Goal: Task Accomplishment & Management: Use online tool/utility

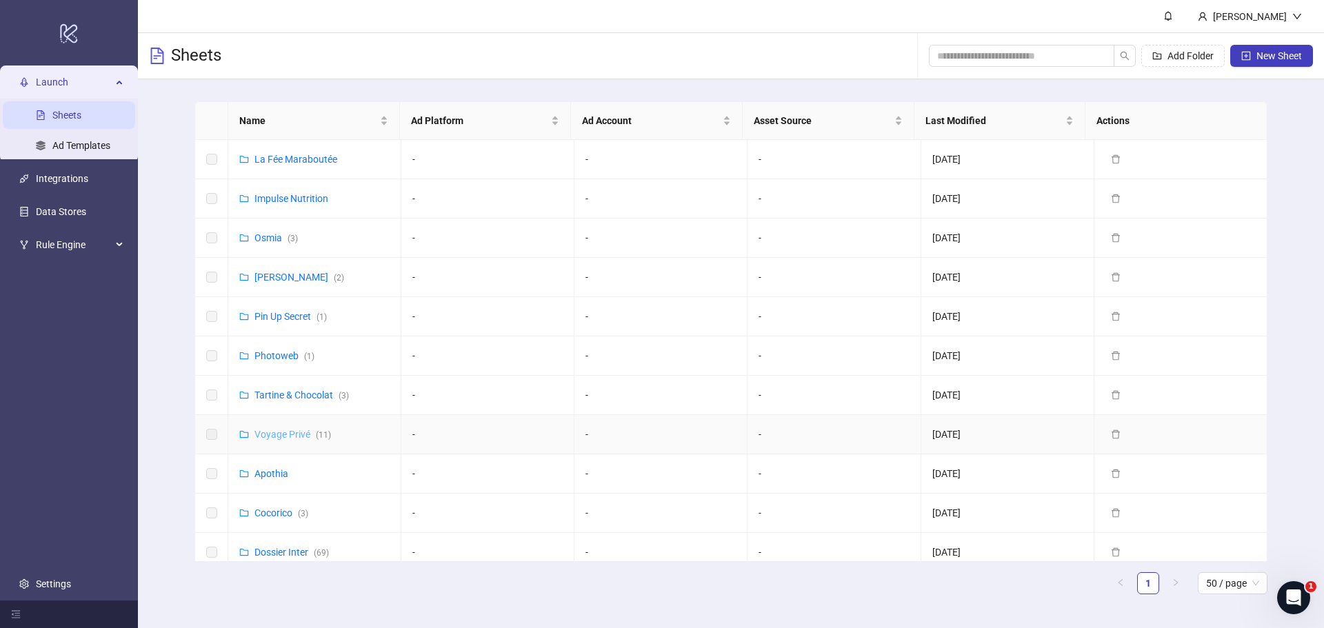
click at [289, 430] on link "Voyage Privé ( 11 )" at bounding box center [293, 434] width 77 height 11
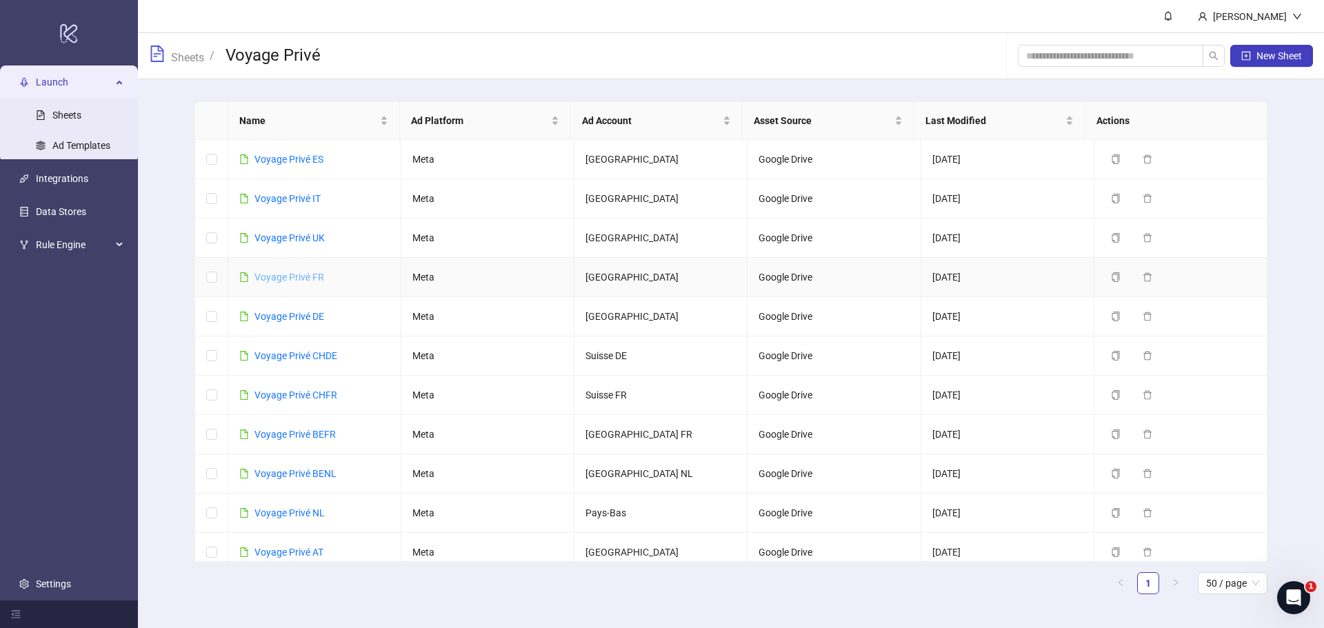
click at [297, 272] on link "Voyage Privé FR" at bounding box center [290, 277] width 70 height 11
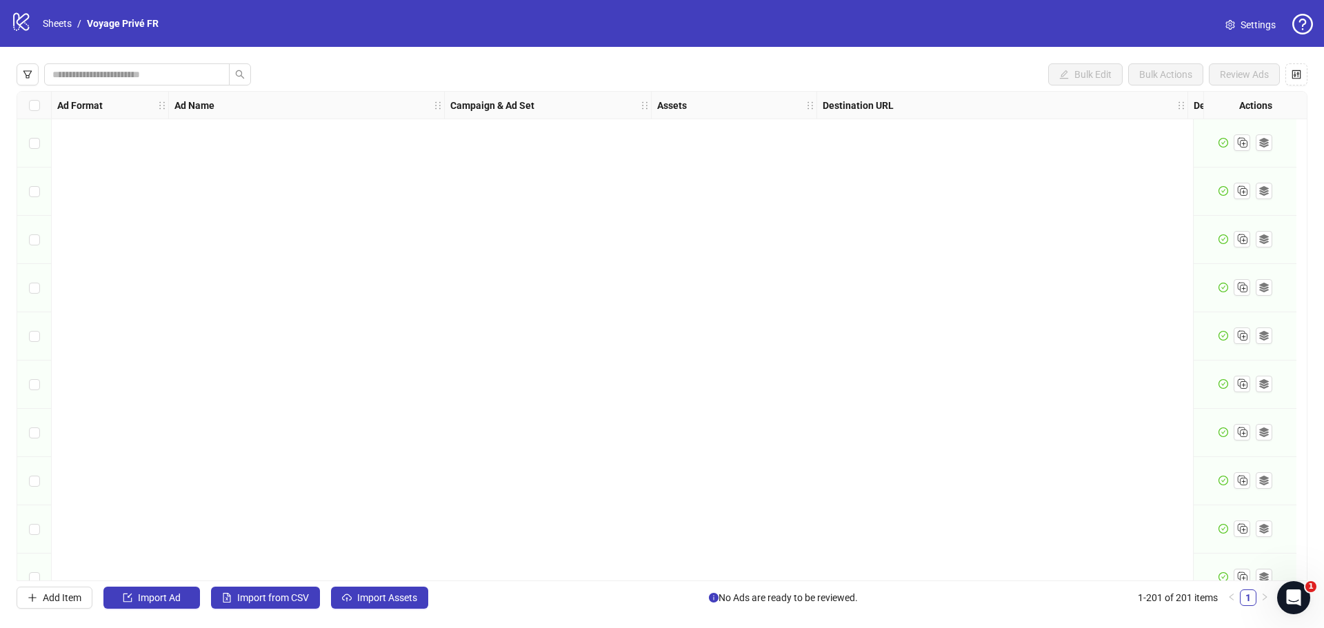
scroll to position [9249, 0]
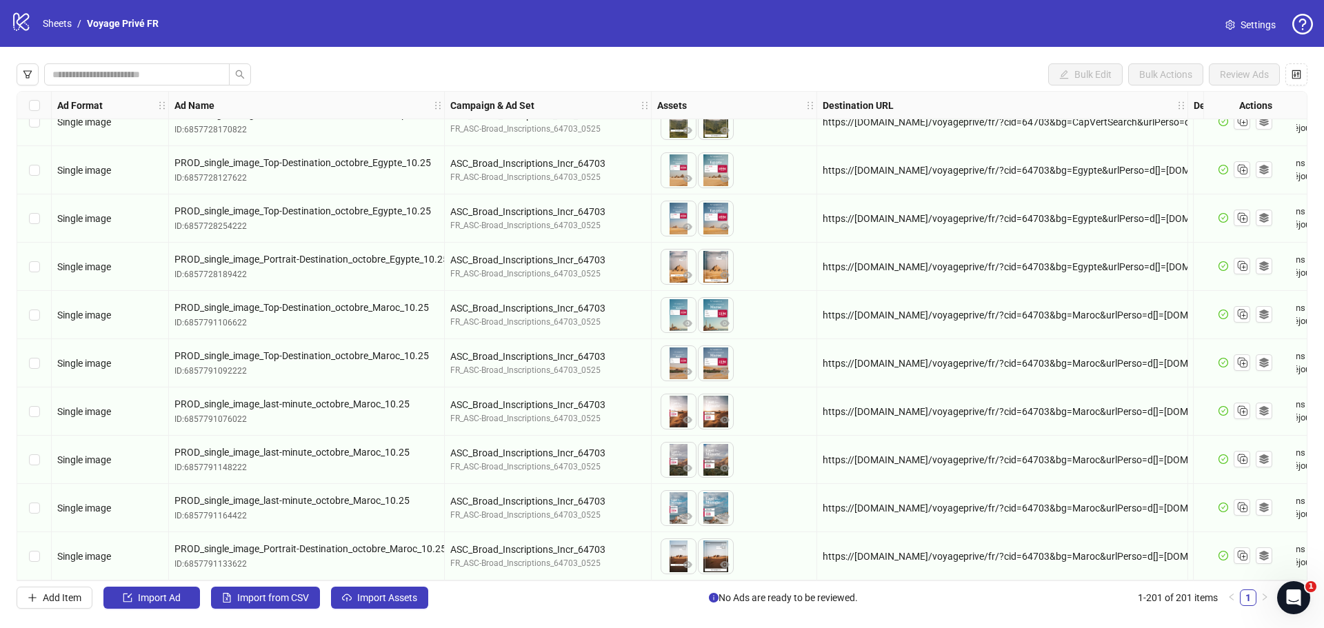
drag, startPoint x: 1303, startPoint y: 202, endPoint x: 26, endPoint y: 3, distance: 1292.1
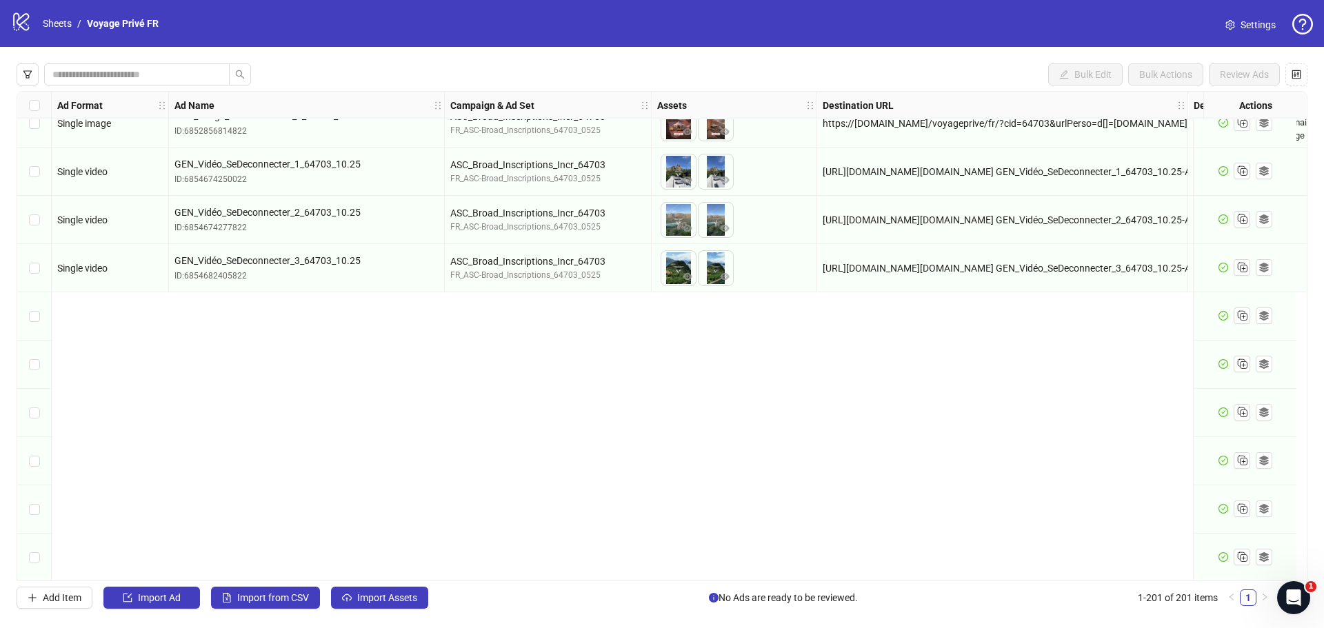
scroll to position [2282, 0]
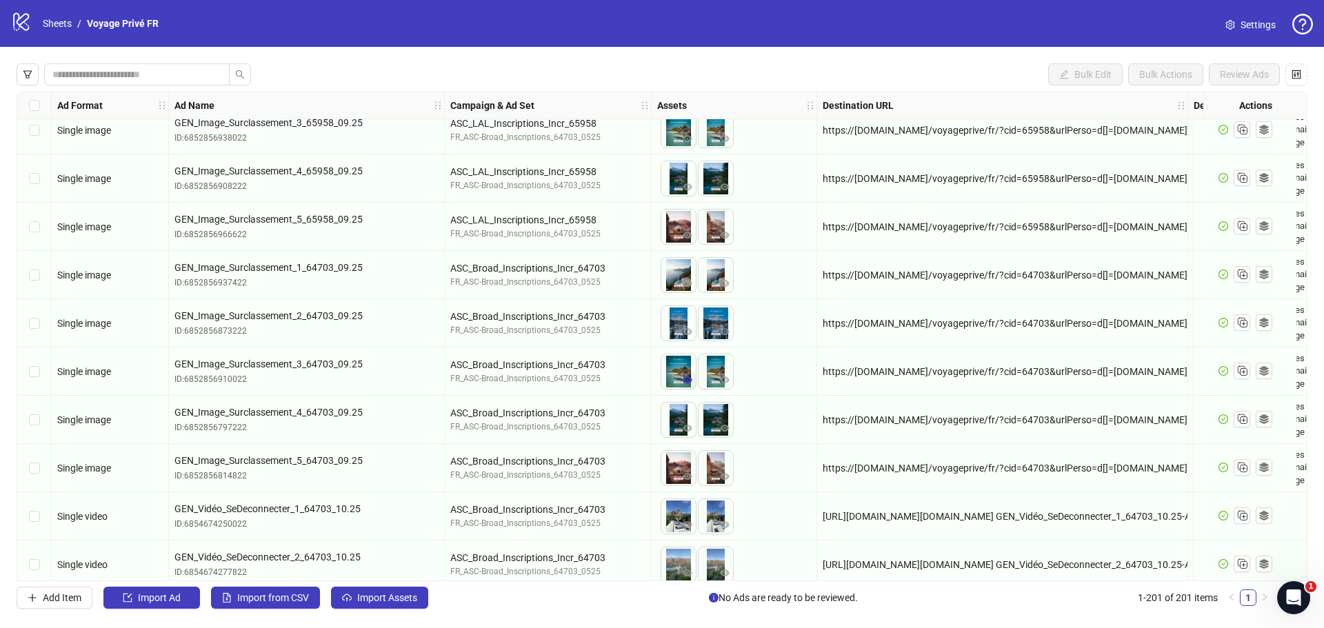
click at [684, 379] on icon "eye" at bounding box center [688, 380] width 10 height 10
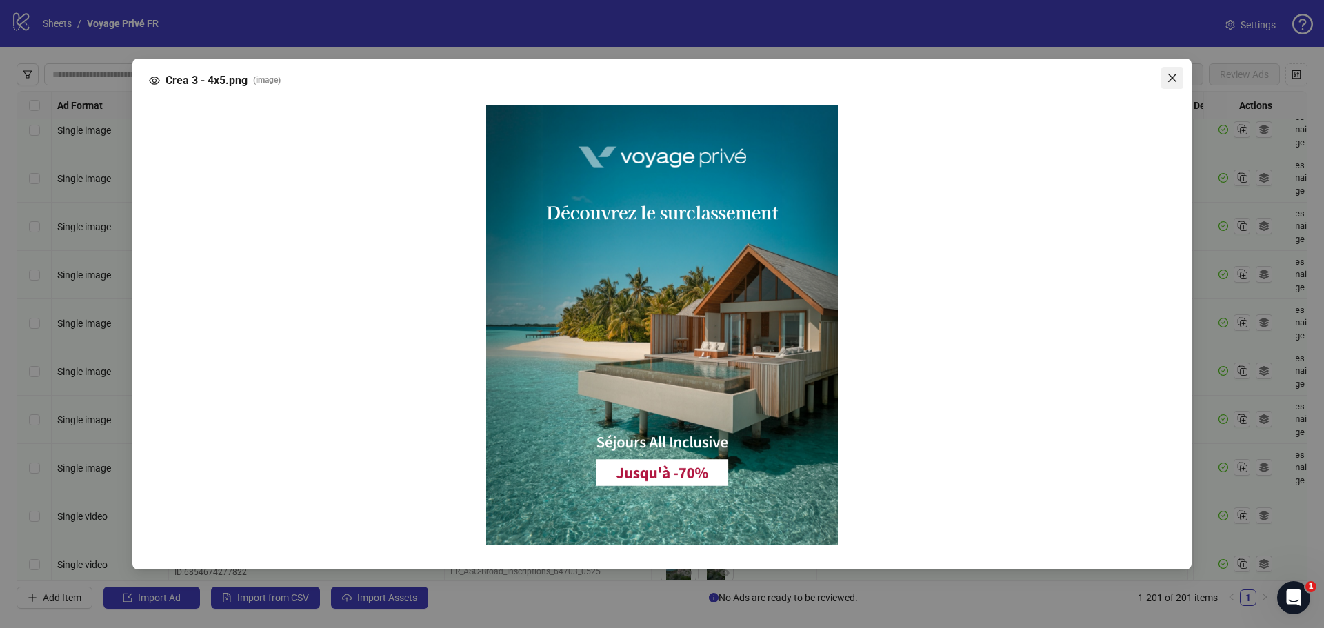
click at [1182, 74] on span "Close" at bounding box center [1173, 77] width 22 height 11
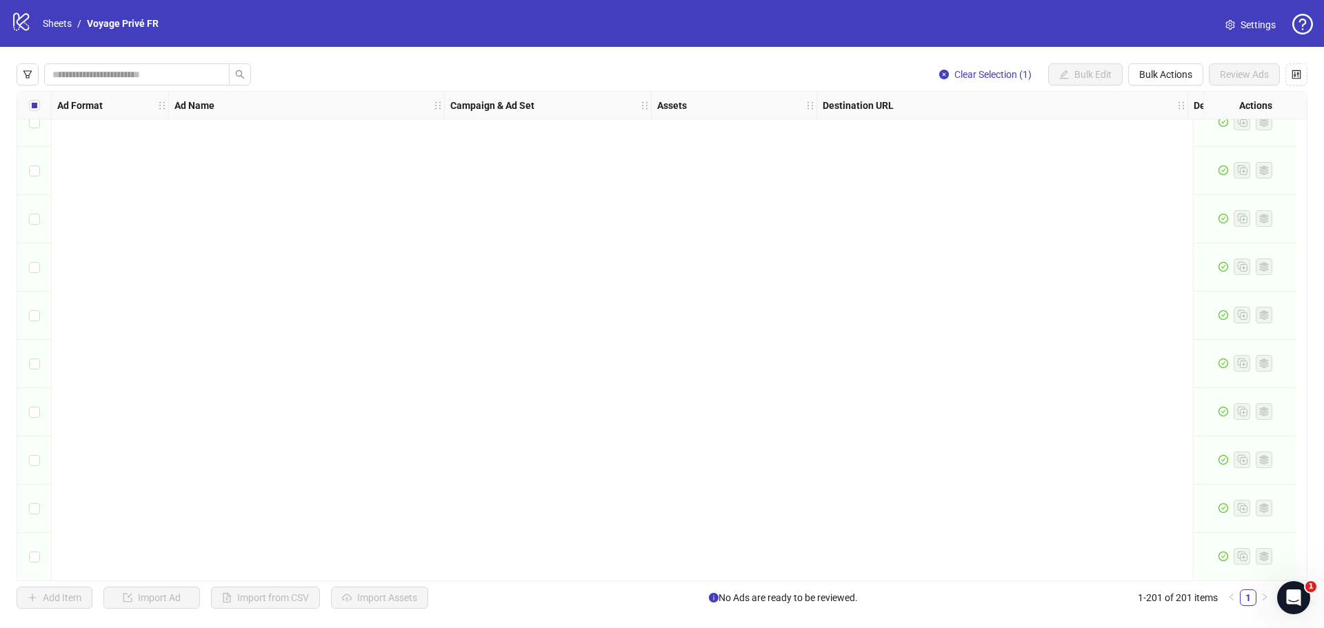
scroll to position [9249, 0]
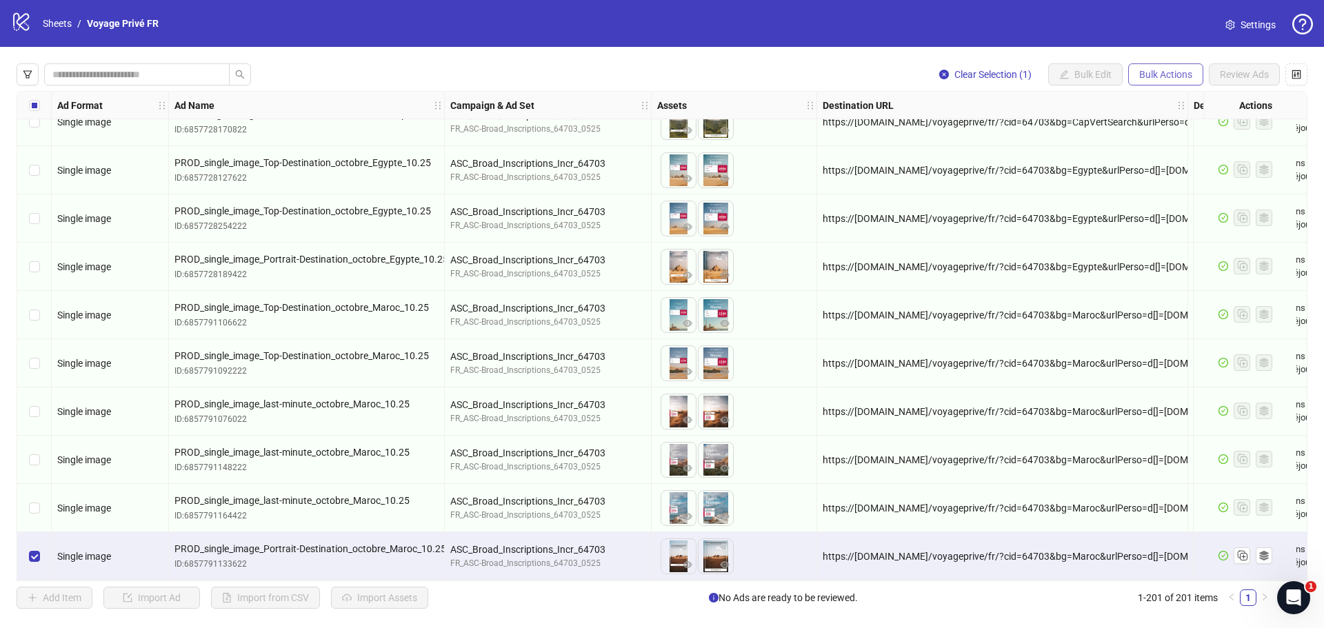
click at [1172, 75] on span "Bulk Actions" at bounding box center [1166, 74] width 53 height 11
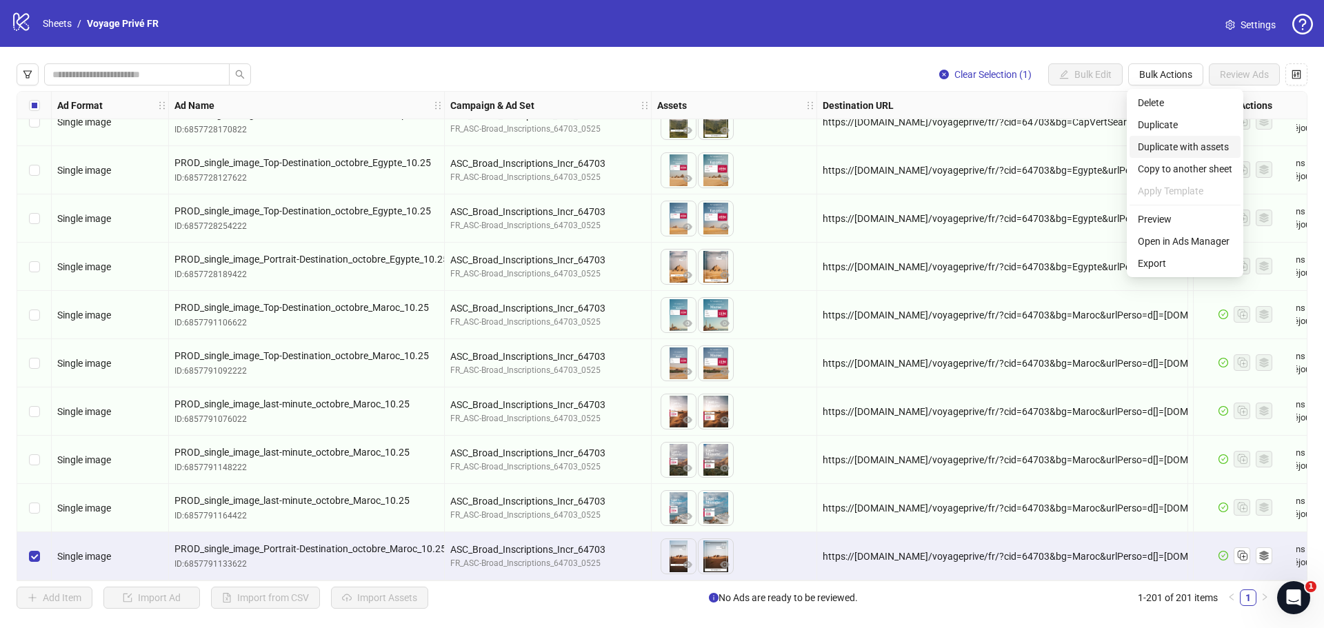
click at [1166, 150] on span "Duplicate with assets" at bounding box center [1185, 146] width 94 height 15
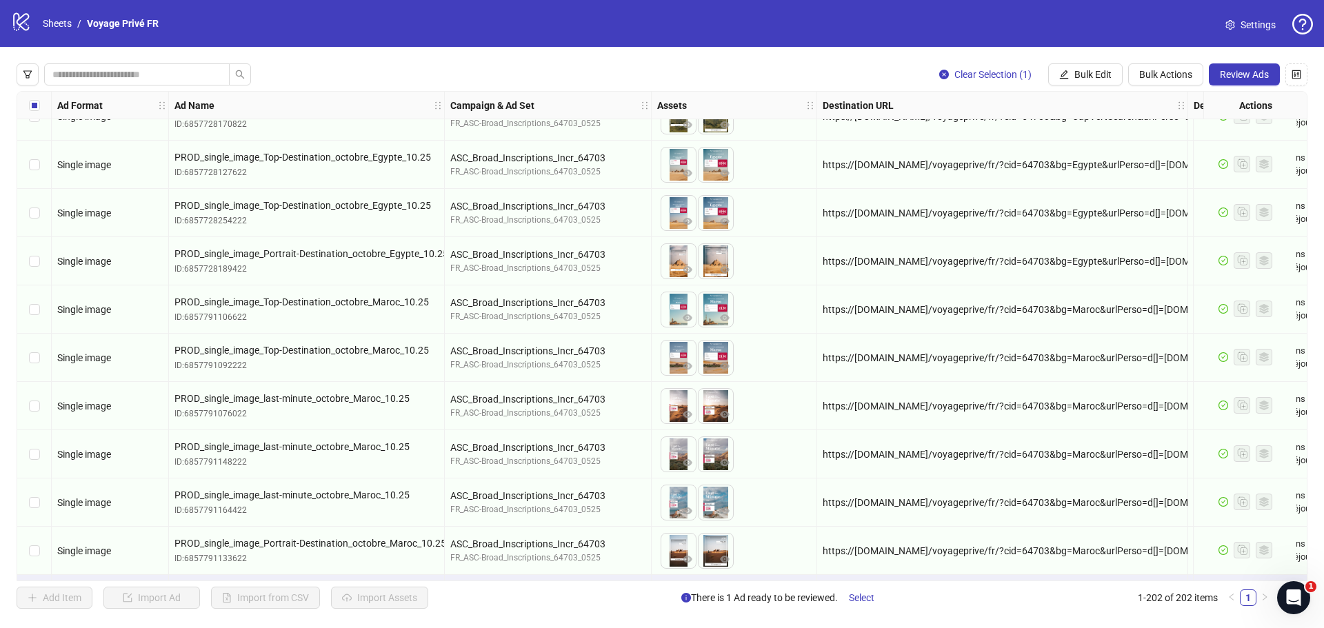
scroll to position [9297, 0]
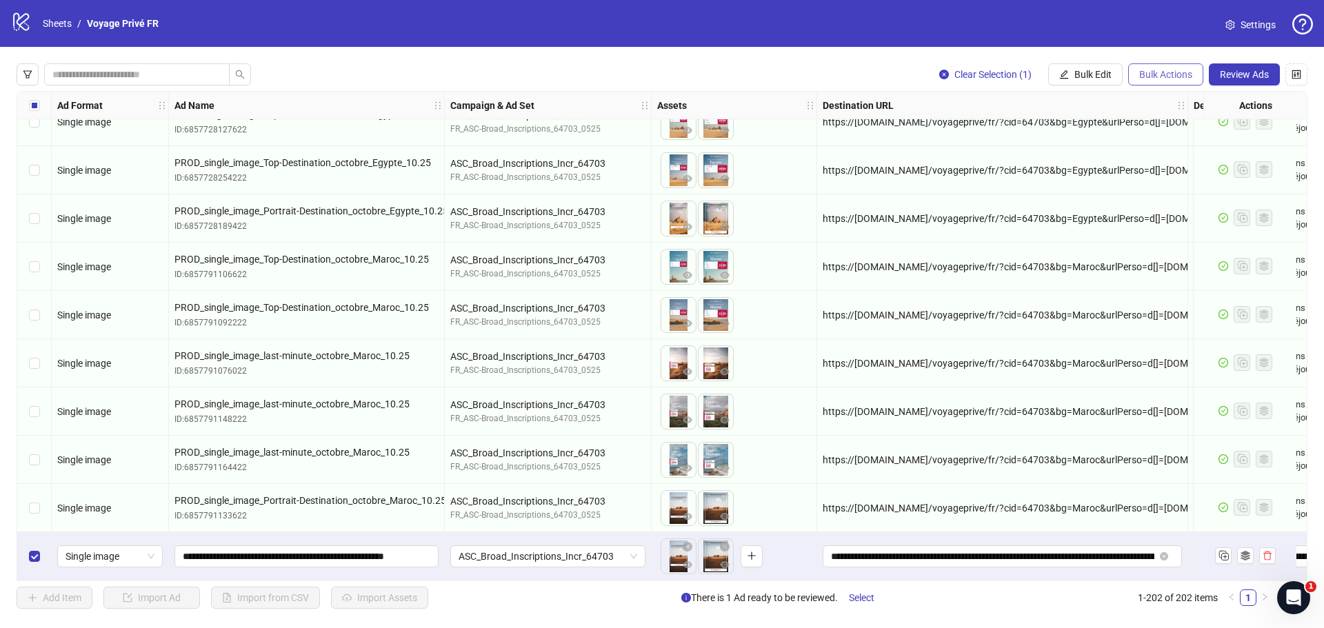
click at [1148, 76] on span "Bulk Actions" at bounding box center [1166, 74] width 53 height 11
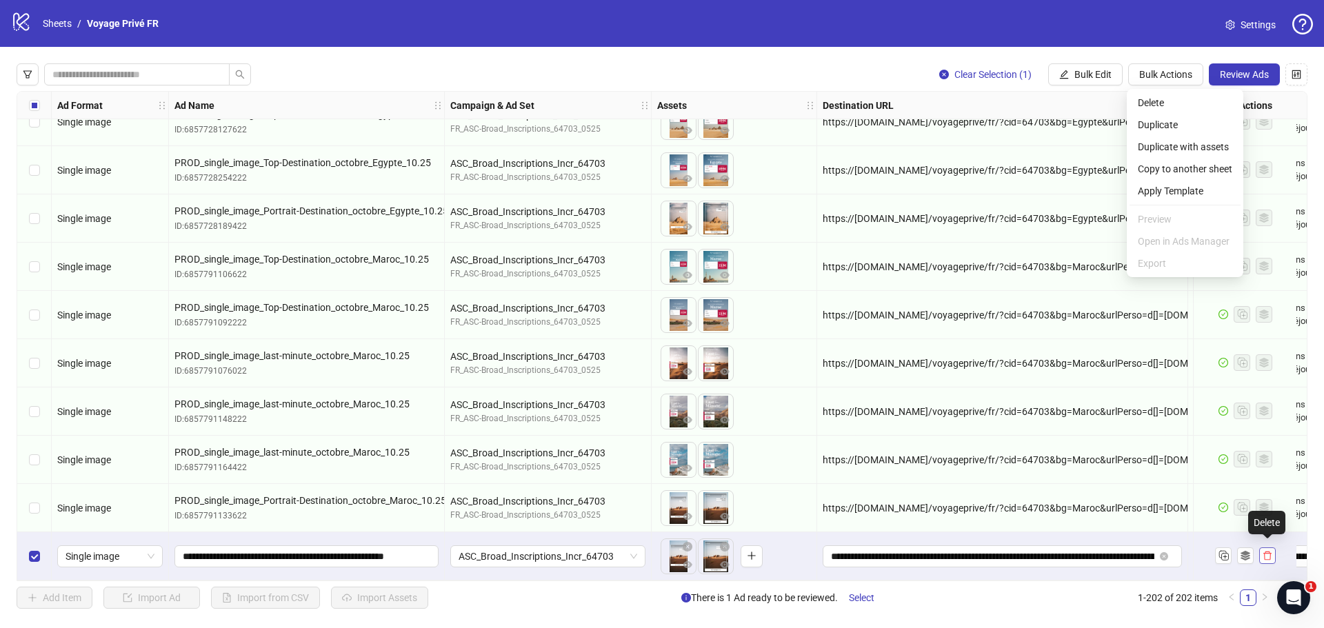
click at [1267, 551] on icon "delete" at bounding box center [1268, 556] width 10 height 10
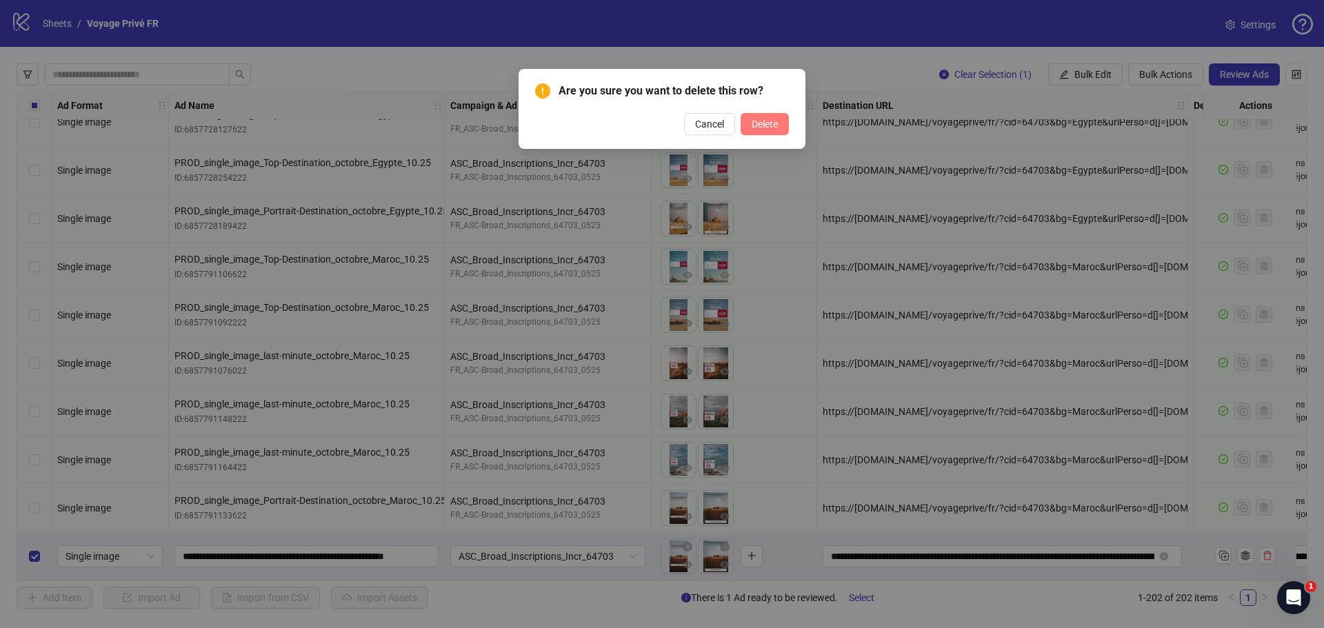
click at [776, 126] on span "Delete" at bounding box center [765, 124] width 26 height 11
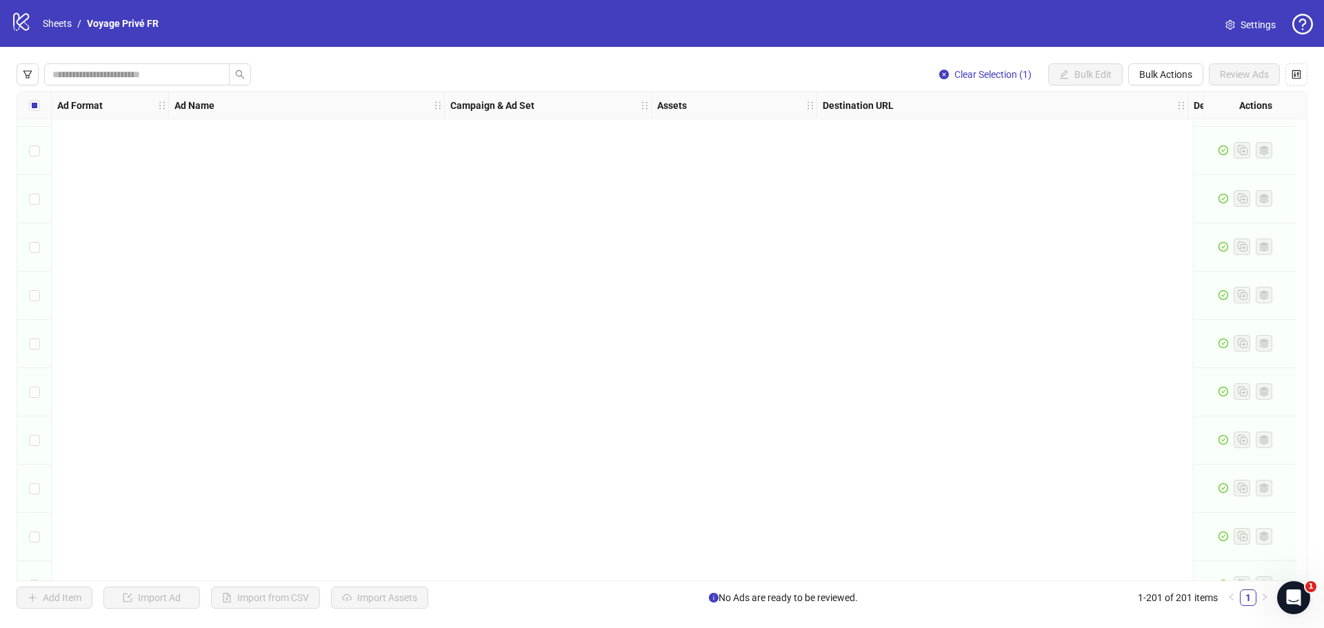
scroll to position [9249, 0]
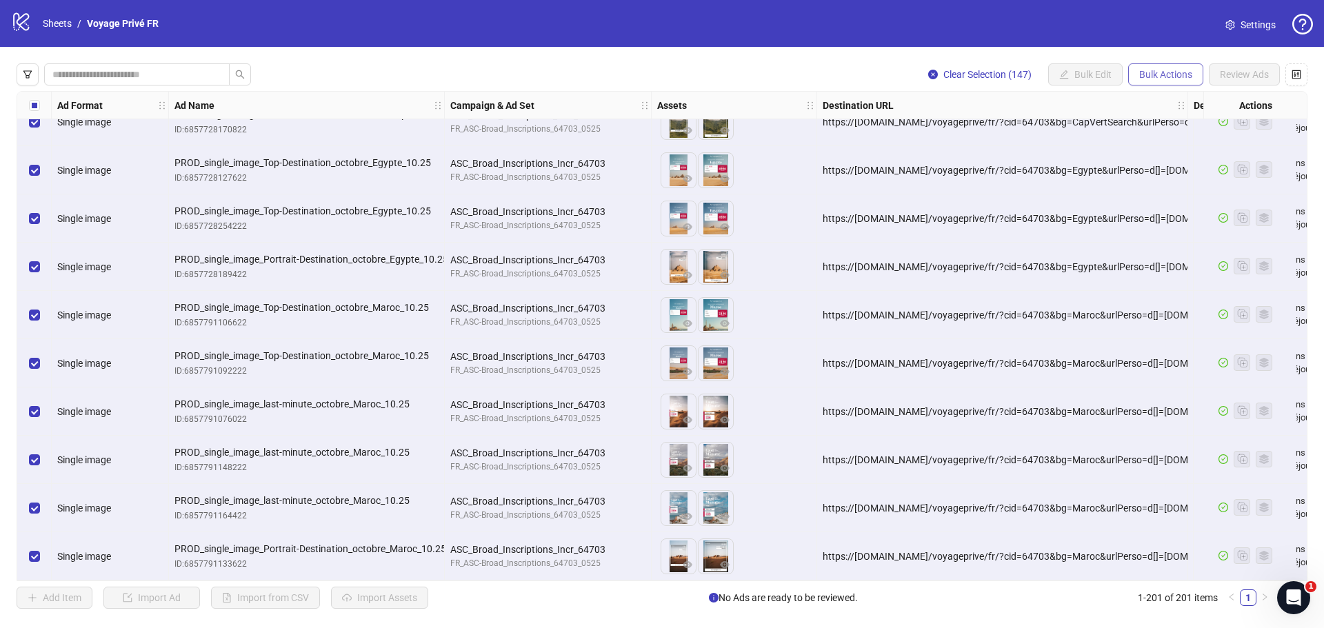
click at [1143, 80] on span "Bulk Actions" at bounding box center [1166, 74] width 53 height 11
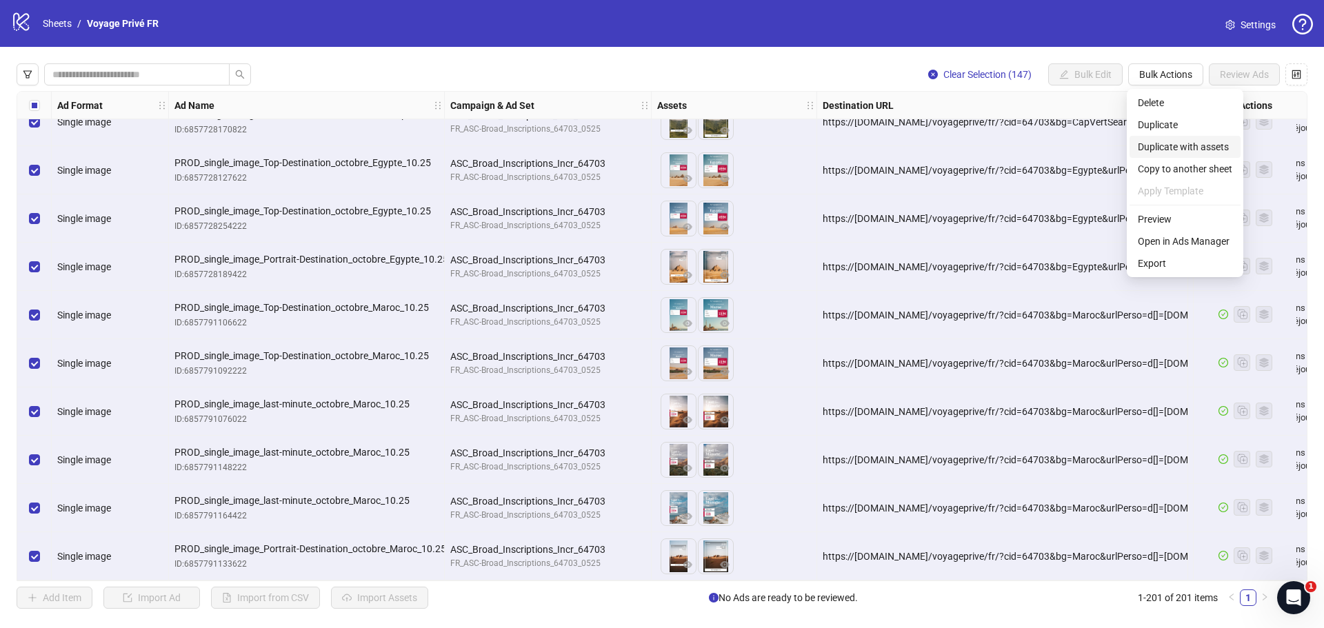
click at [1156, 143] on span "Duplicate with assets" at bounding box center [1185, 146] width 94 height 15
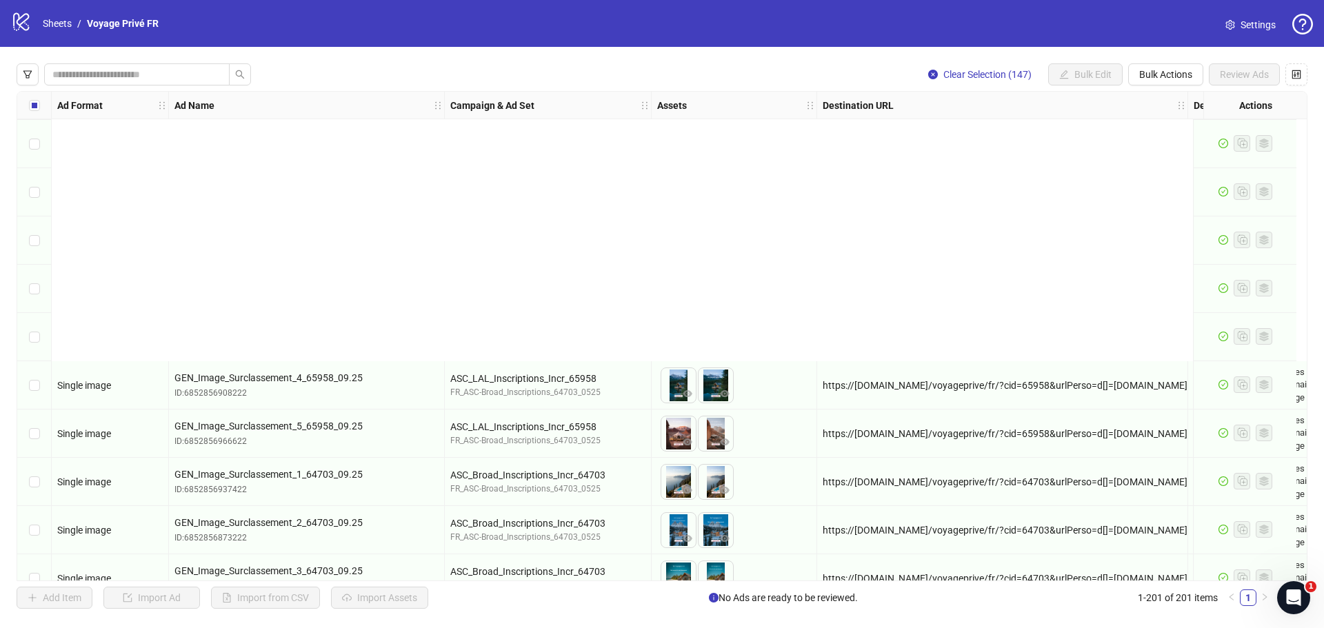
scroll to position [2420, 0]
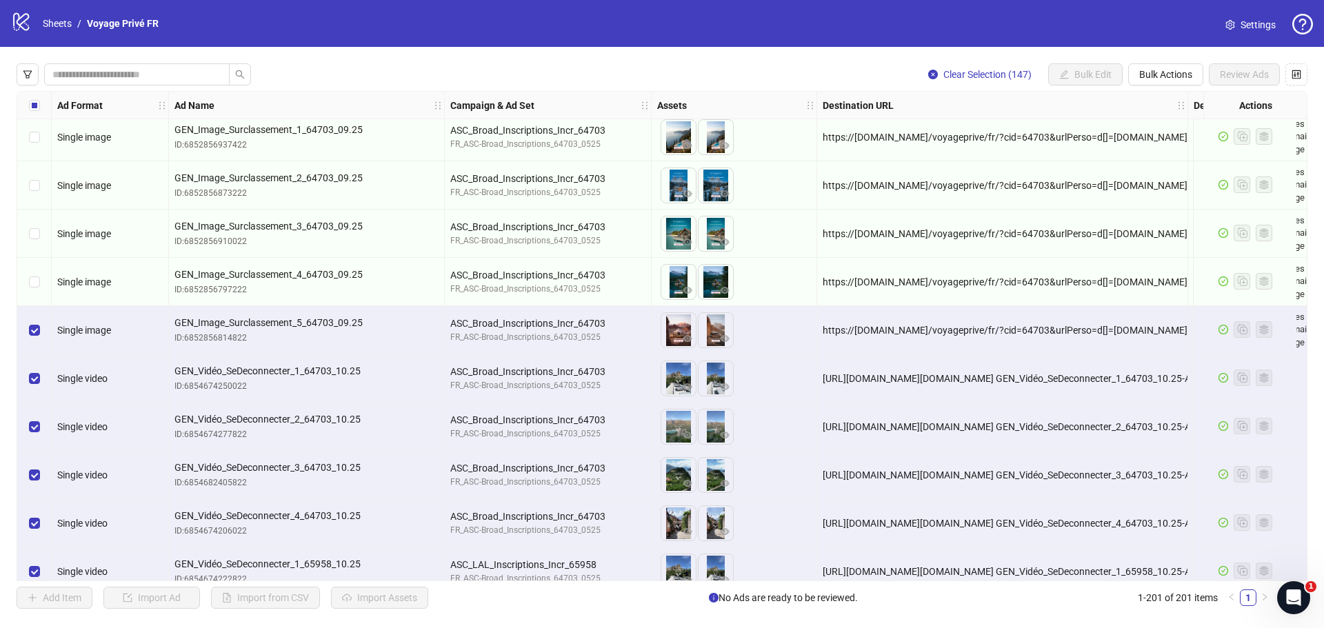
drag, startPoint x: 713, startPoint y: 327, endPoint x: 687, endPoint y: 330, distance: 25.8
drag, startPoint x: 685, startPoint y: 335, endPoint x: 713, endPoint y: 336, distance: 28.3
click at [713, 336] on ul at bounding box center [698, 330] width 74 height 36
click at [677, 318] on img at bounding box center [678, 330] width 34 height 34
click at [773, 326] on div "To pick up a draggable item, press the space bar. While dragging, use the arrow…" at bounding box center [734, 330] width 154 height 43
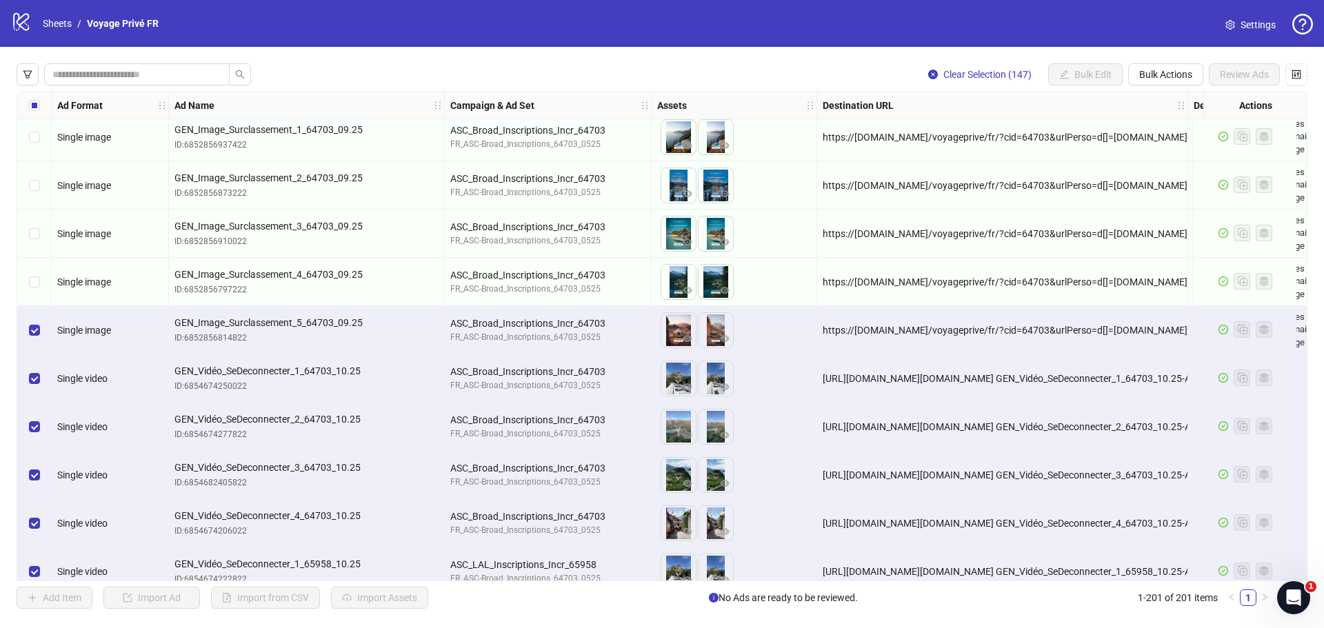
drag, startPoint x: 713, startPoint y: 319, endPoint x: 676, endPoint y: 326, distance: 37.3
click at [690, 324] on div at bounding box center [679, 330] width 36 height 36
drag, startPoint x: 690, startPoint y: 324, endPoint x: 713, endPoint y: 325, distance: 22.8
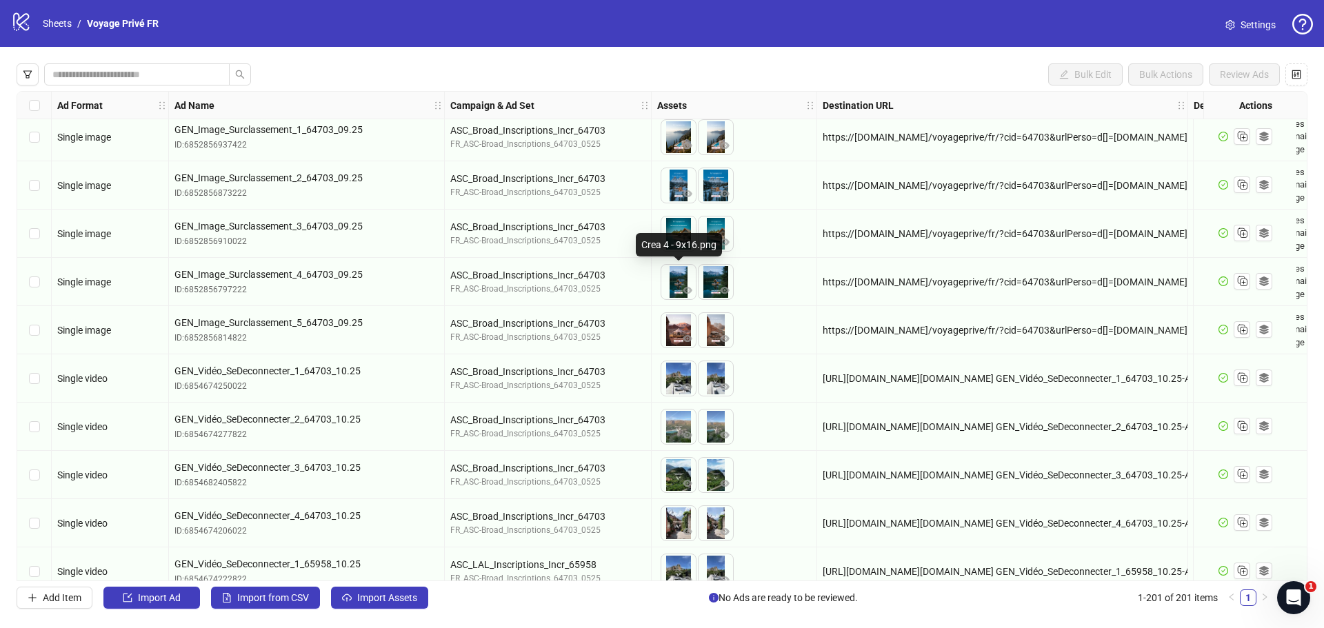
drag, startPoint x: 709, startPoint y: 275, endPoint x: 682, endPoint y: 277, distance: 27.0
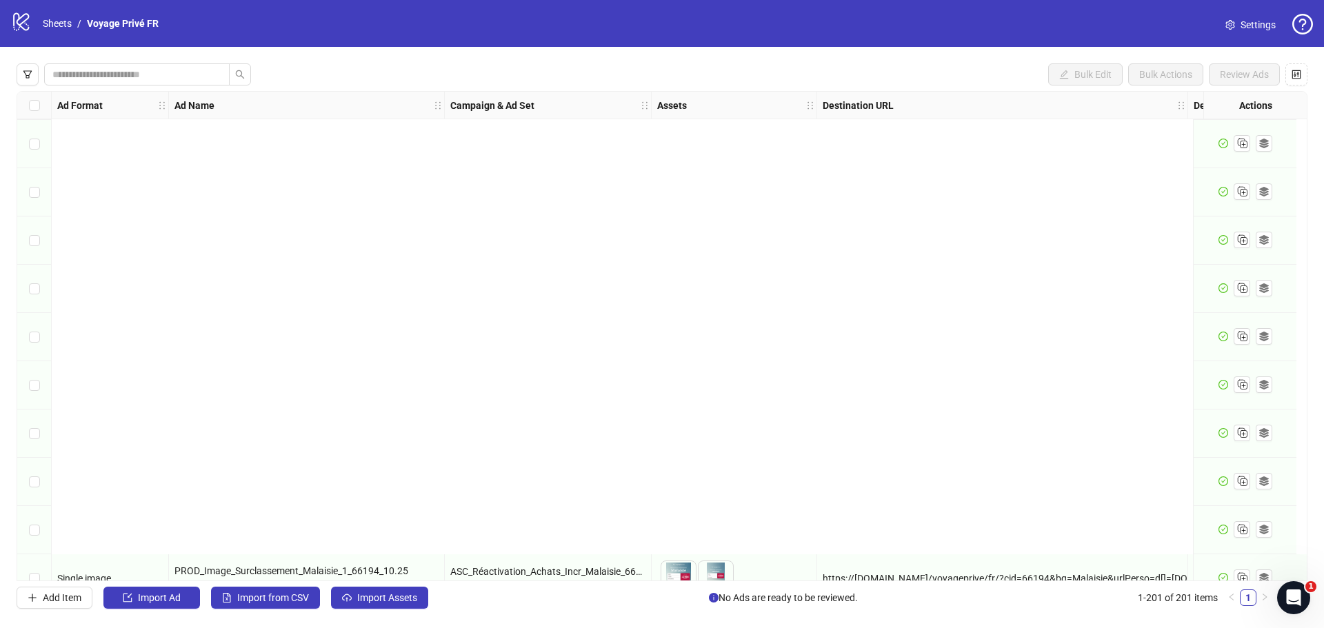
scroll to position [3593, 0]
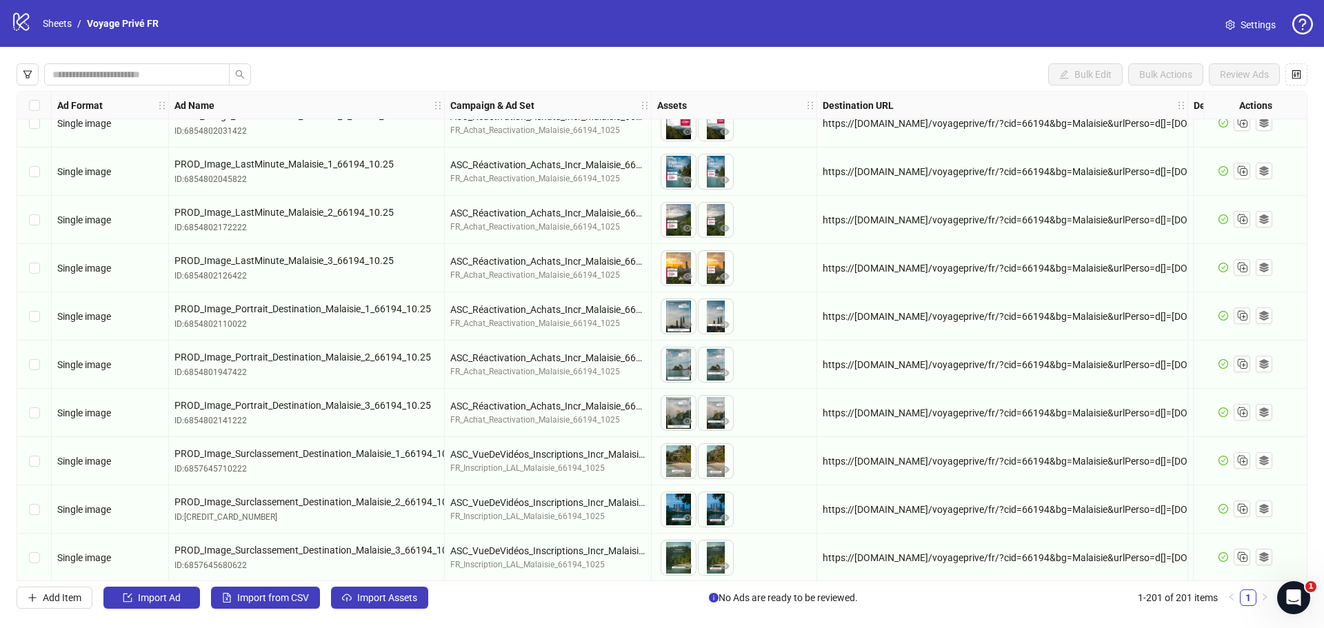
drag, startPoint x: 1296, startPoint y: 287, endPoint x: 593, endPoint y: 742, distance: 837.1
click at [593, 628] on html "logo/logo-mobile Sheets / Voyage Privé FR Settings Bulk Edit Bulk Actions Revie…" at bounding box center [662, 314] width 1324 height 628
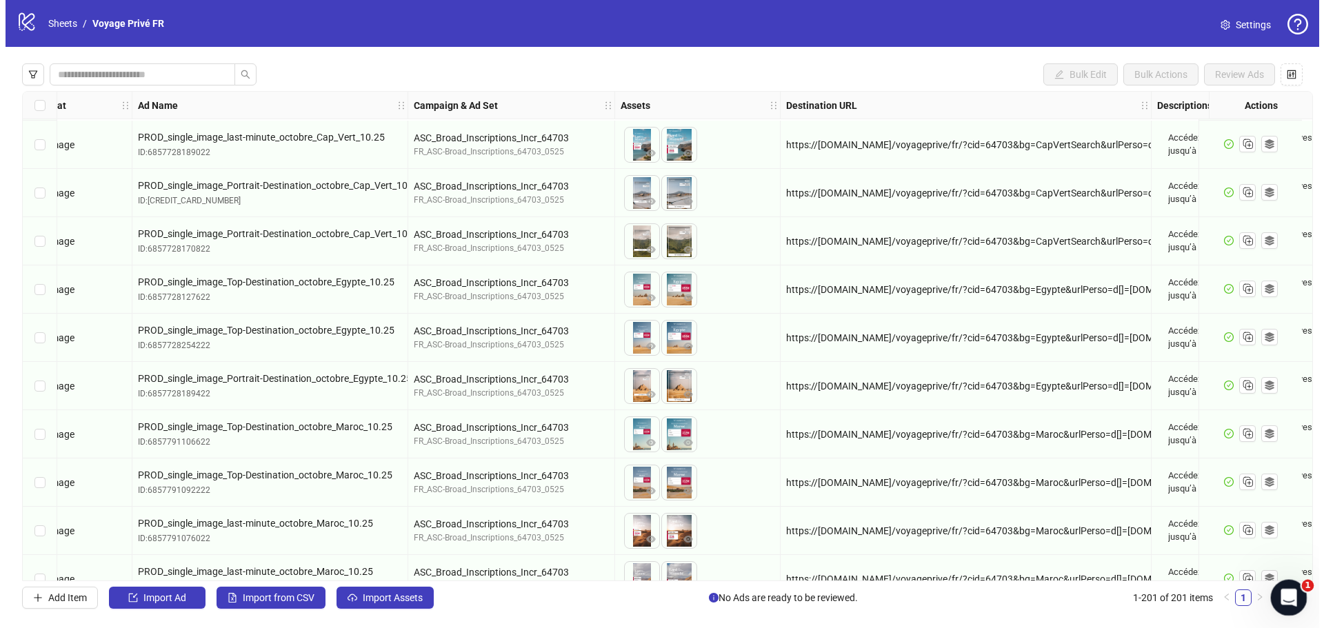
scroll to position [9249, 42]
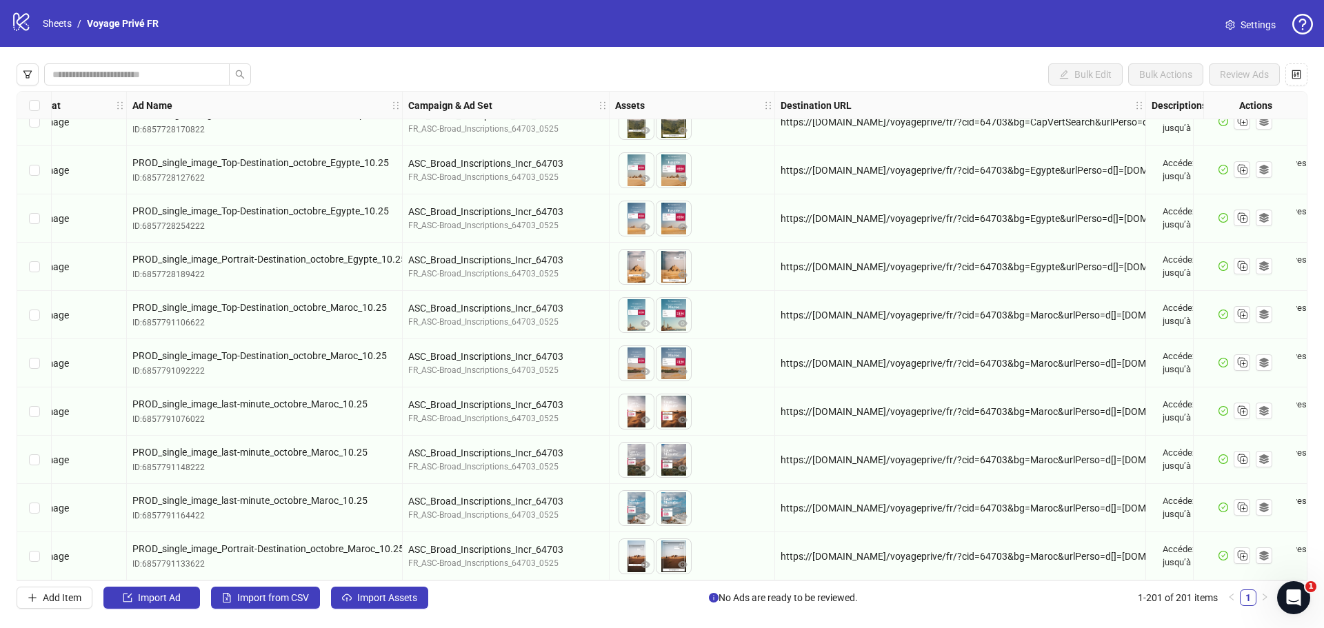
drag, startPoint x: 672, startPoint y: 544, endPoint x: 635, endPoint y: 553, distance: 37.6
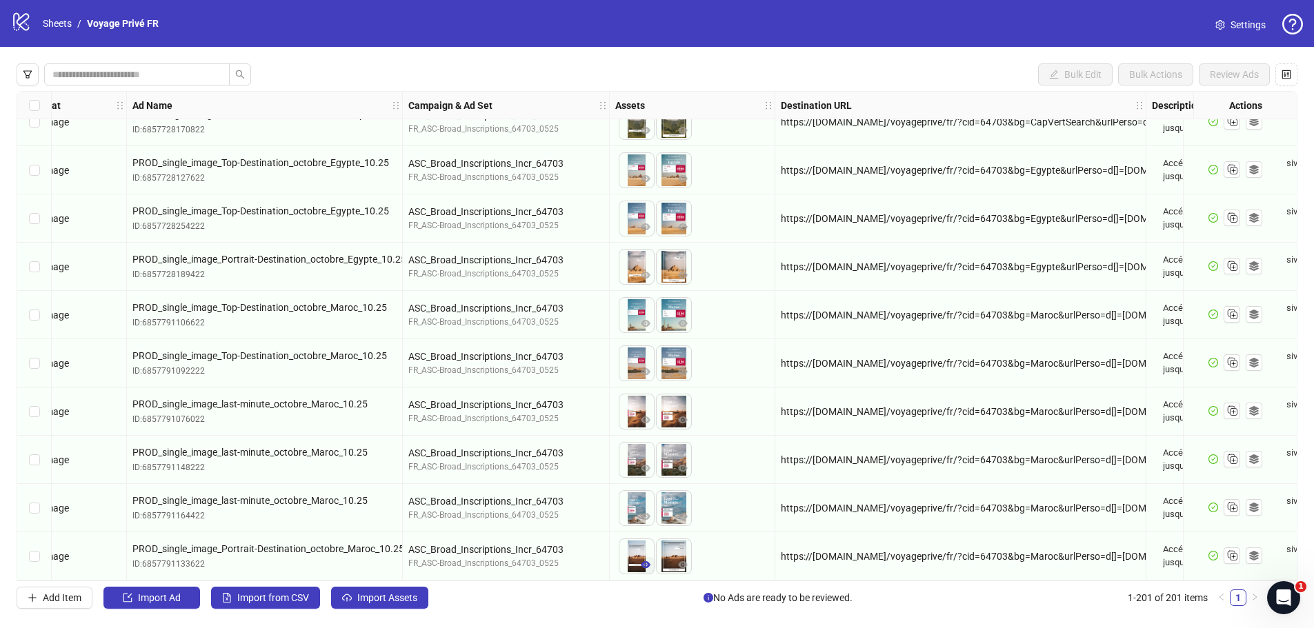
click at [642, 561] on icon "eye" at bounding box center [646, 564] width 10 height 7
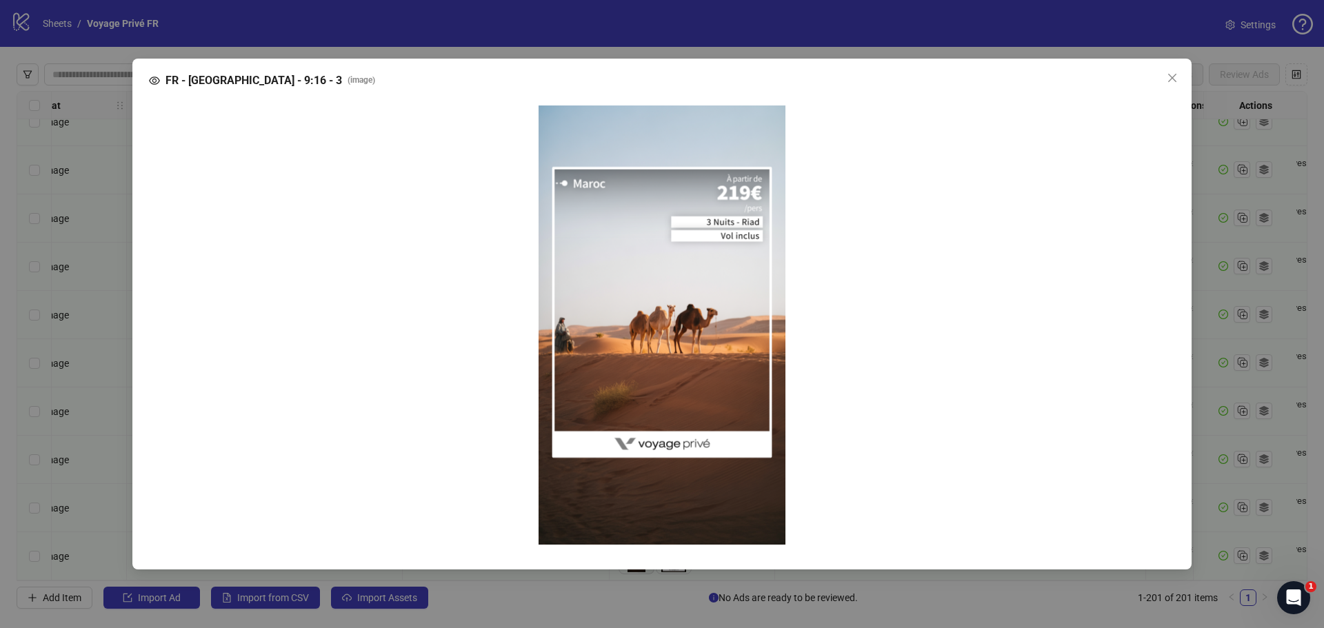
click at [642, 561] on div "FR - Maroc - 9:16 - 3 ( image )" at bounding box center [661, 315] width 1059 height 512
click at [632, 584] on div "FR - Maroc - 9:16 - 3 ( image )" at bounding box center [662, 314] width 1324 height 628
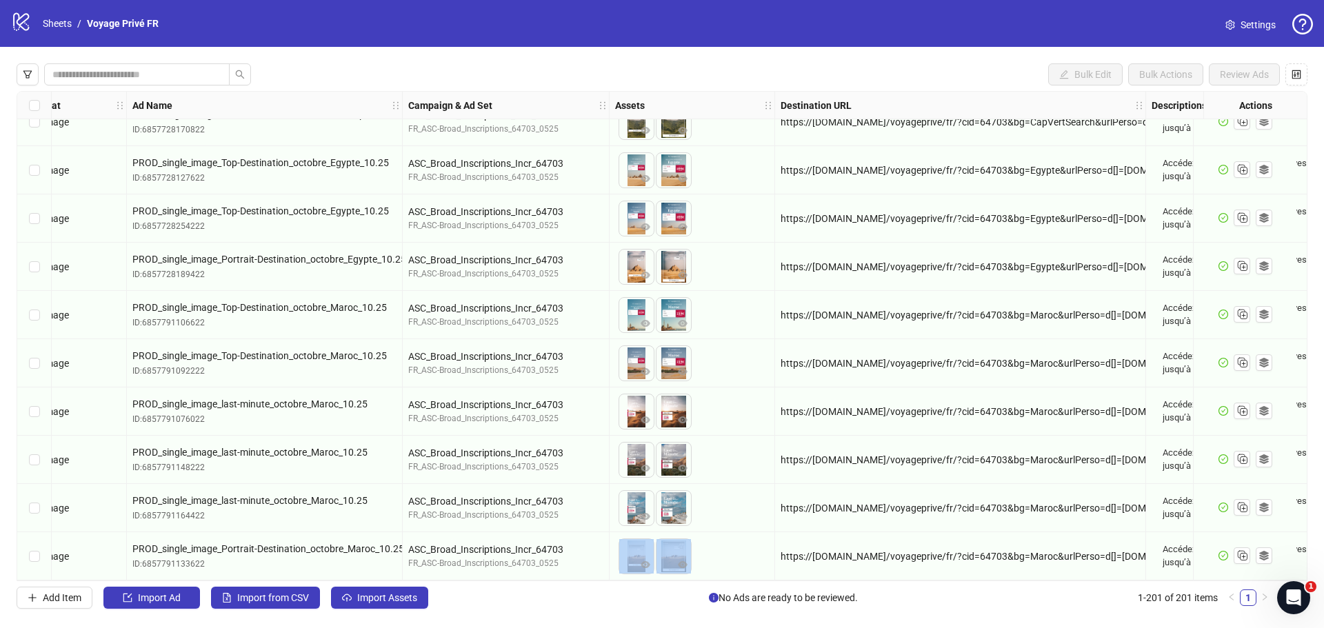
drag, startPoint x: 633, startPoint y: 529, endPoint x: 670, endPoint y: 538, distance: 39.0
click at [670, 538] on div "To pick up a draggable item, press the space bar. While dragging, use the arrow…" at bounding box center [693, 557] width 166 height 48
drag, startPoint x: 640, startPoint y: 540, endPoint x: 739, endPoint y: 530, distance: 99.1
click at [40, 551] on div "Select row 201" at bounding box center [34, 557] width 34 height 48
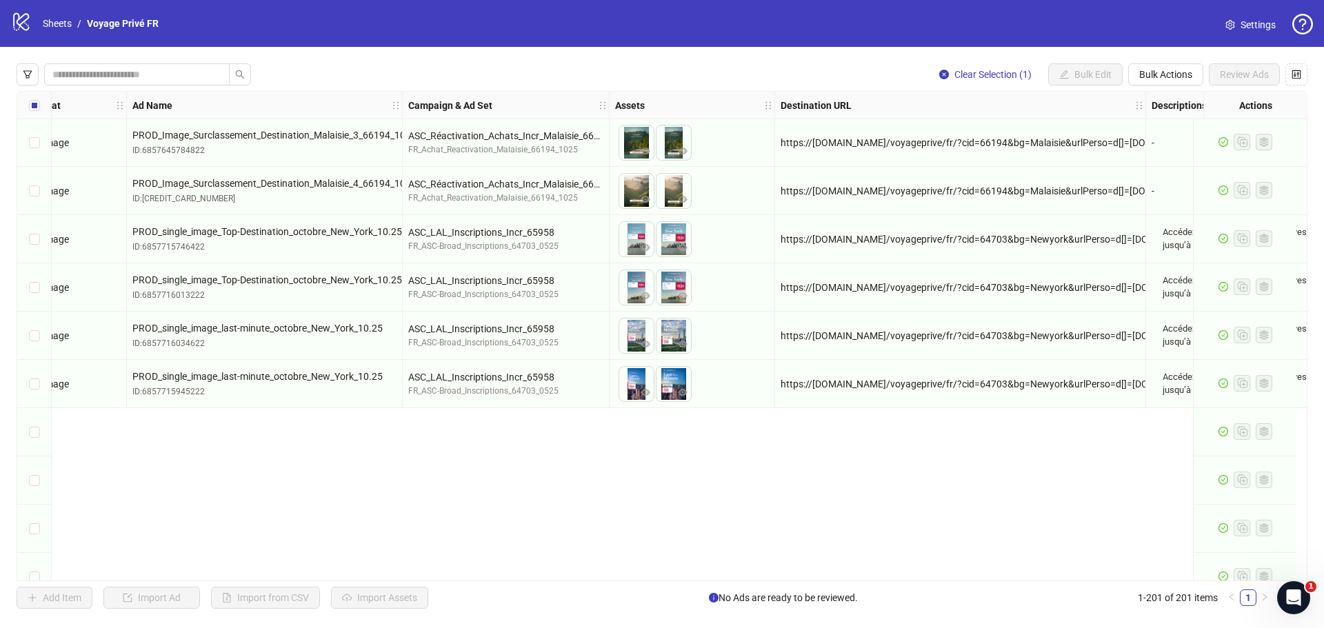
scroll to position [4145, 42]
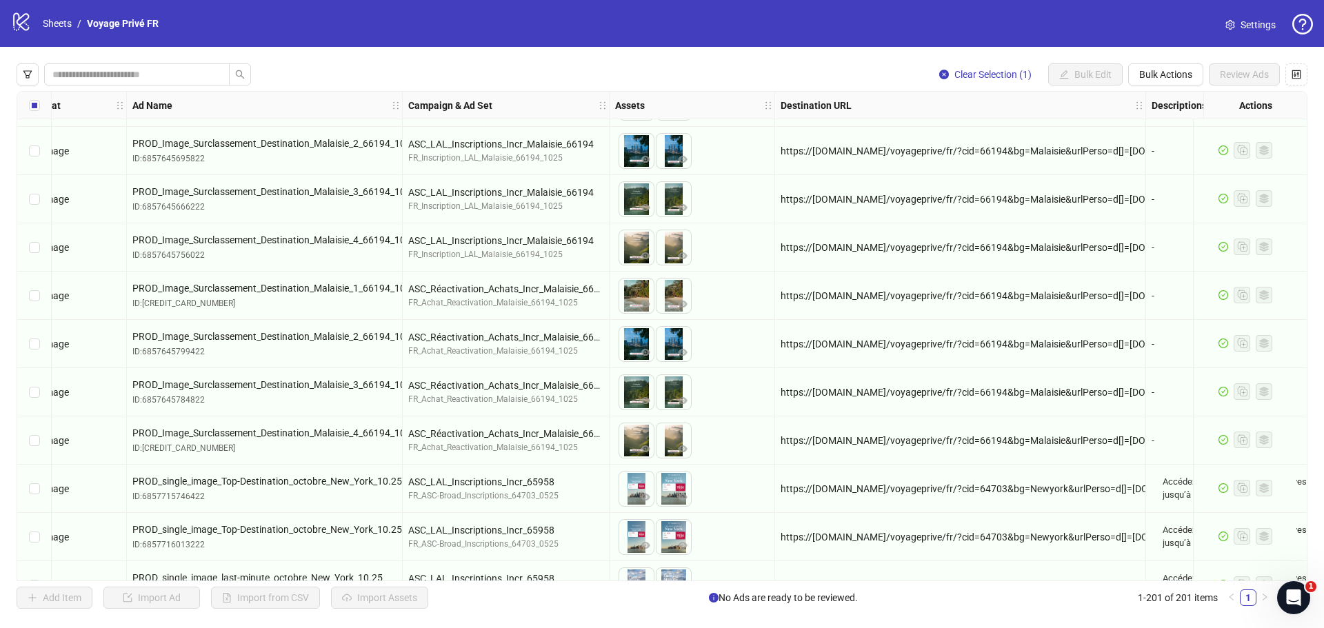
click at [40, 492] on div "Select row 94" at bounding box center [34, 489] width 34 height 48
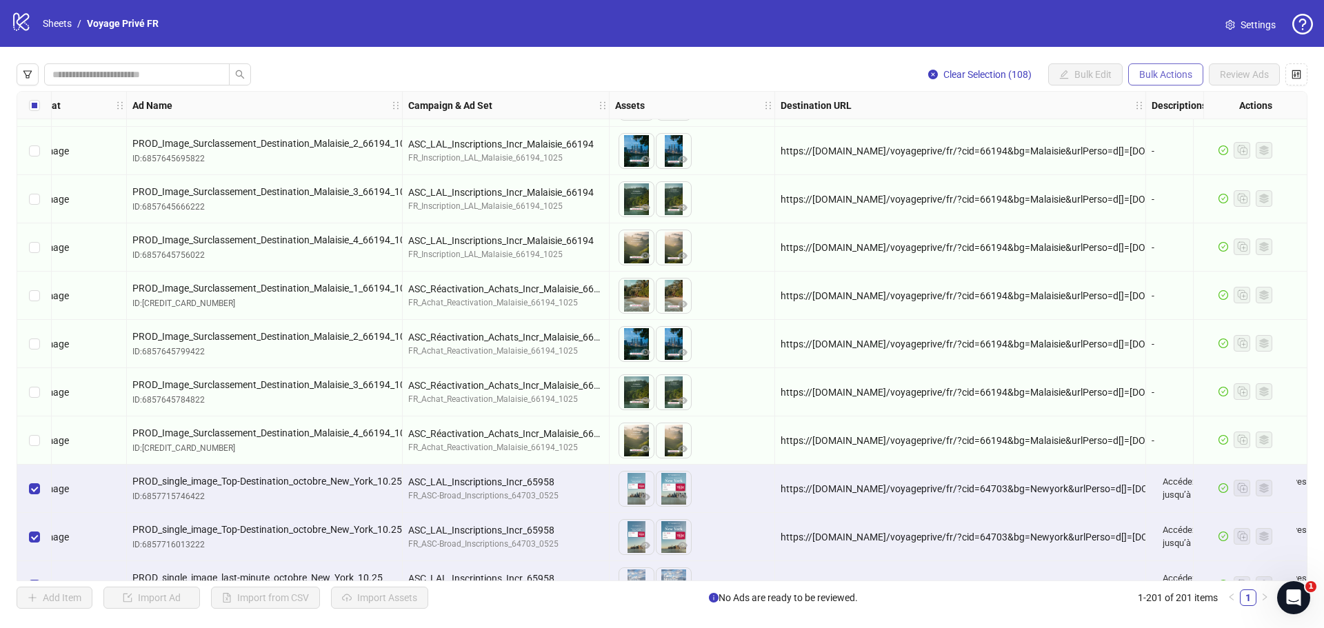
click at [1152, 72] on span "Bulk Actions" at bounding box center [1166, 74] width 53 height 11
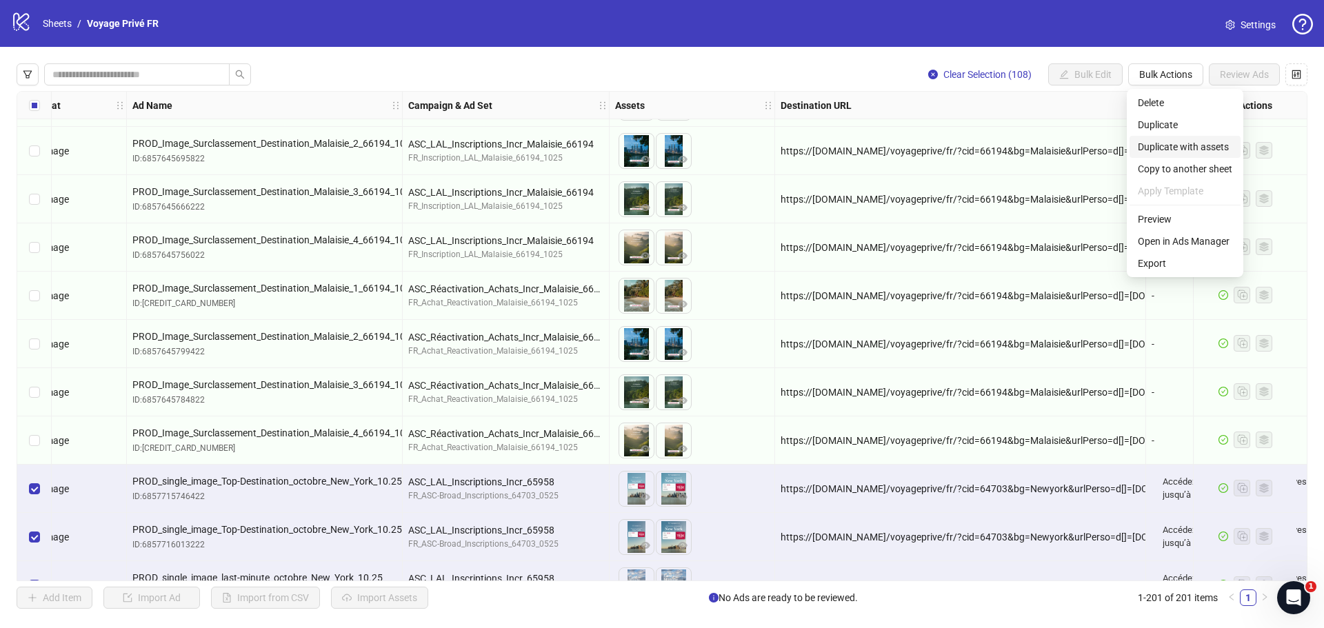
click at [1154, 145] on span "Duplicate with assets" at bounding box center [1185, 146] width 94 height 15
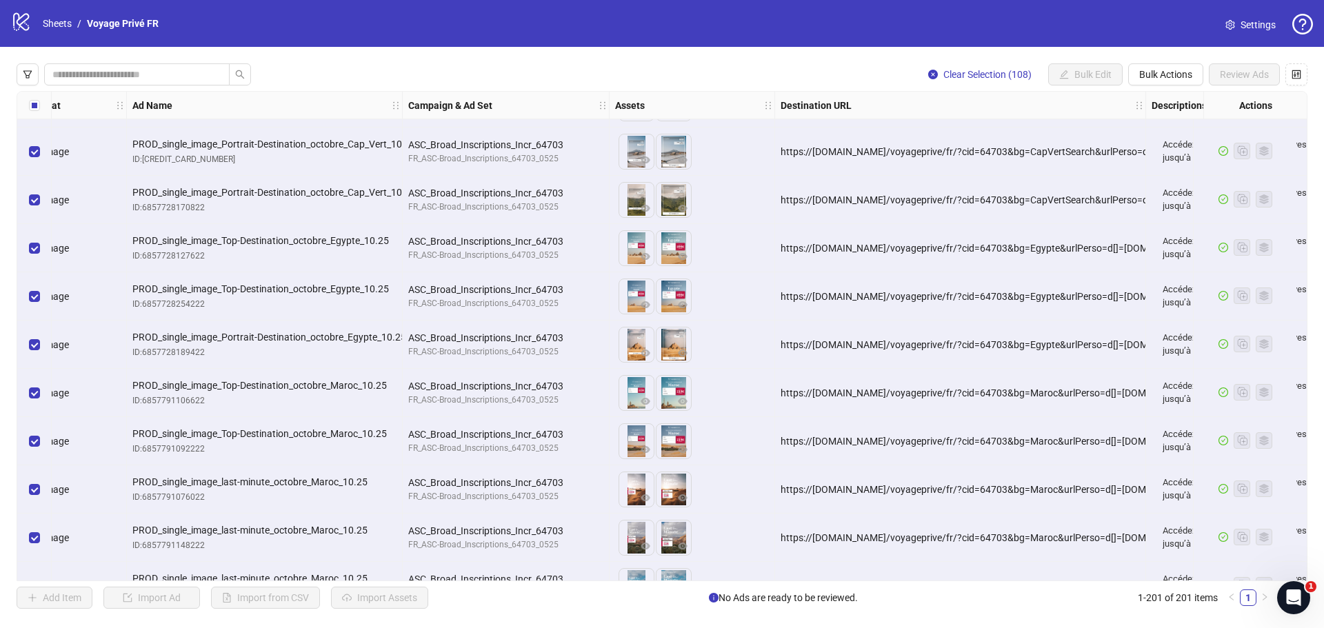
scroll to position [9249, 42]
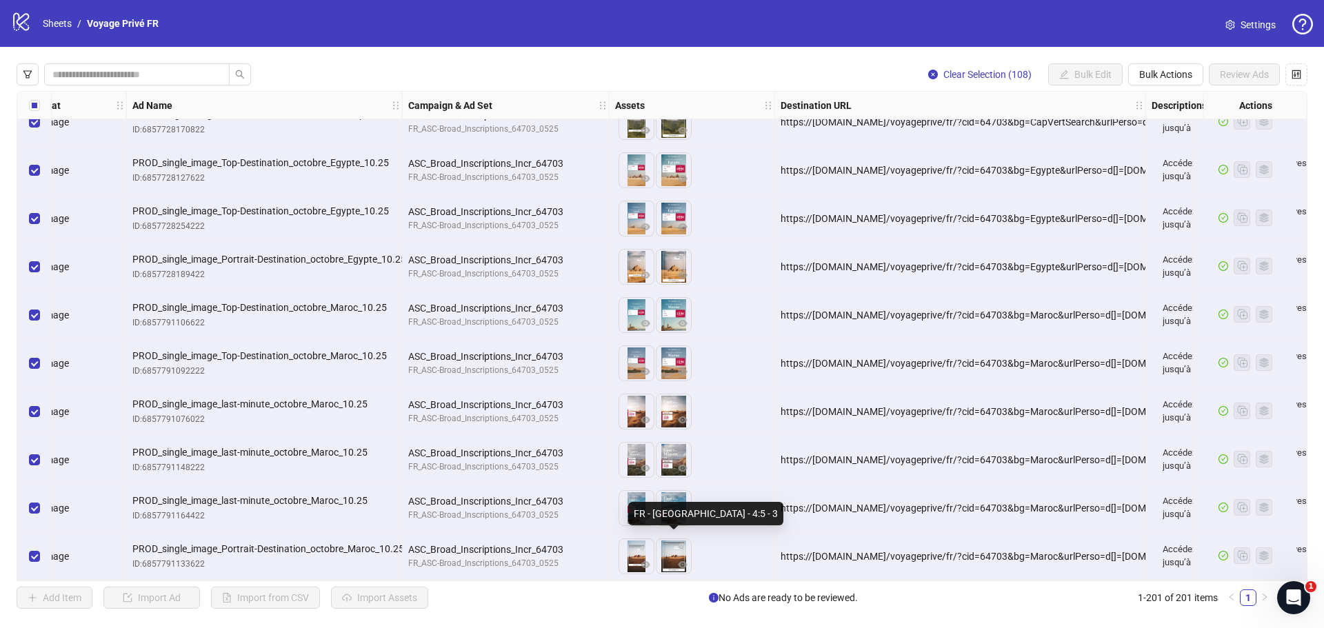
click at [669, 542] on img at bounding box center [674, 556] width 34 height 34
drag, startPoint x: 671, startPoint y: 548, endPoint x: 635, endPoint y: 546, distance: 36.6
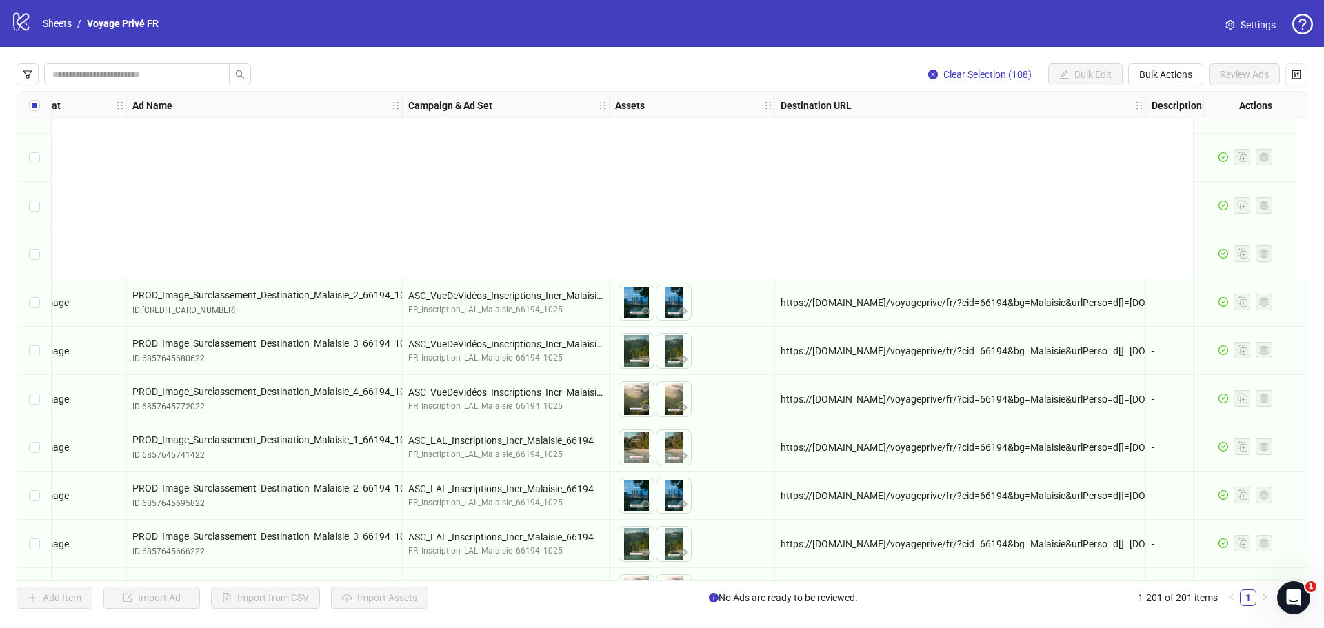
scroll to position [4145, 42]
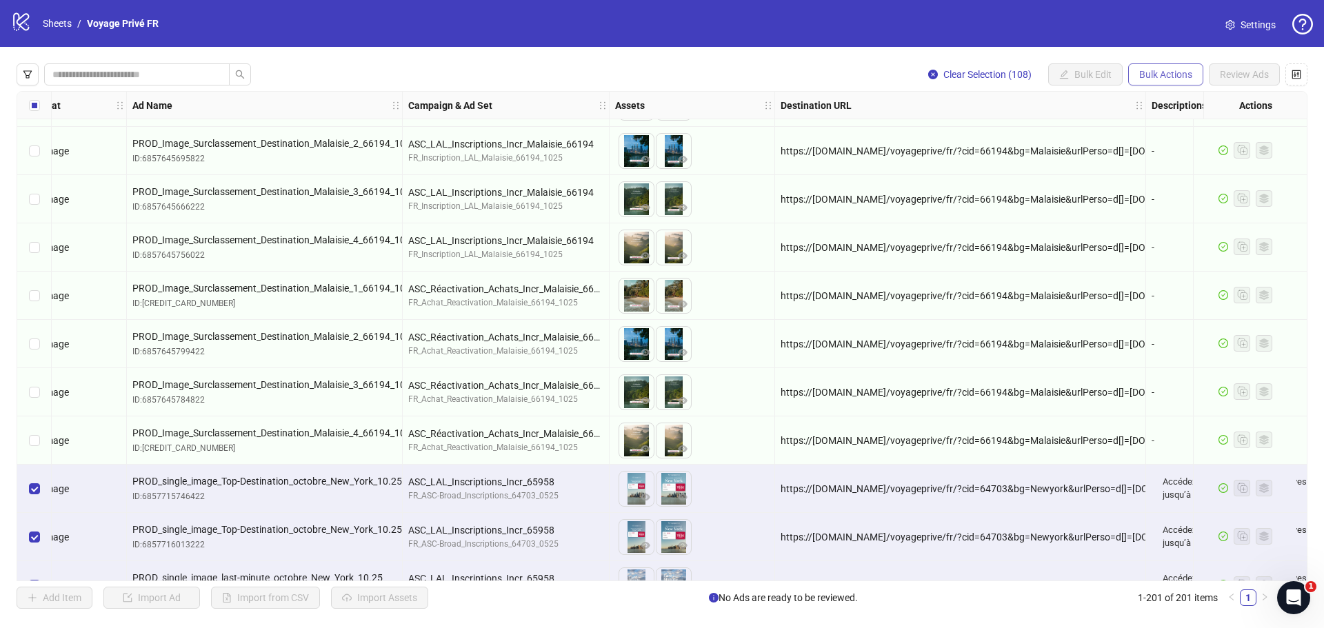
click at [1176, 80] on span "Bulk Actions" at bounding box center [1166, 74] width 53 height 11
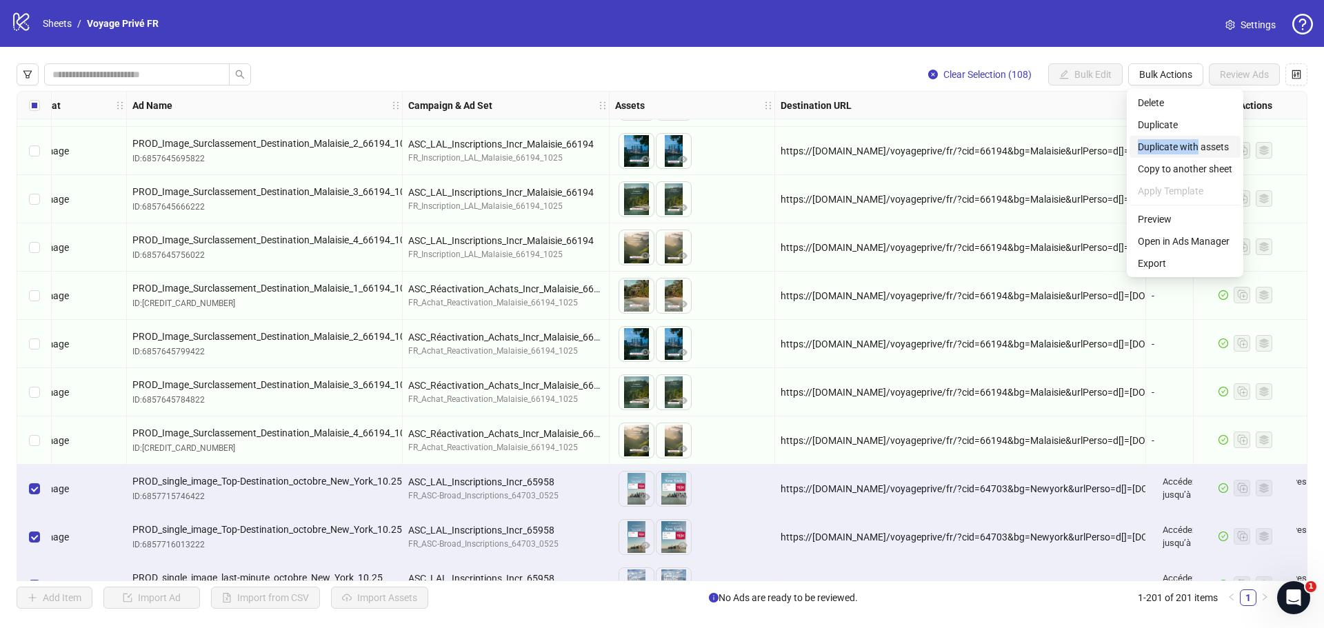
drag, startPoint x: 1205, startPoint y: 126, endPoint x: 1200, endPoint y: 143, distance: 18.8
click at [1200, 143] on ul "Delete Duplicate Duplicate with assets Copy to another sheet Apply Template Pre…" at bounding box center [1185, 183] width 117 height 188
click at [1200, 143] on span "Duplicate with assets" at bounding box center [1185, 146] width 94 height 15
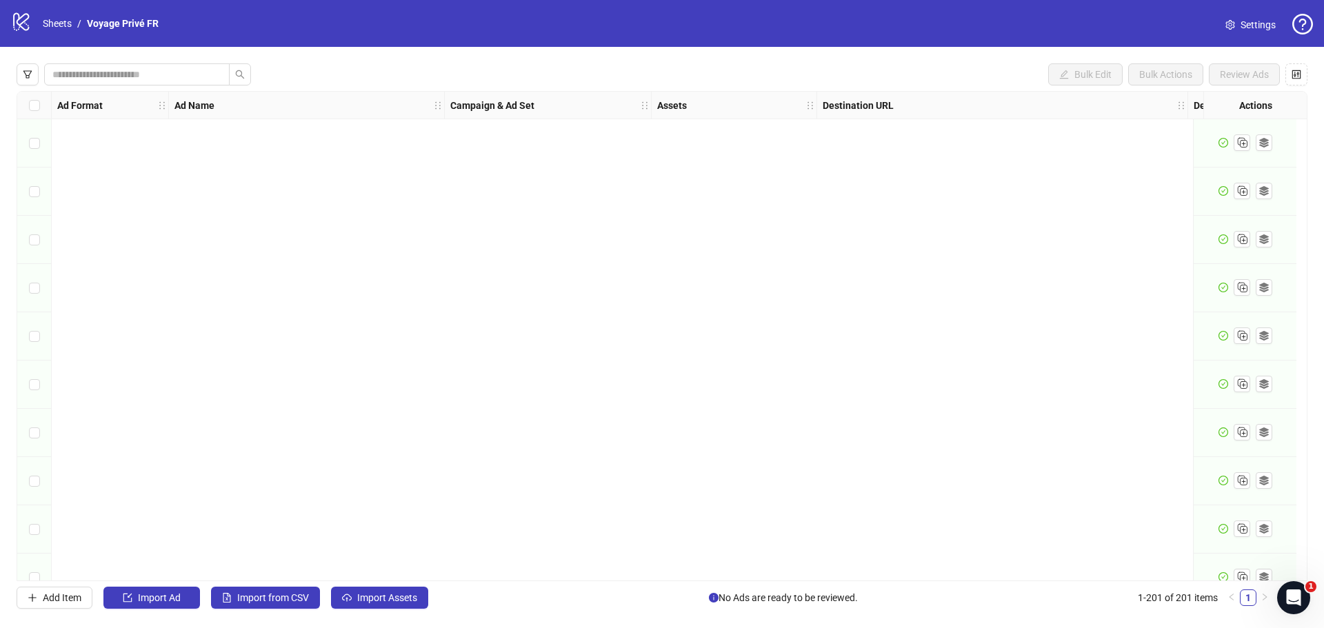
scroll to position [9249, 0]
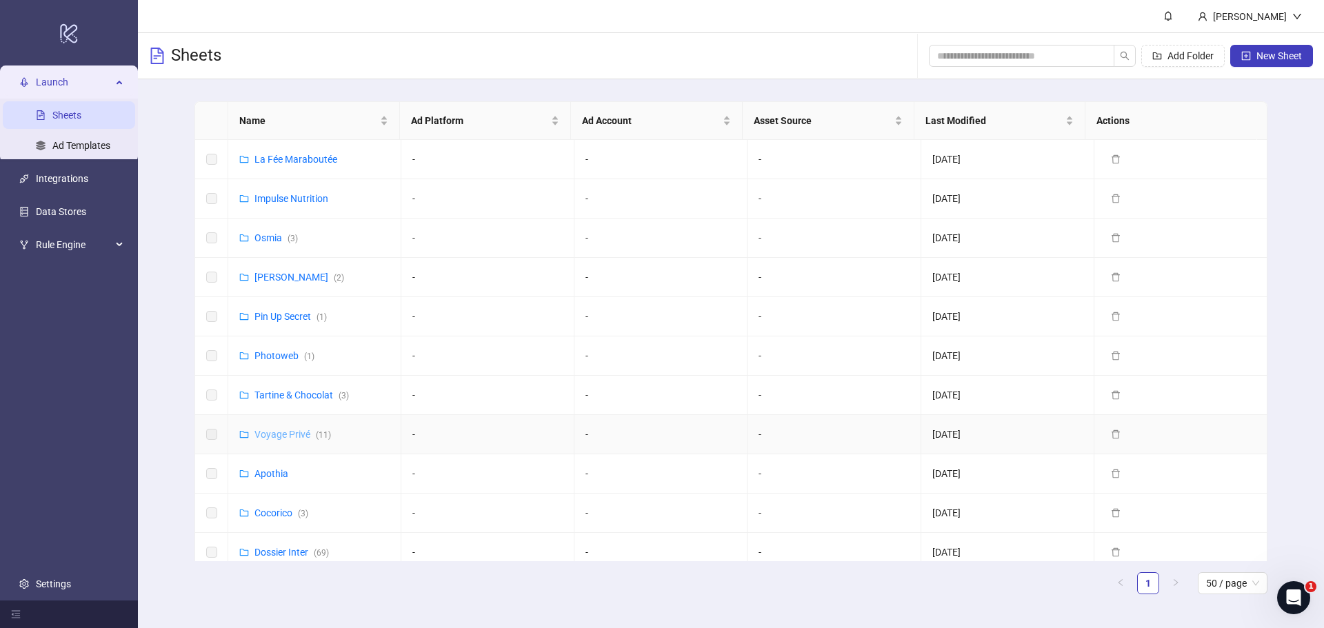
click at [294, 431] on link "Voyage Privé ( 11 )" at bounding box center [293, 434] width 77 height 11
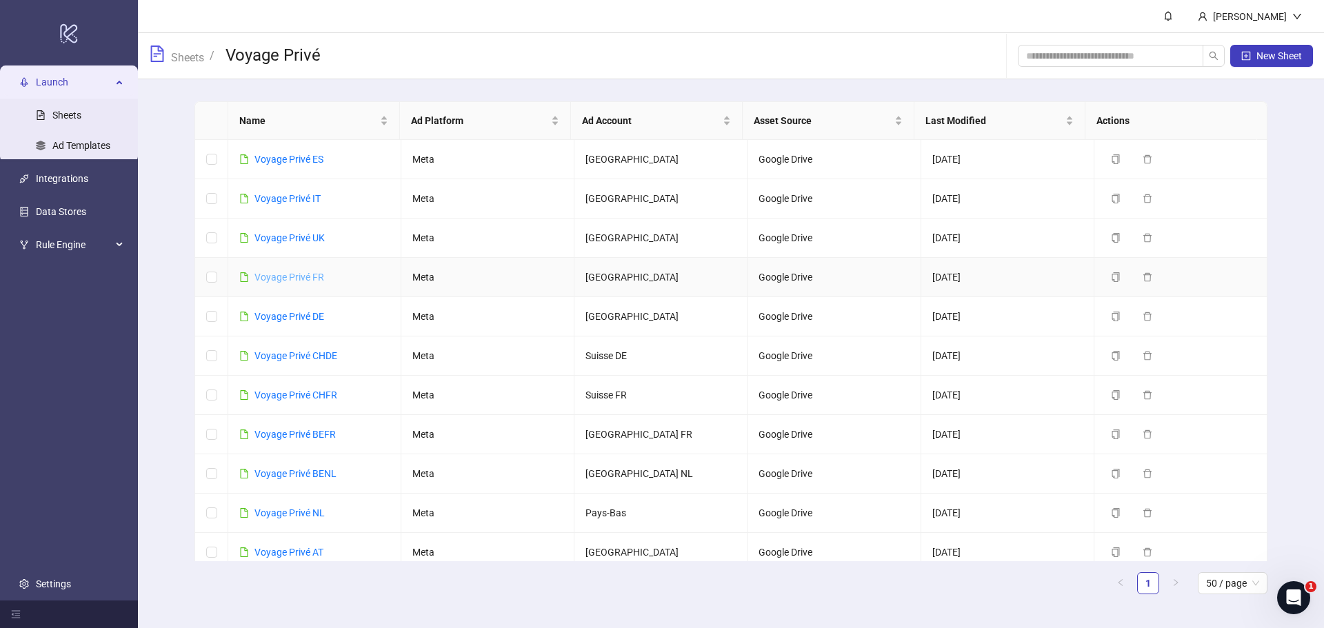
click at [303, 272] on link "Voyage Privé FR" at bounding box center [290, 277] width 70 height 11
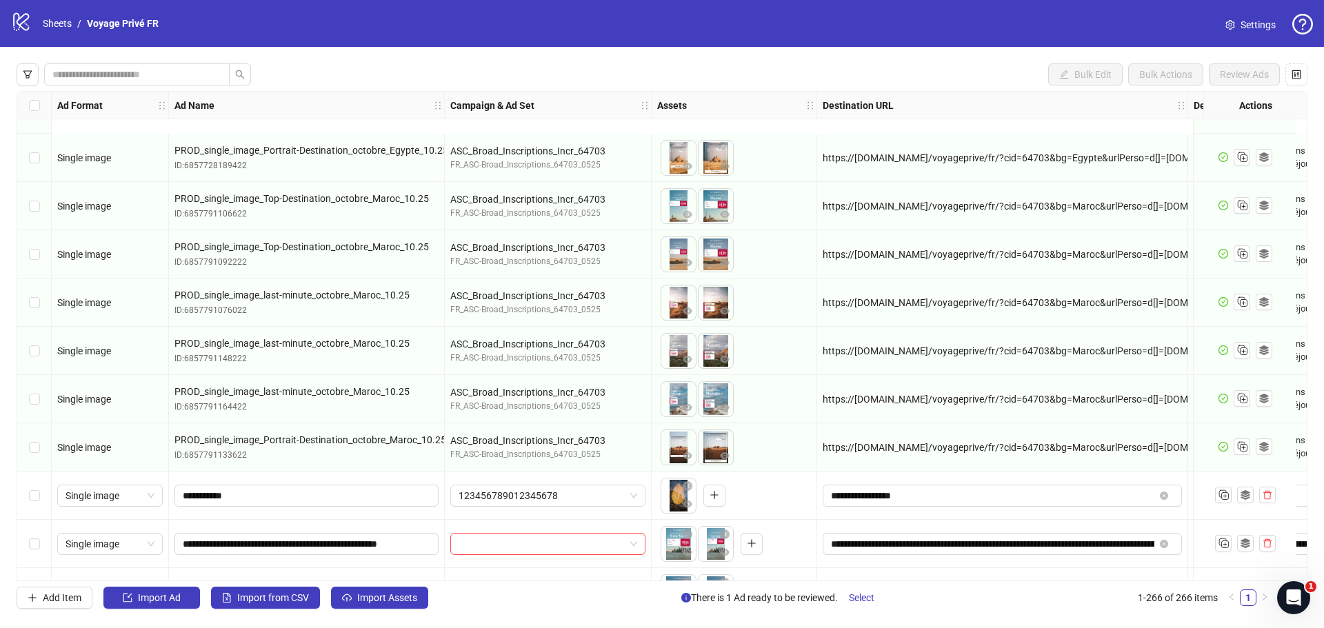
scroll to position [9491, 0]
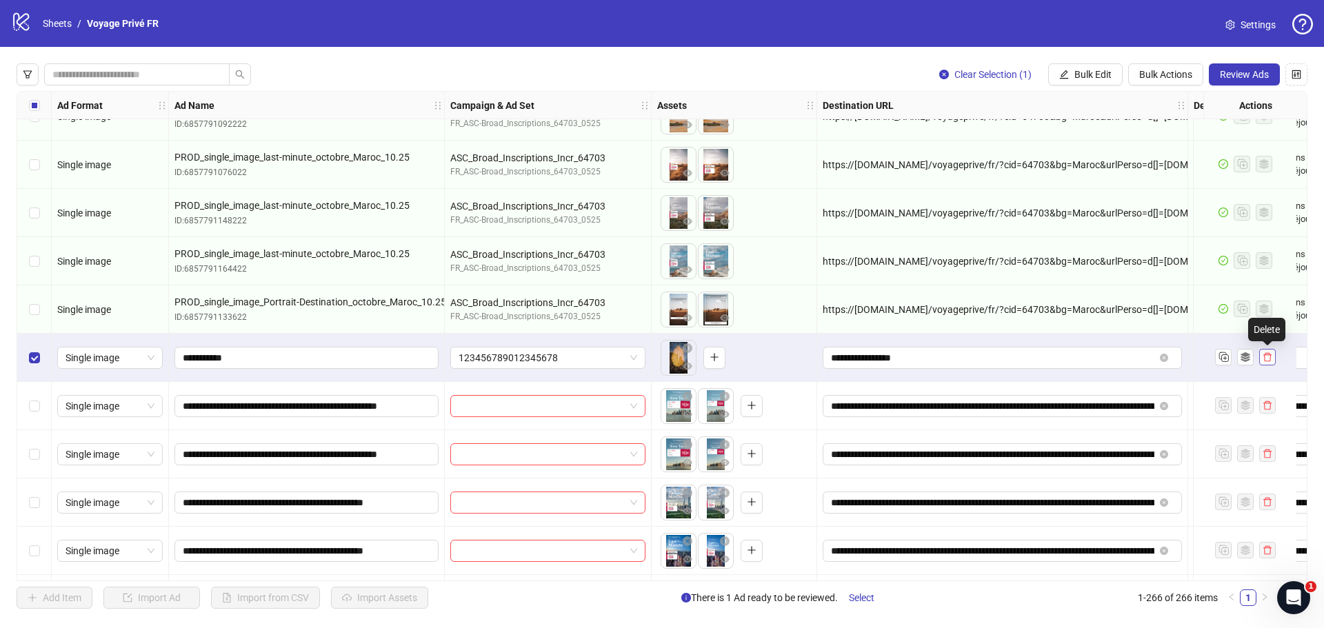
click at [1264, 355] on icon "delete" at bounding box center [1268, 357] width 10 height 10
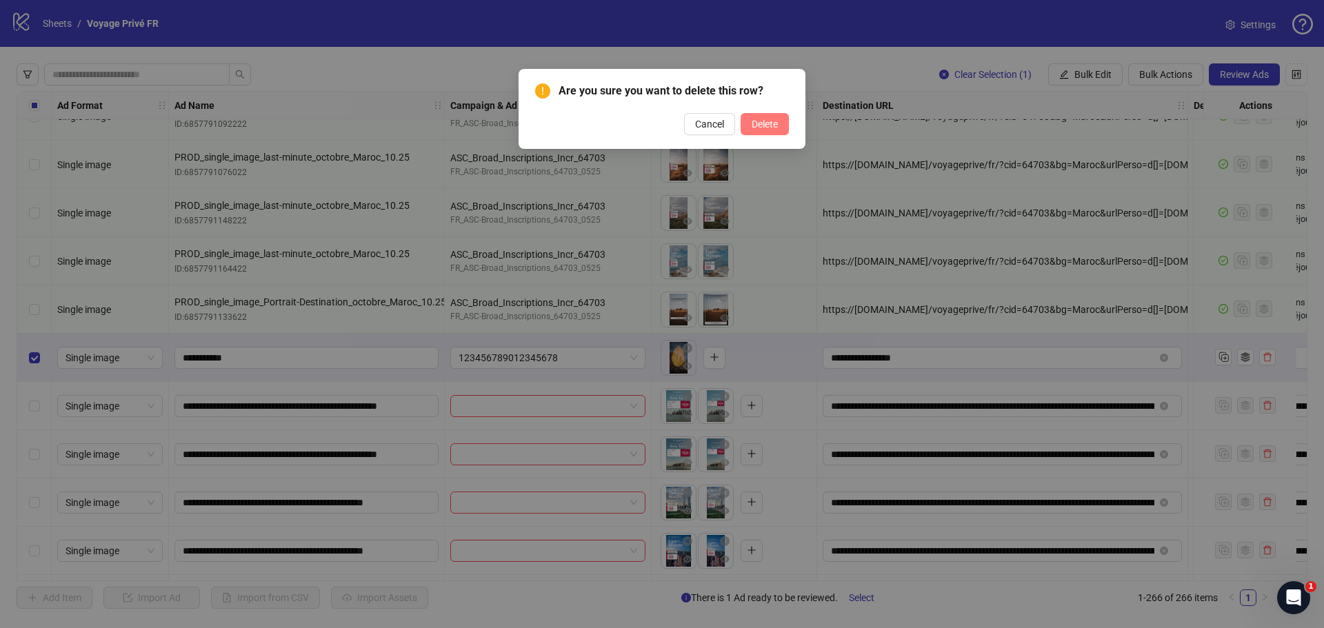
click at [784, 119] on button "Delete" at bounding box center [765, 124] width 48 height 22
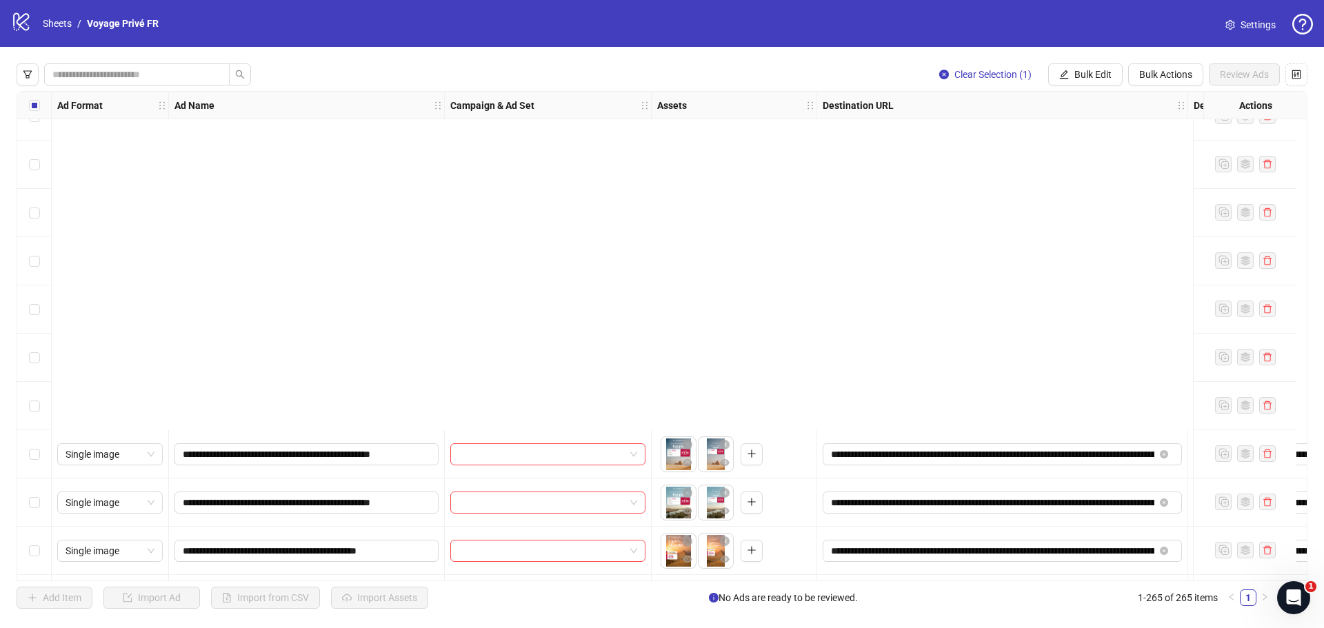
scroll to position [12339, 0]
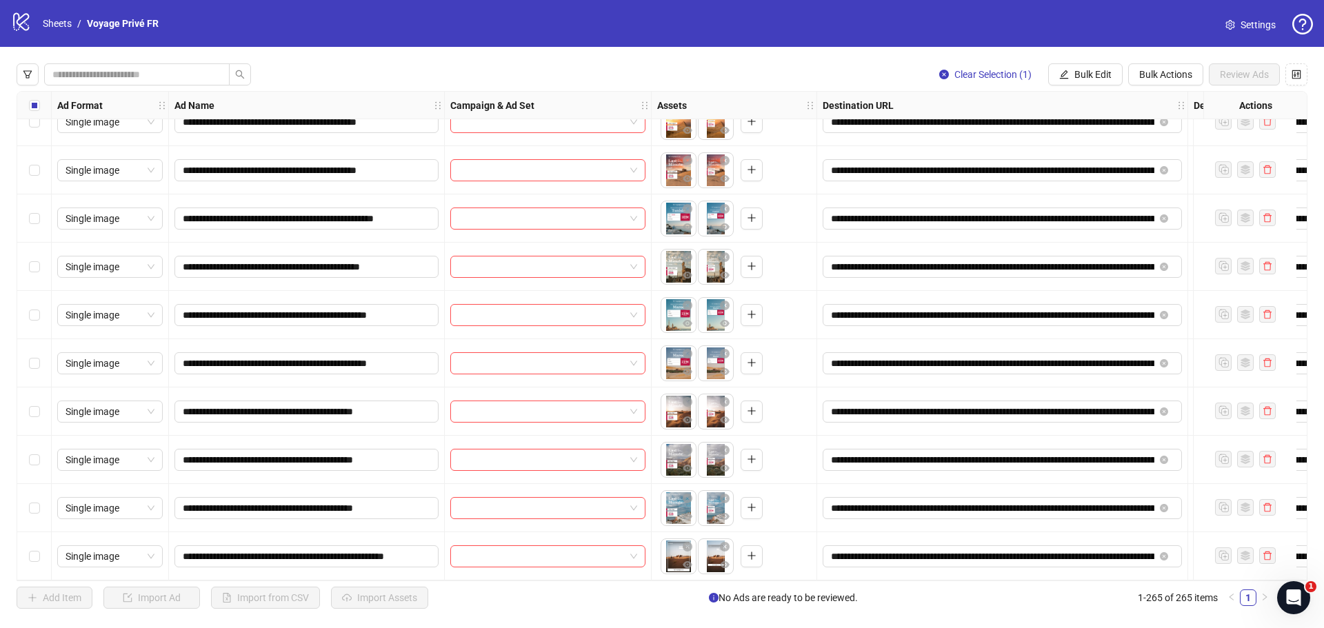
click at [41, 557] on div "Select row 265" at bounding box center [34, 557] width 34 height 48
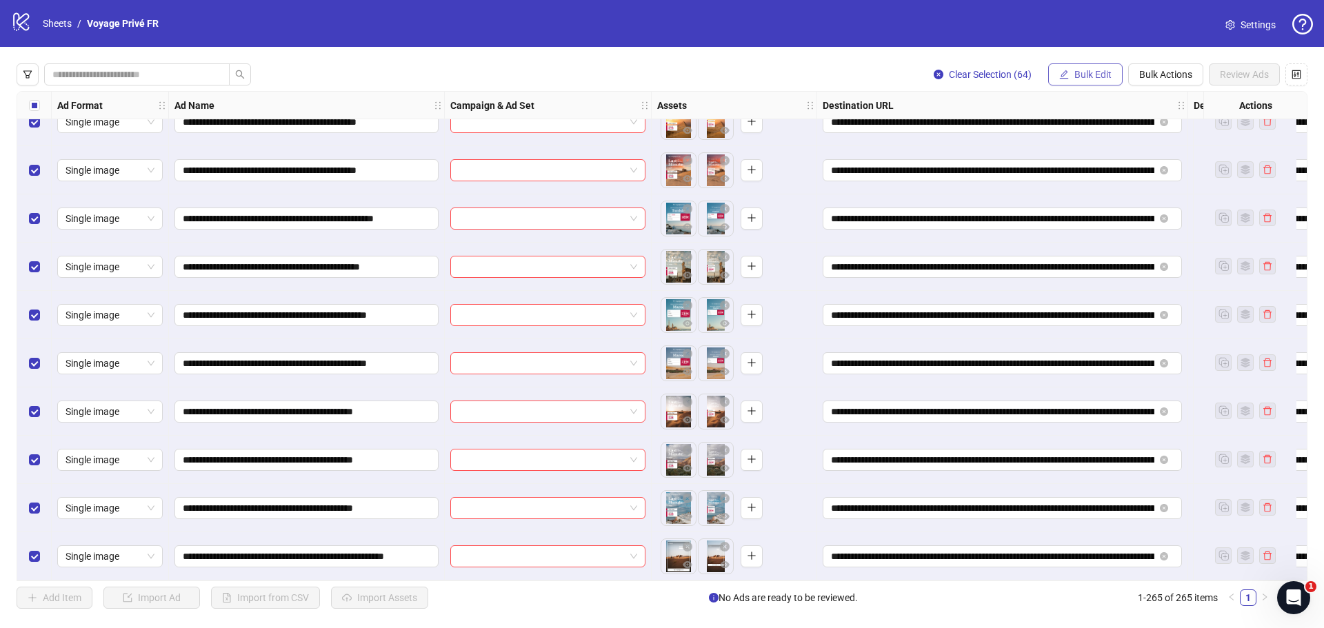
click at [1103, 73] on span "Bulk Edit" at bounding box center [1093, 74] width 37 height 11
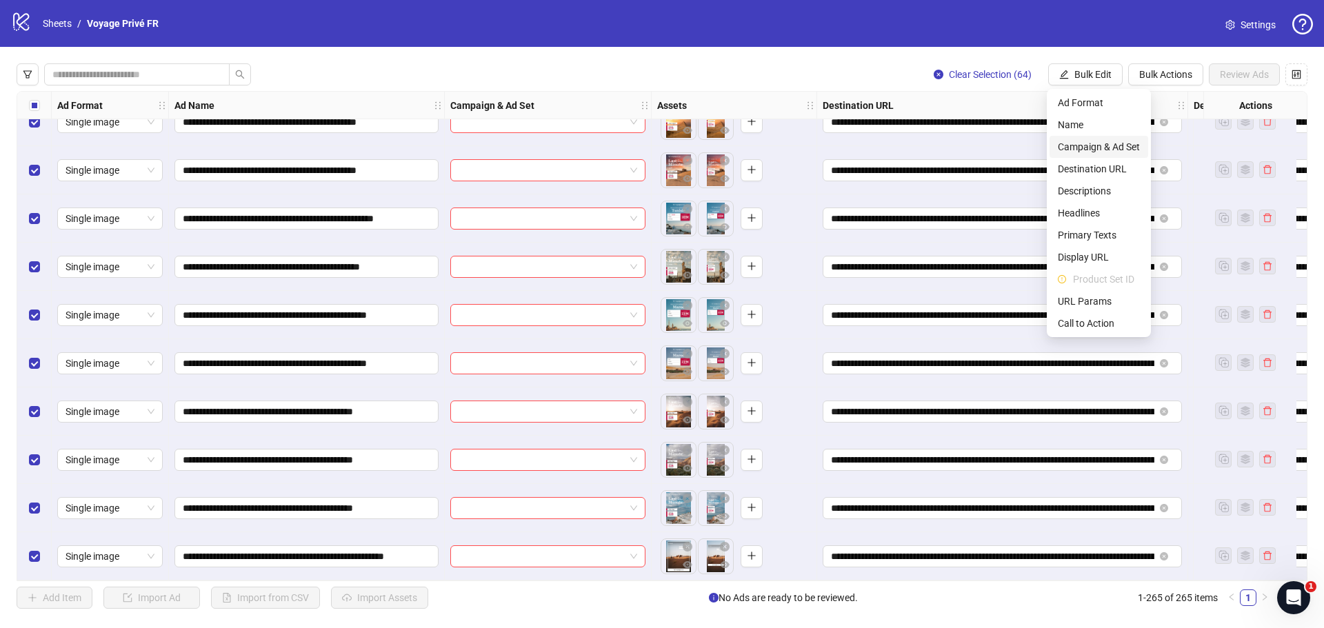
click at [1091, 147] on span "Campaign & Ad Set" at bounding box center [1099, 146] width 82 height 15
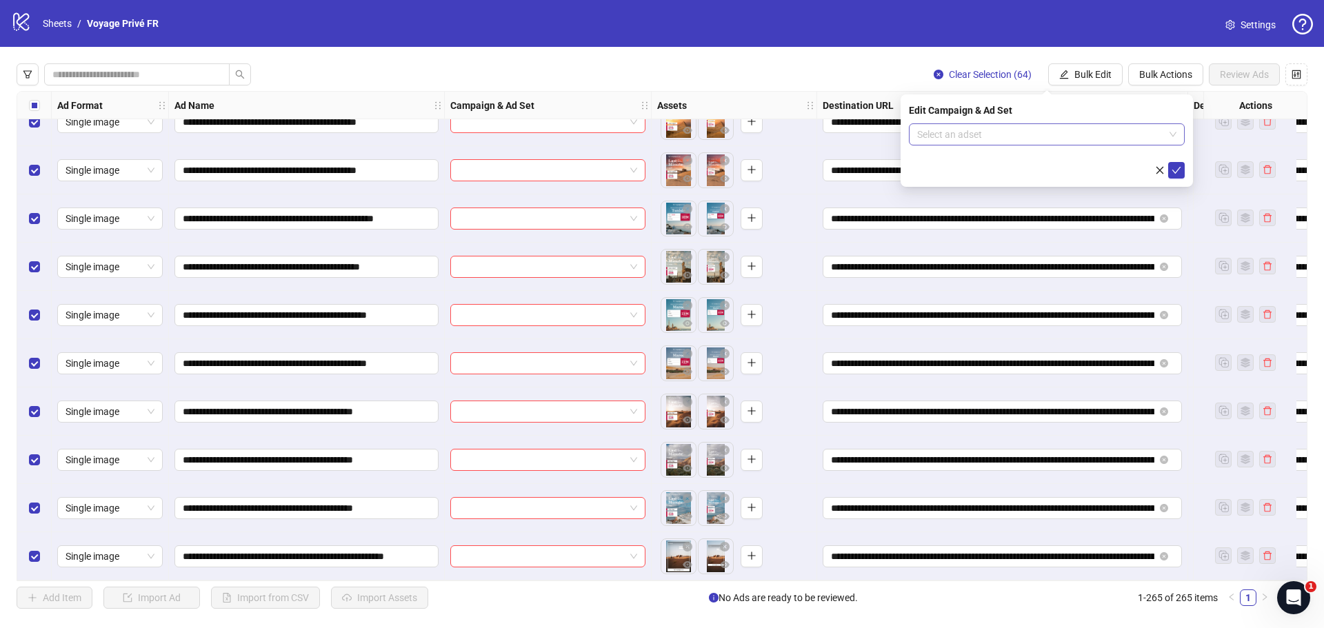
click at [986, 137] on input "search" at bounding box center [1040, 134] width 247 height 21
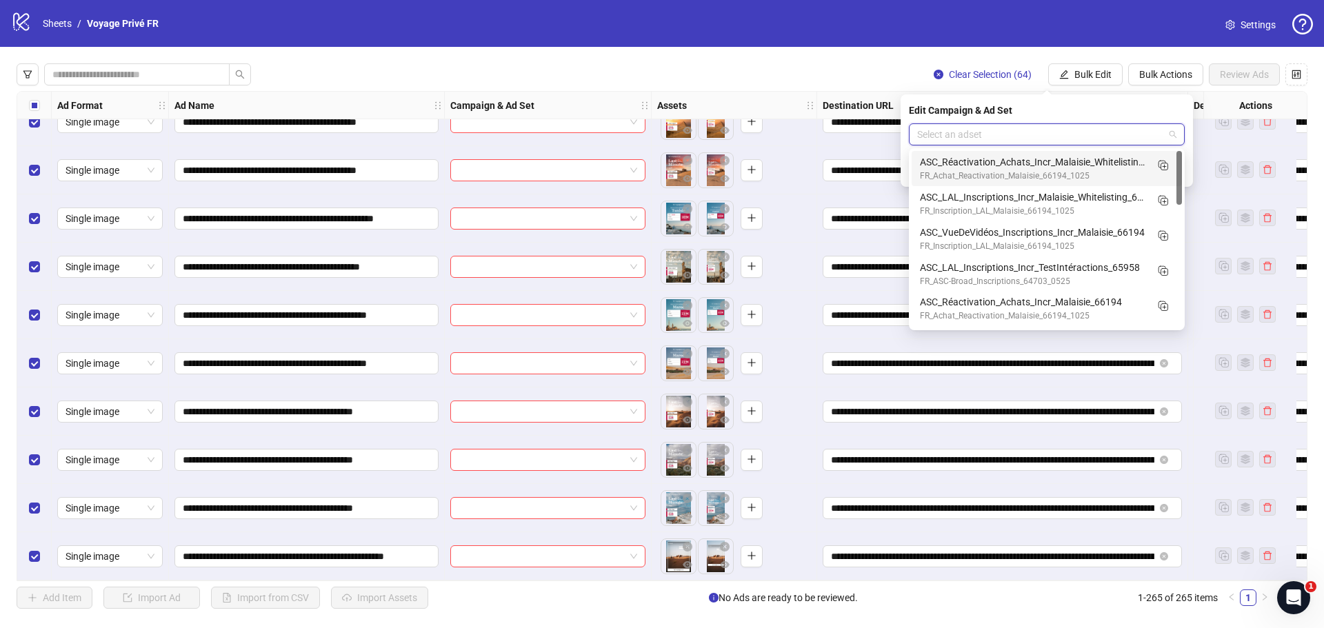
paste input "**********"
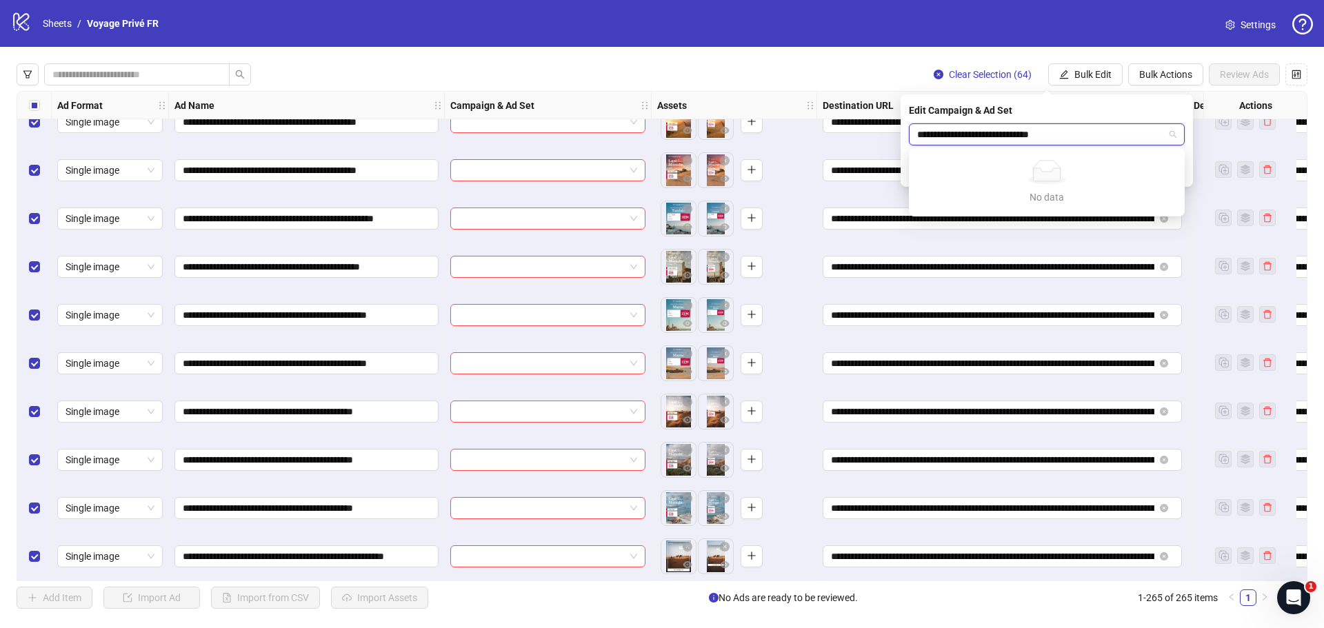
drag, startPoint x: 1068, startPoint y: 135, endPoint x: 1040, endPoint y: 134, distance: 28.3
click at [1040, 134] on input "**********" at bounding box center [1040, 134] width 247 height 21
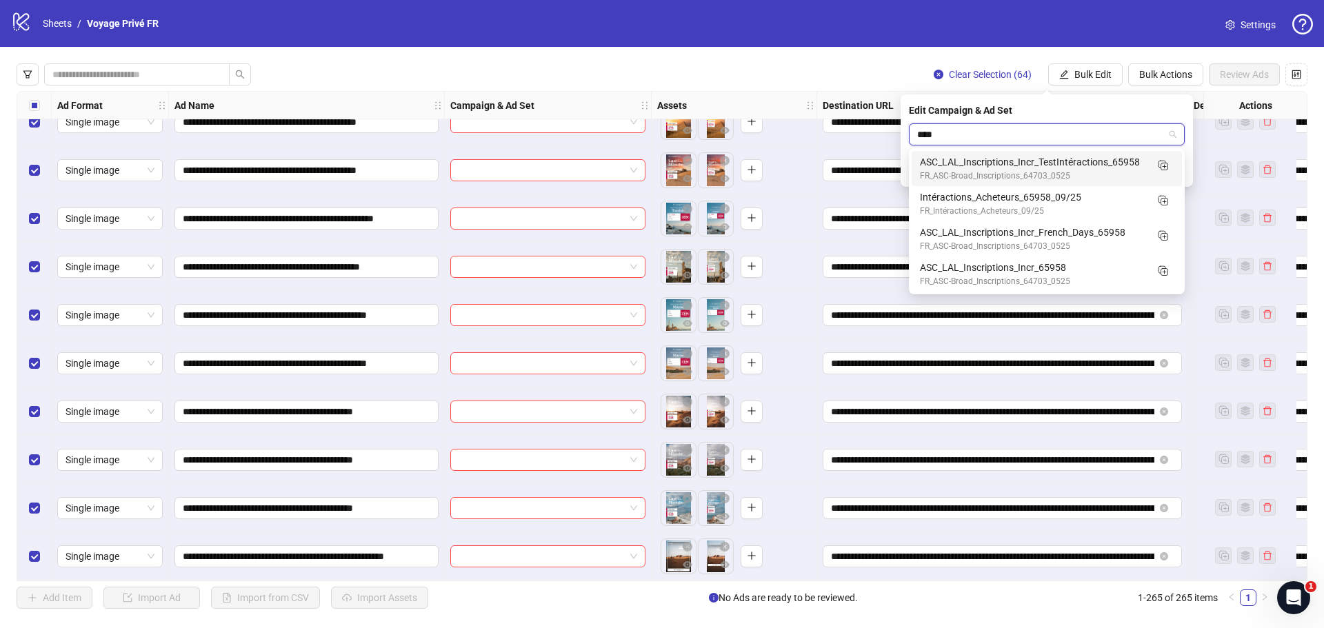
type input "*****"
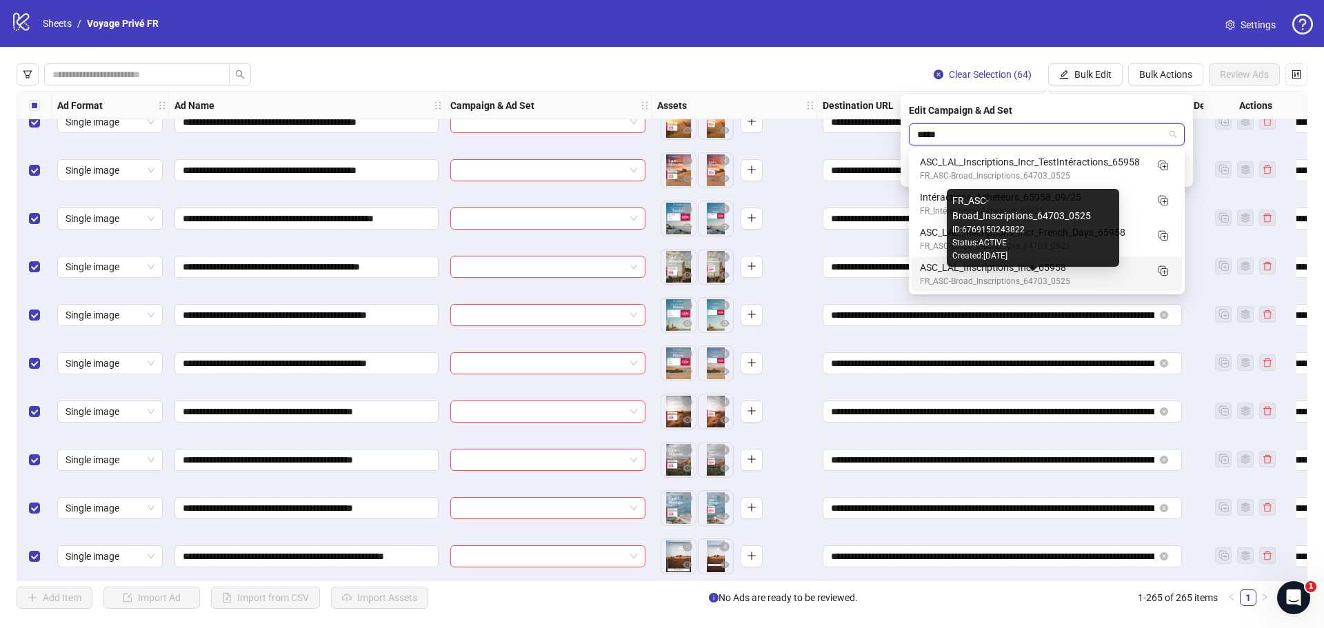
click at [1111, 278] on div "FR_ASC-Broad_Inscriptions_64703_0525" at bounding box center [1033, 281] width 226 height 13
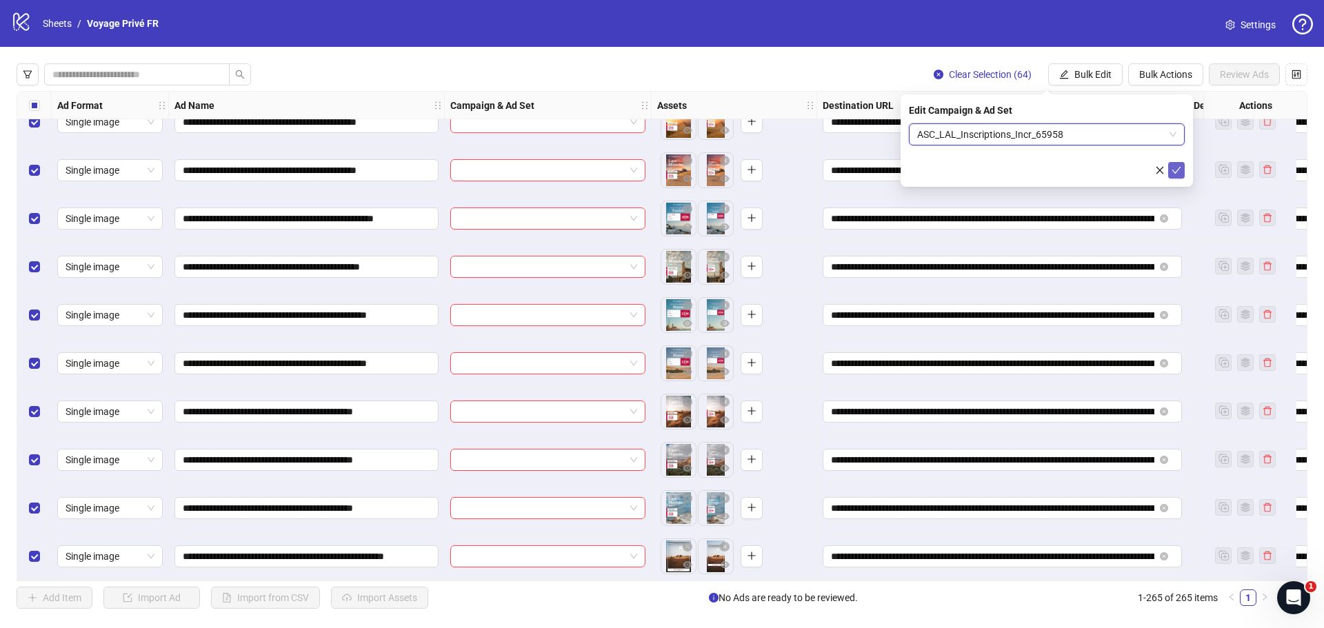
click at [1177, 173] on icon "check" at bounding box center [1177, 171] width 10 height 10
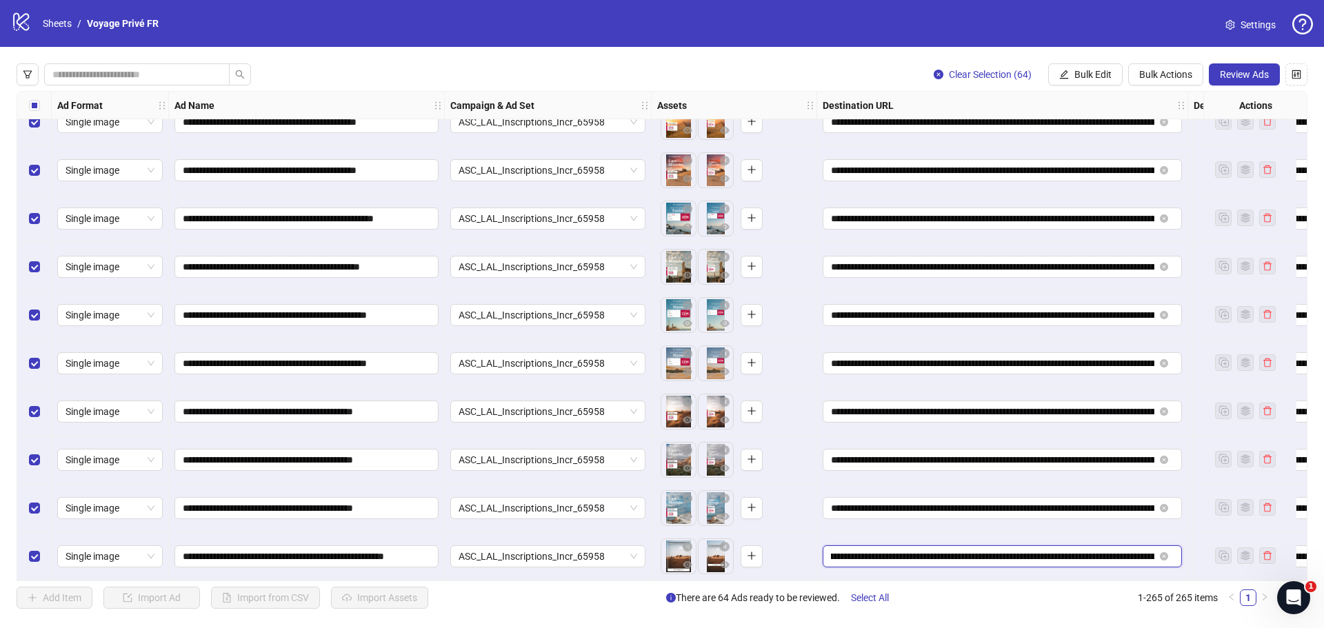
scroll to position [0, 148]
drag, startPoint x: 990, startPoint y: 550, endPoint x: 890, endPoint y: 563, distance: 100.8
click at [890, 563] on div "**********" at bounding box center [1002, 557] width 371 height 48
drag, startPoint x: 1101, startPoint y: 74, endPoint x: 1042, endPoint y: 134, distance: 83.4
click at [1102, 74] on span "Bulk Edit" at bounding box center [1093, 74] width 37 height 11
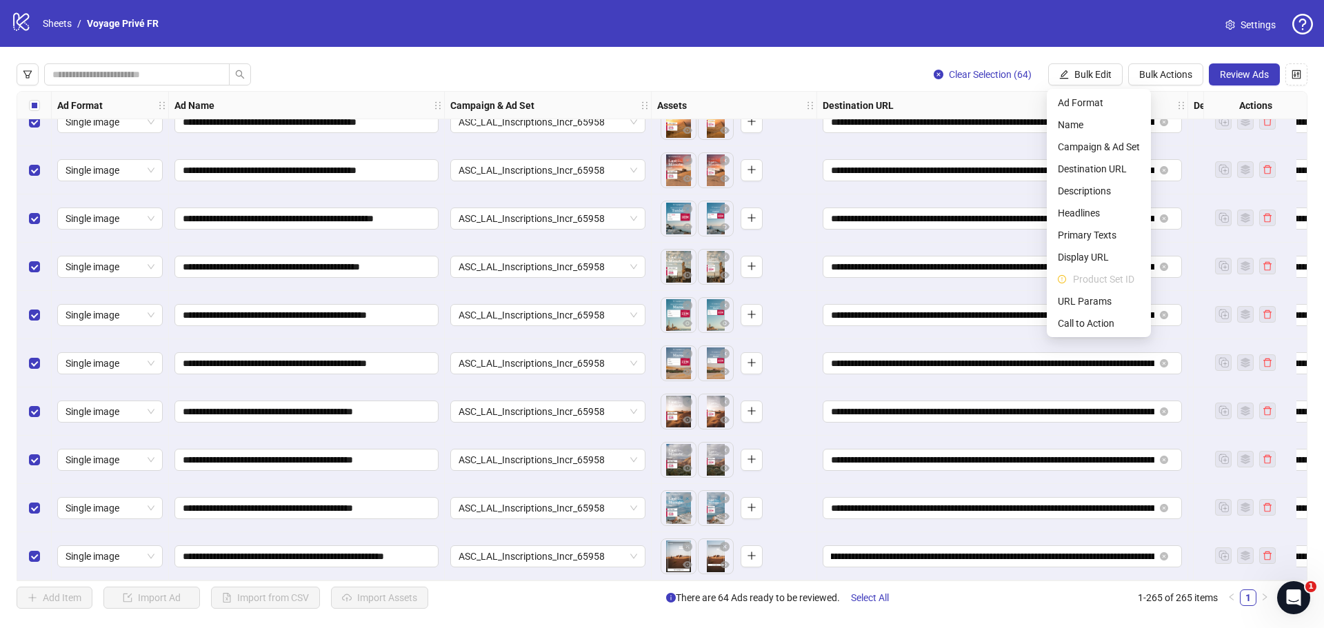
scroll to position [0, 0]
click at [1111, 148] on span "Campaign & Ad Set" at bounding box center [1099, 146] width 82 height 15
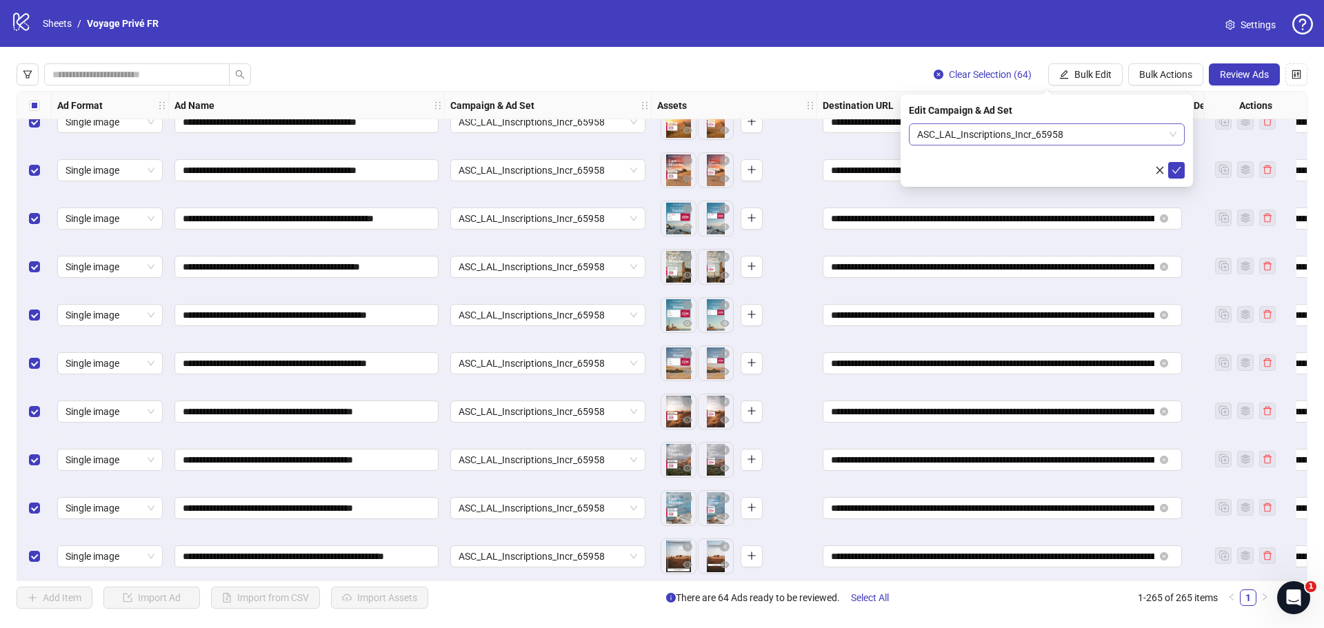
click at [1062, 134] on span "ASC_LAL_Inscriptions_Incr_65958" at bounding box center [1046, 134] width 259 height 21
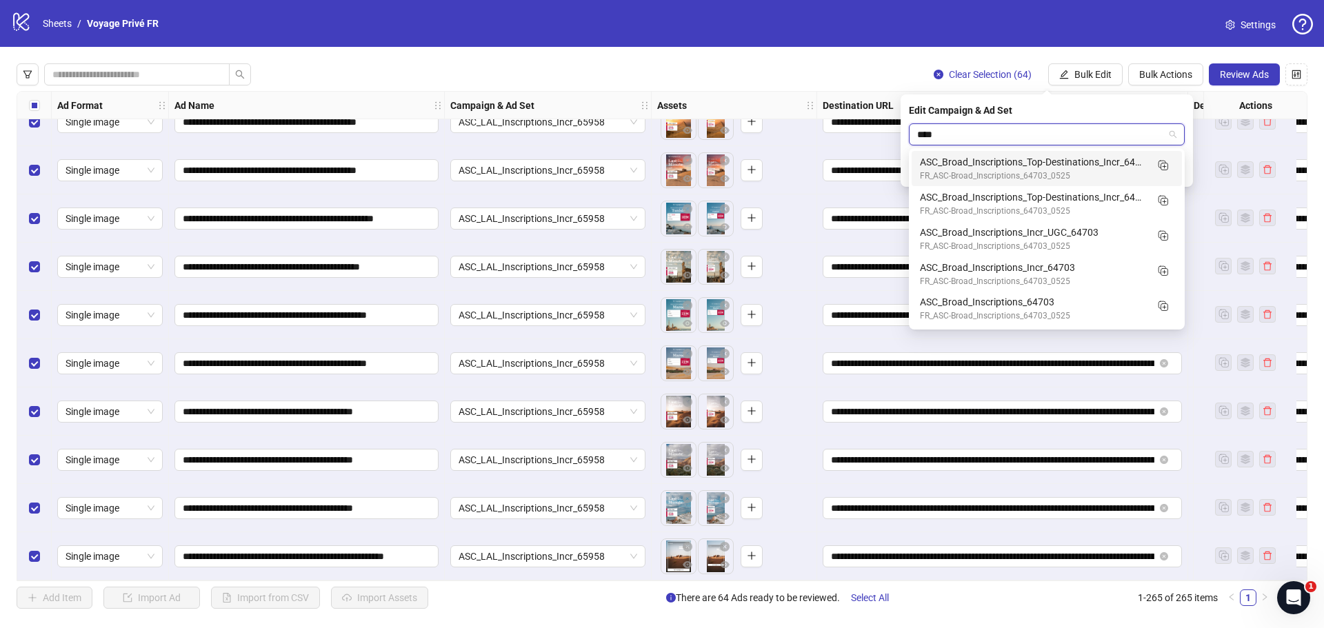
type input "*****"
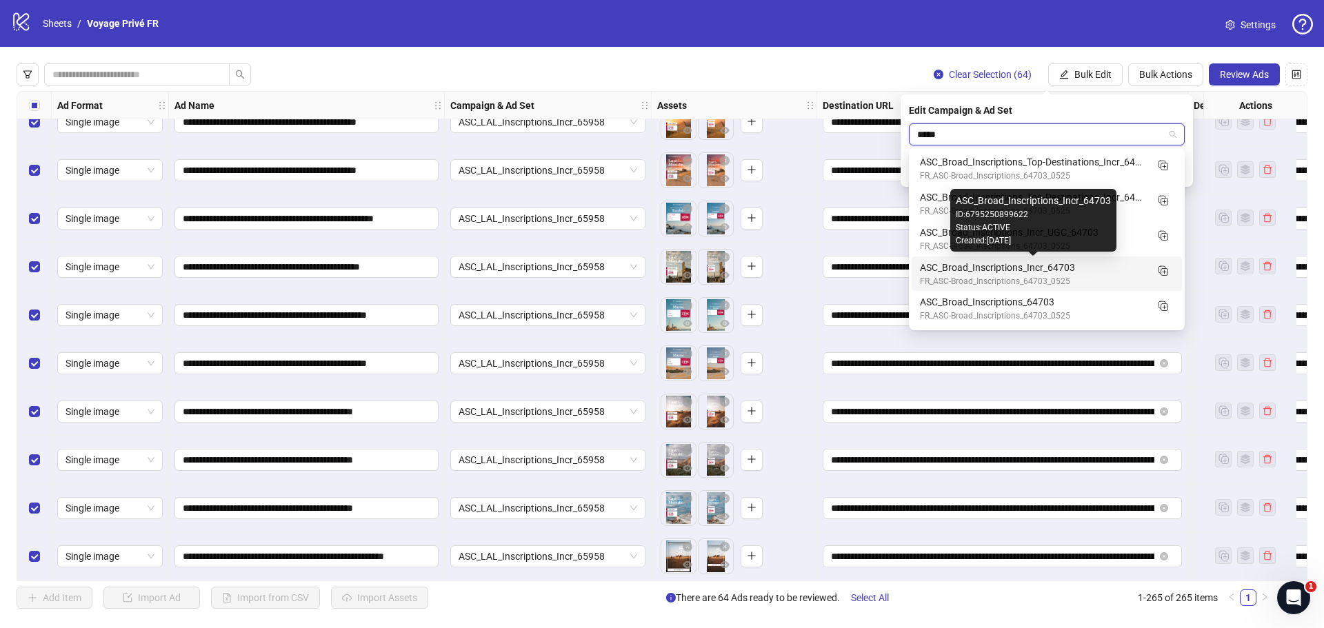
click at [1084, 262] on div "ASC_Broad_Inscriptions_Incr_64703" at bounding box center [1033, 267] width 226 height 15
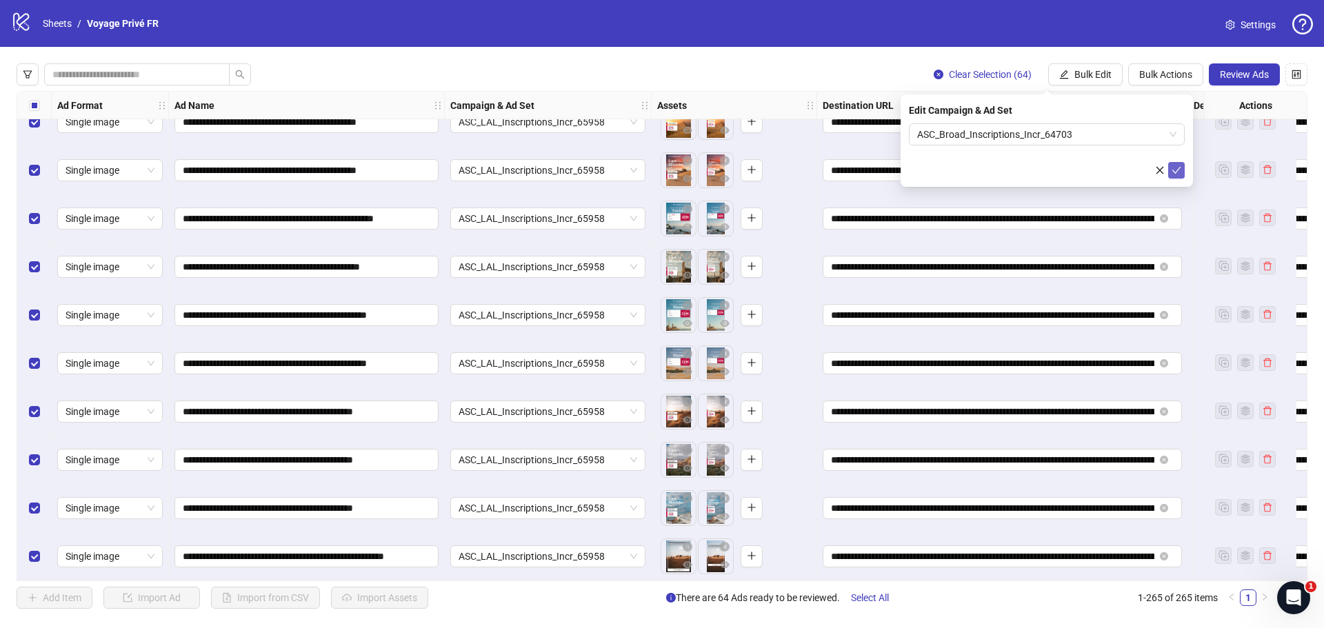
click at [1181, 174] on icon "check" at bounding box center [1177, 171] width 10 height 10
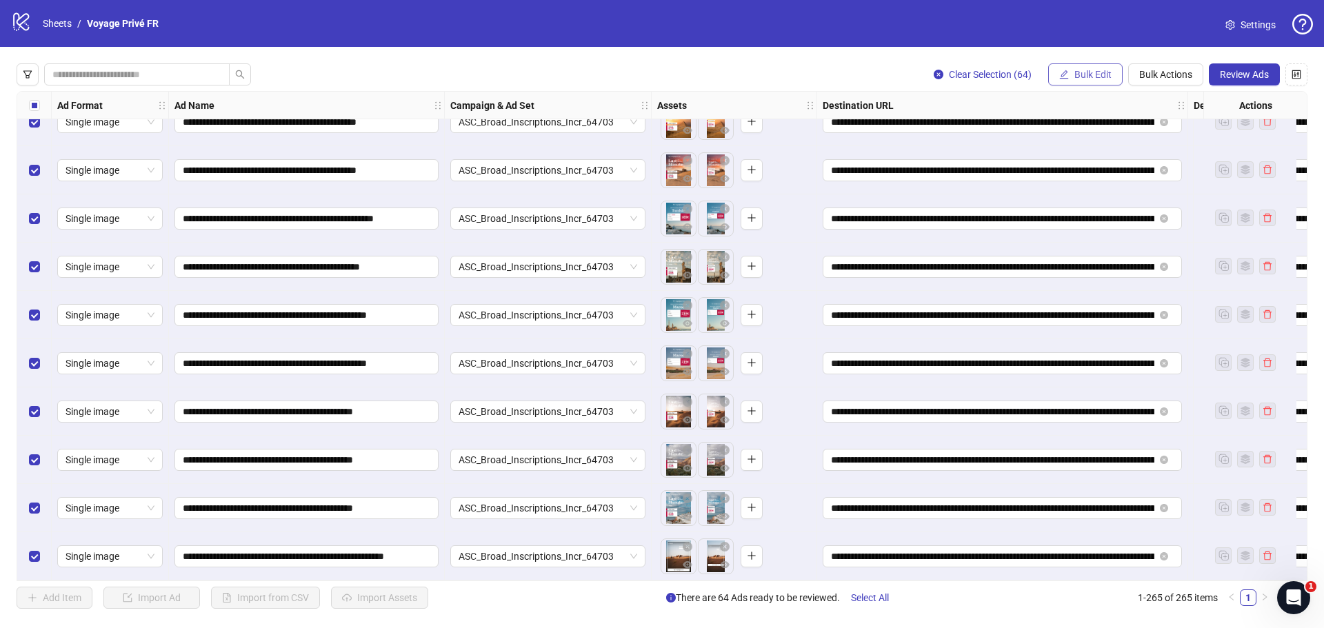
click at [1097, 73] on span "Bulk Edit" at bounding box center [1093, 74] width 37 height 11
click at [1179, 74] on span "Bulk Actions" at bounding box center [1166, 74] width 53 height 11
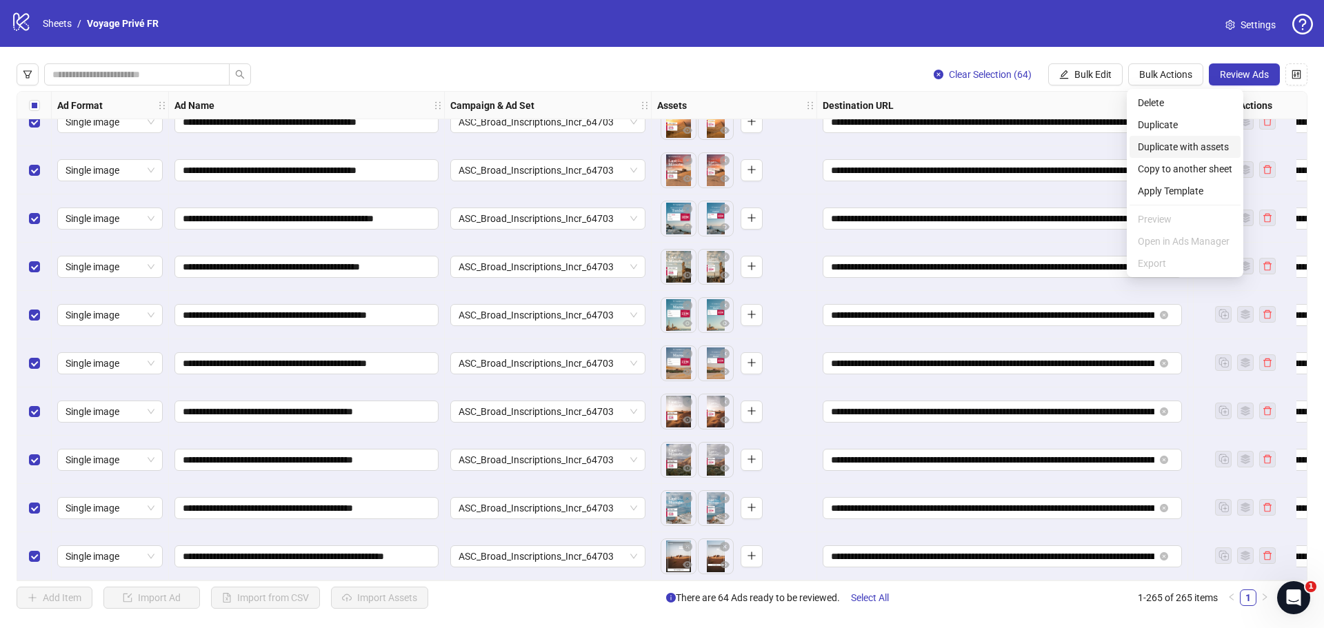
click at [1169, 144] on span "Duplicate with assets" at bounding box center [1185, 146] width 94 height 15
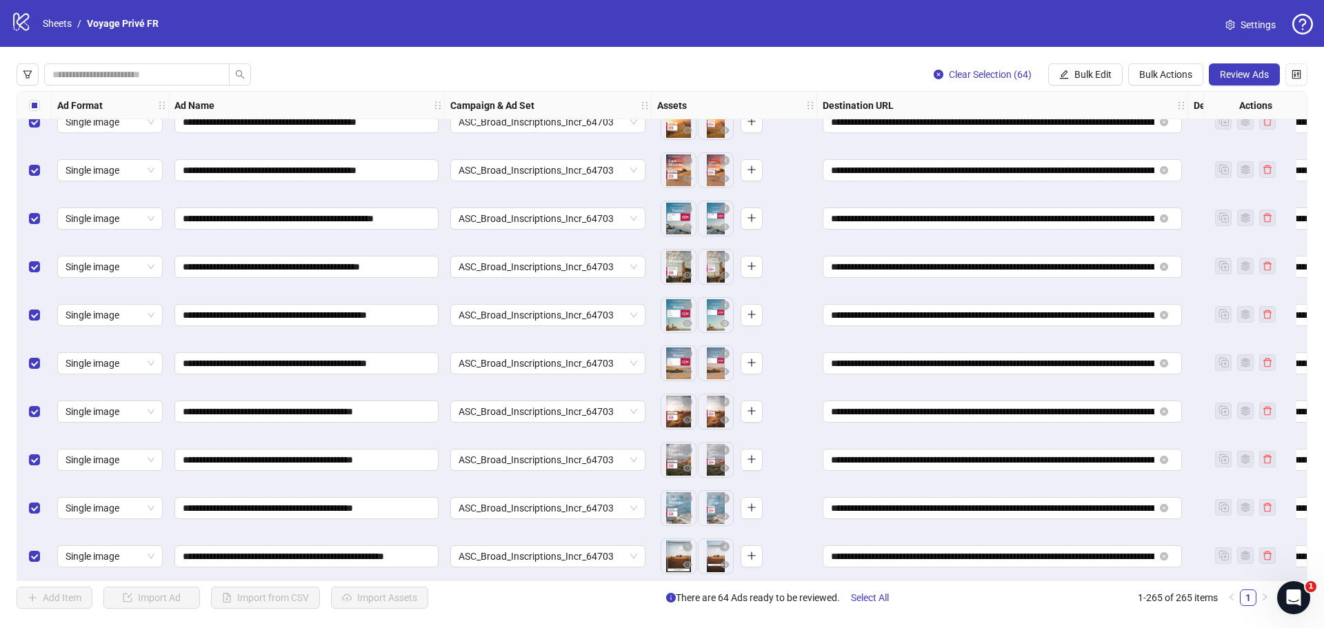
drag, startPoint x: 1089, startPoint y: 70, endPoint x: 1057, endPoint y: 324, distance: 255.9
click at [1057, 324] on div "**********" at bounding box center [662, 336] width 1324 height 579
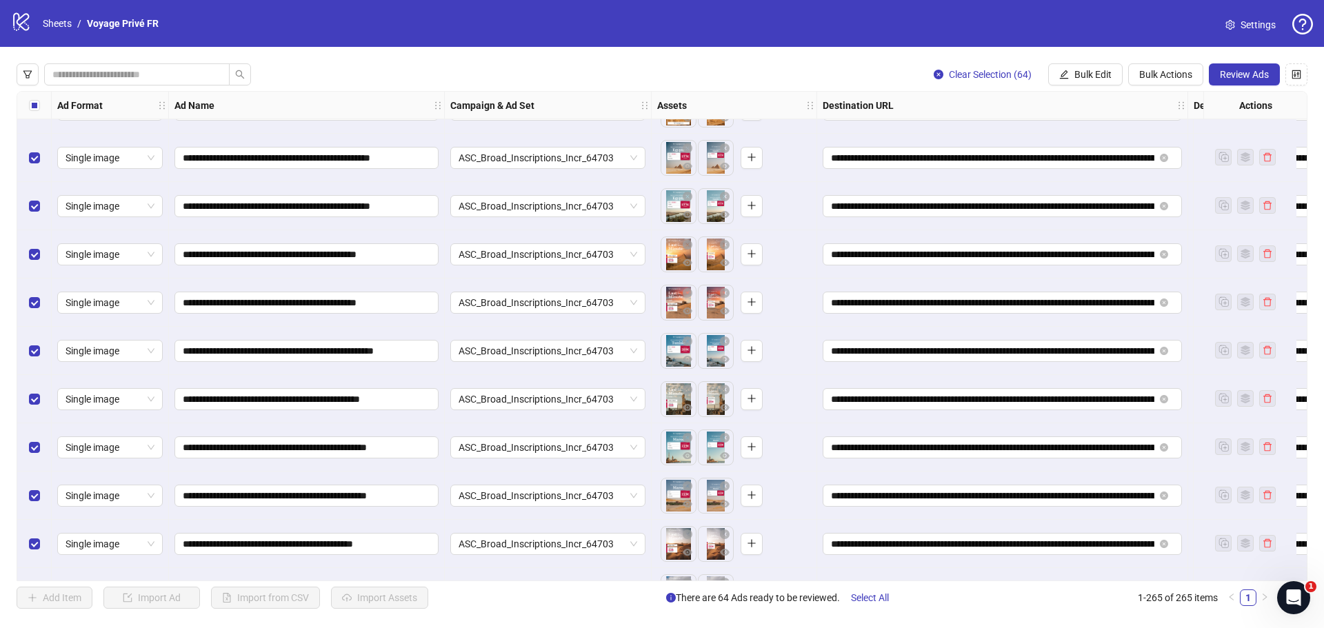
scroll to position [12339, 0]
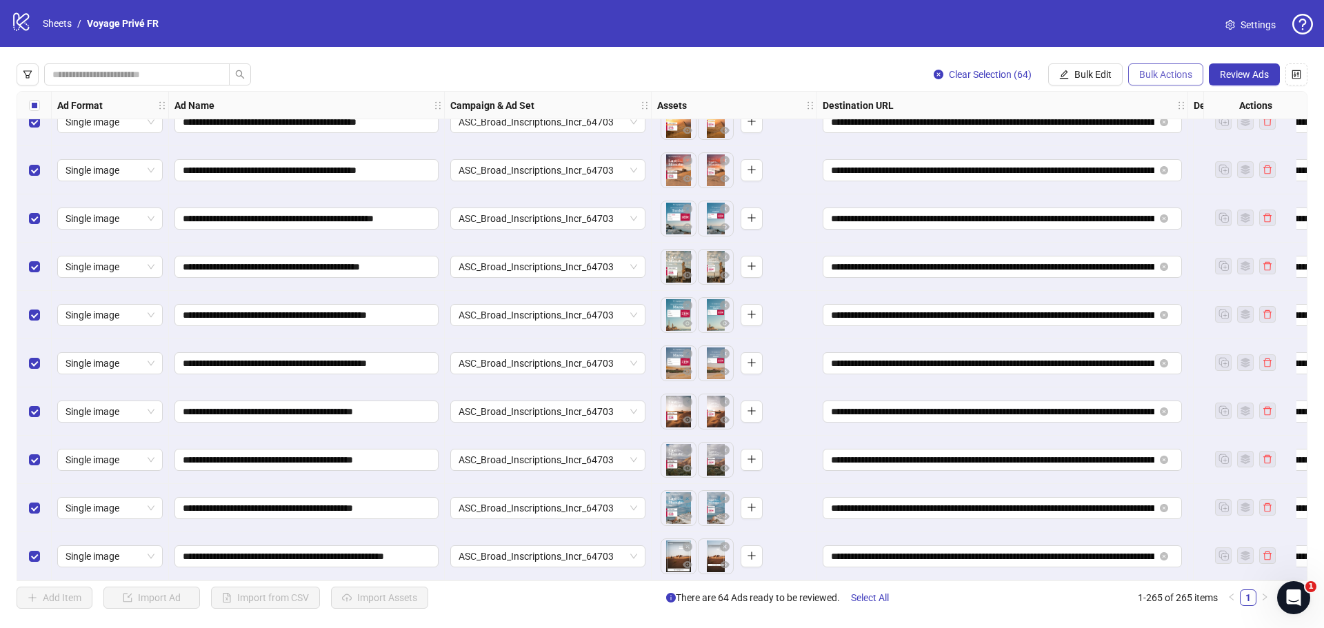
click at [1168, 77] on span "Bulk Actions" at bounding box center [1166, 74] width 53 height 11
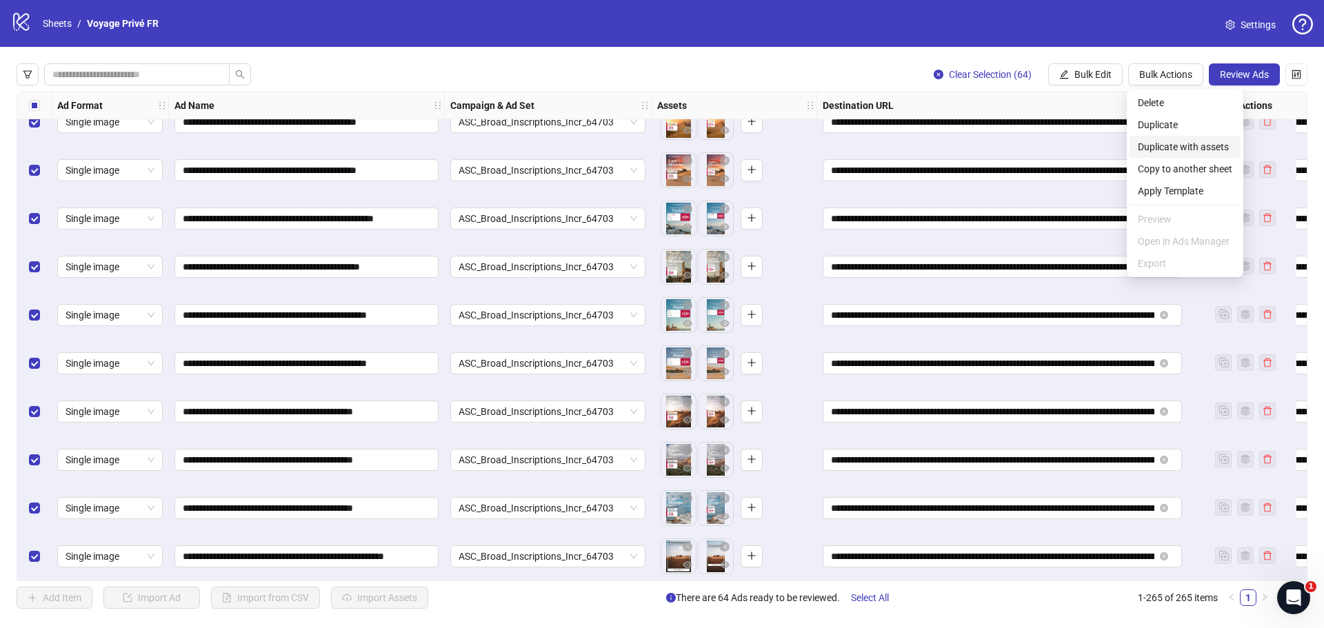
click at [1162, 142] on span "Duplicate with assets" at bounding box center [1185, 146] width 94 height 15
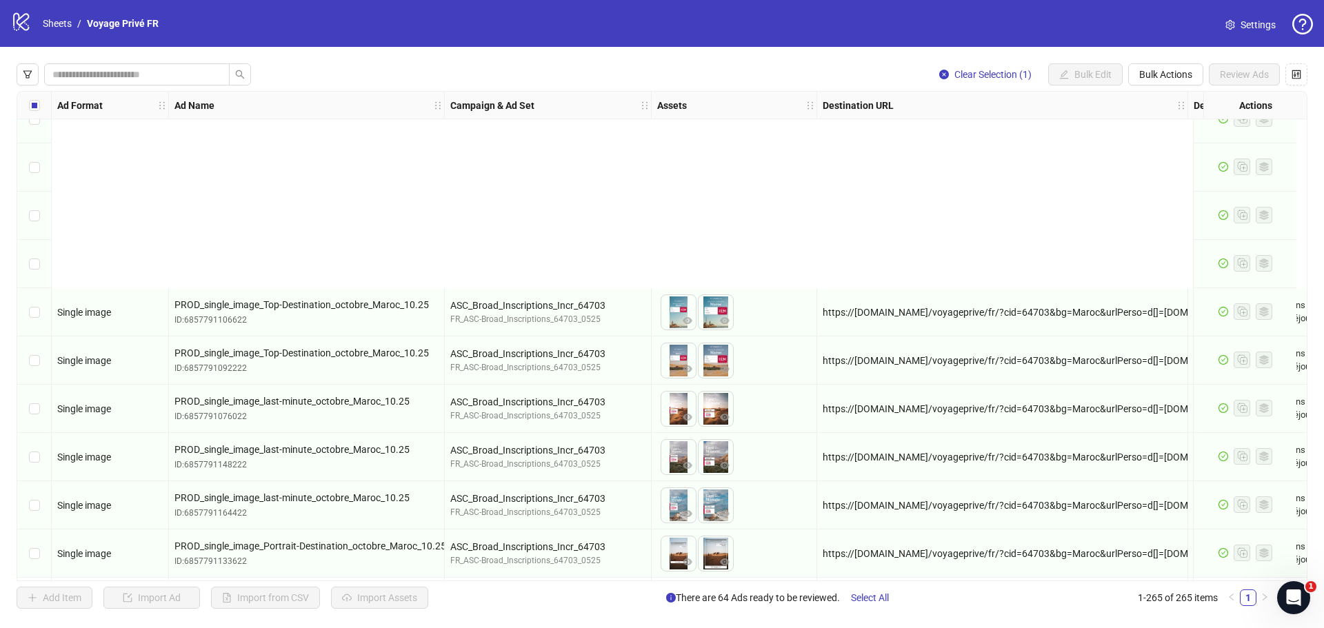
scroll to position [9519, 0]
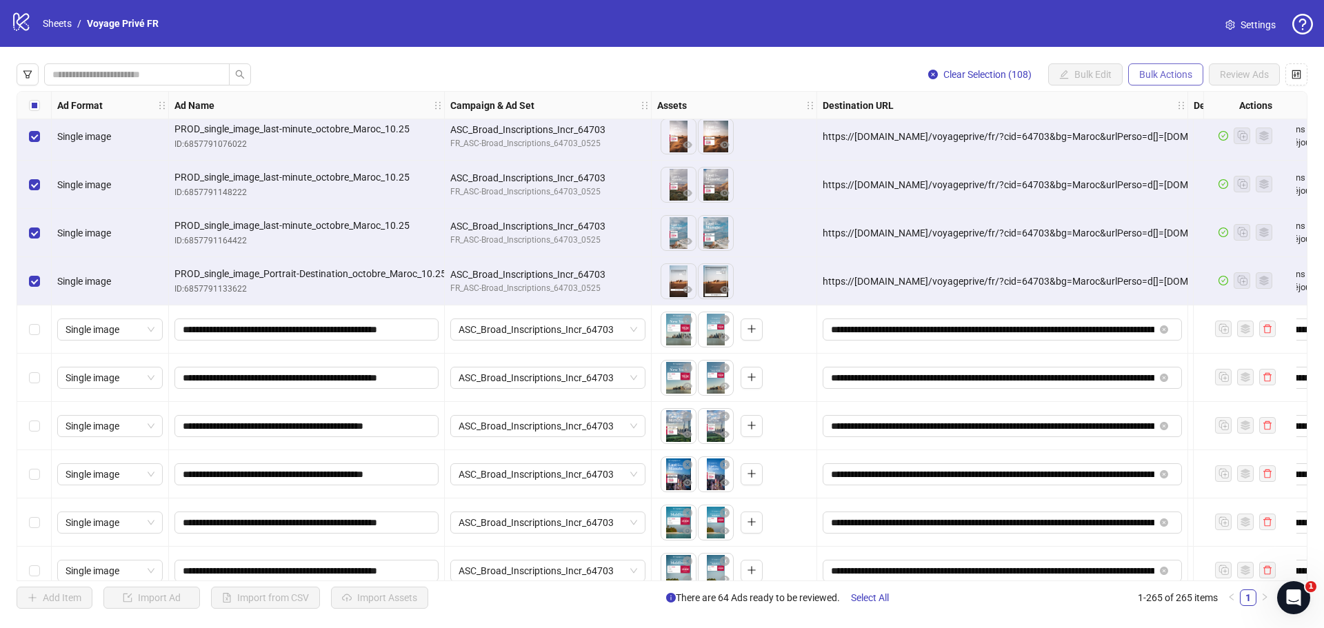
click at [1172, 82] on button "Bulk Actions" at bounding box center [1165, 74] width 75 height 22
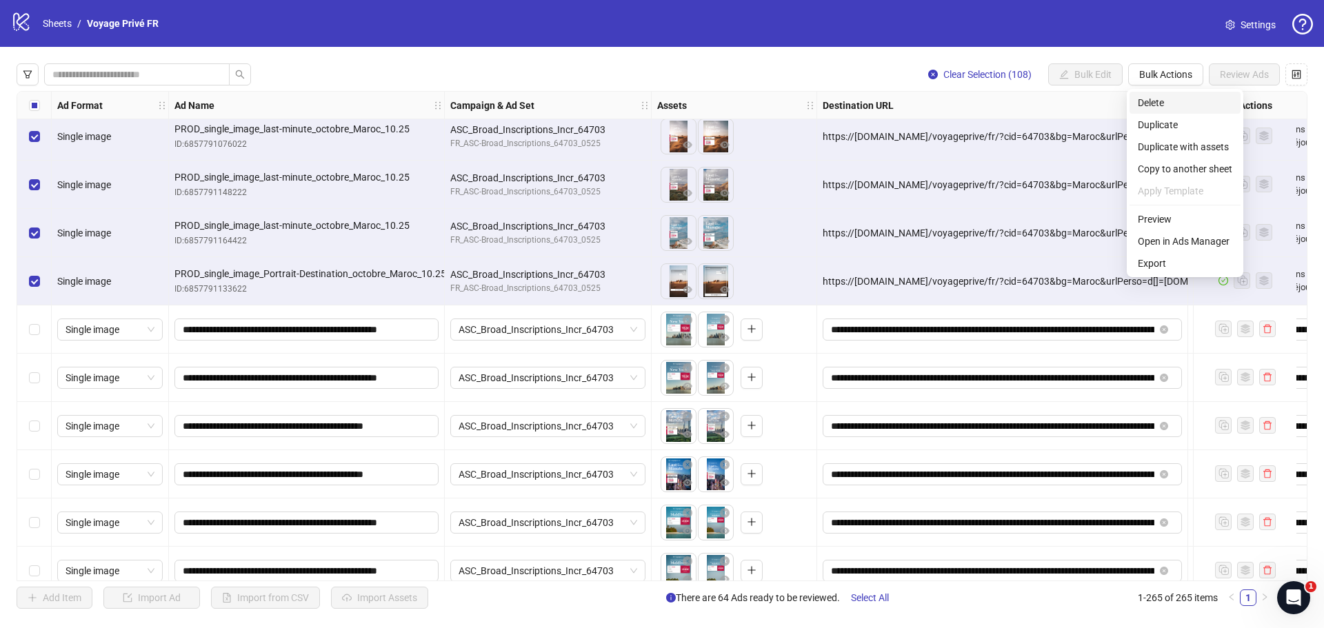
click at [1158, 103] on span "Delete" at bounding box center [1185, 102] width 94 height 15
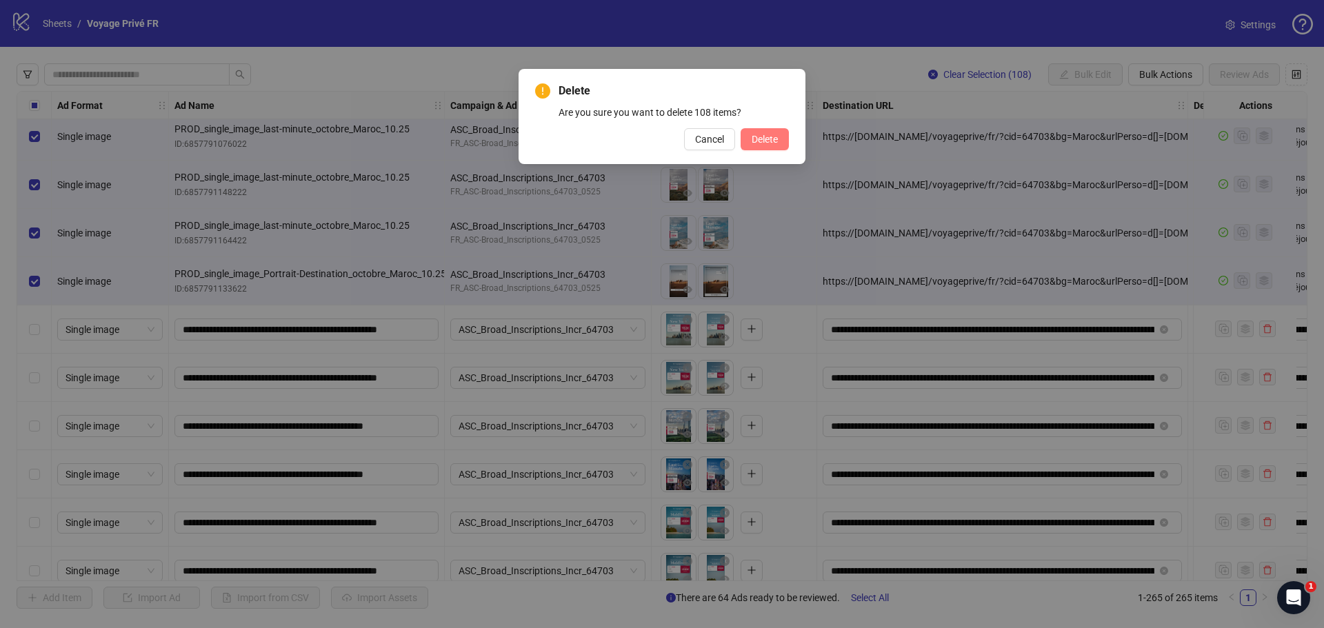
click at [785, 143] on button "Delete" at bounding box center [765, 139] width 48 height 22
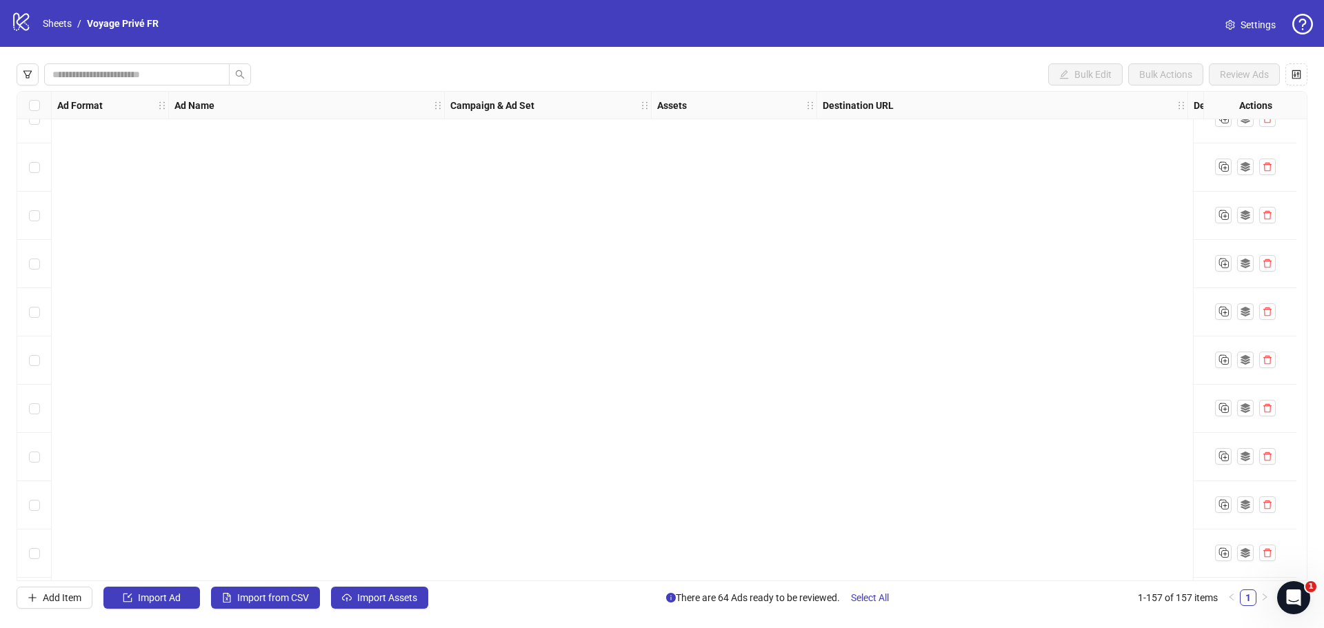
scroll to position [7125, 0]
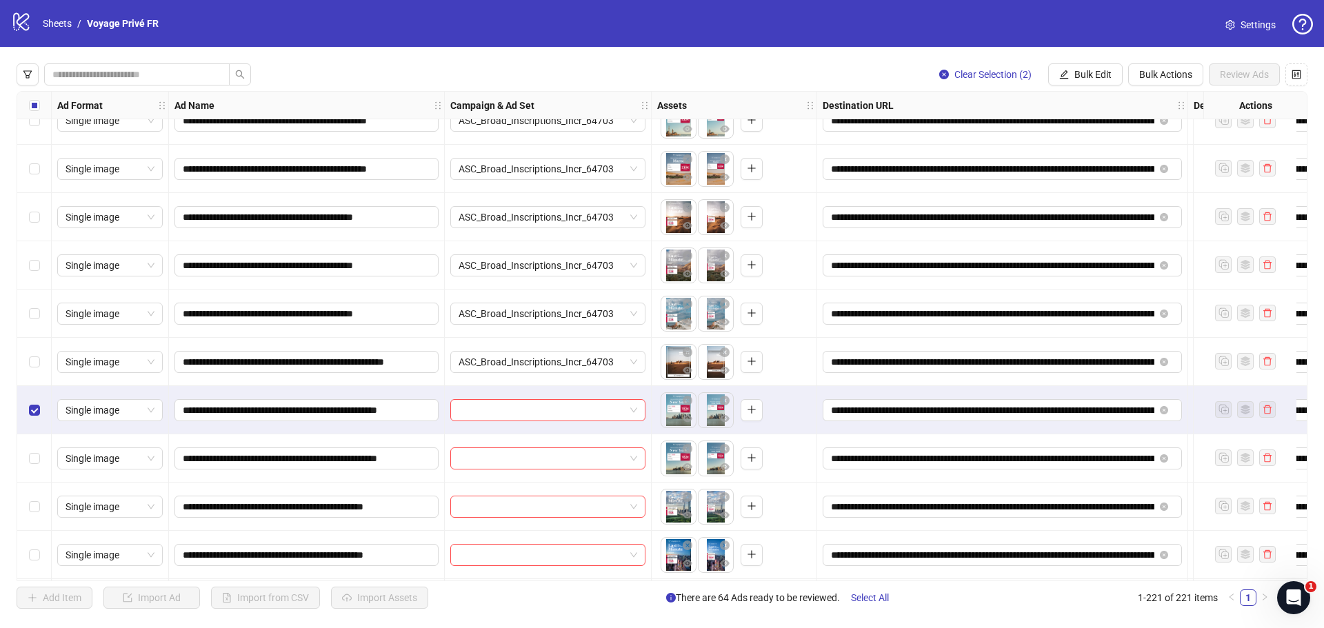
scroll to position [7249, 0]
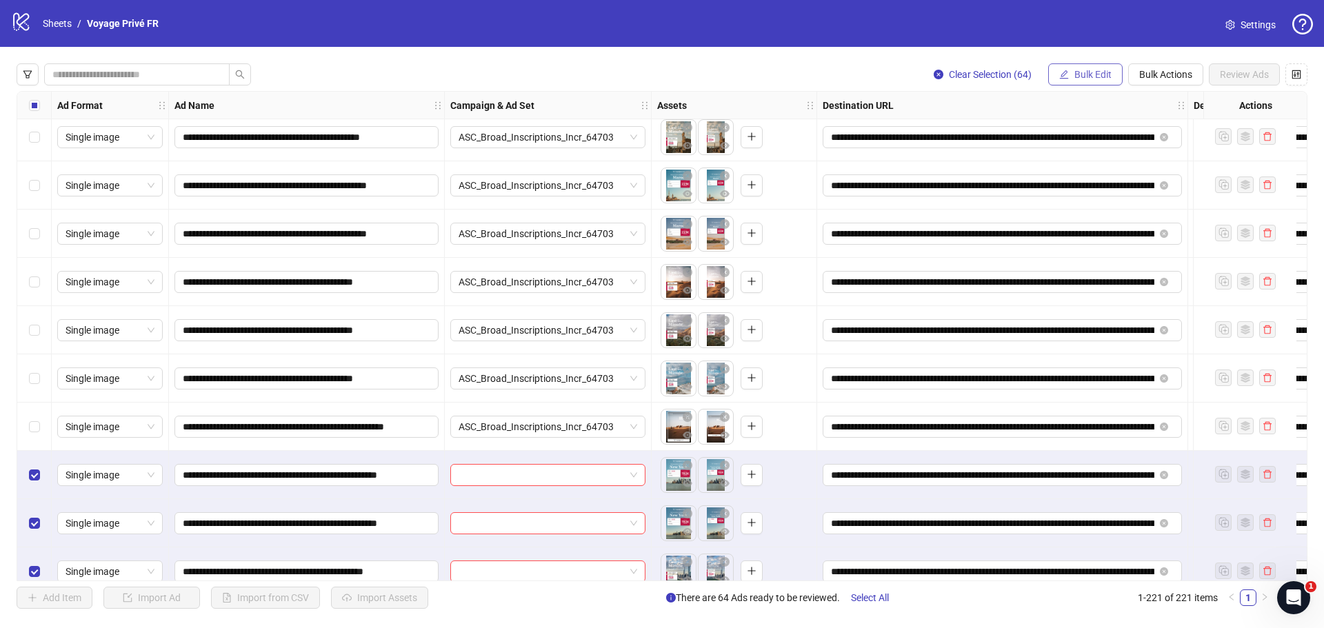
click at [1113, 78] on button "Bulk Edit" at bounding box center [1085, 74] width 74 height 22
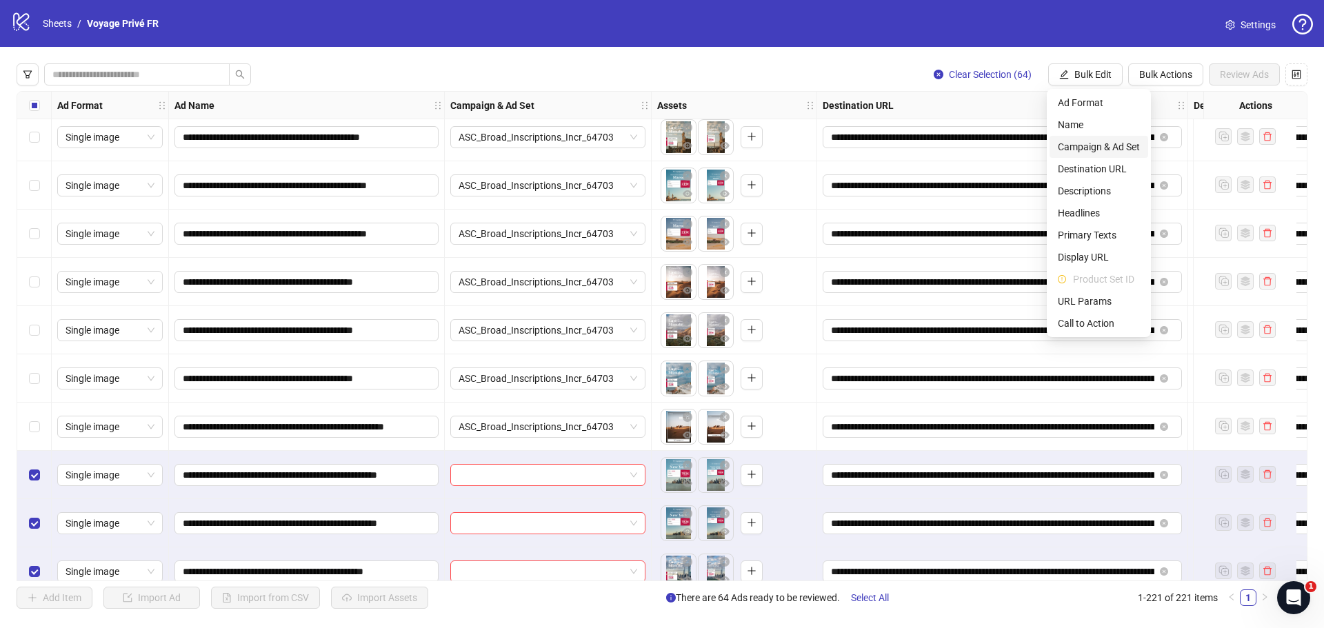
click at [1084, 141] on span "Campaign & Ad Set" at bounding box center [1099, 146] width 82 height 15
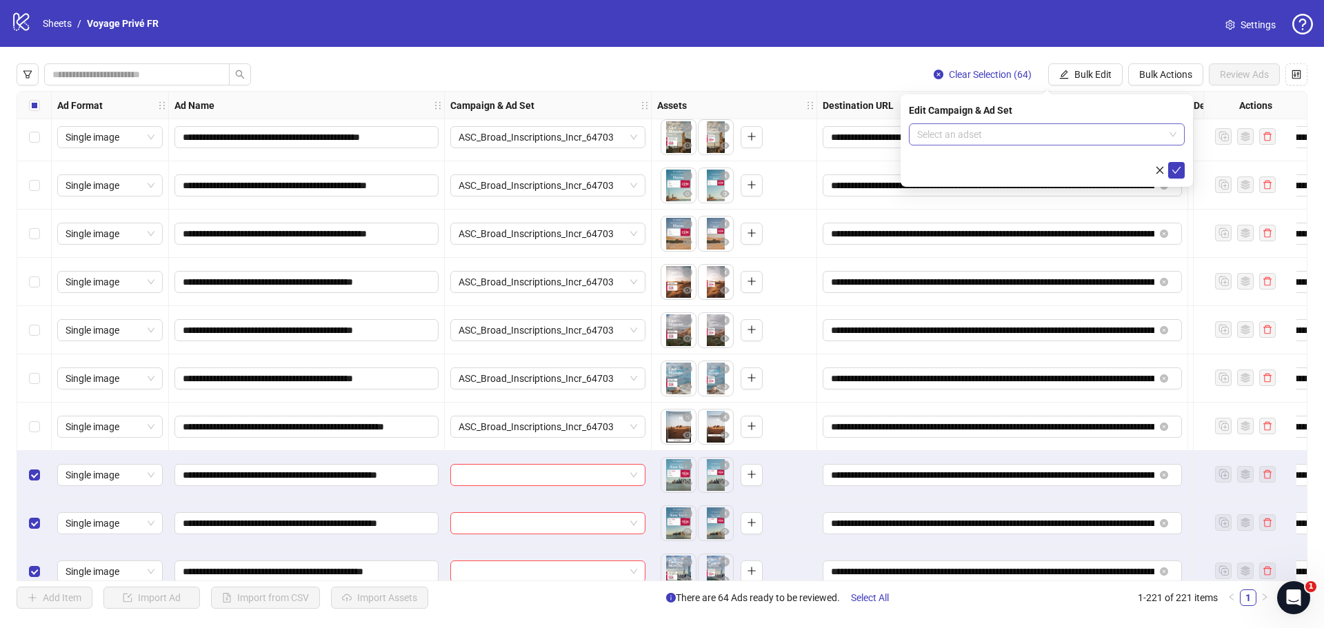
click at [982, 131] on input "search" at bounding box center [1040, 134] width 247 height 21
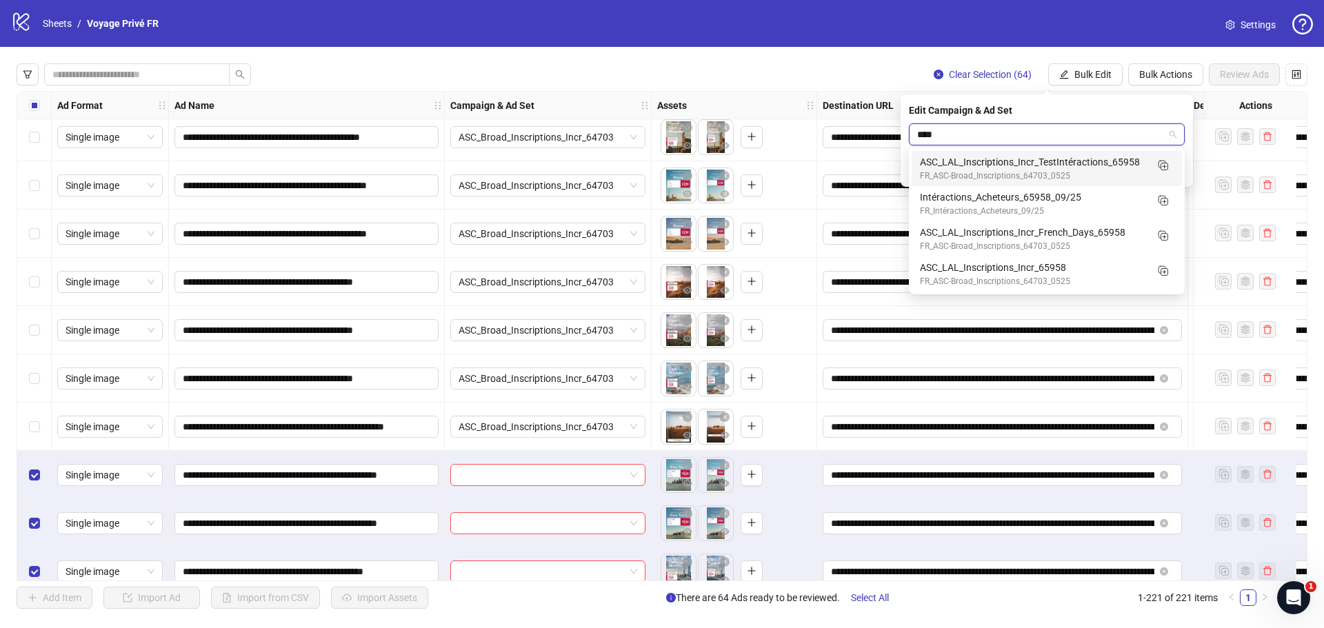
type input "*****"
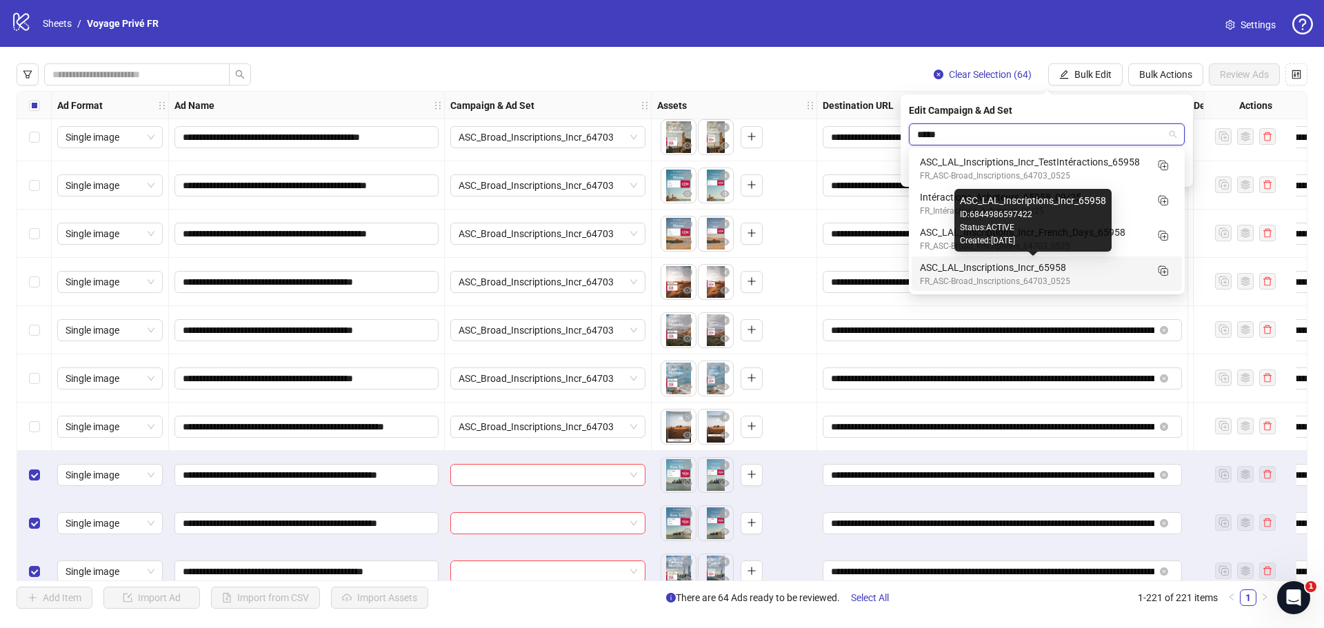
click at [1010, 274] on div "ASC_LAL_Inscriptions_Incr_65958" at bounding box center [1033, 267] width 226 height 15
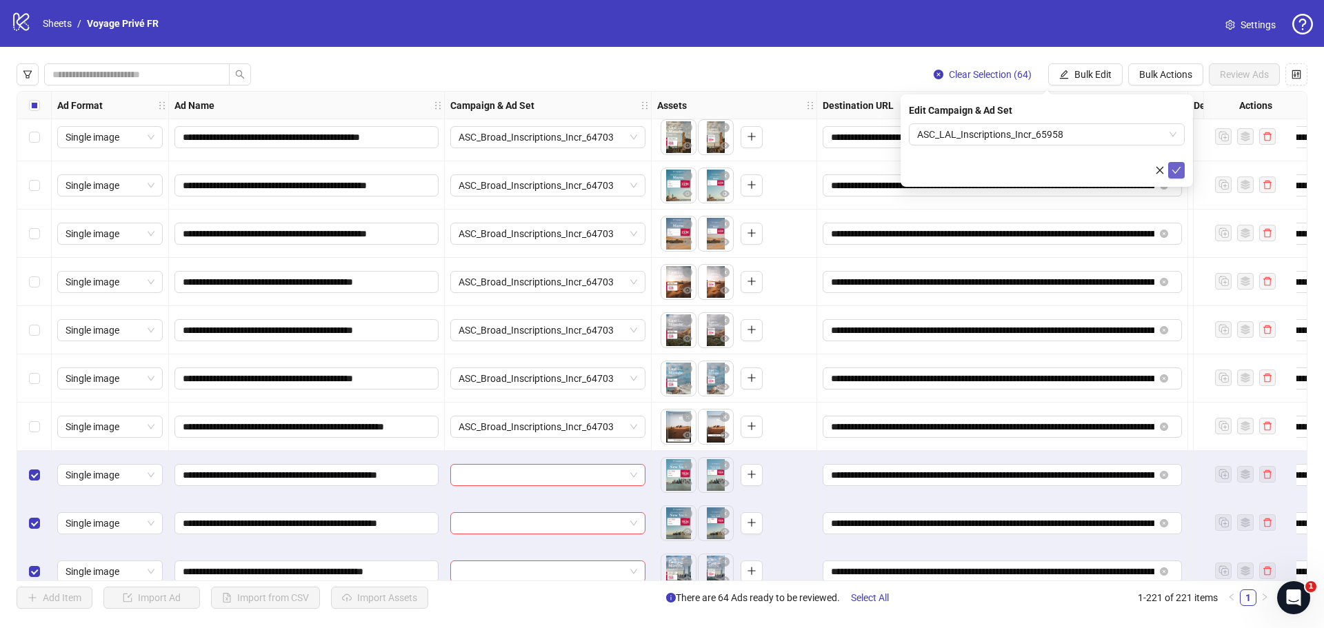
click at [1174, 171] on icon "check" at bounding box center [1177, 170] width 9 height 7
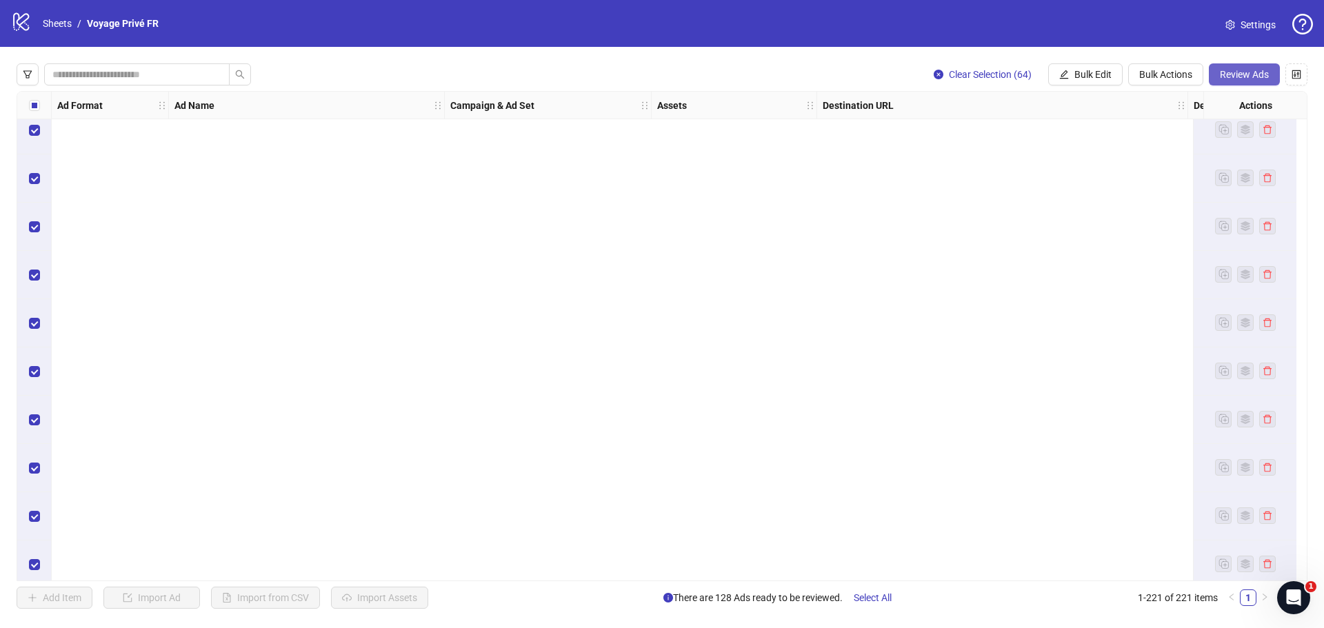
scroll to position [10077, 0]
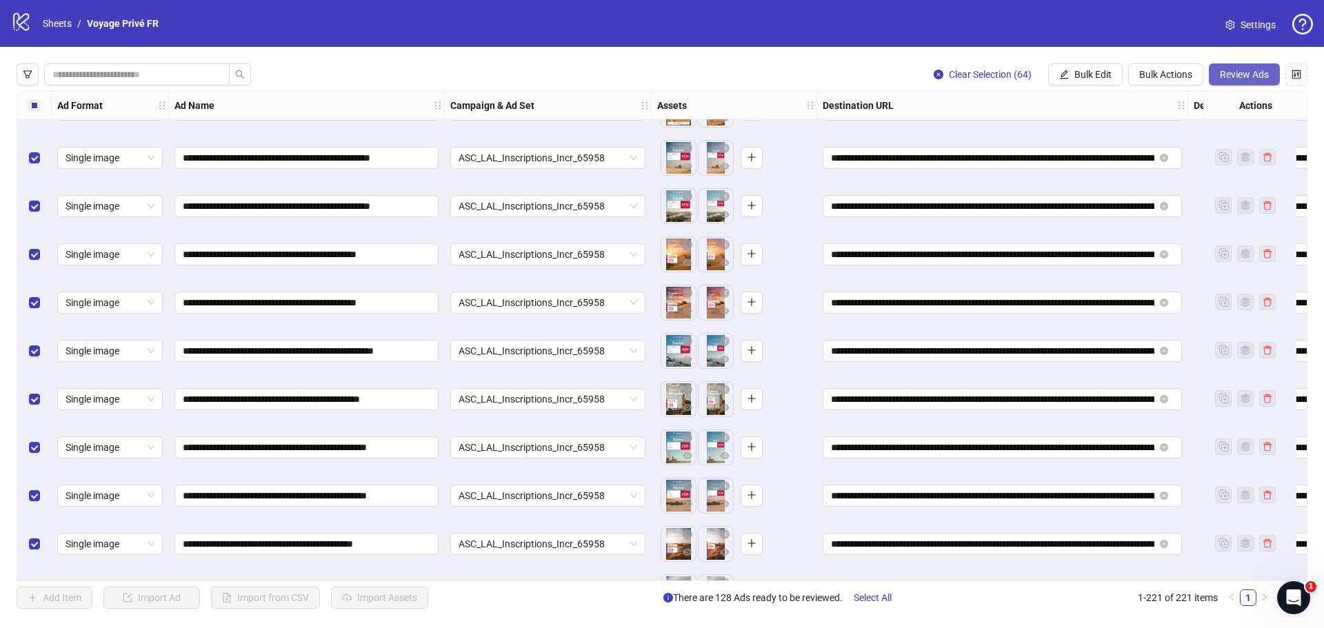
click at [1242, 74] on span "Review Ads" at bounding box center [1244, 74] width 49 height 11
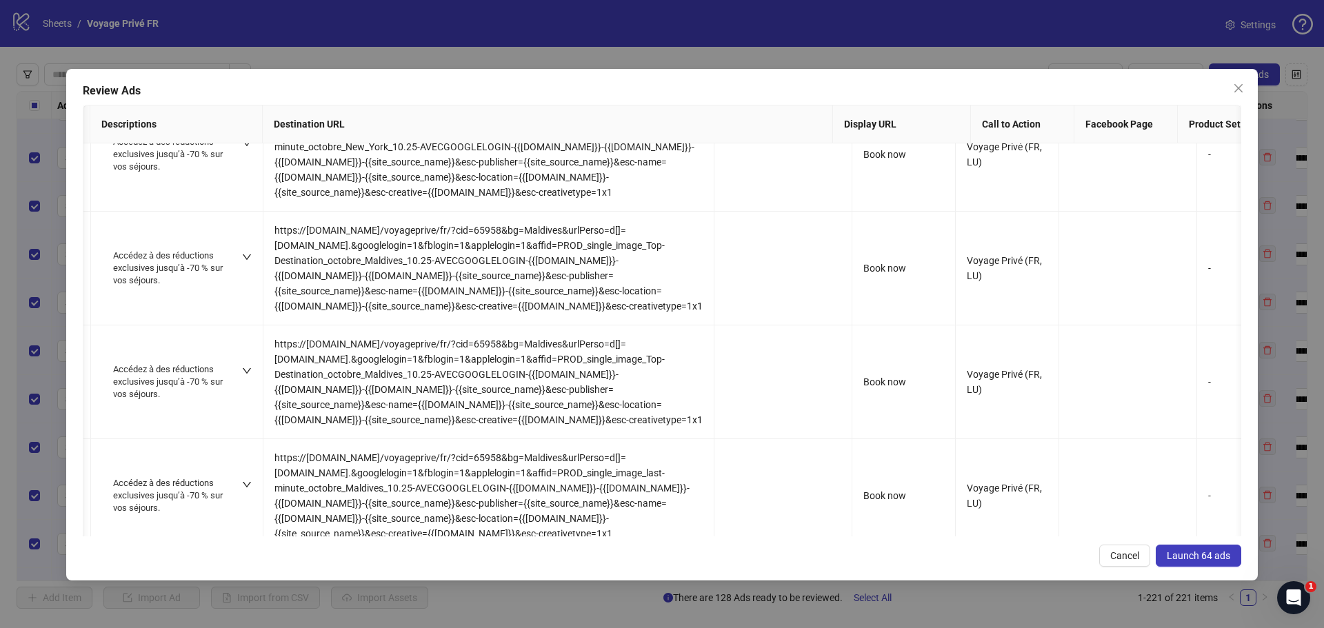
scroll to position [0, 799]
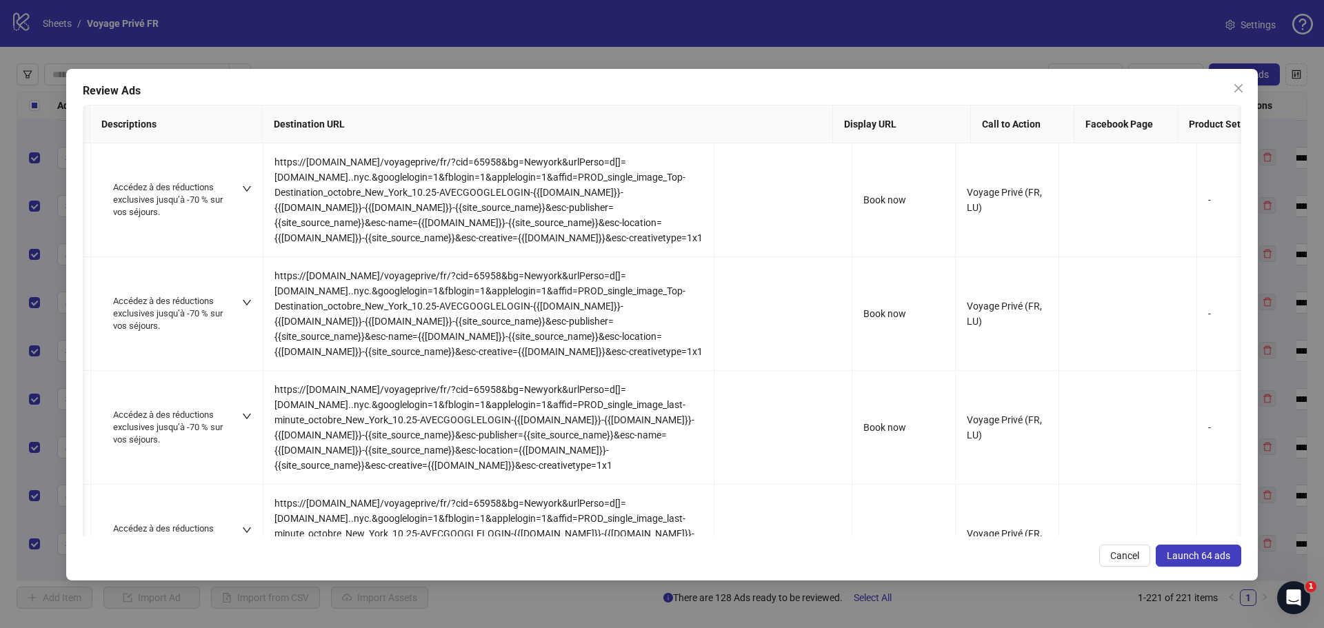
drag, startPoint x: 1246, startPoint y: 82, endPoint x: 468, endPoint y: 238, distance: 792.9
click at [1245, 83] on button "Close" at bounding box center [1239, 88] width 22 height 22
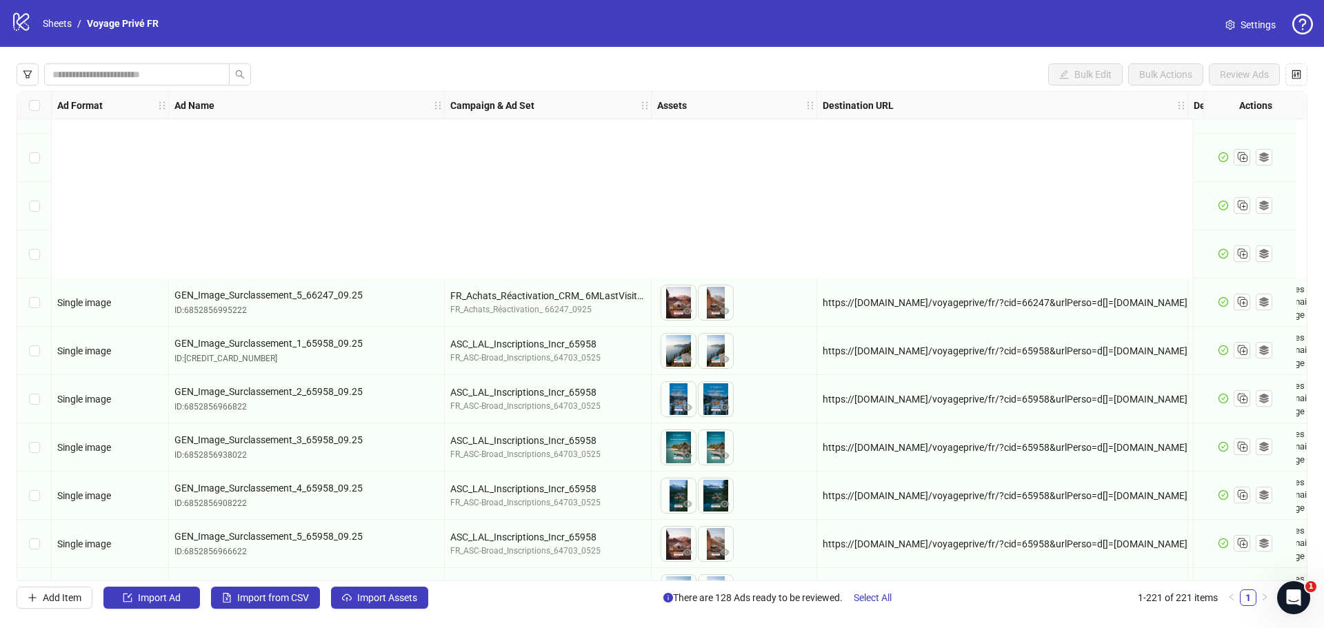
scroll to position [2213, 0]
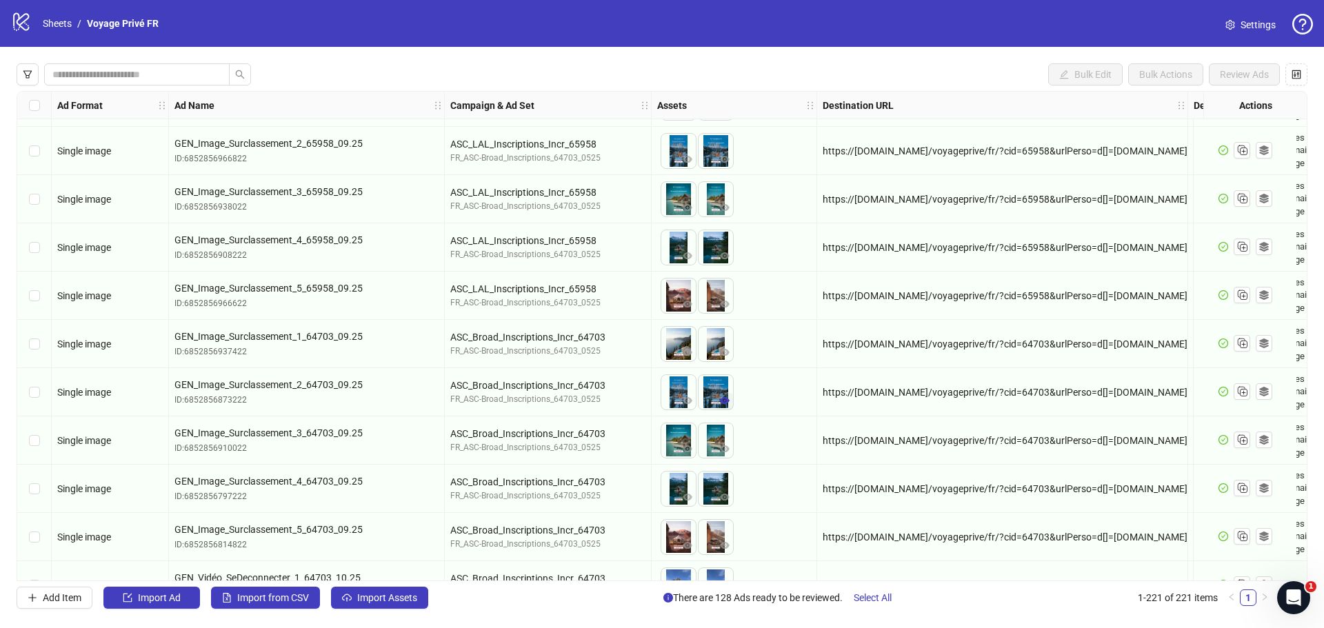
drag, startPoint x: 677, startPoint y: 396, endPoint x: 721, endPoint y: 396, distance: 44.1
drag, startPoint x: 719, startPoint y: 384, endPoint x: 682, endPoint y: 386, distance: 36.6
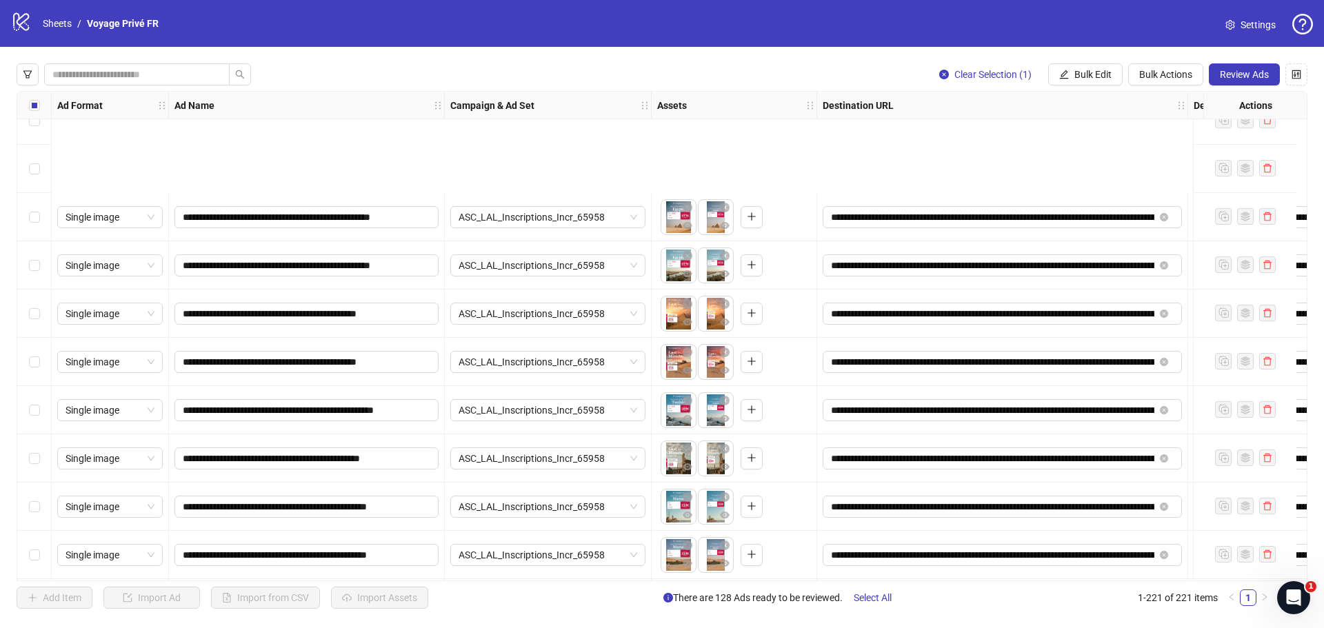
scroll to position [10215, 0]
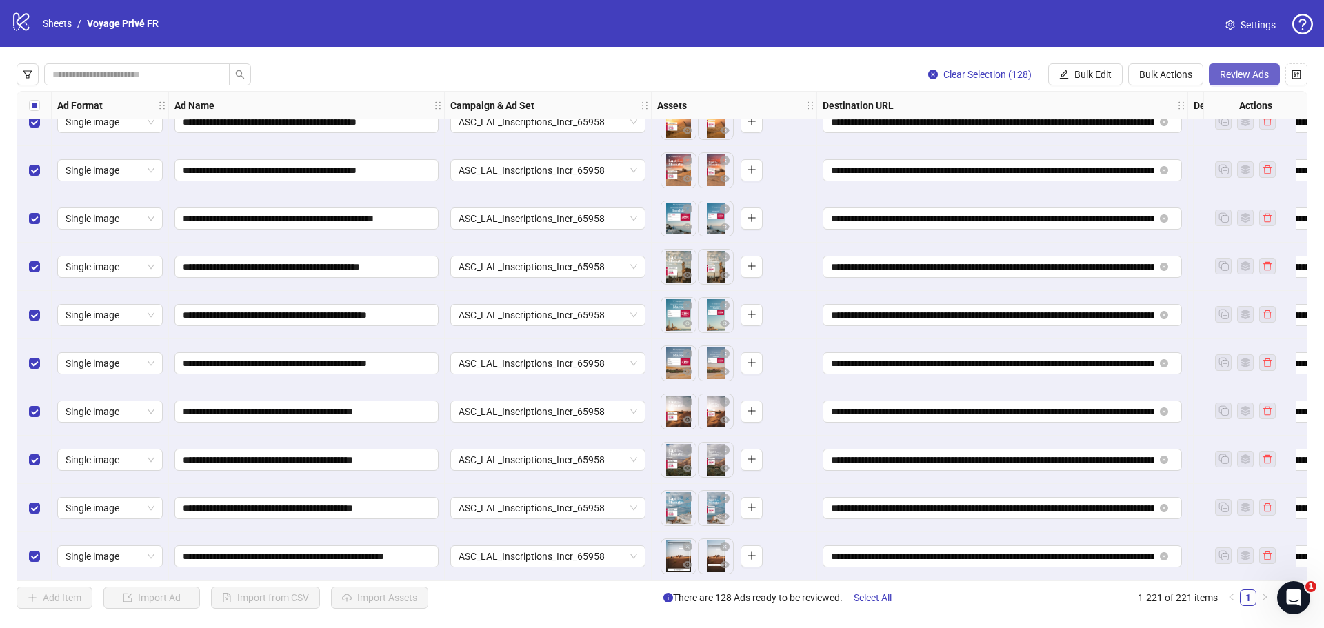
click at [1231, 81] on button "Review Ads" at bounding box center [1244, 74] width 71 height 22
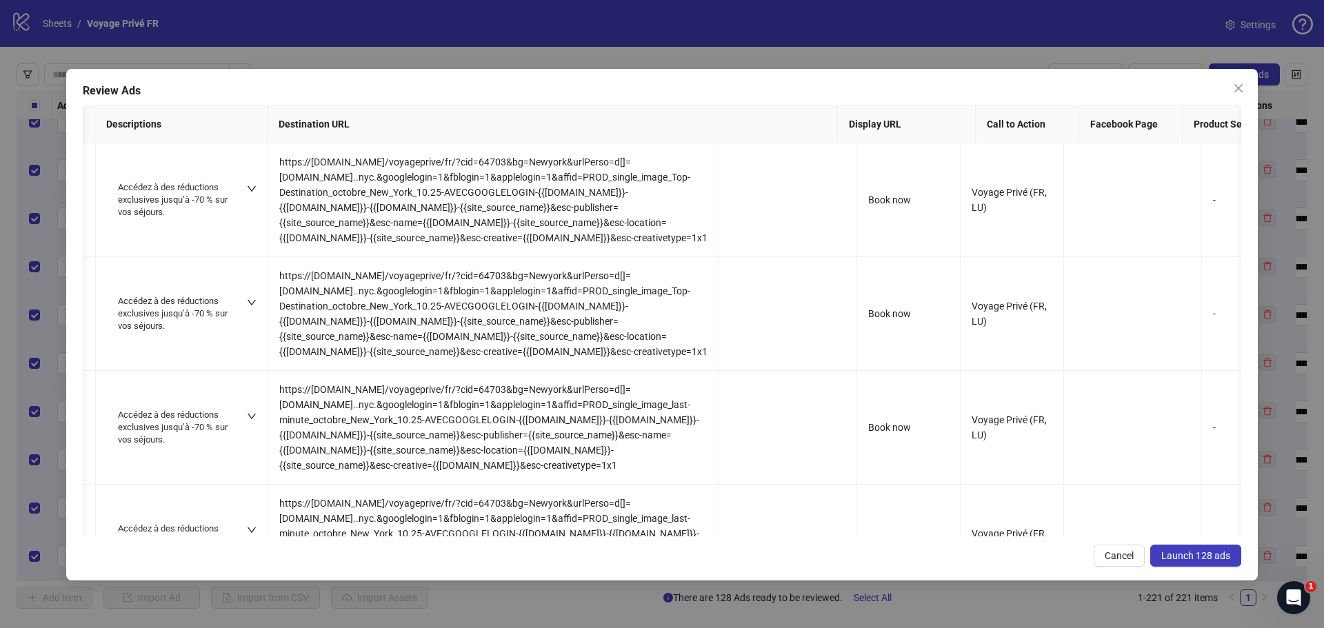
click at [1215, 552] on span "Launch 128 ads" at bounding box center [1196, 555] width 69 height 11
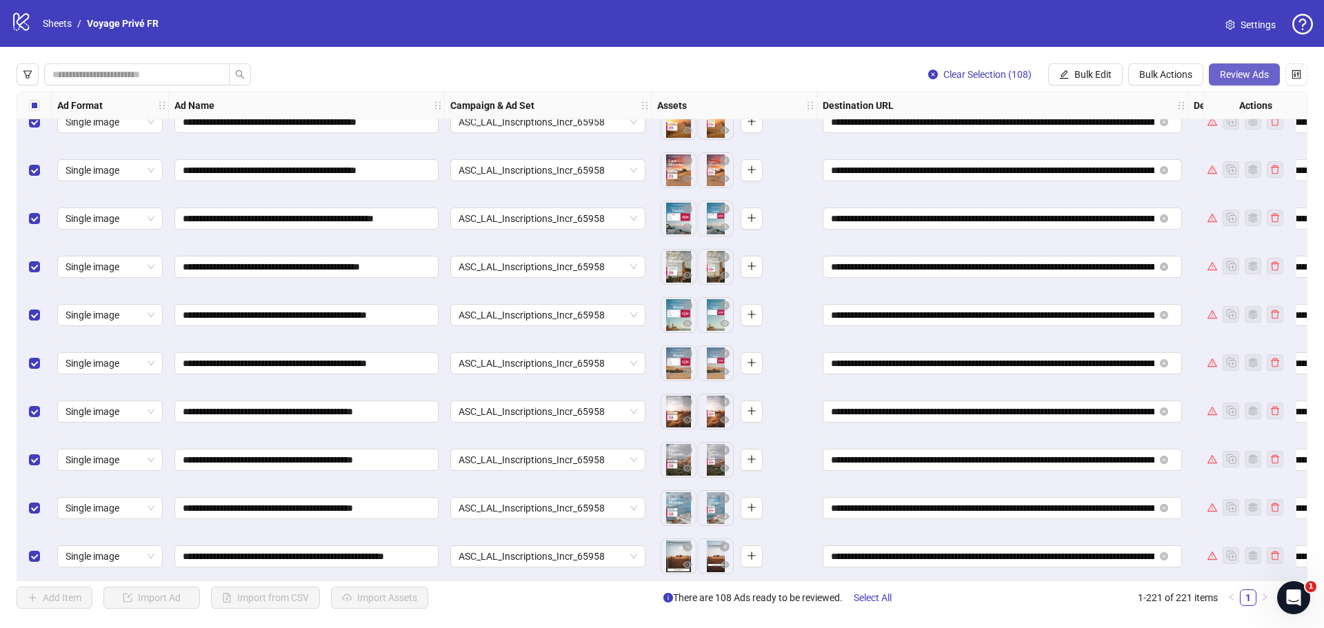
click at [1251, 74] on span "Review Ads" at bounding box center [1244, 74] width 49 height 11
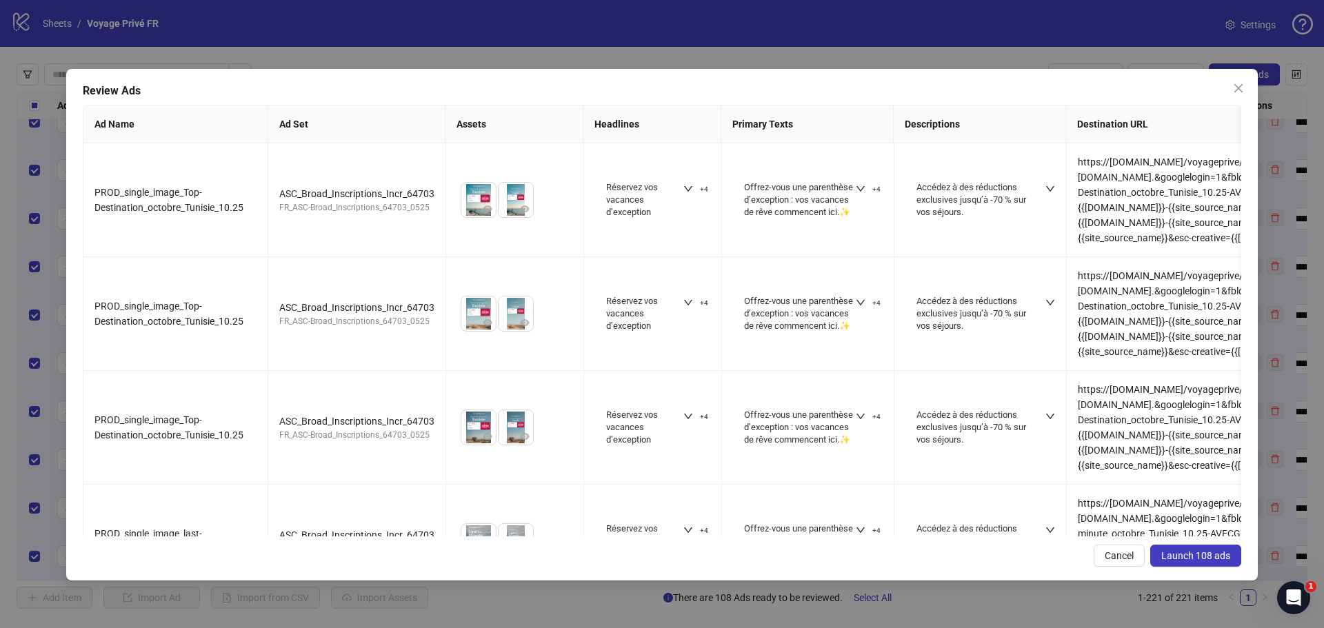
click at [1187, 557] on span "Launch 108 ads" at bounding box center [1196, 555] width 69 height 11
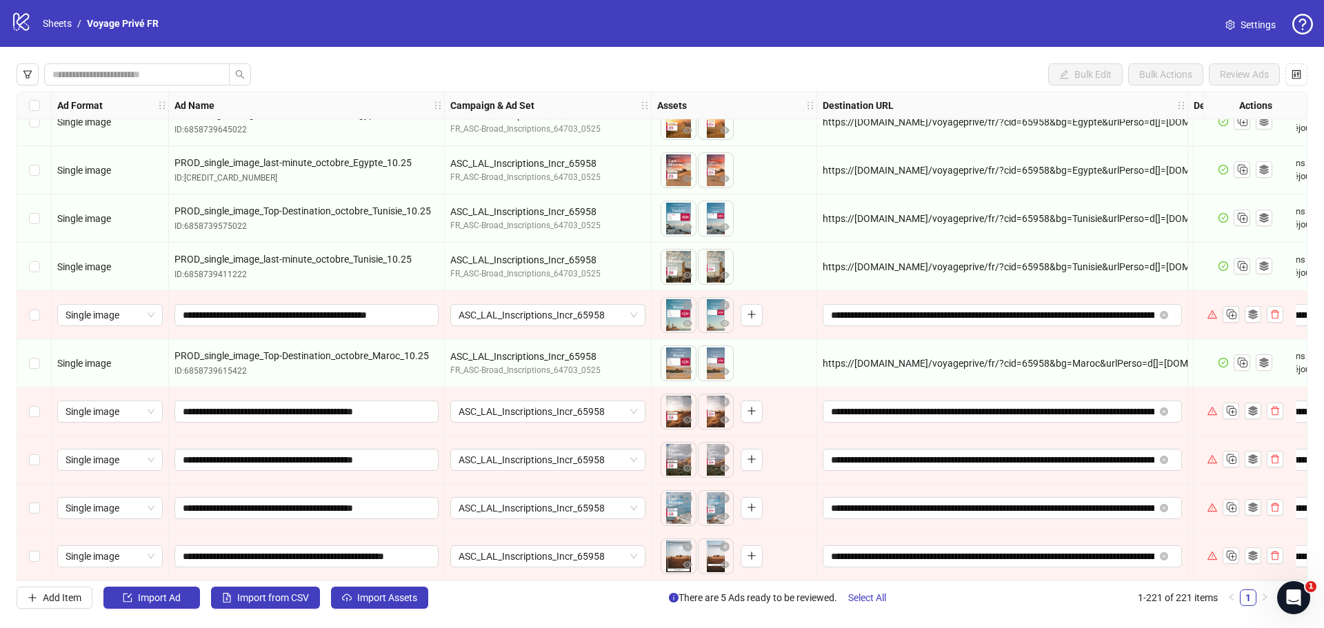
click at [40, 311] on div "Select row 216" at bounding box center [34, 315] width 34 height 48
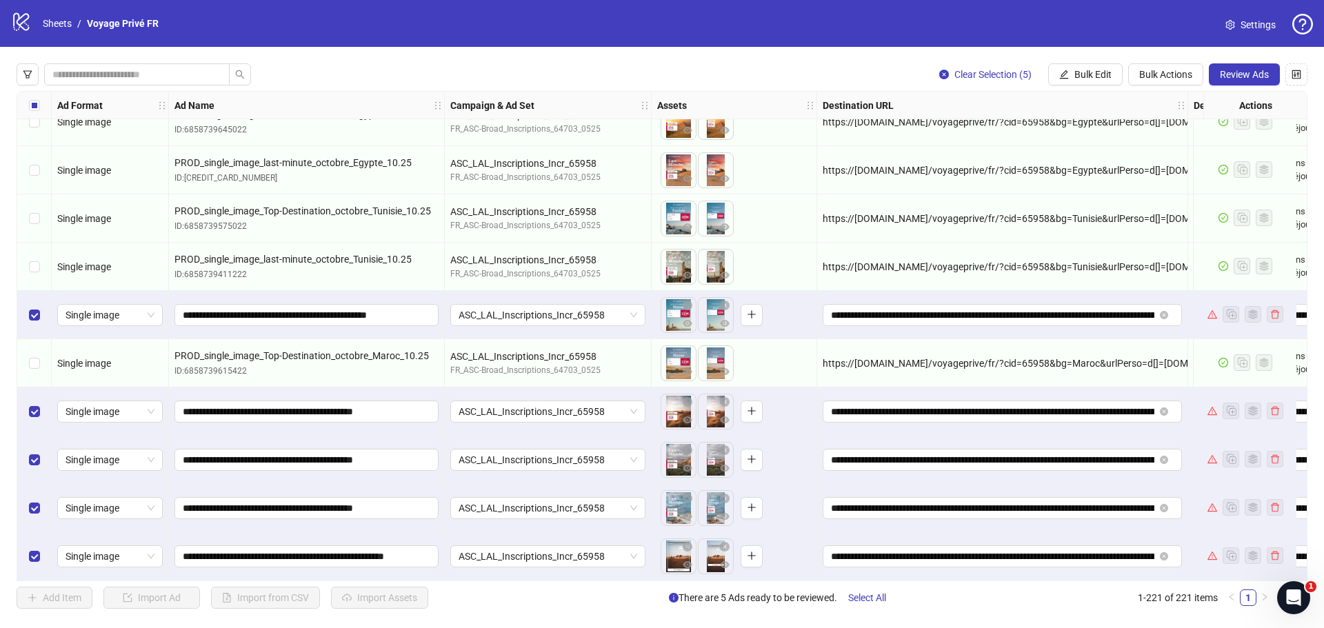
click at [1259, 76] on span "Review Ads" at bounding box center [1244, 74] width 49 height 11
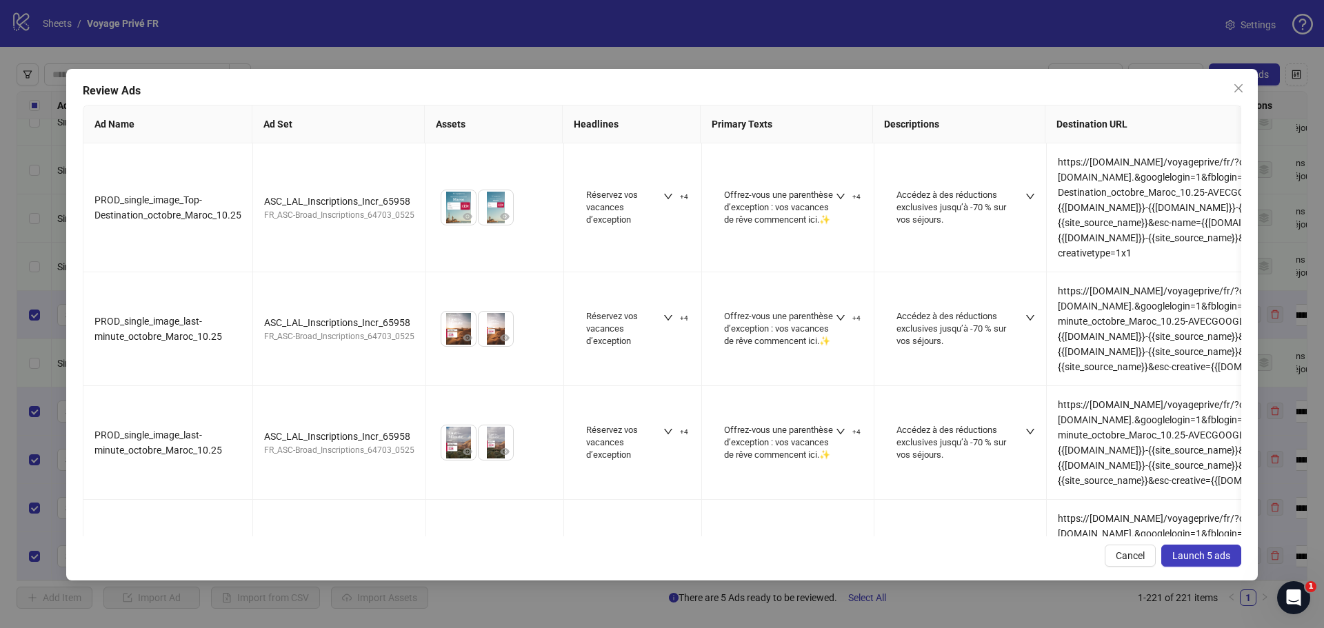
click at [1224, 561] on span "Launch 5 ads" at bounding box center [1202, 555] width 58 height 11
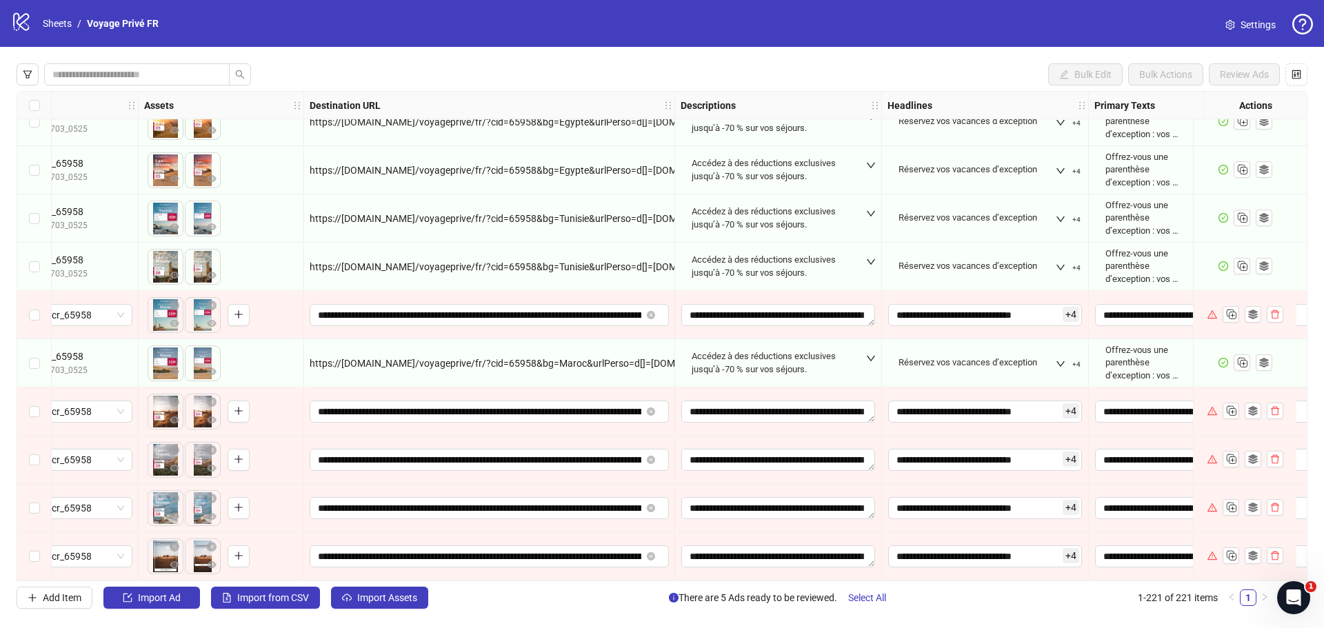
scroll to position [10215, 648]
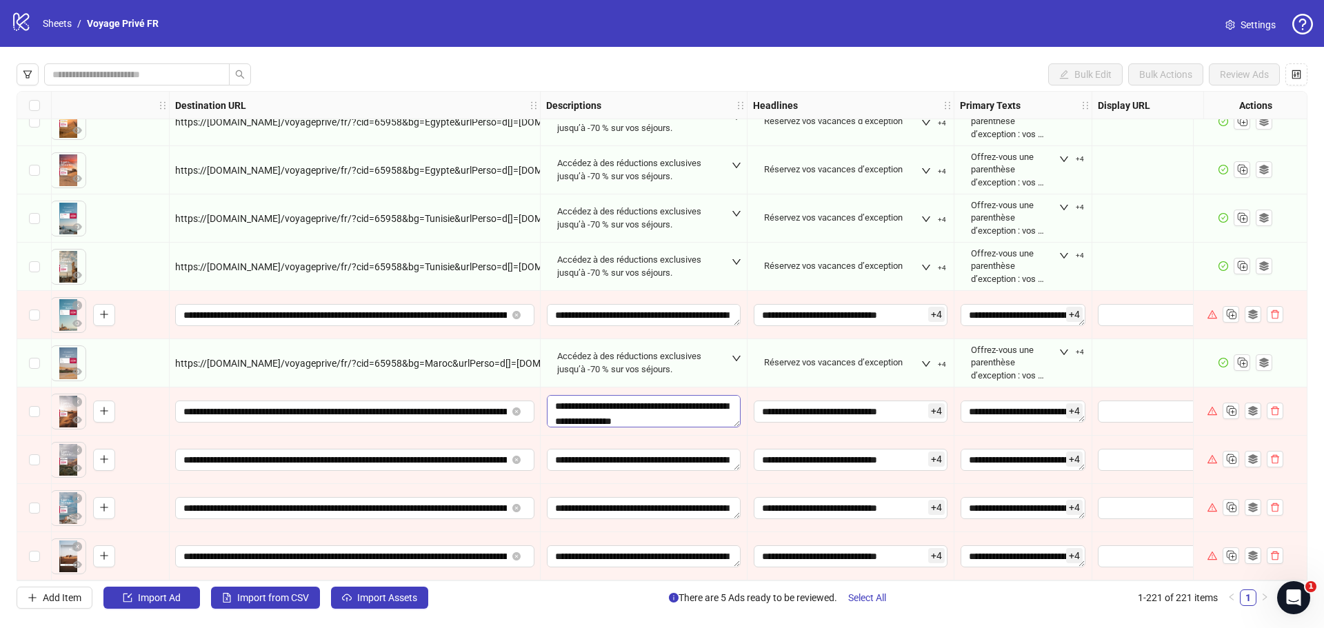
drag, startPoint x: 737, startPoint y: 411, endPoint x: 730, endPoint y: 421, distance: 12.4
click at [730, 421] on textarea "**********" at bounding box center [644, 411] width 194 height 32
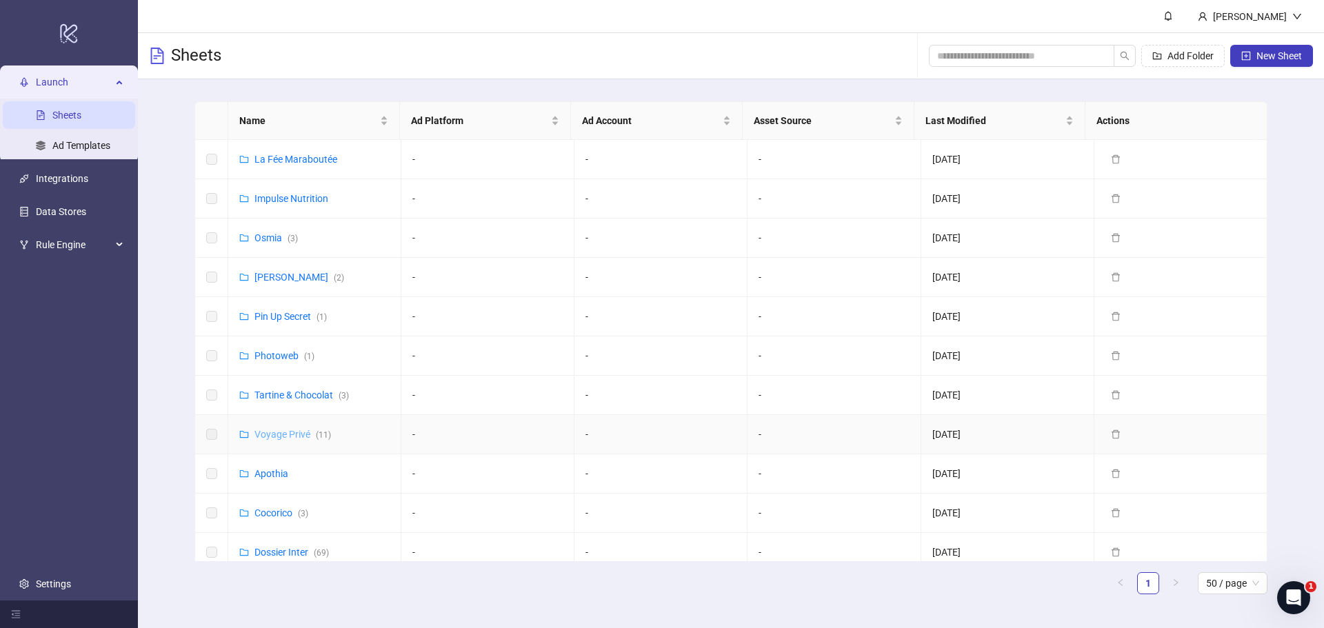
click at [277, 439] on link "Voyage Privé ( 11 )" at bounding box center [293, 434] width 77 height 11
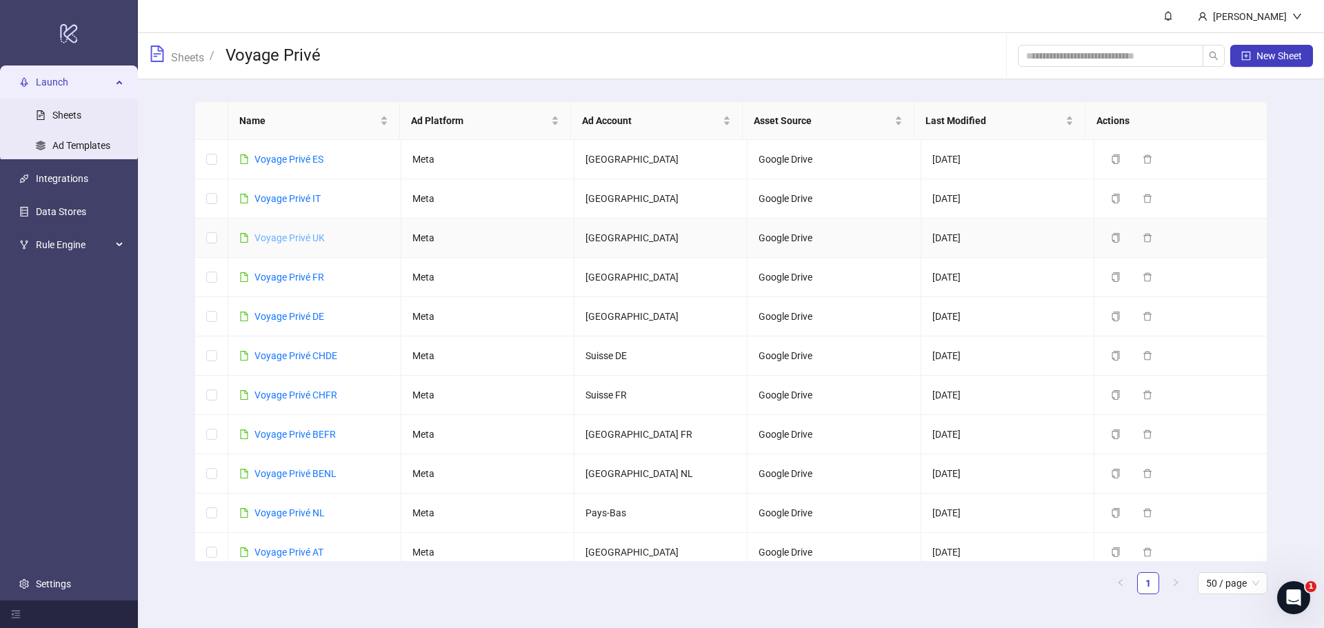
click at [288, 239] on link "Voyage Privé UK" at bounding box center [290, 237] width 70 height 11
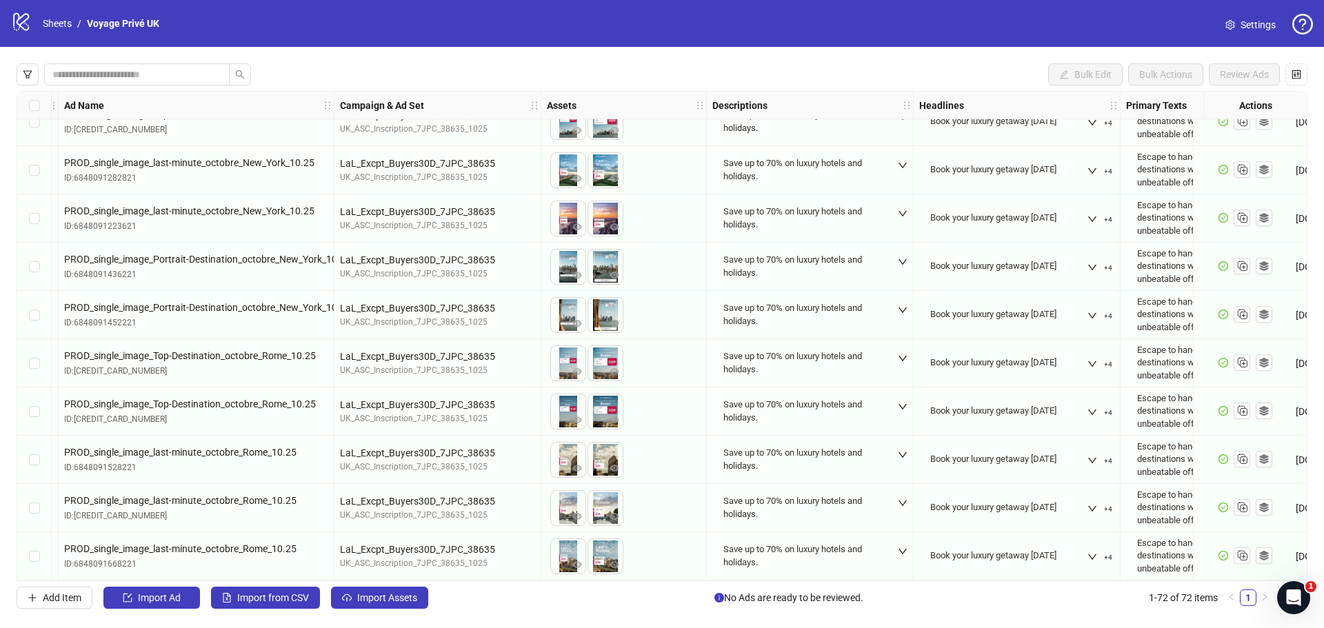
scroll to position [3021, 0]
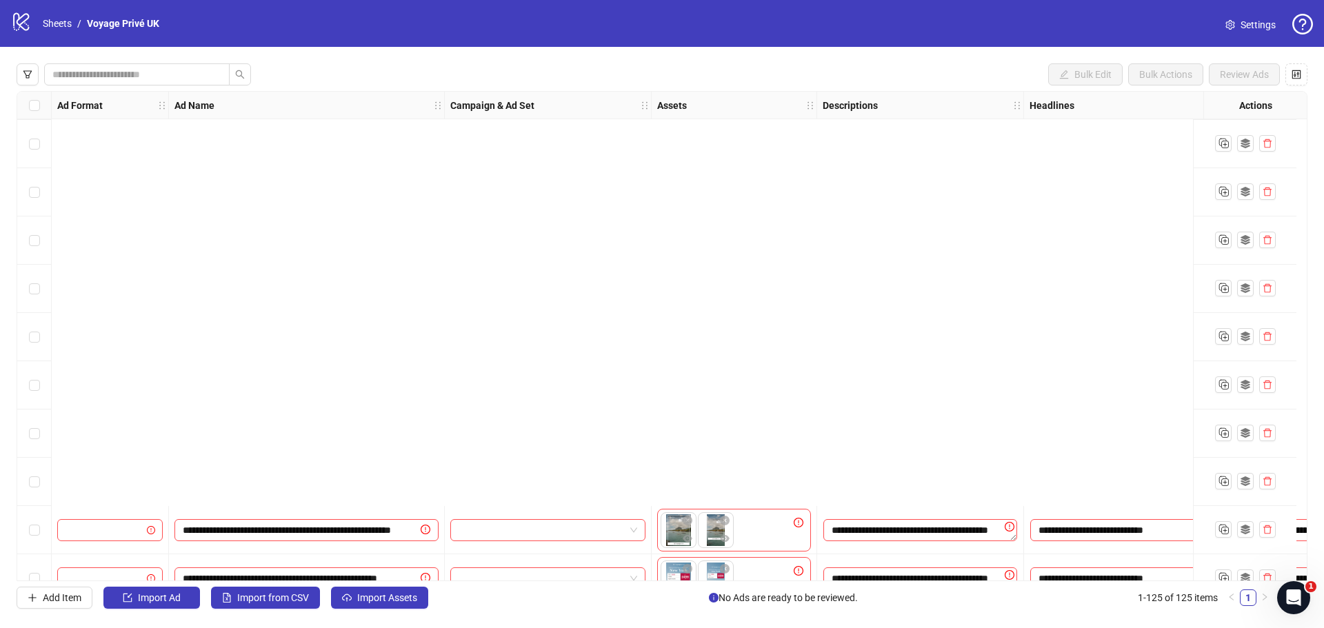
scroll to position [5580, 0]
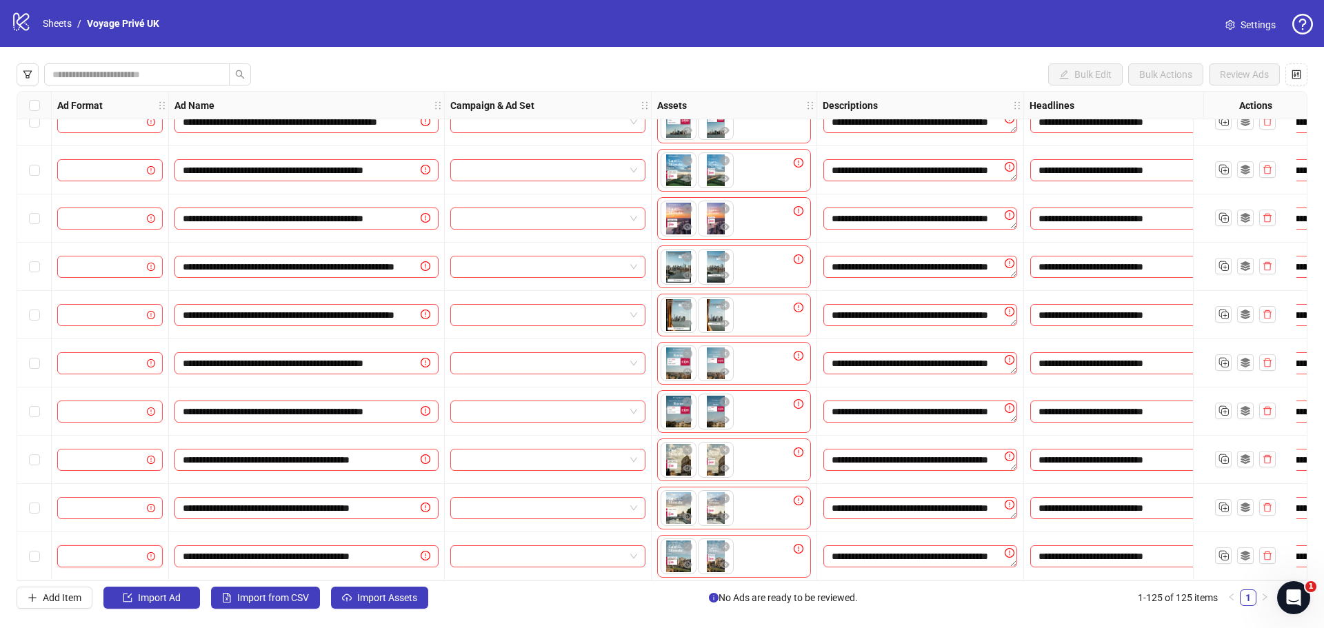
click at [95, 553] on input "search" at bounding box center [104, 556] width 77 height 21
click at [101, 395] on div "Single image" at bounding box center [109, 391] width 83 height 15
click at [102, 401] on div at bounding box center [110, 412] width 106 height 22
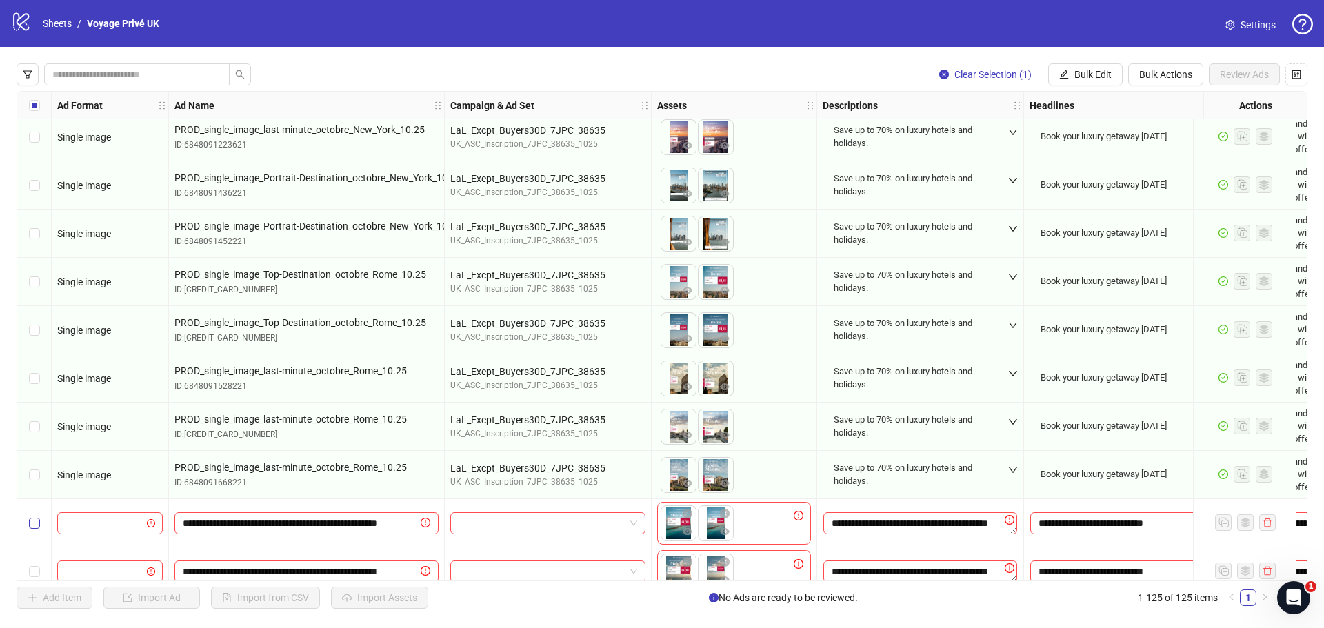
scroll to position [3165, 0]
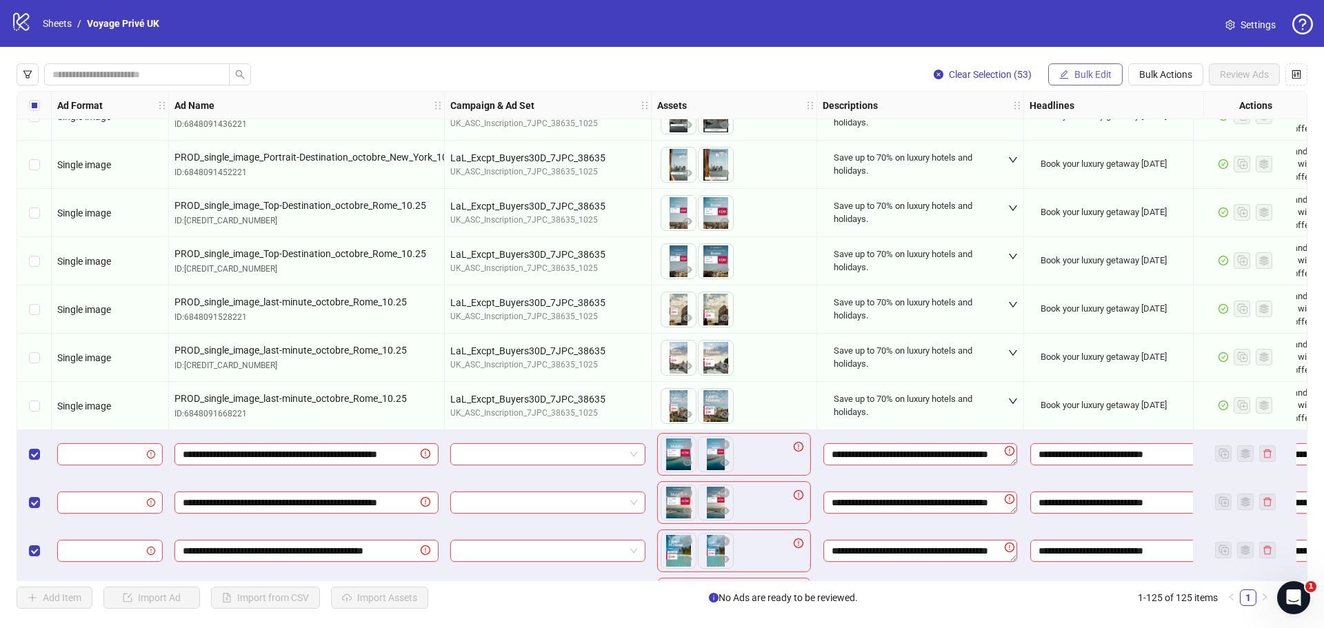
click at [1086, 73] on span "Bulk Edit" at bounding box center [1093, 74] width 37 height 11
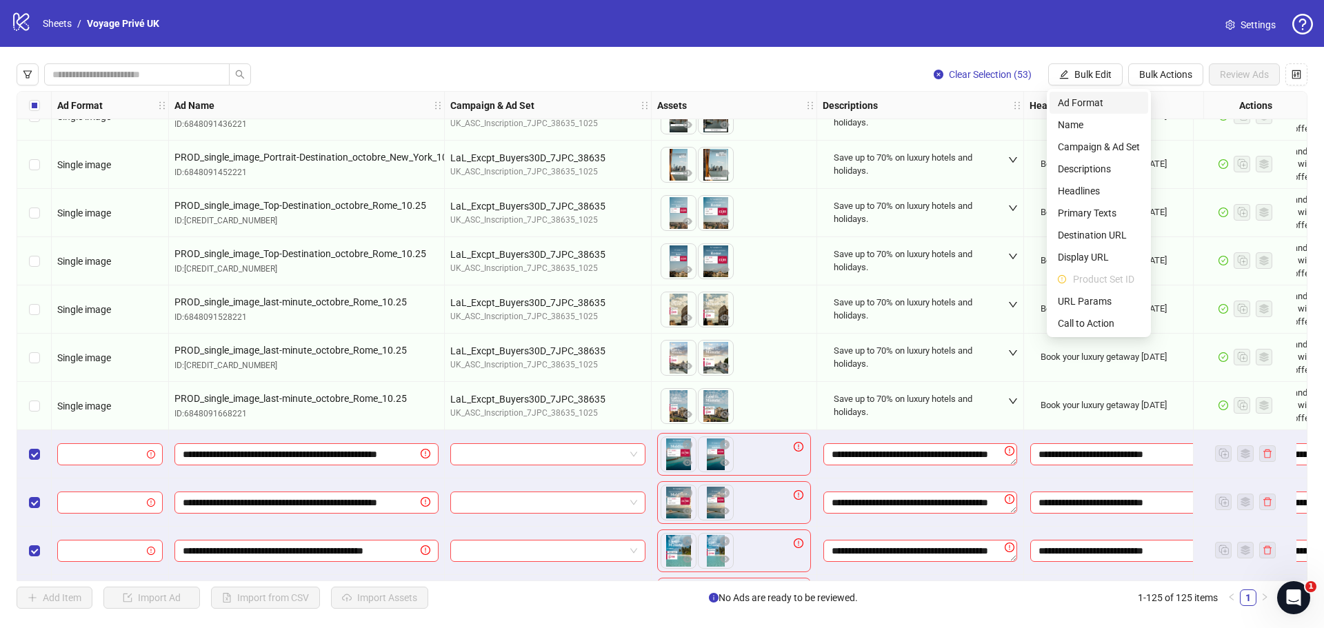
click at [1093, 109] on span "Ad Format" at bounding box center [1099, 102] width 82 height 15
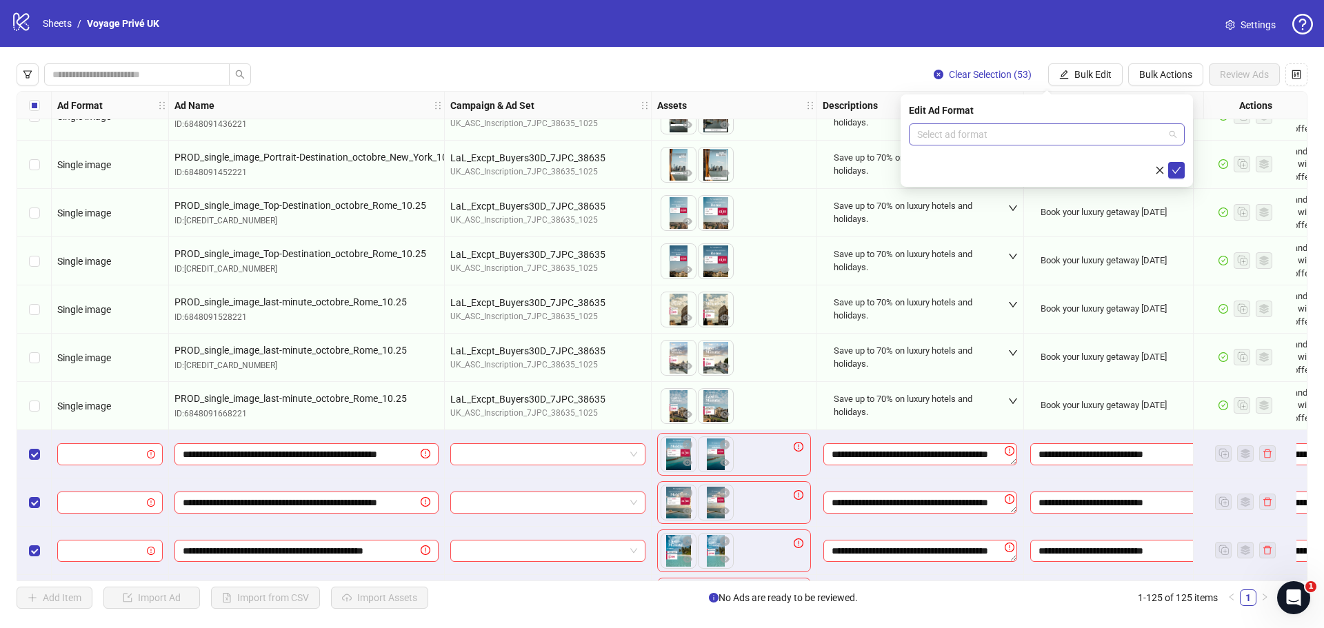
click at [1062, 139] on input "search" at bounding box center [1040, 134] width 247 height 21
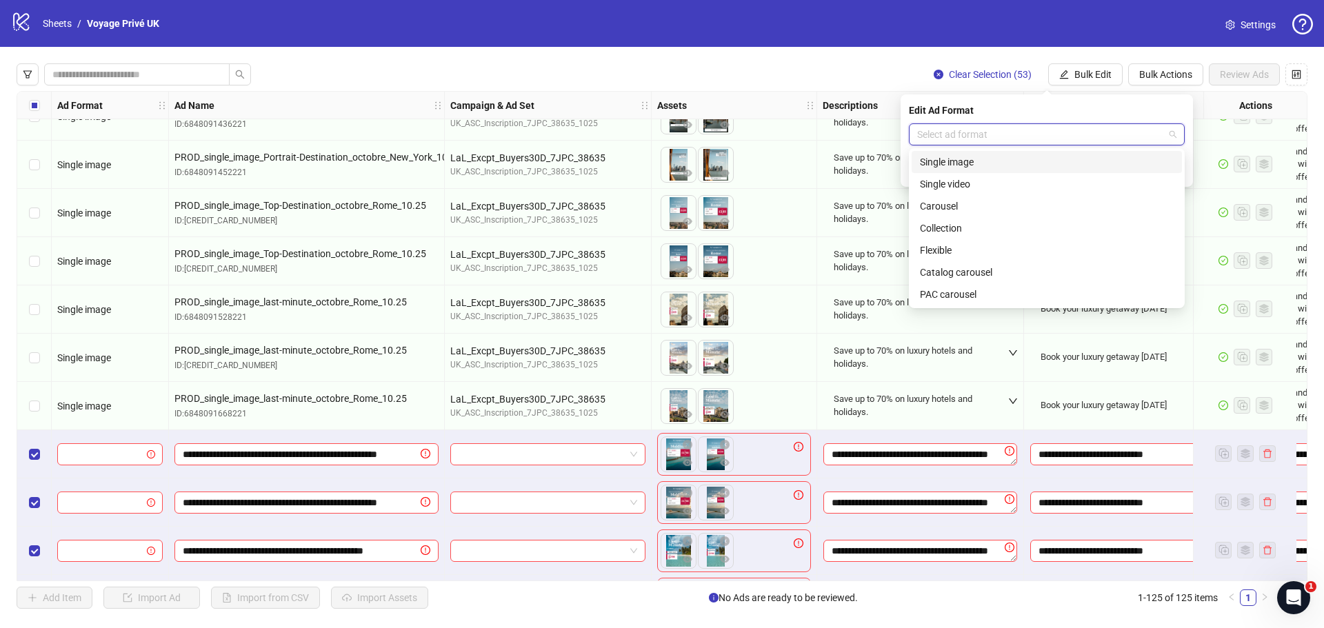
drag, startPoint x: 995, startPoint y: 162, endPoint x: 1095, endPoint y: 159, distance: 100.8
click at [1001, 161] on div "Single image" at bounding box center [1047, 162] width 254 height 15
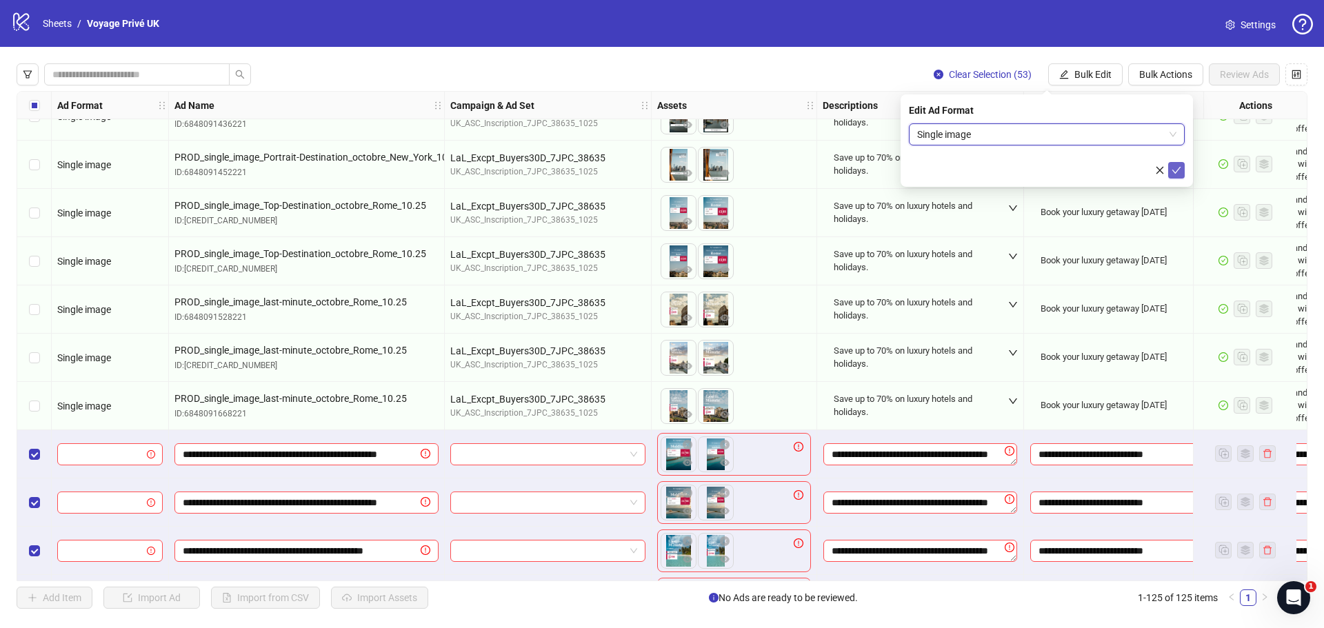
click at [1173, 170] on icon "check" at bounding box center [1177, 171] width 10 height 10
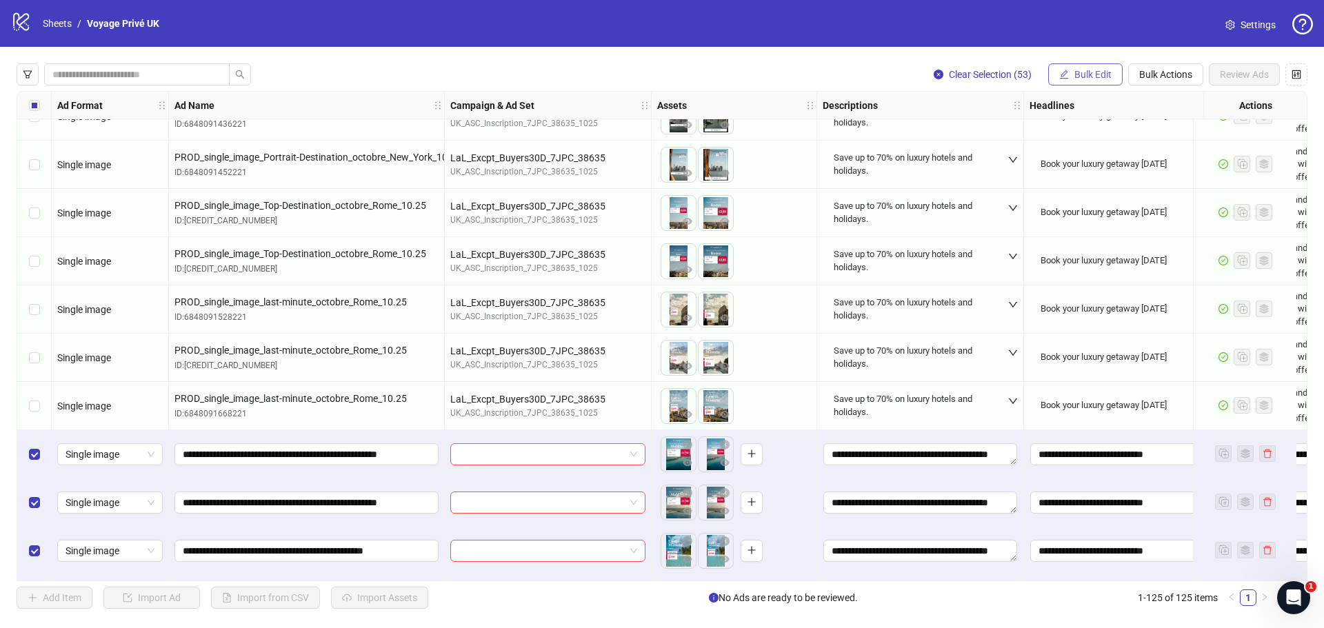
click at [1079, 74] on span "Bulk Edit" at bounding box center [1093, 74] width 37 height 11
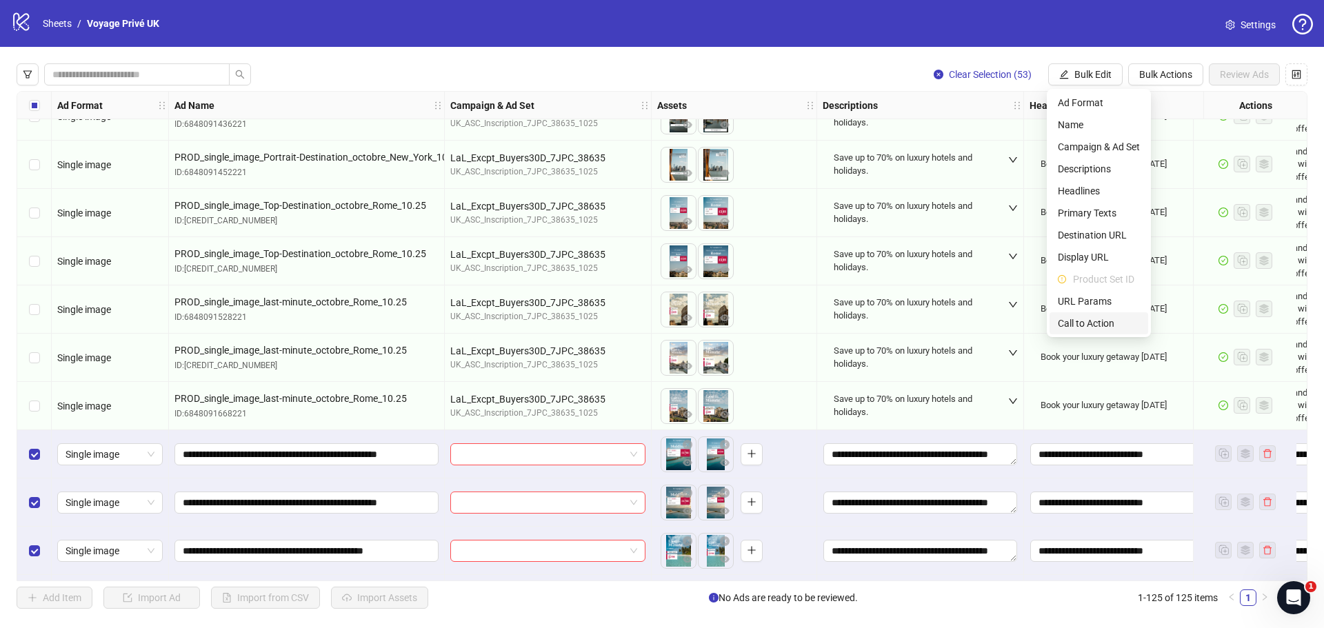
click at [1093, 315] on li "Call to Action" at bounding box center [1099, 323] width 99 height 22
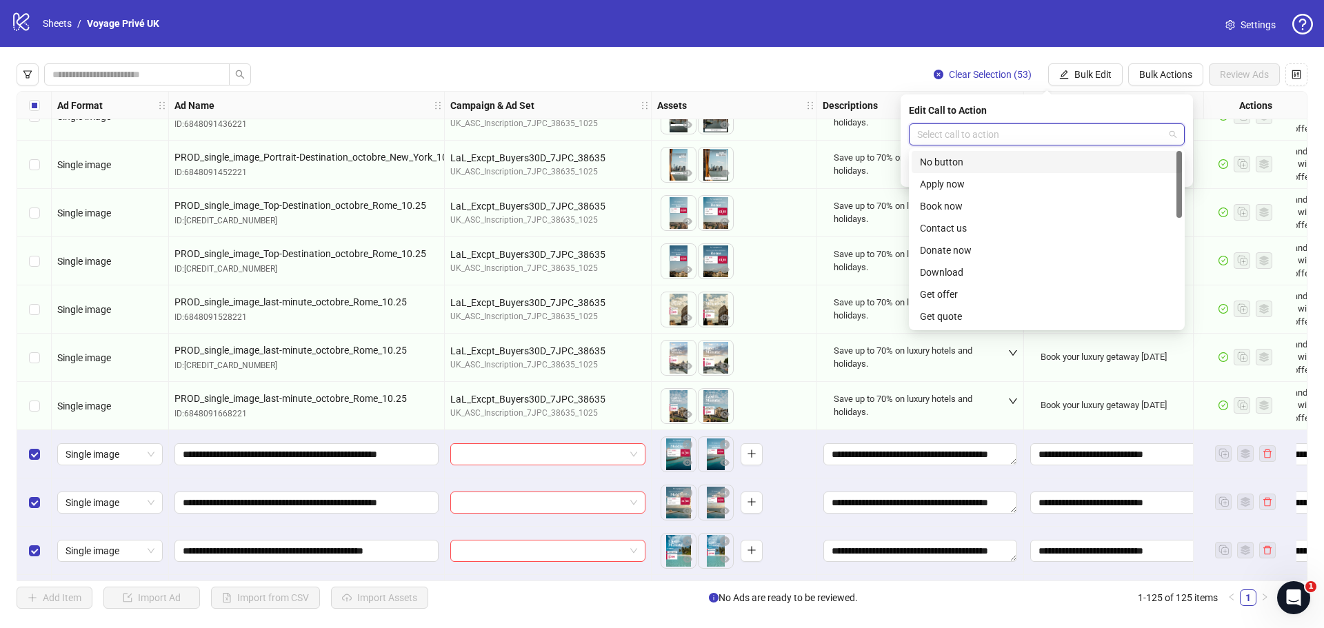
click at [1014, 126] on input "search" at bounding box center [1040, 134] width 247 height 21
click at [999, 202] on div "Book now" at bounding box center [1047, 206] width 254 height 15
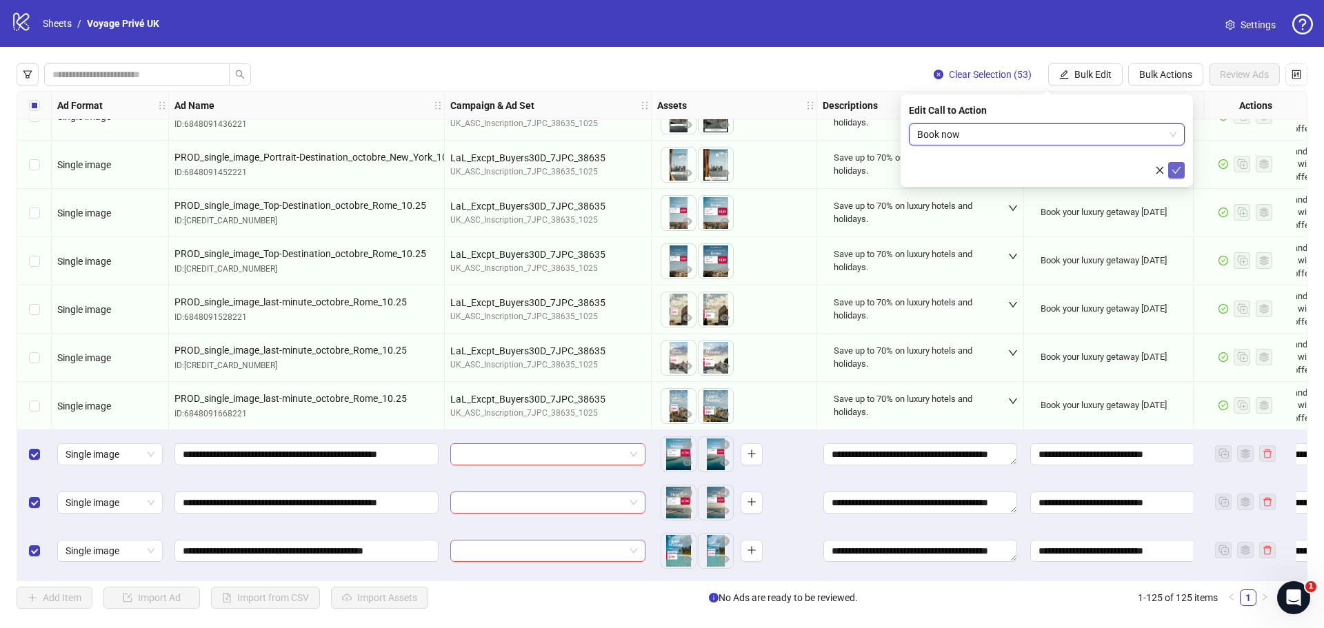
click at [1176, 173] on icon "check" at bounding box center [1177, 171] width 10 height 10
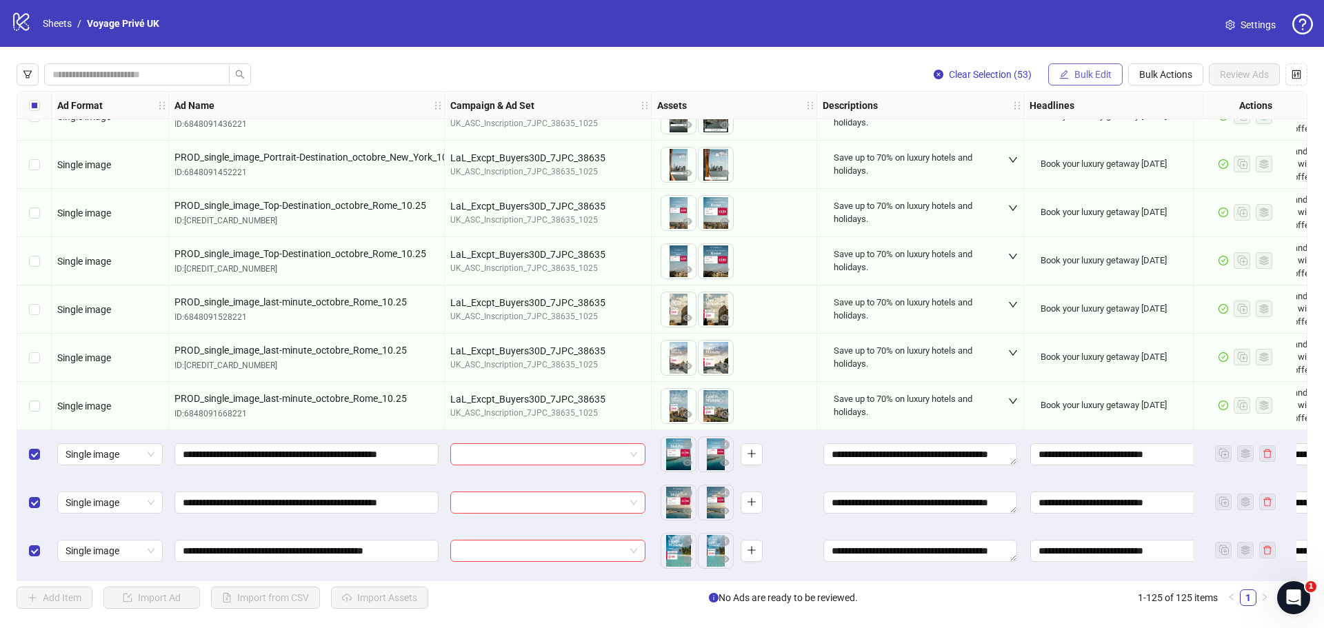
click at [1099, 79] on span "Bulk Edit" at bounding box center [1093, 74] width 37 height 11
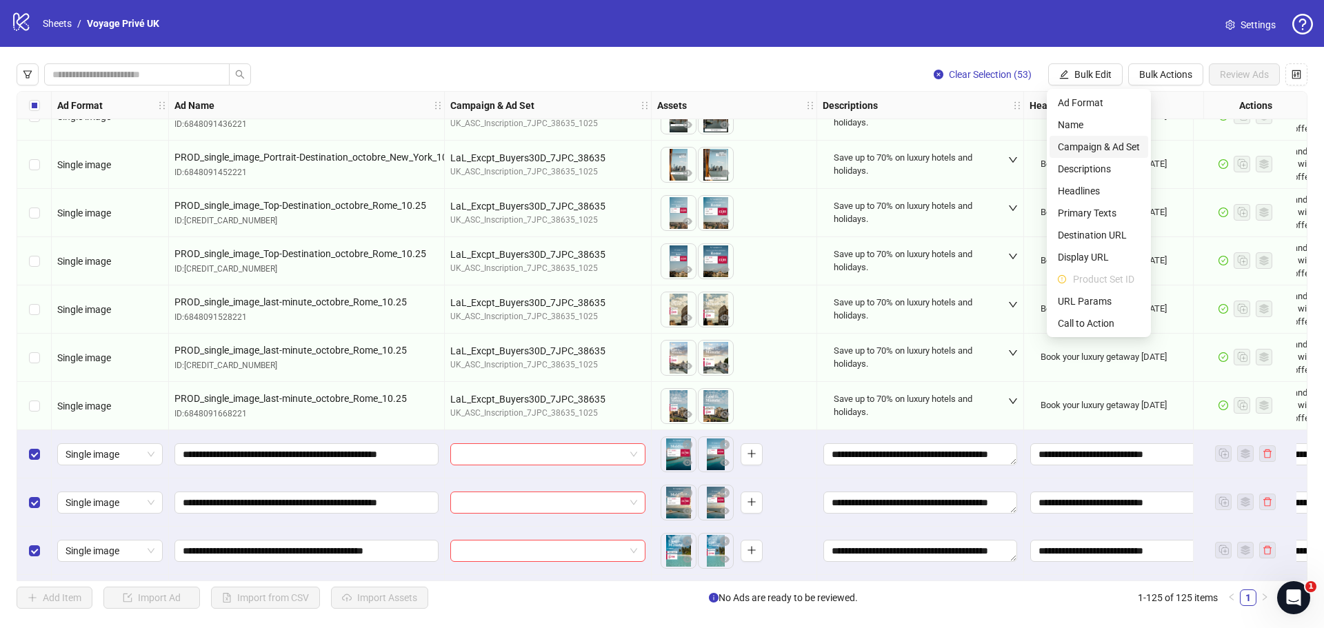
click at [1111, 141] on span "Campaign & Ad Set" at bounding box center [1099, 146] width 82 height 15
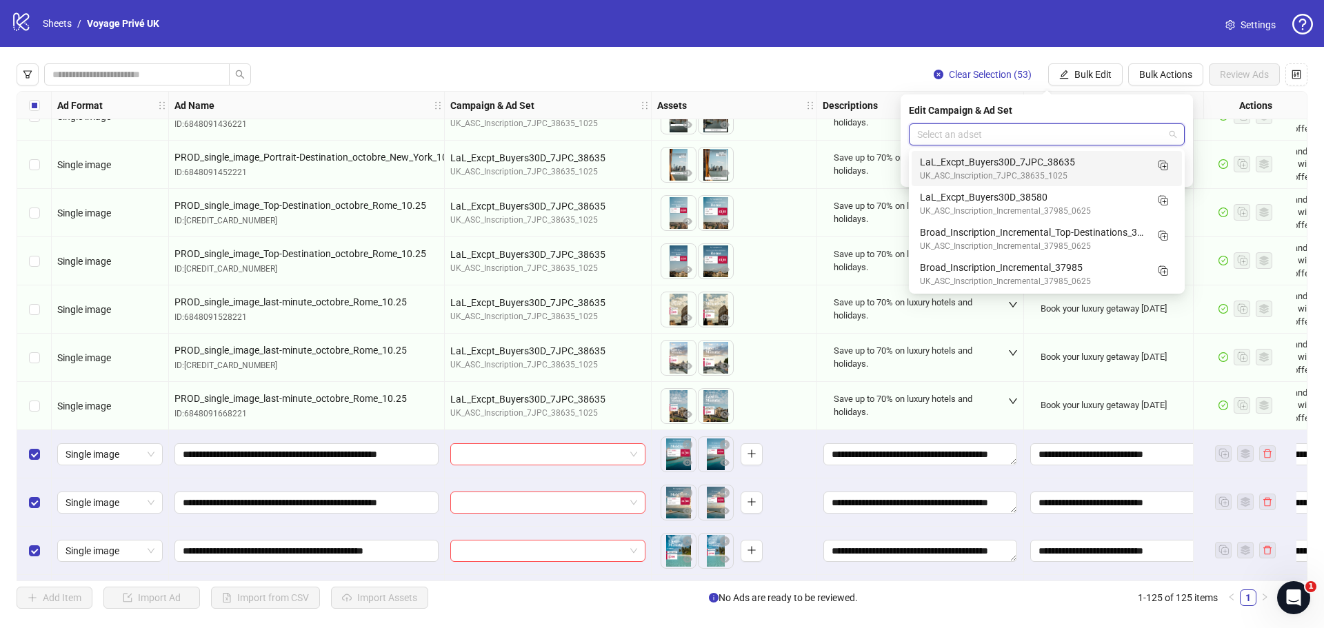
click at [1005, 134] on input "search" at bounding box center [1040, 134] width 247 height 21
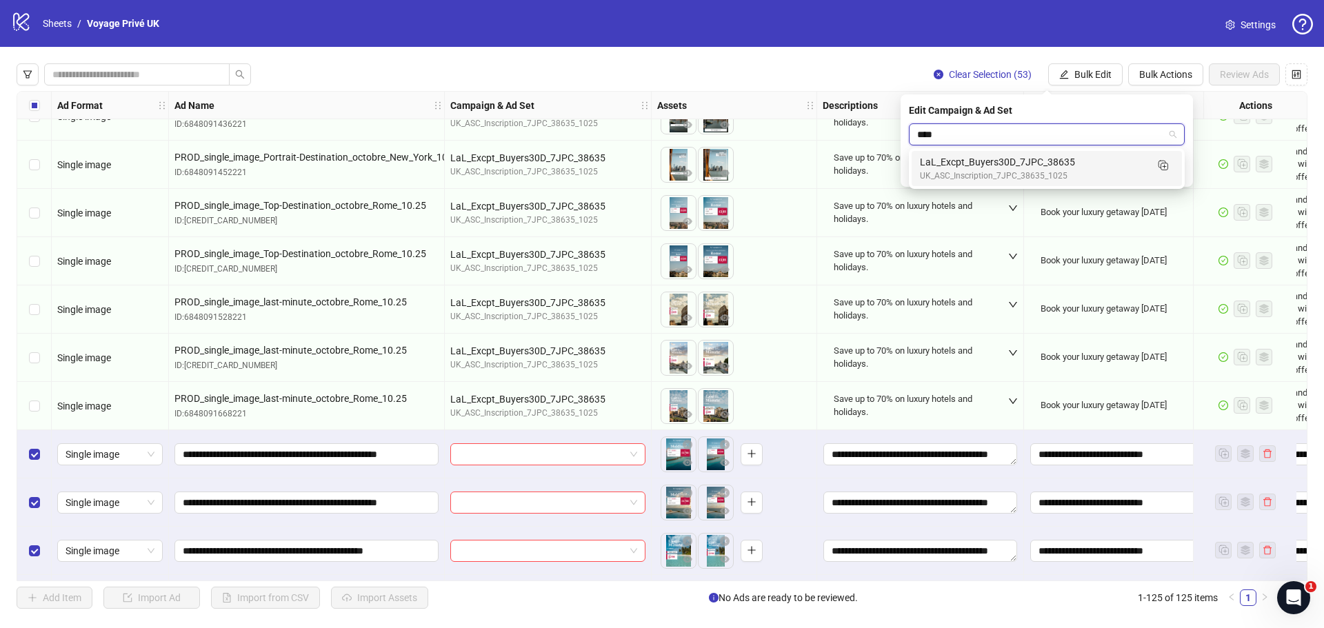
type input "*****"
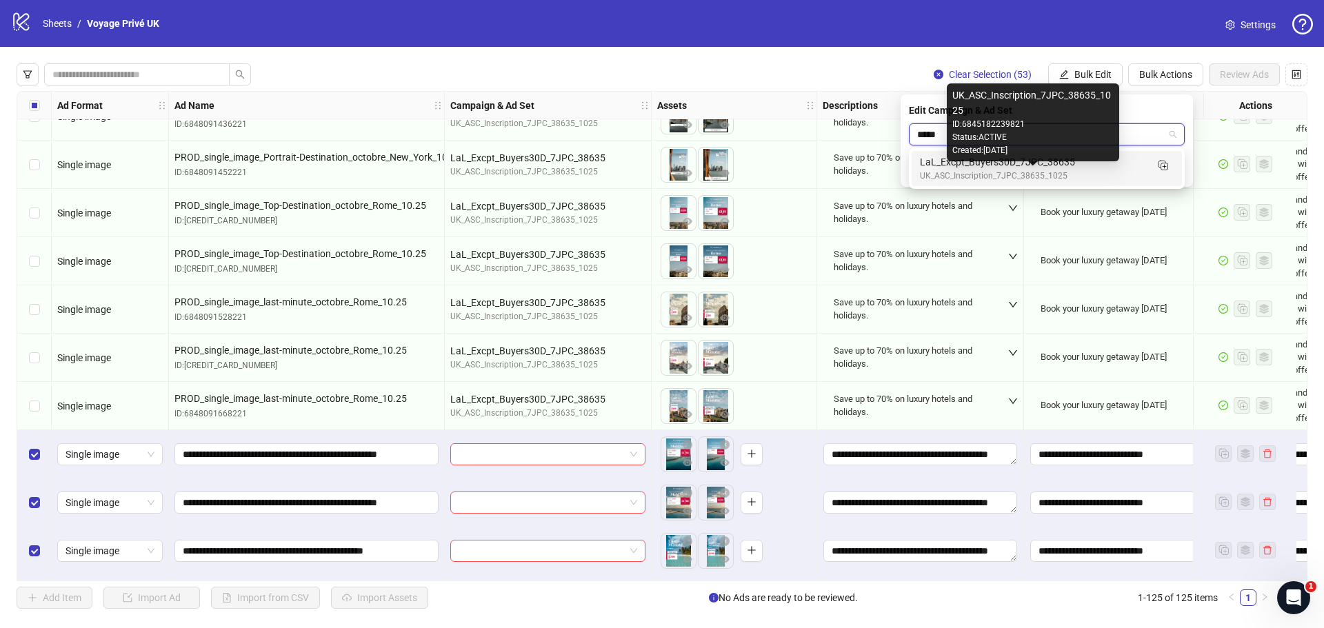
click at [1039, 177] on div "UK_ASC_Inscription_7JPC_38635_1025" at bounding box center [1033, 176] width 226 height 13
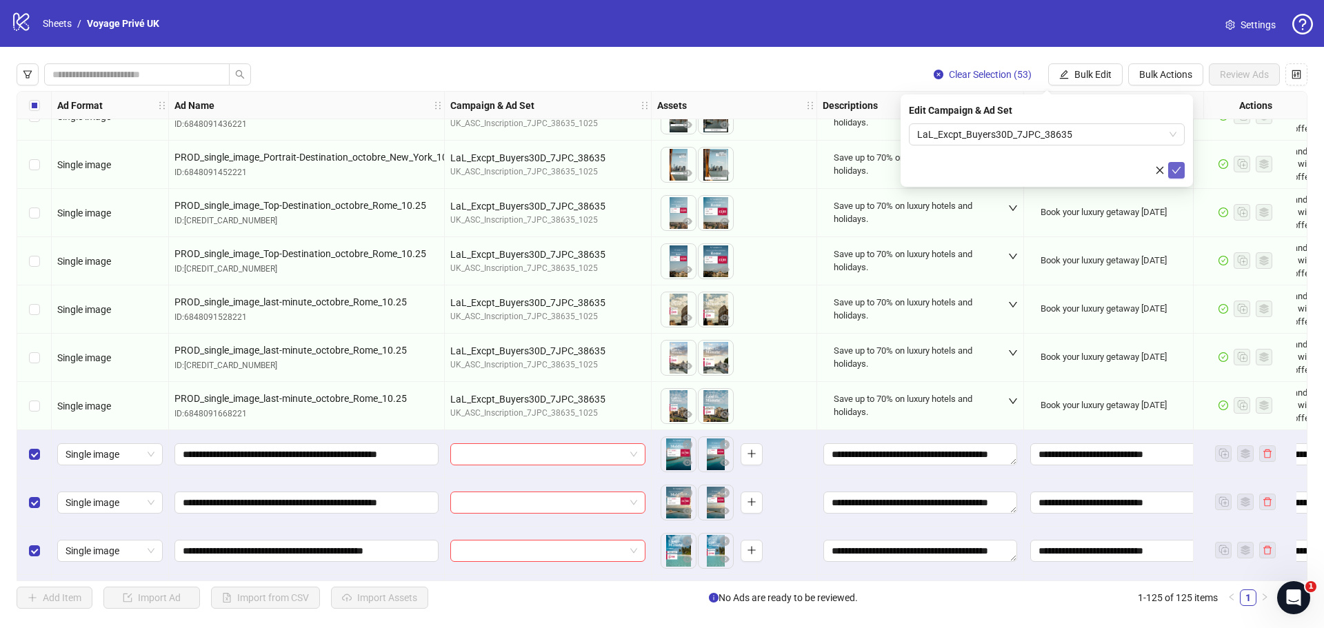
click at [1177, 168] on icon "check" at bounding box center [1177, 171] width 10 height 10
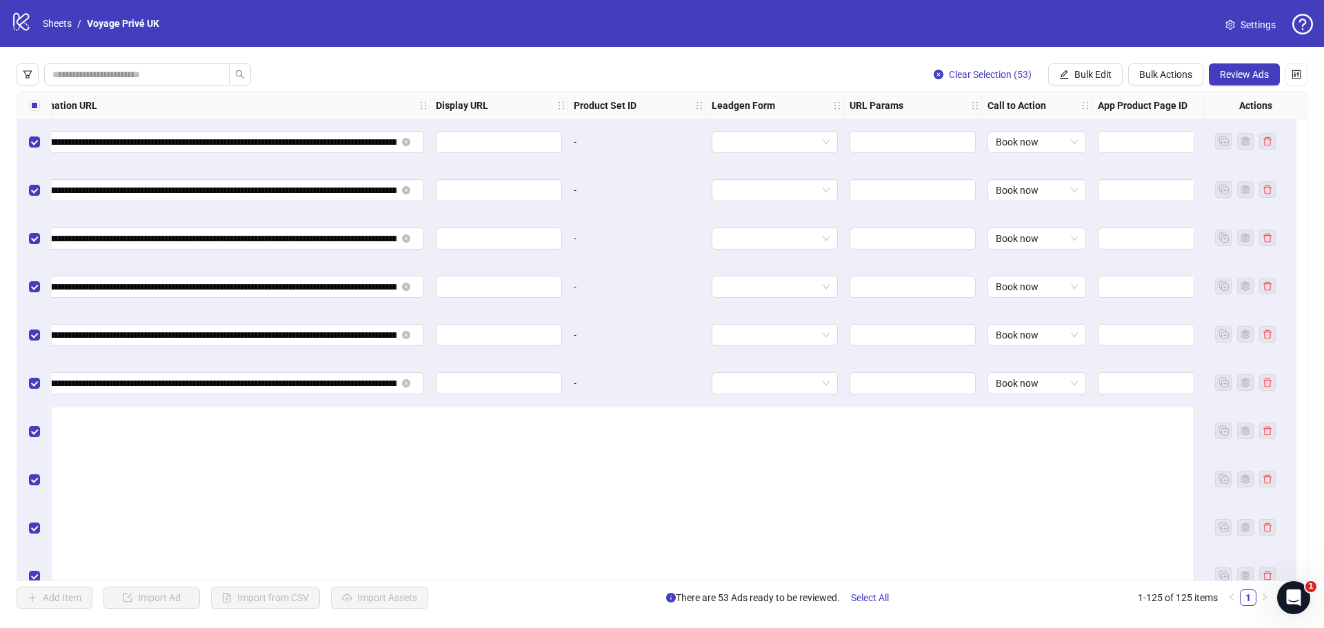
scroll to position [5304, 1349]
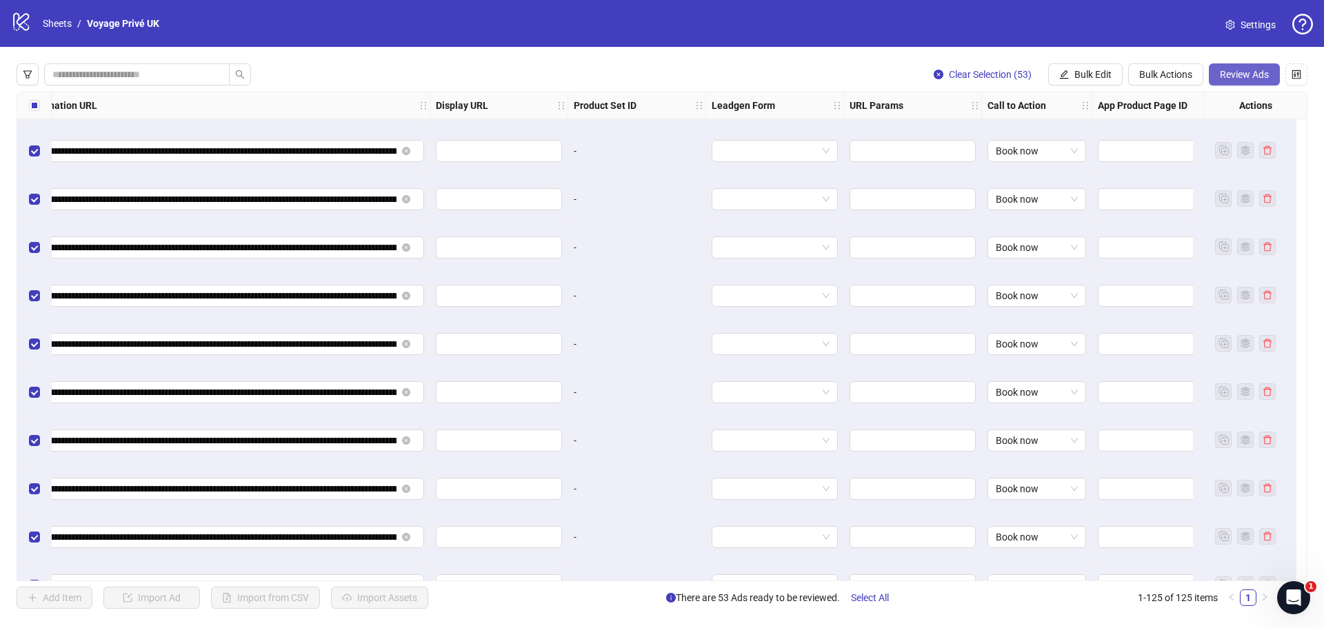
click at [1241, 79] on span "Review Ads" at bounding box center [1244, 74] width 49 height 11
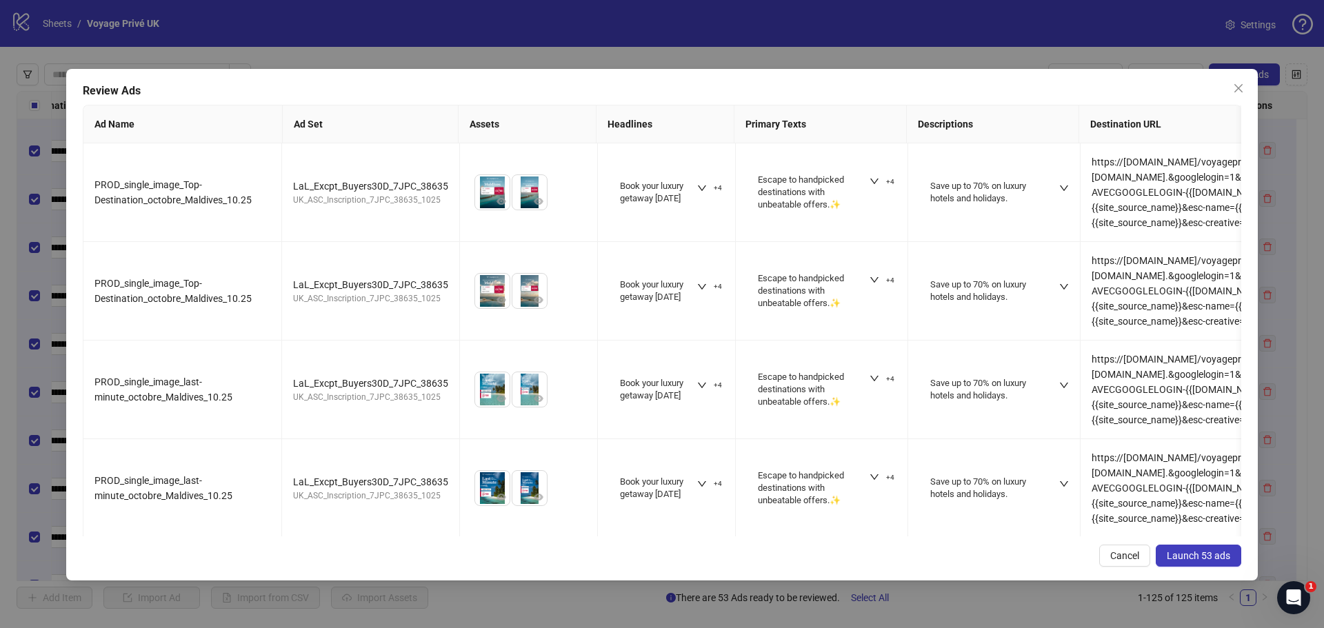
click at [1224, 552] on span "Launch 53 ads" at bounding box center [1198, 555] width 63 height 11
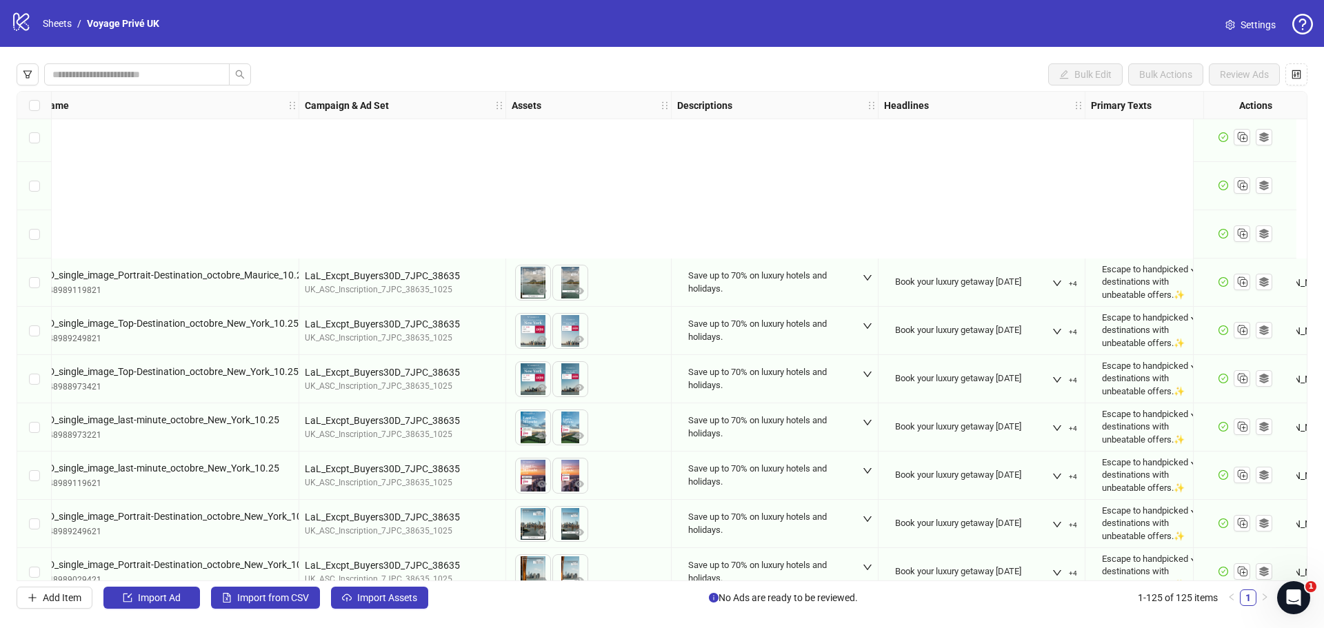
scroll to position [5580, 146]
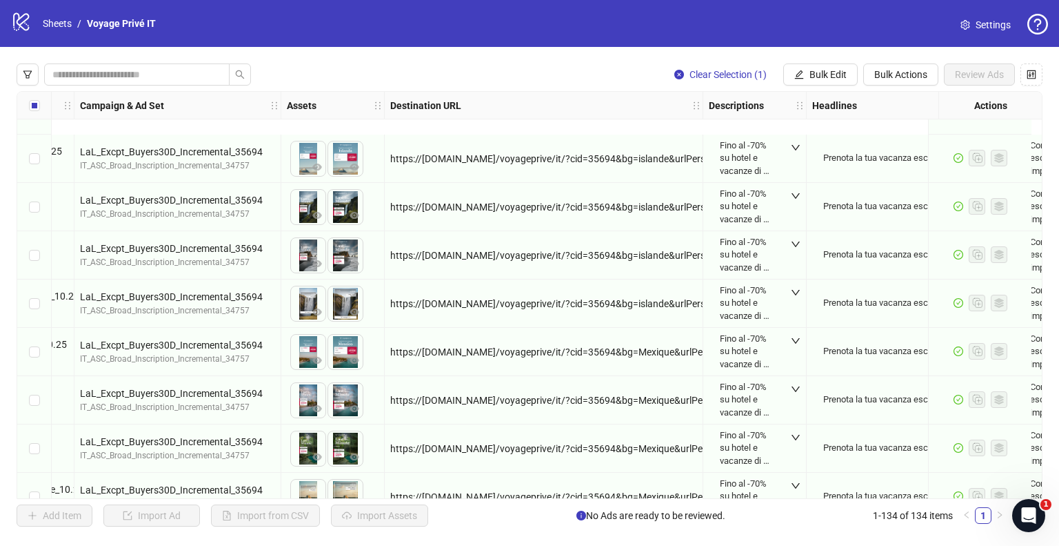
scroll to position [4372, 370]
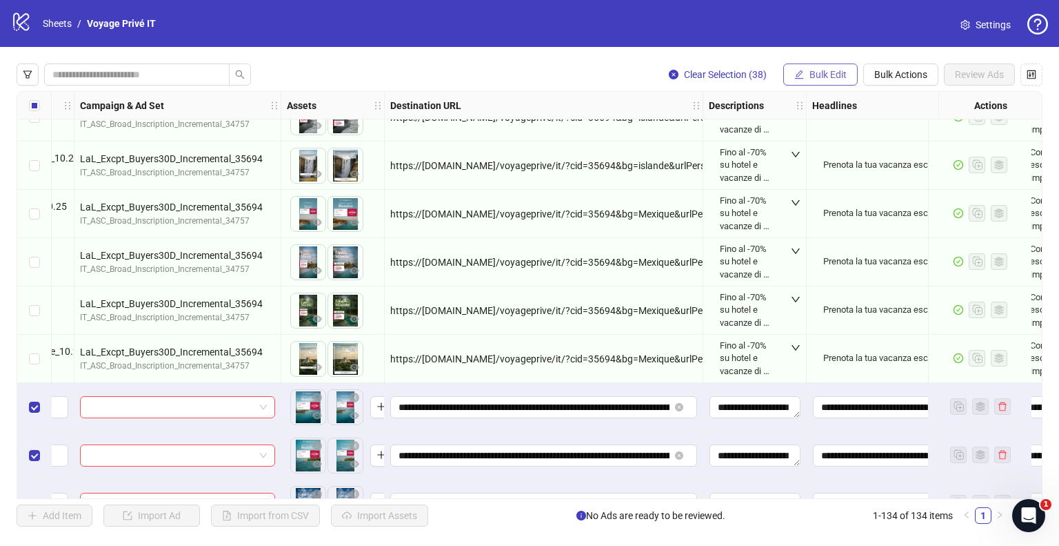
click at [826, 74] on span "Bulk Edit" at bounding box center [828, 74] width 37 height 11
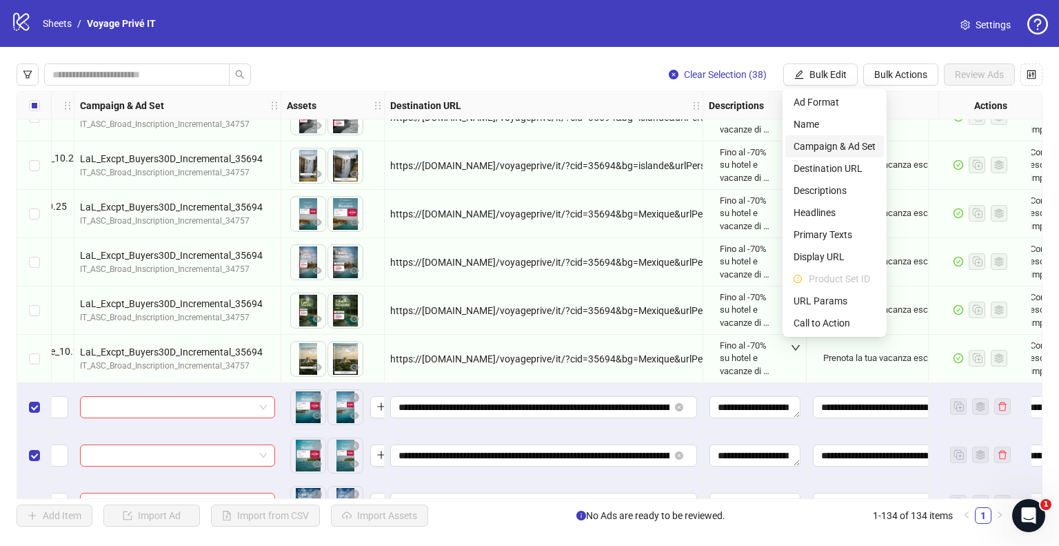
click at [814, 141] on span "Campaign & Ad Set" at bounding box center [835, 146] width 82 height 15
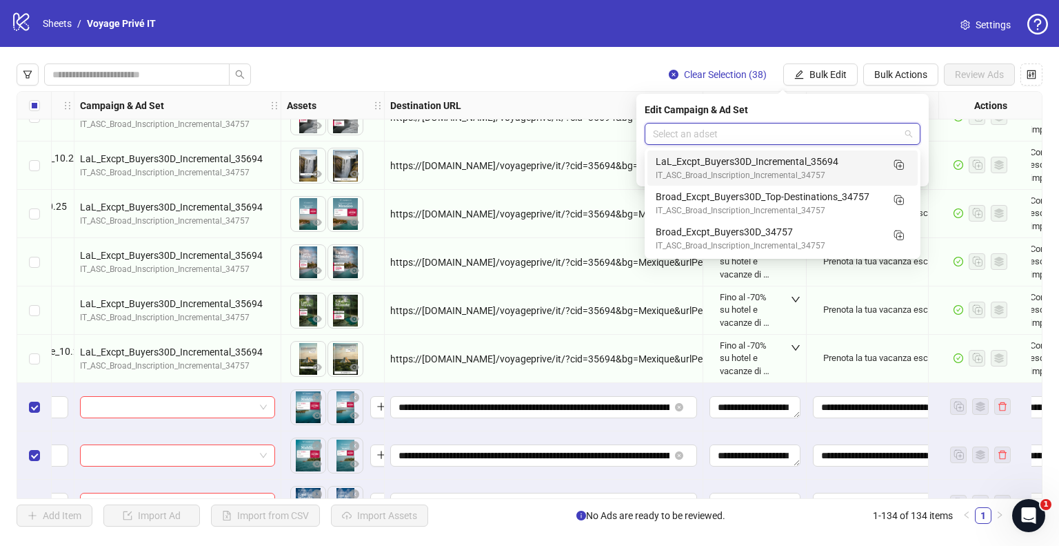
click at [749, 123] on input "search" at bounding box center [776, 133] width 247 height 21
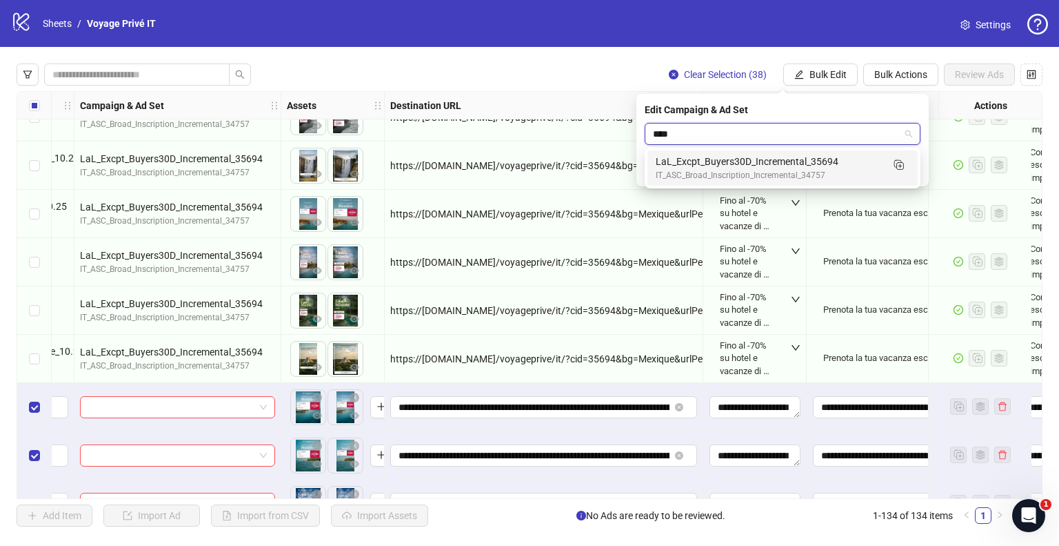
type input "*****"
click at [779, 176] on div "IT_ASC_Broad_Inscription_Incremental_34757" at bounding box center [769, 175] width 226 height 13
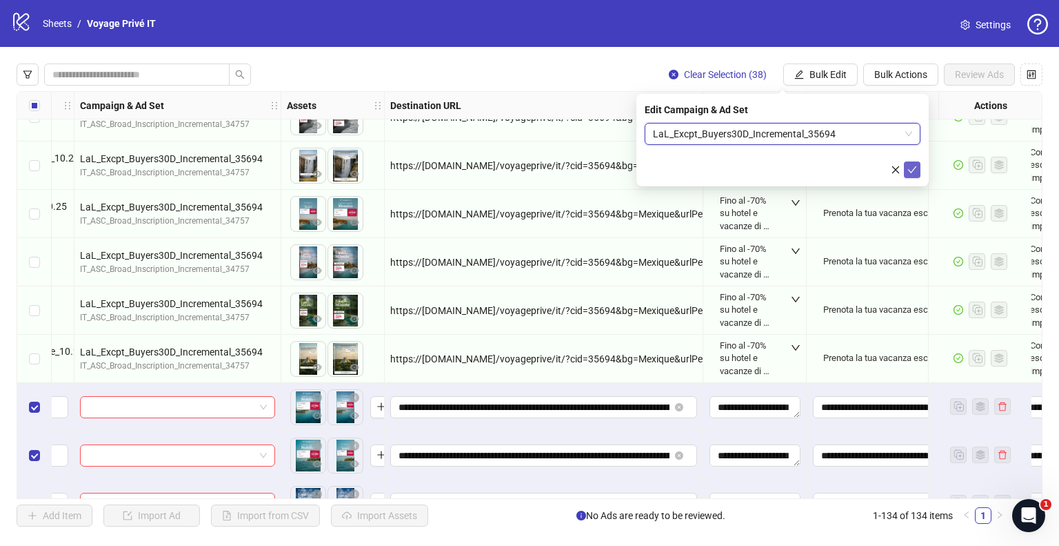
click at [909, 171] on icon "check" at bounding box center [913, 170] width 10 height 10
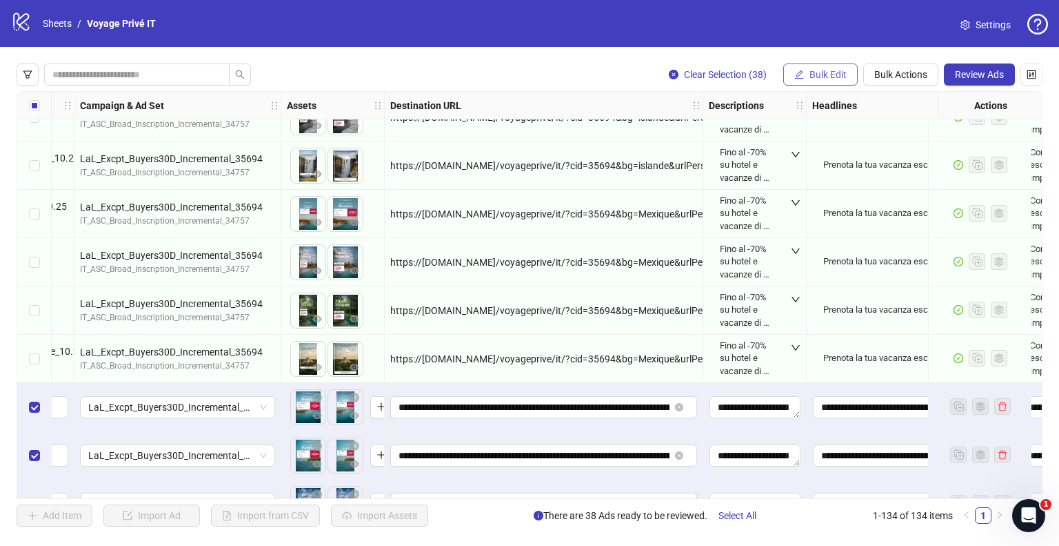
click at [832, 75] on span "Bulk Edit" at bounding box center [828, 74] width 37 height 11
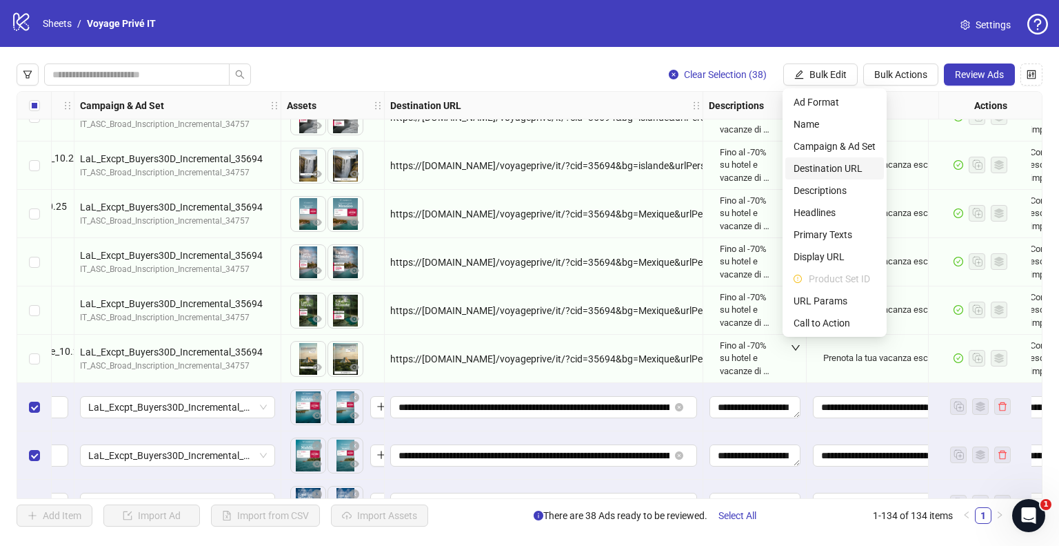
click at [837, 170] on span "Destination URL" at bounding box center [835, 168] width 82 height 15
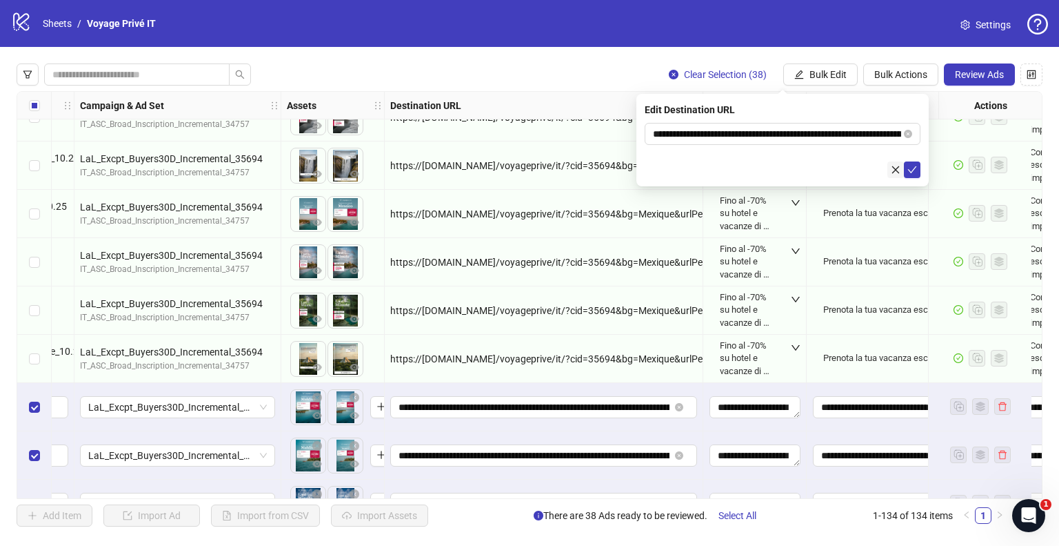
click at [893, 169] on icon "close" at bounding box center [896, 170] width 10 height 10
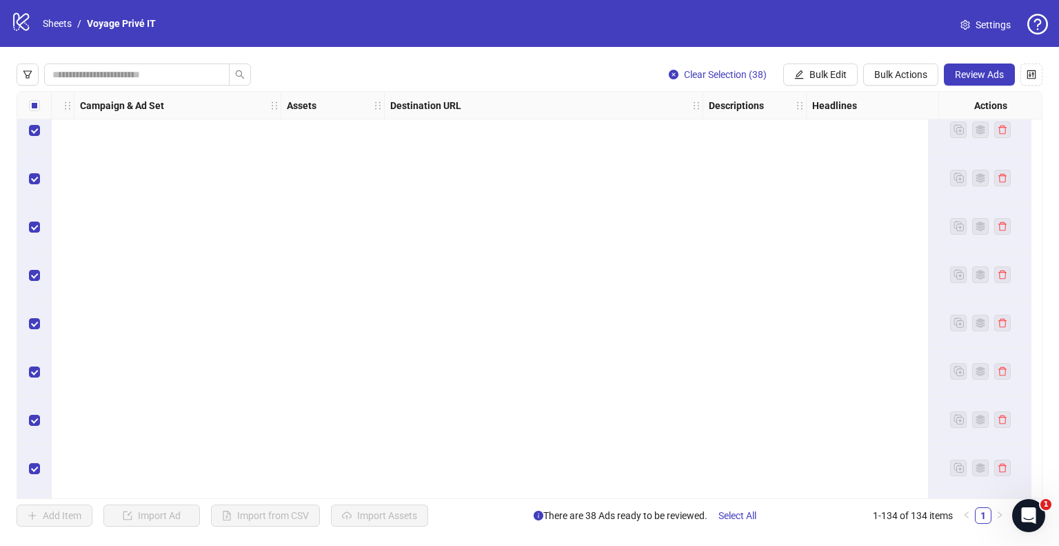
scroll to position [6096, 370]
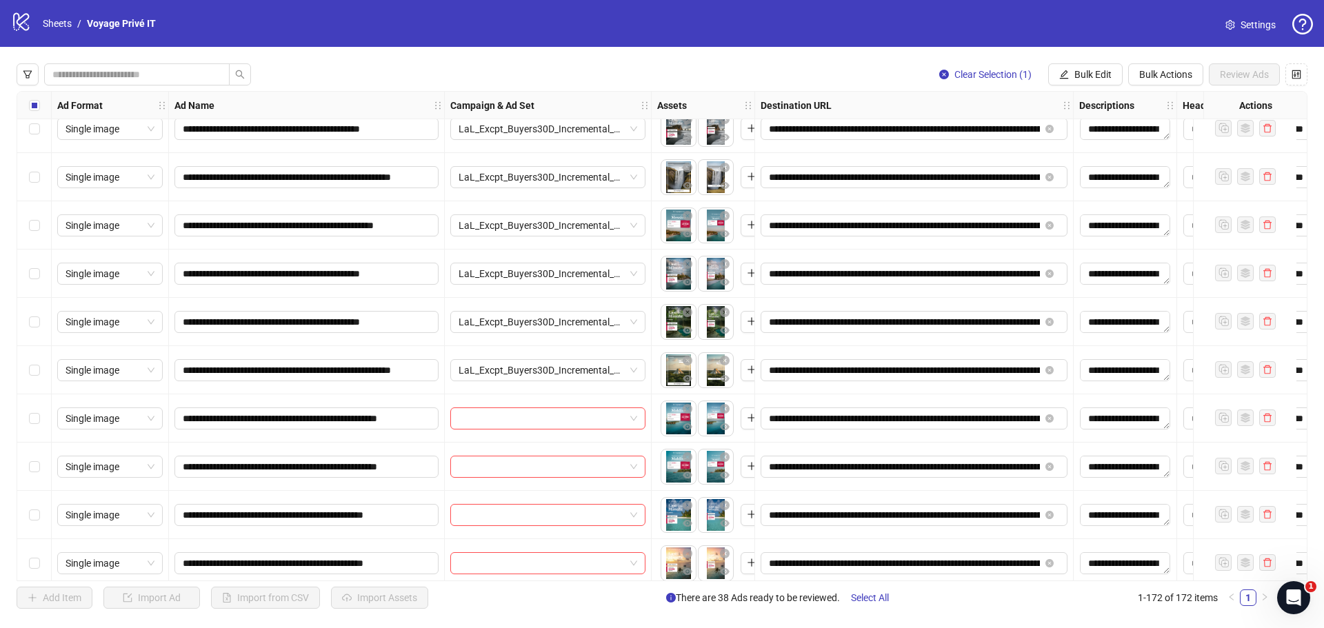
scroll to position [6262, 0]
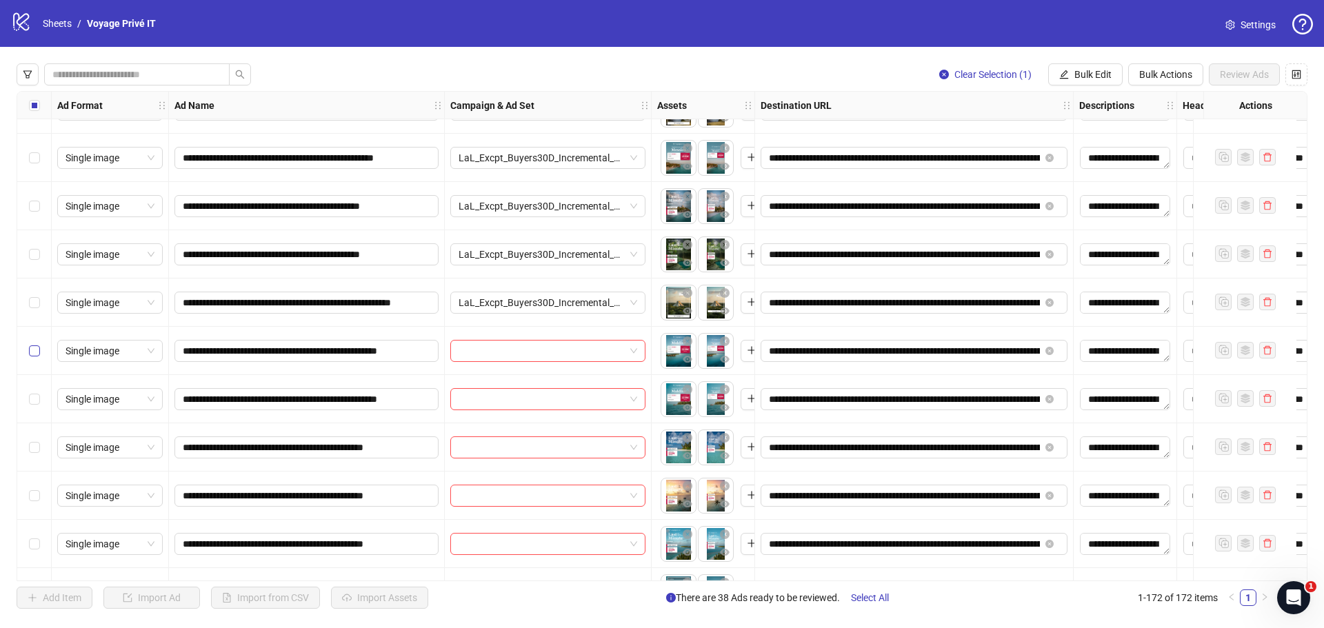
click at [37, 358] on label "Select row 135" at bounding box center [34, 351] width 11 height 15
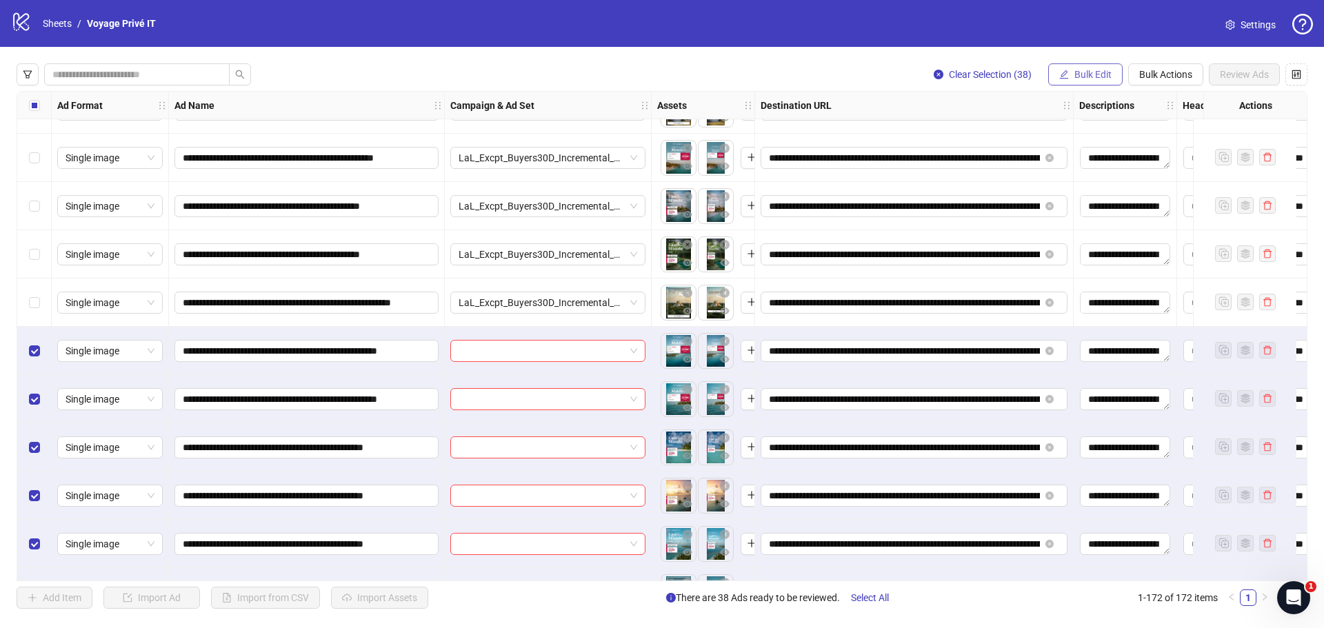
click at [1086, 84] on button "Bulk Edit" at bounding box center [1085, 74] width 74 height 22
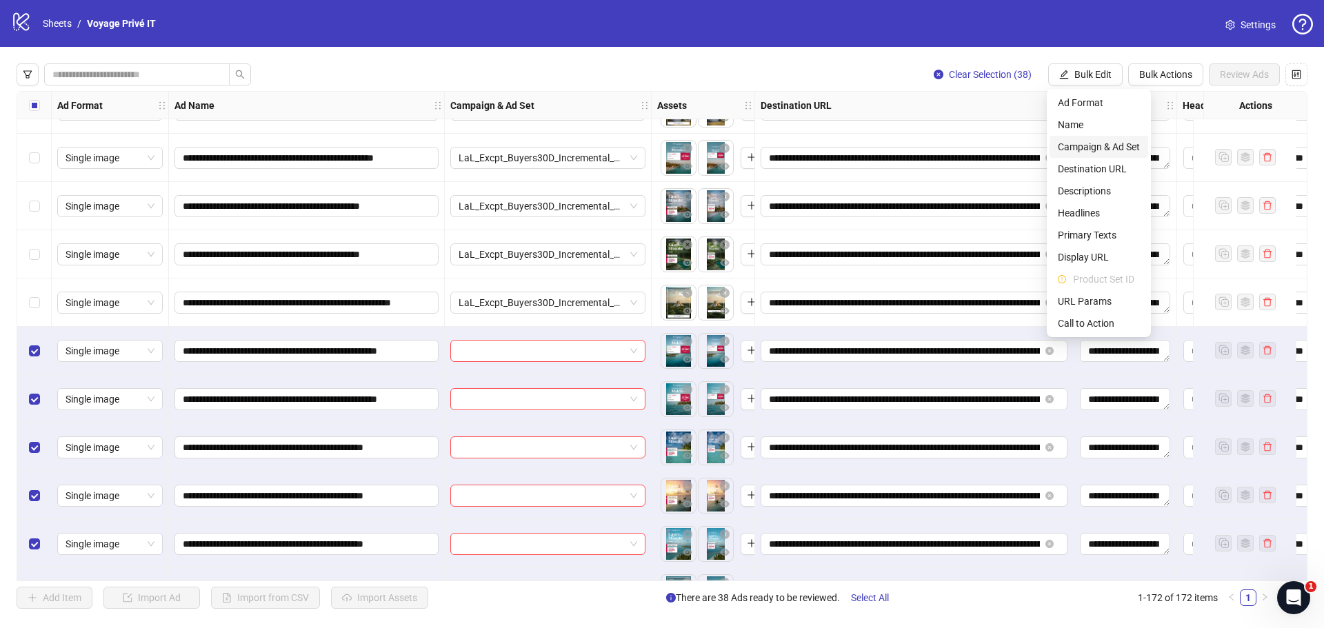
click at [1075, 143] on span "Campaign & Ad Set" at bounding box center [1099, 146] width 82 height 15
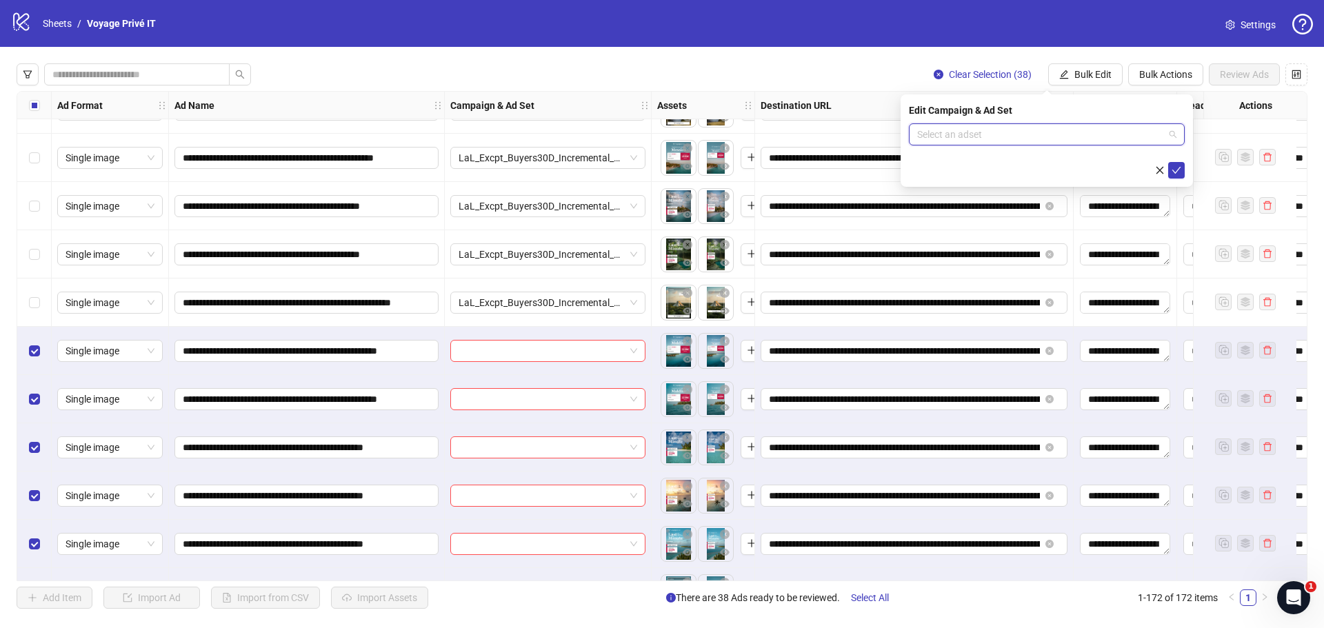
click at [1026, 128] on input "search" at bounding box center [1040, 134] width 247 height 21
type input "*"
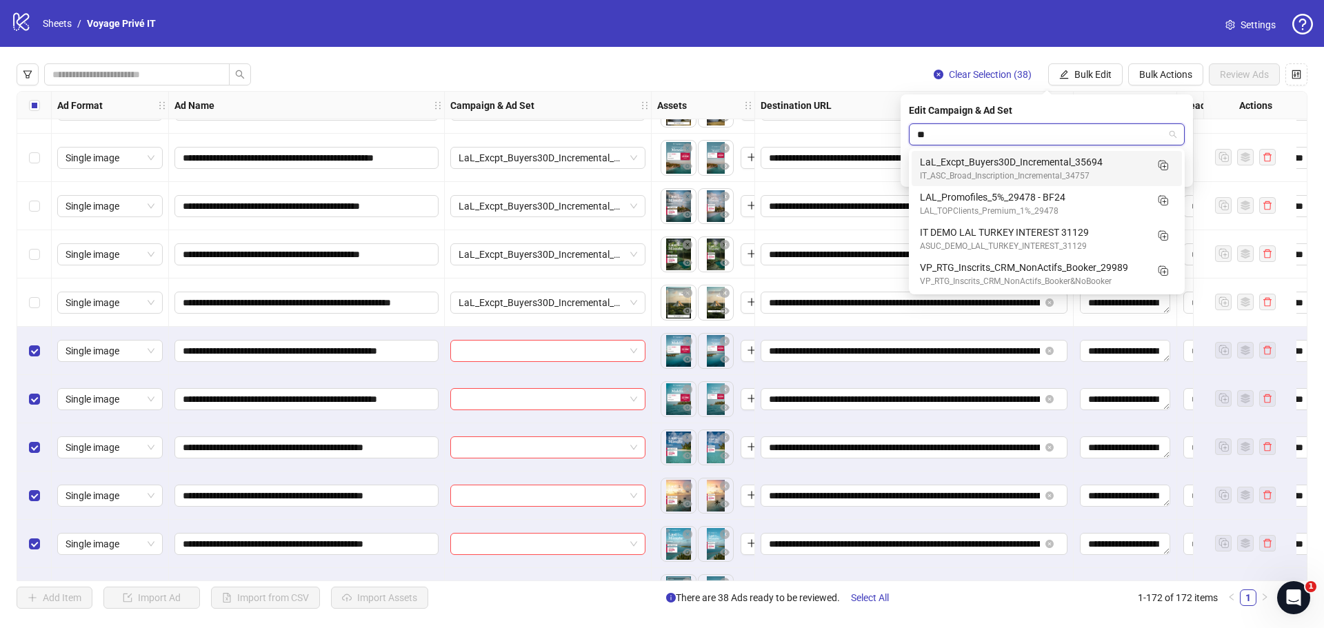
type input "*"
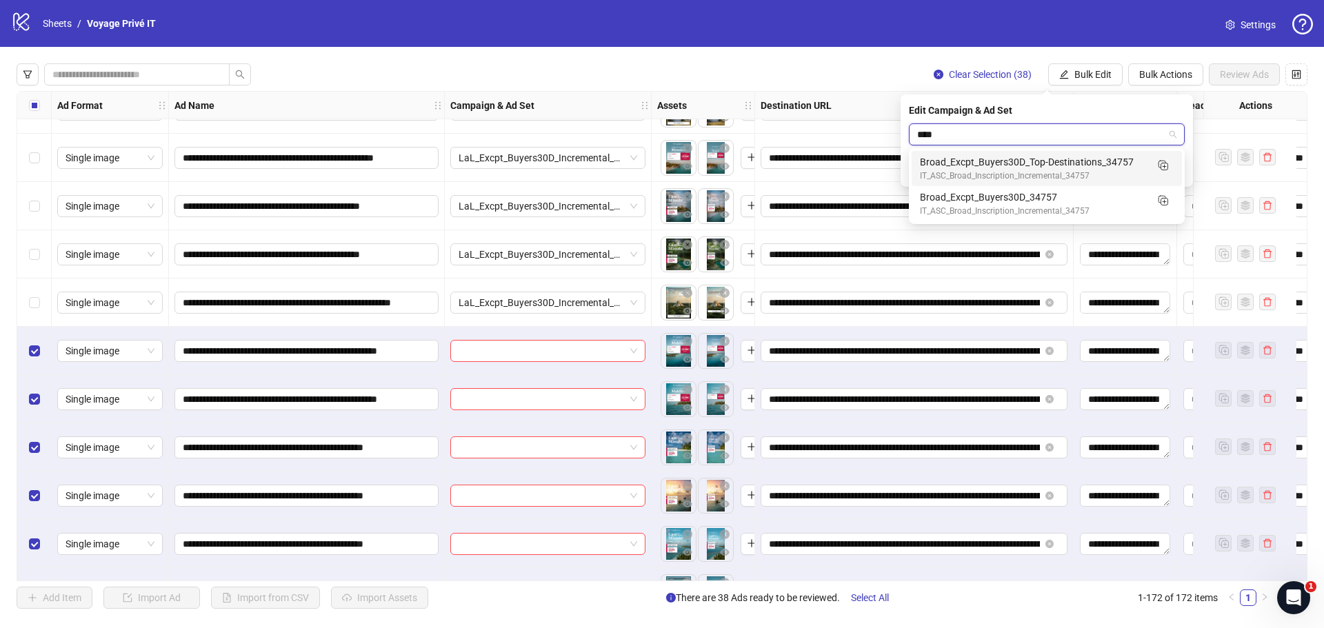
type input "*****"
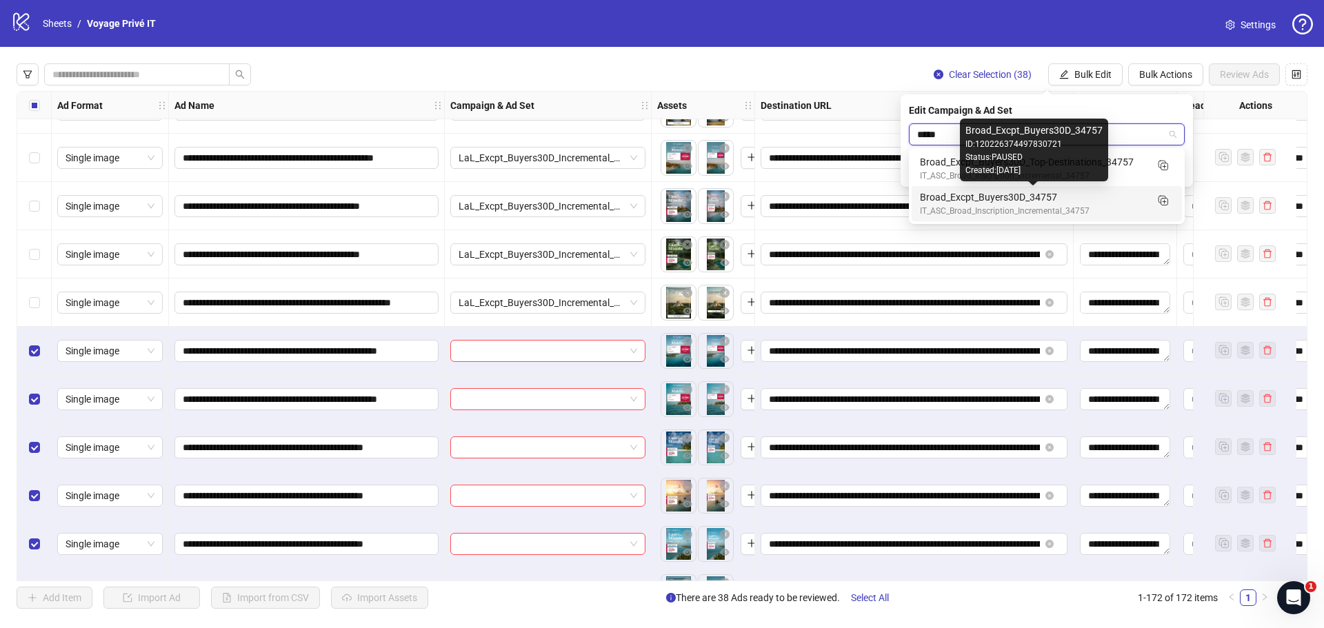
click at [1006, 199] on div "Broad_Excpt_Buyers30D_34757" at bounding box center [1033, 197] width 226 height 15
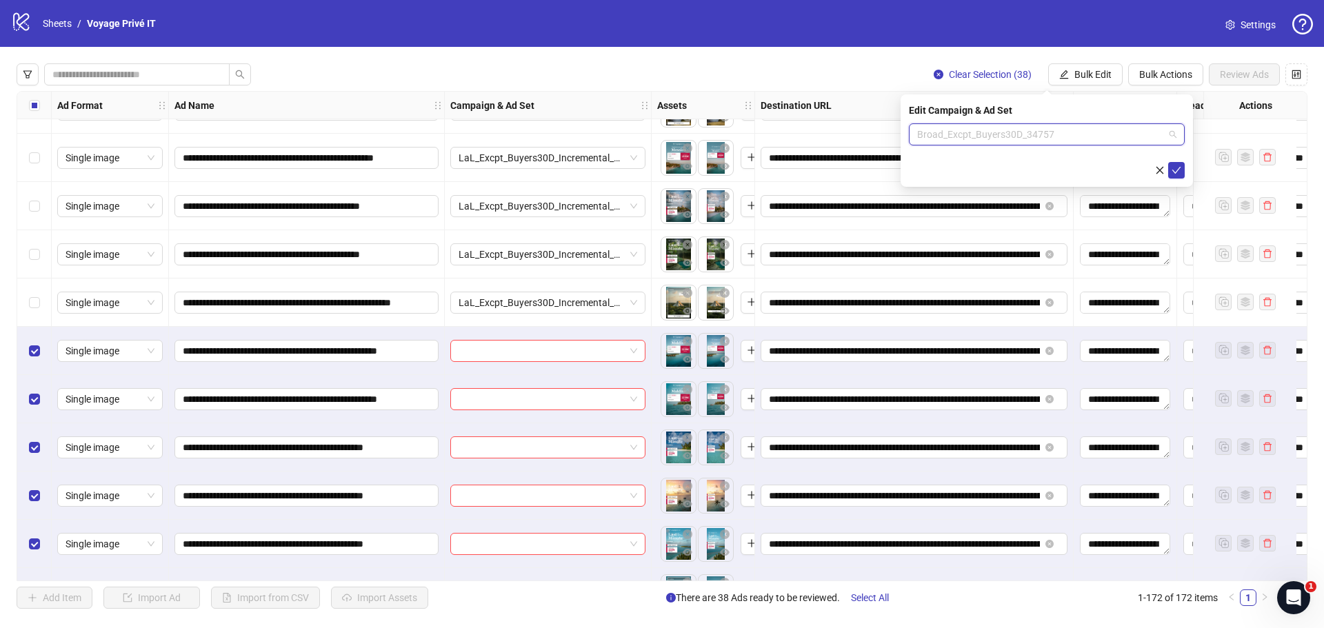
click at [1015, 135] on span "Broad_Excpt_Buyers30D_34757" at bounding box center [1046, 134] width 259 height 21
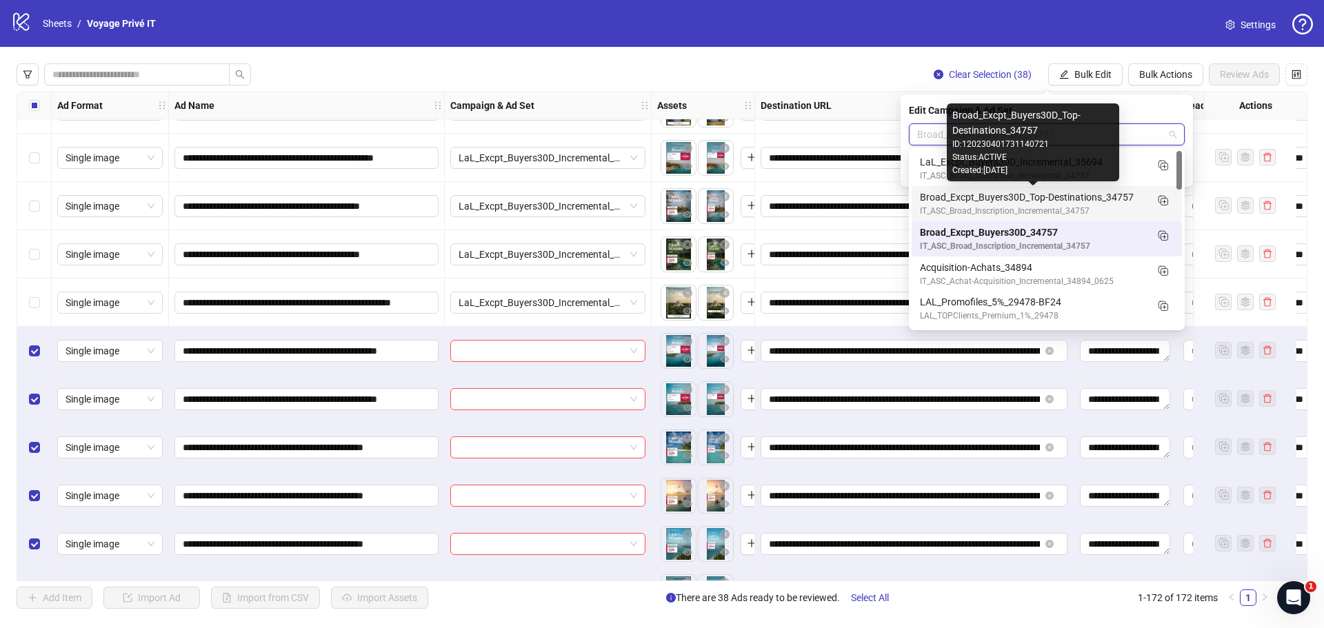
click at [1042, 192] on div "Broad_Excpt_Buyers30D_Top-Destinations_34757" at bounding box center [1033, 197] width 226 height 15
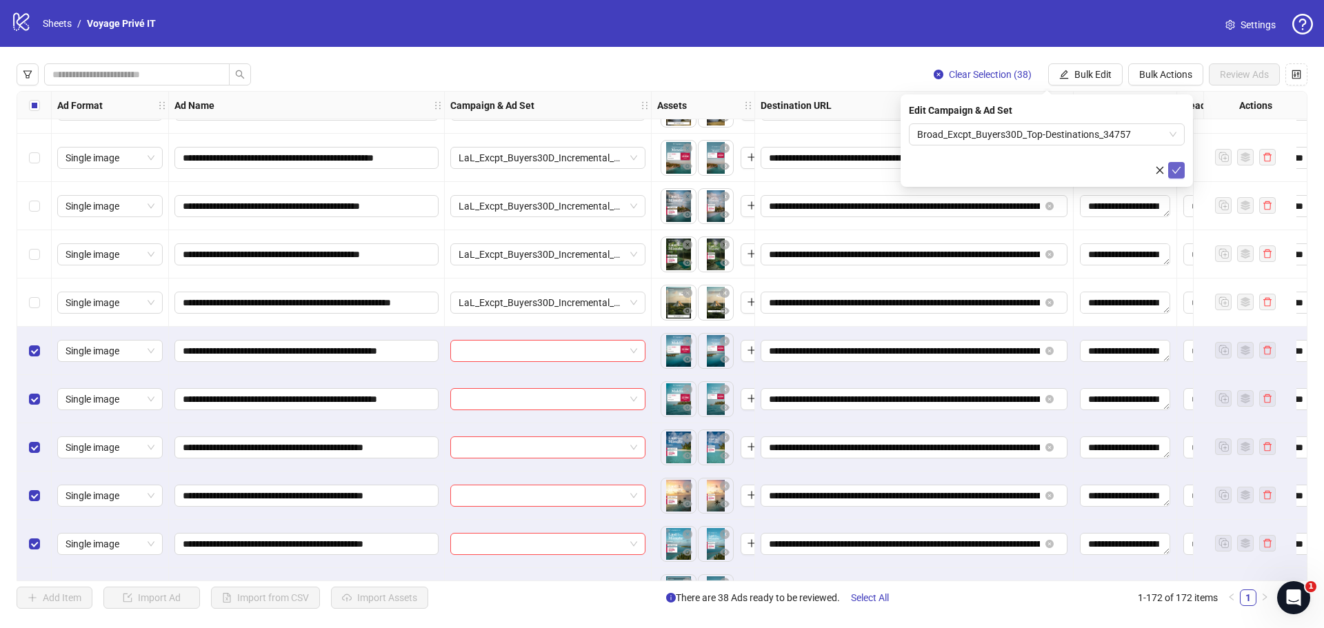
click at [1176, 172] on icon "check" at bounding box center [1177, 170] width 9 height 7
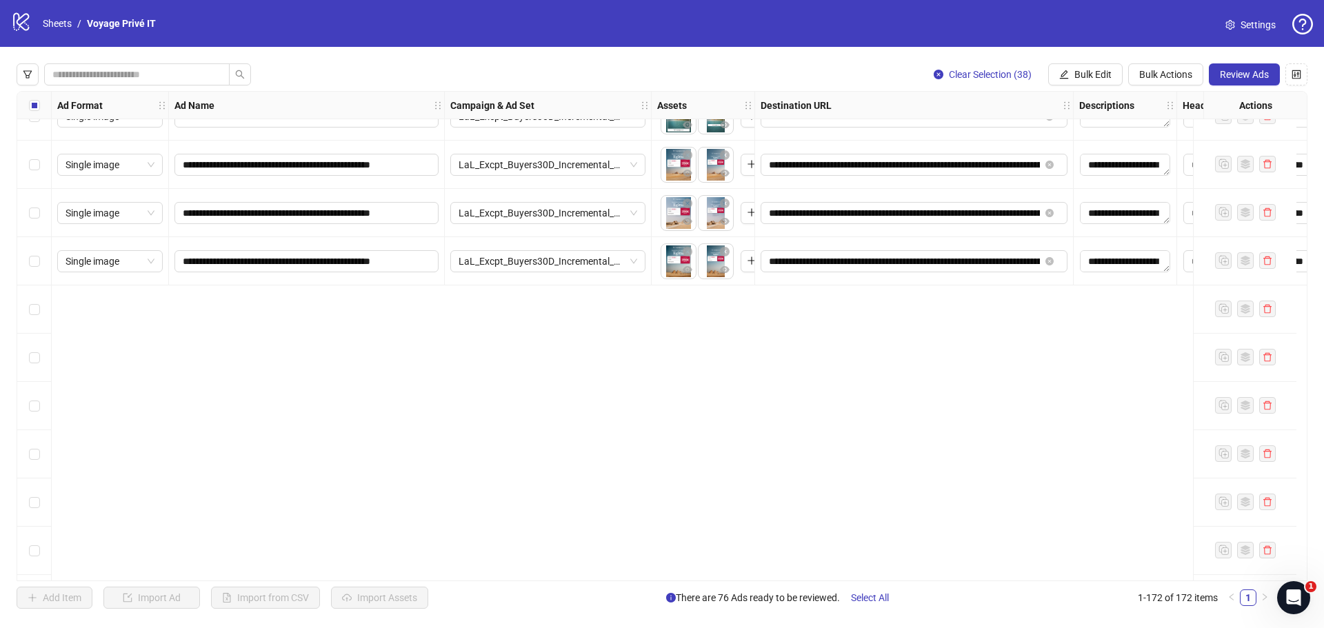
scroll to position [4400, 0]
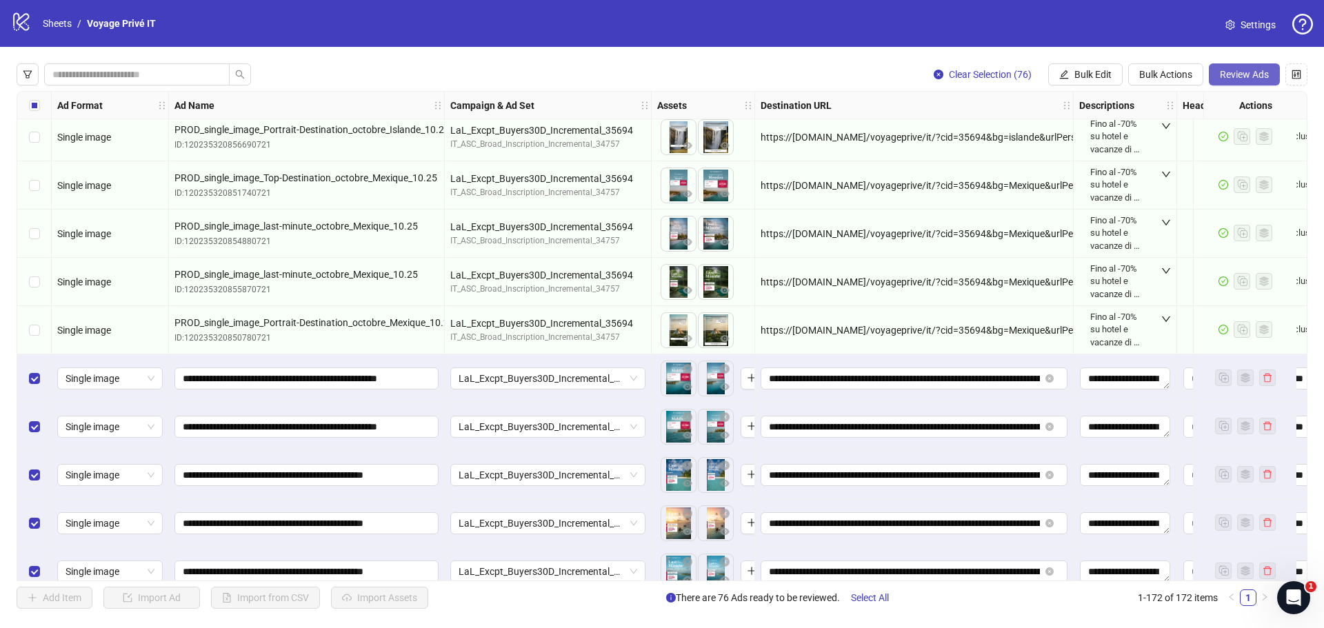
click at [1238, 75] on span "Review Ads" at bounding box center [1244, 74] width 49 height 11
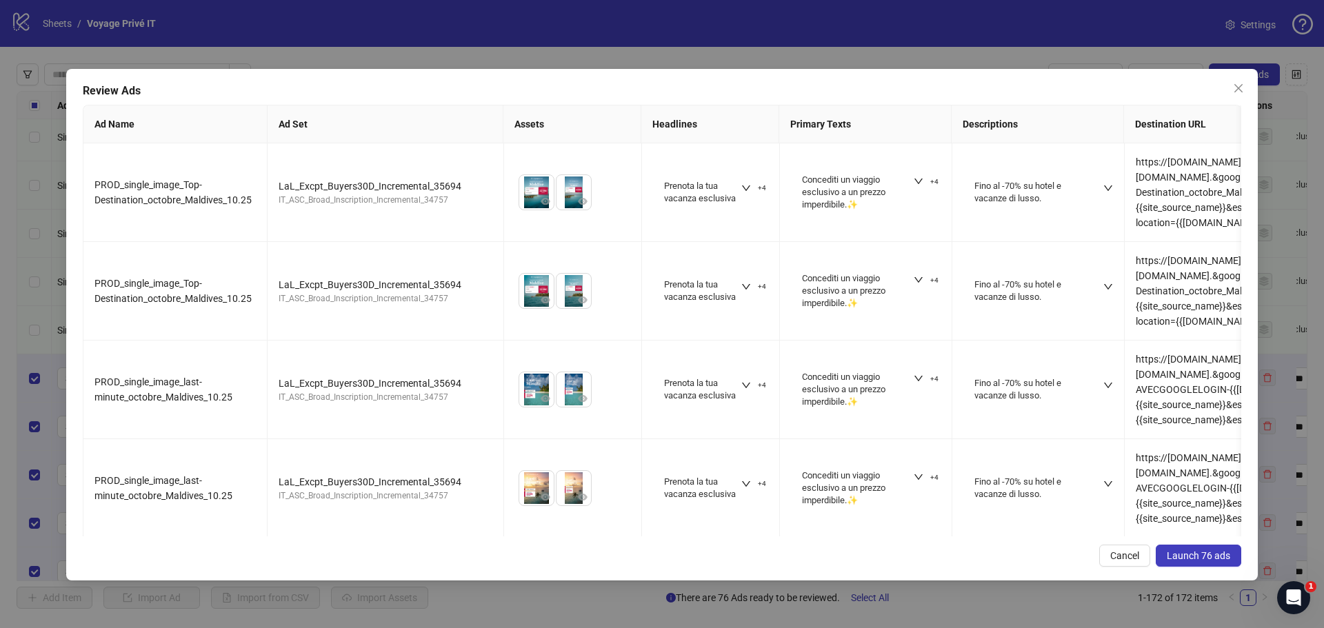
drag, startPoint x: 1190, startPoint y: 554, endPoint x: 1165, endPoint y: 455, distance: 102.4
click at [1192, 557] on span "Launch 76 ads" at bounding box center [1198, 555] width 63 height 11
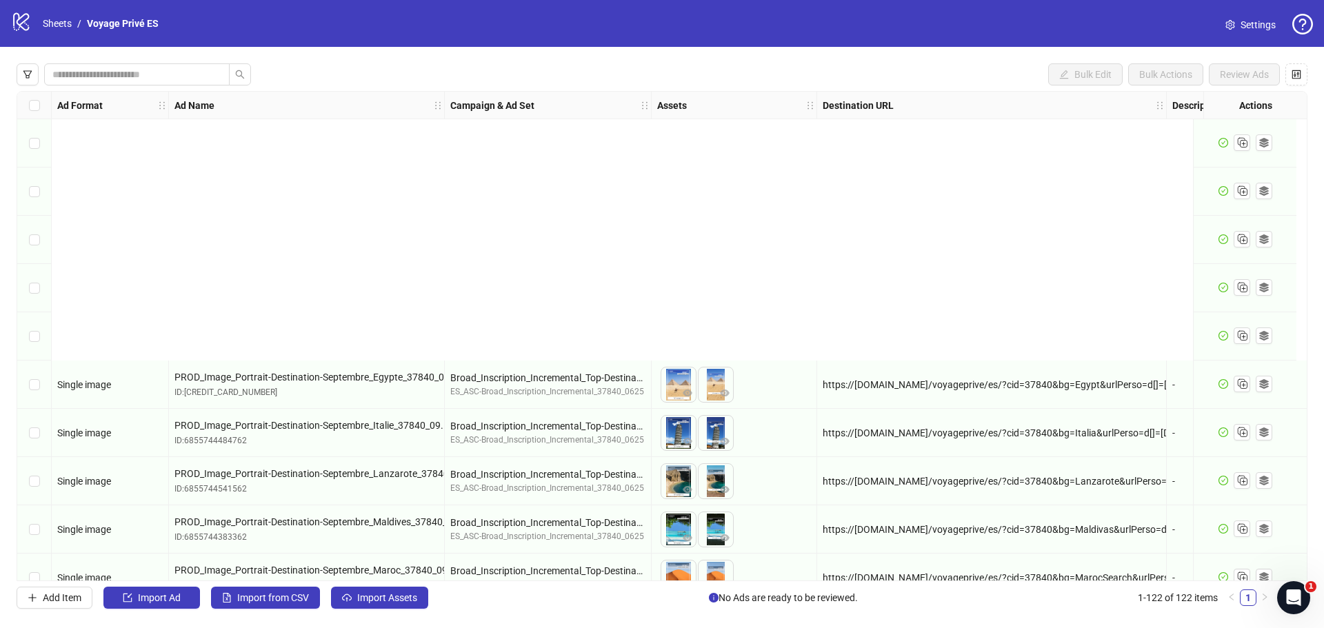
scroll to position [690, 0]
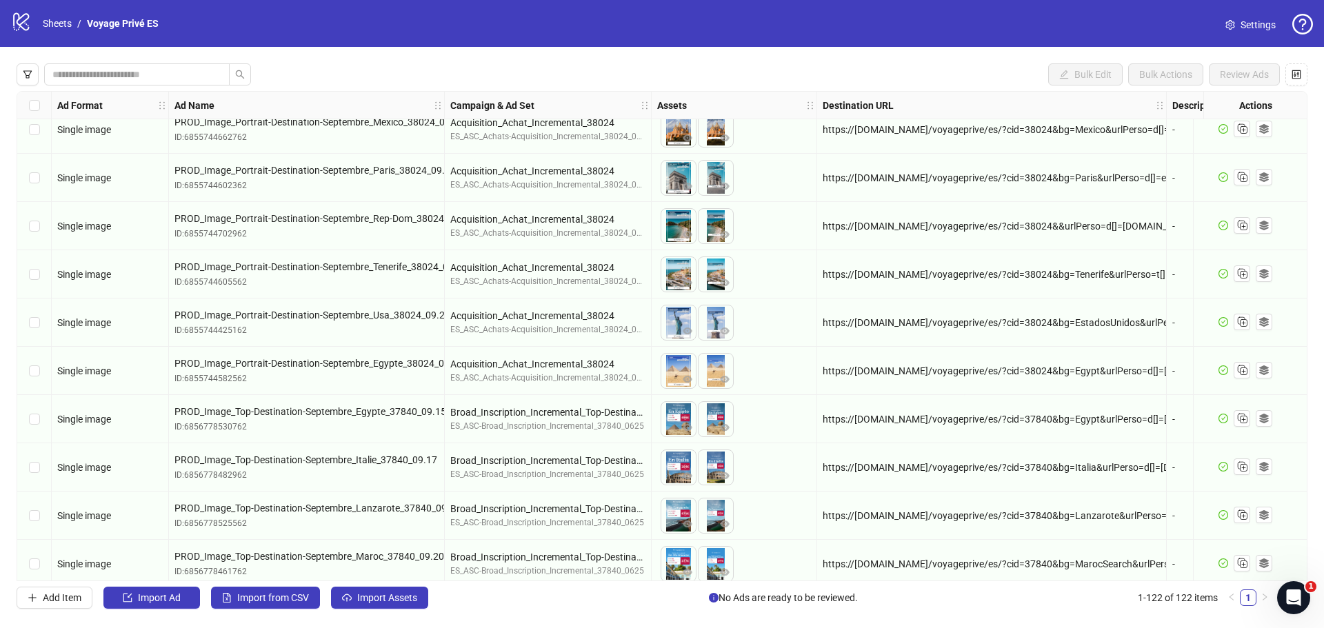
drag, startPoint x: 1311, startPoint y: 170, endPoint x: 1304, endPoint y: 160, distance: 11.5
click at [1309, 172] on div "Bulk Edit Bulk Actions Review Ads Ad Format Ad Name Campaign & Ad Set Assets De…" at bounding box center [662, 336] width 1324 height 579
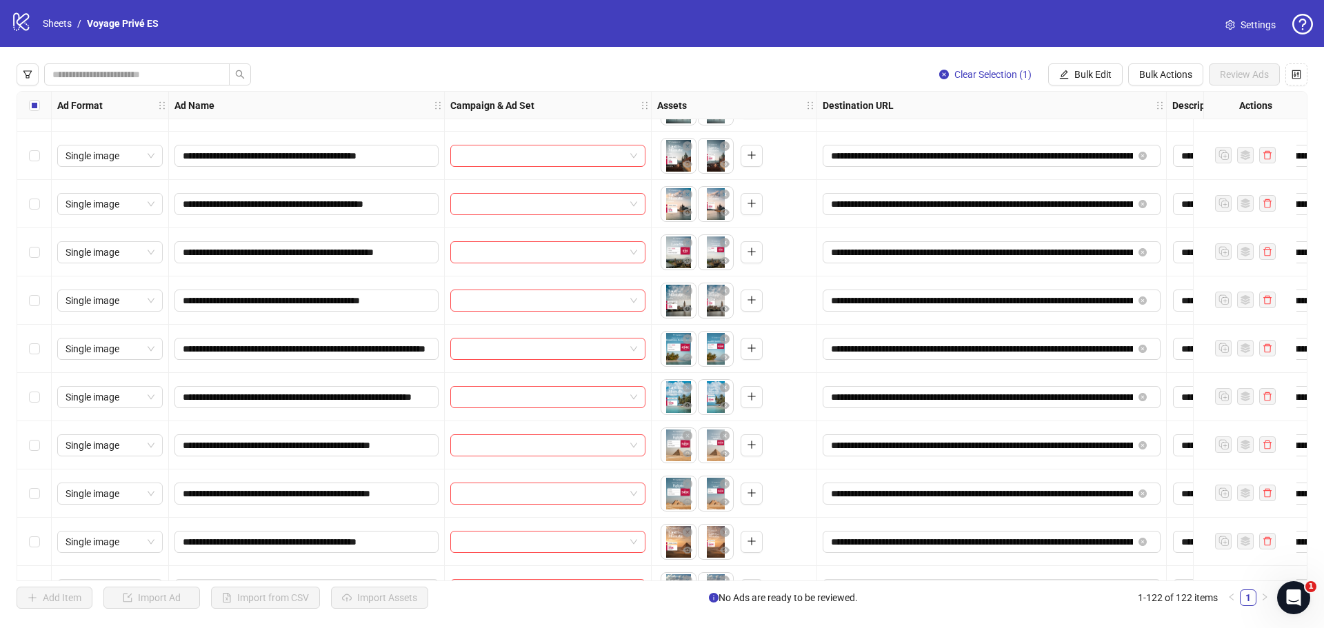
scroll to position [4713, 0]
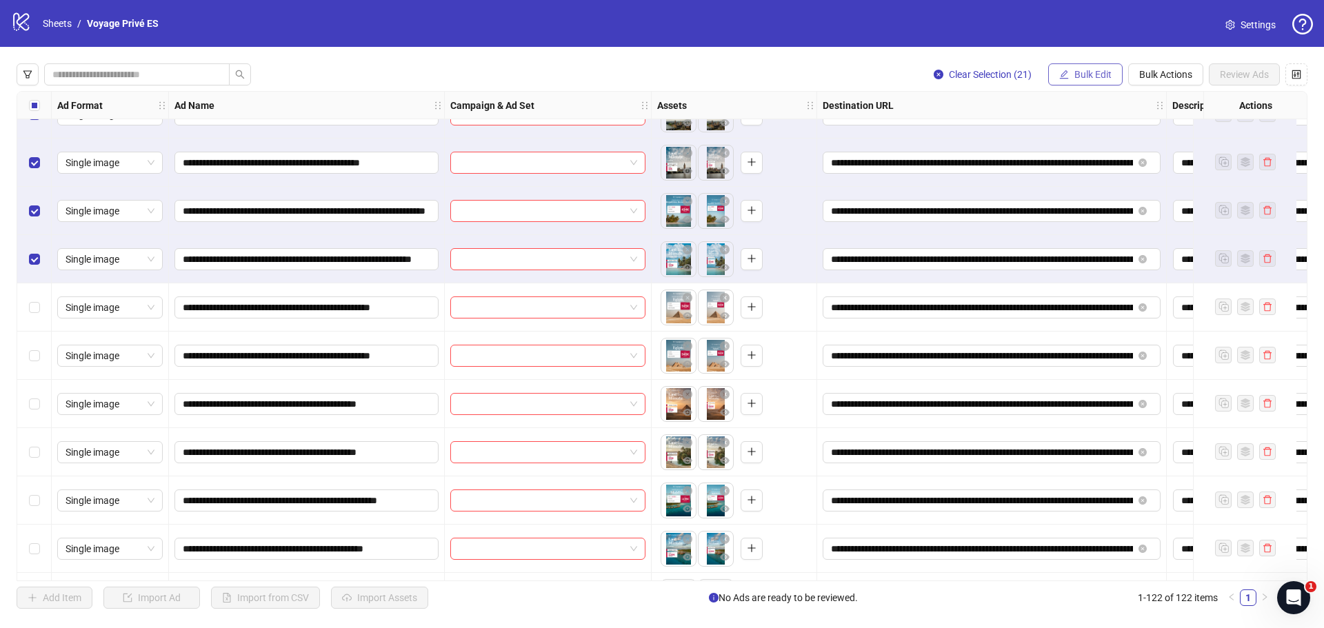
click at [1078, 74] on span "Bulk Edit" at bounding box center [1093, 74] width 37 height 11
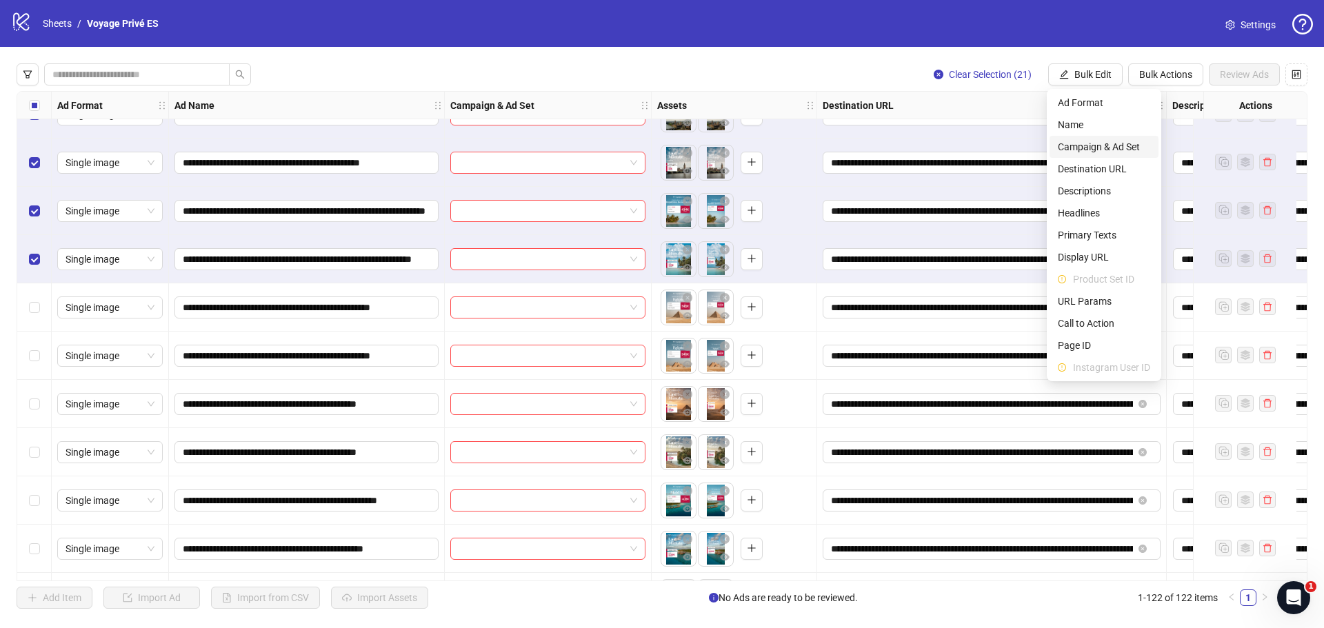
click at [1077, 141] on span "Campaign & Ad Set" at bounding box center [1104, 146] width 92 height 15
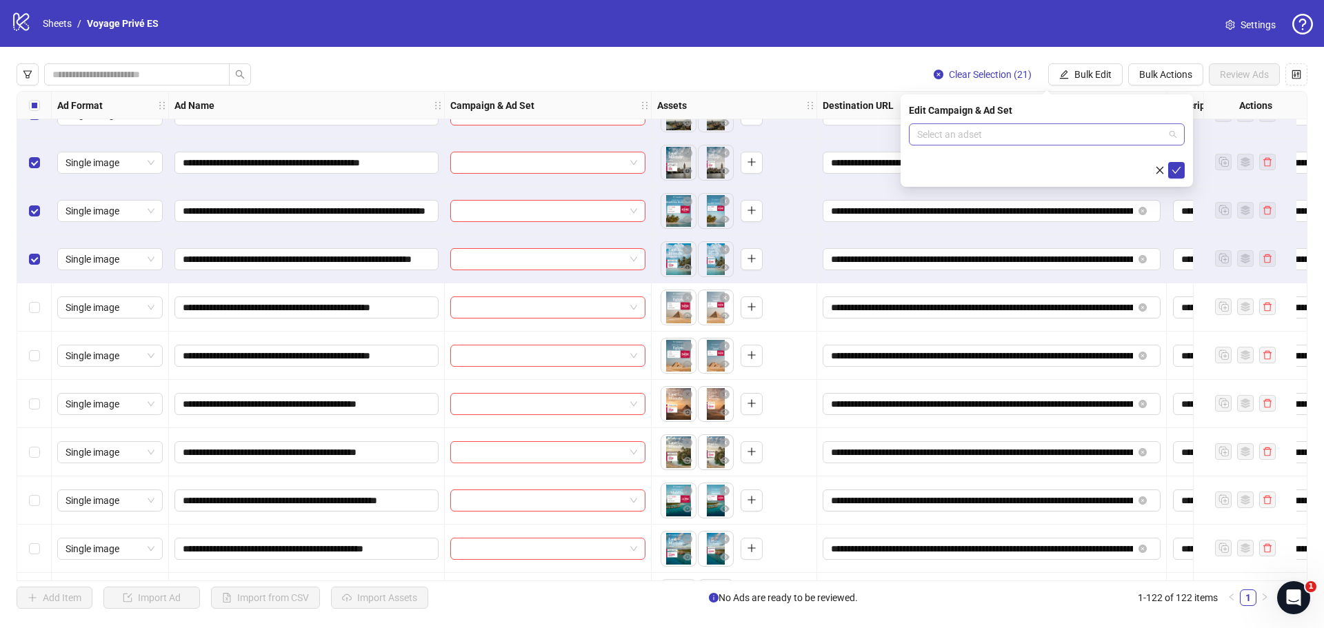
click at [934, 135] on input "search" at bounding box center [1040, 134] width 247 height 21
type input "*****"
click at [999, 162] on div "LaL_Excpt_Buyers30D_38730" at bounding box center [1033, 162] width 226 height 15
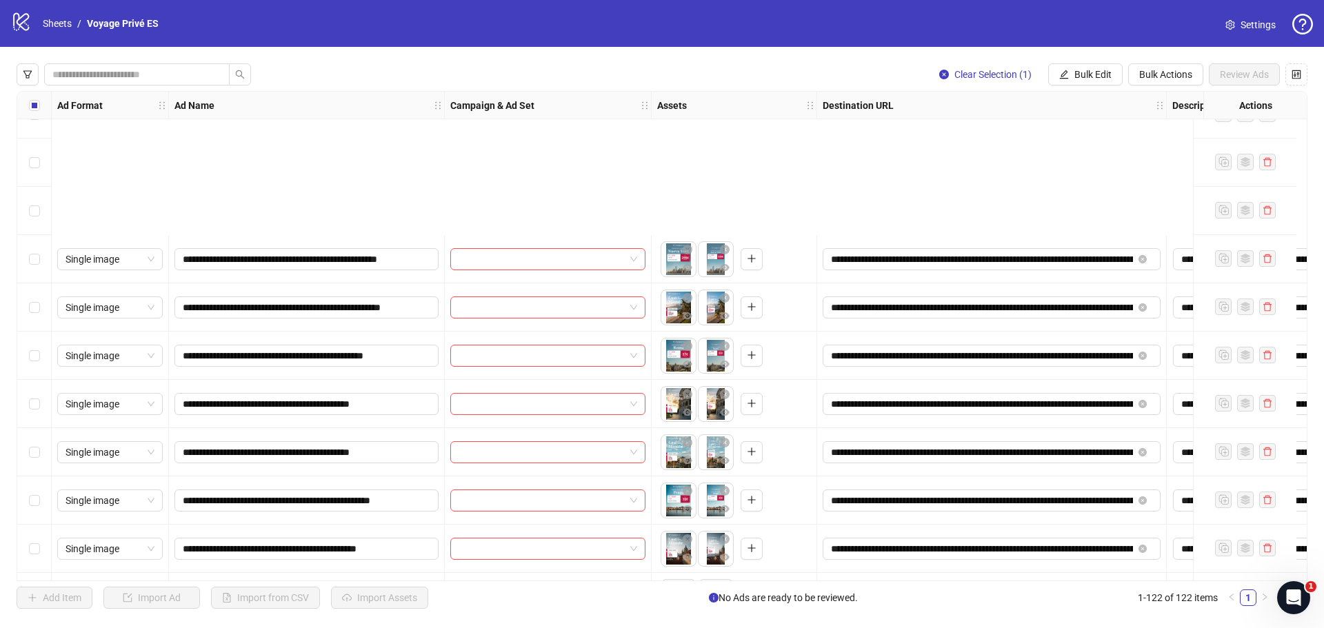
scroll to position [5435, 0]
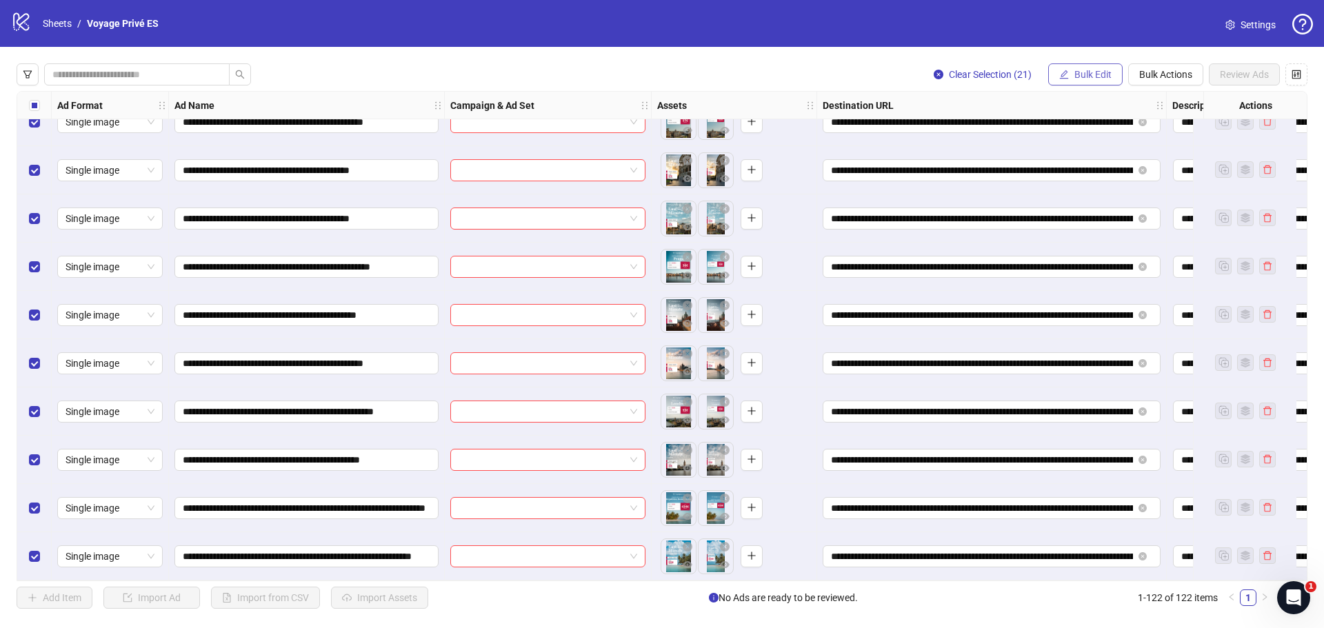
click at [1078, 69] on span "Bulk Edit" at bounding box center [1093, 74] width 37 height 11
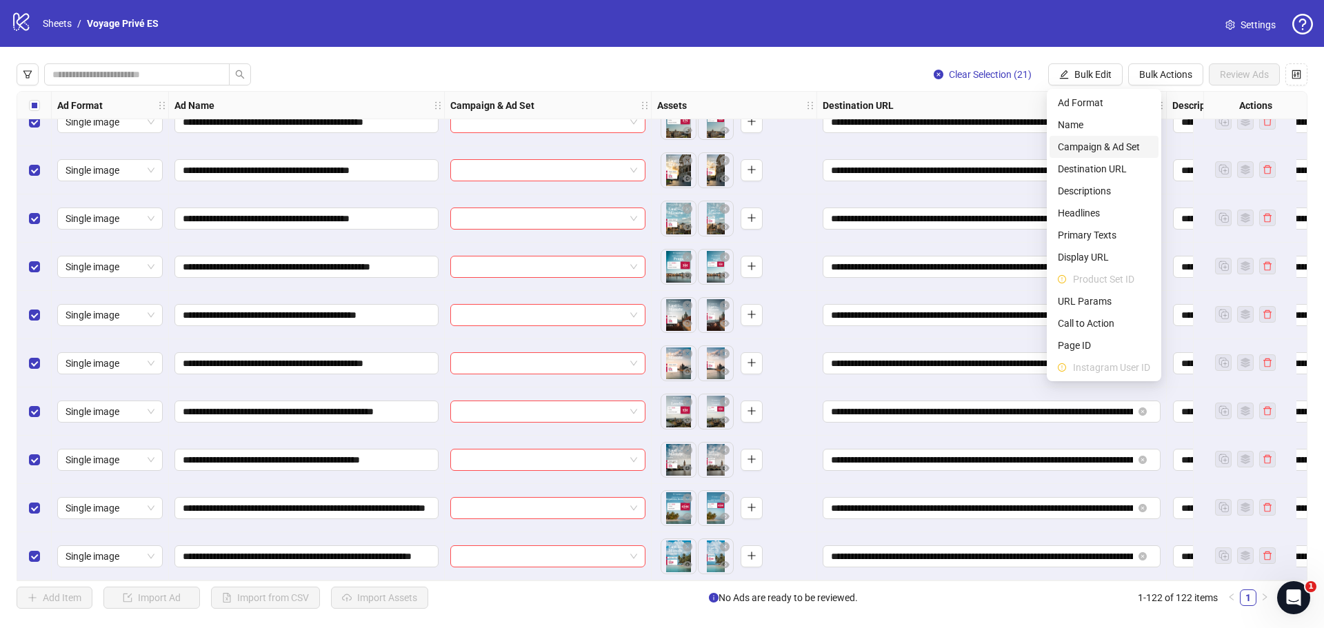
click at [1102, 141] on span "Campaign & Ad Set" at bounding box center [1104, 146] width 92 height 15
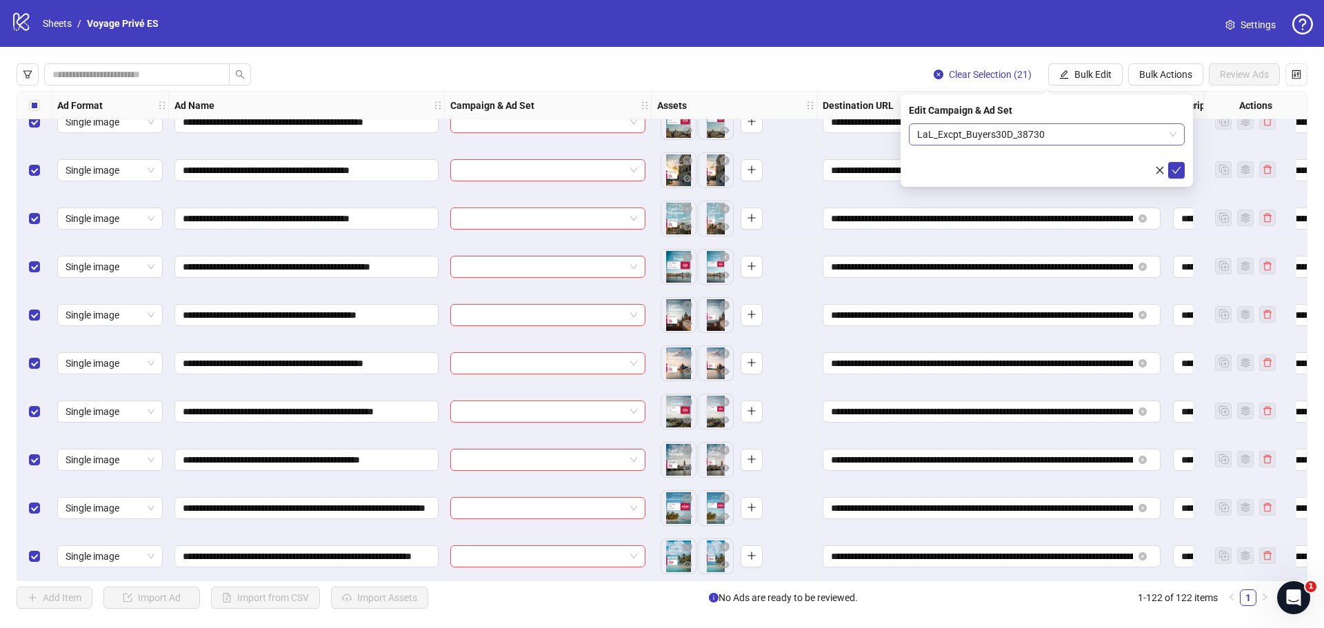
click at [1025, 135] on span "LaL_Excpt_Buyers30D_38730" at bounding box center [1046, 134] width 259 height 21
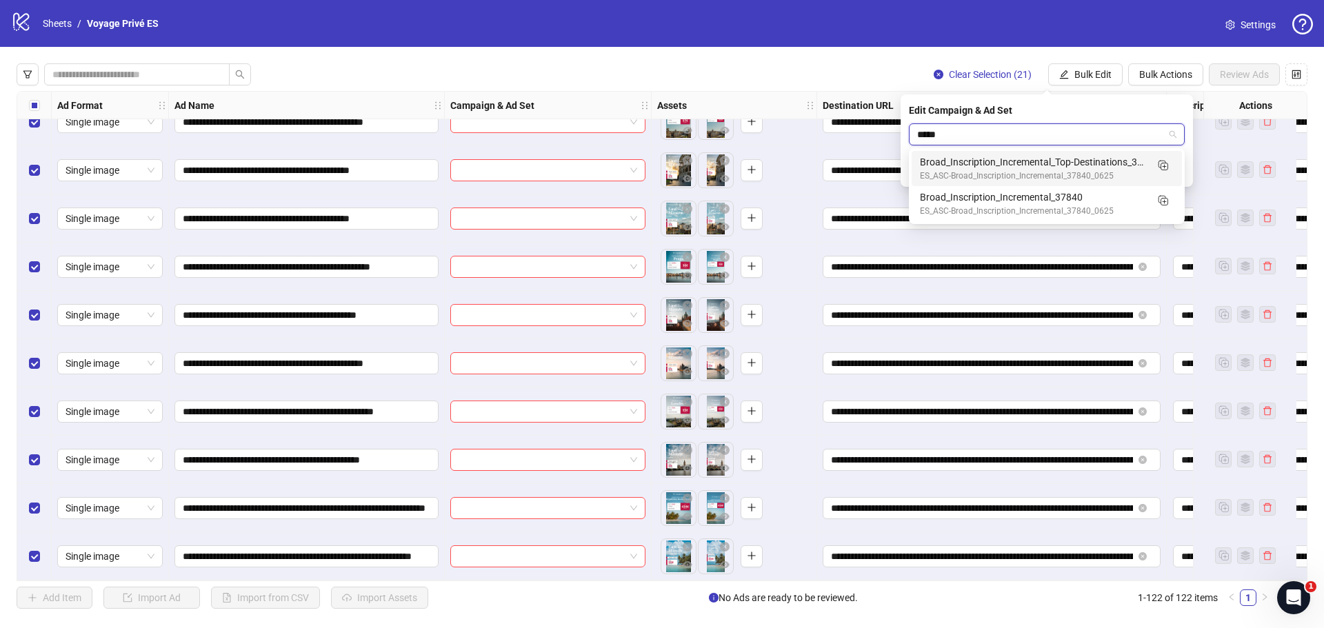
type input "*****"
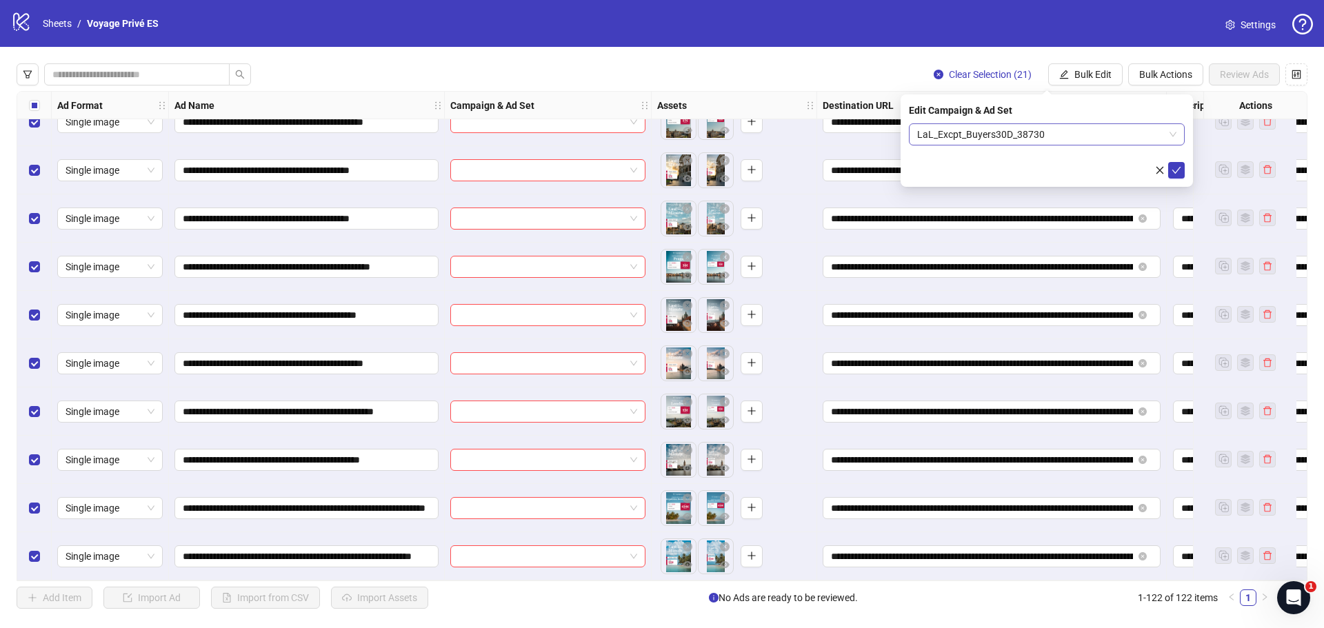
click at [1050, 132] on span "LaL_Excpt_Buyers30D_38730" at bounding box center [1046, 134] width 259 height 21
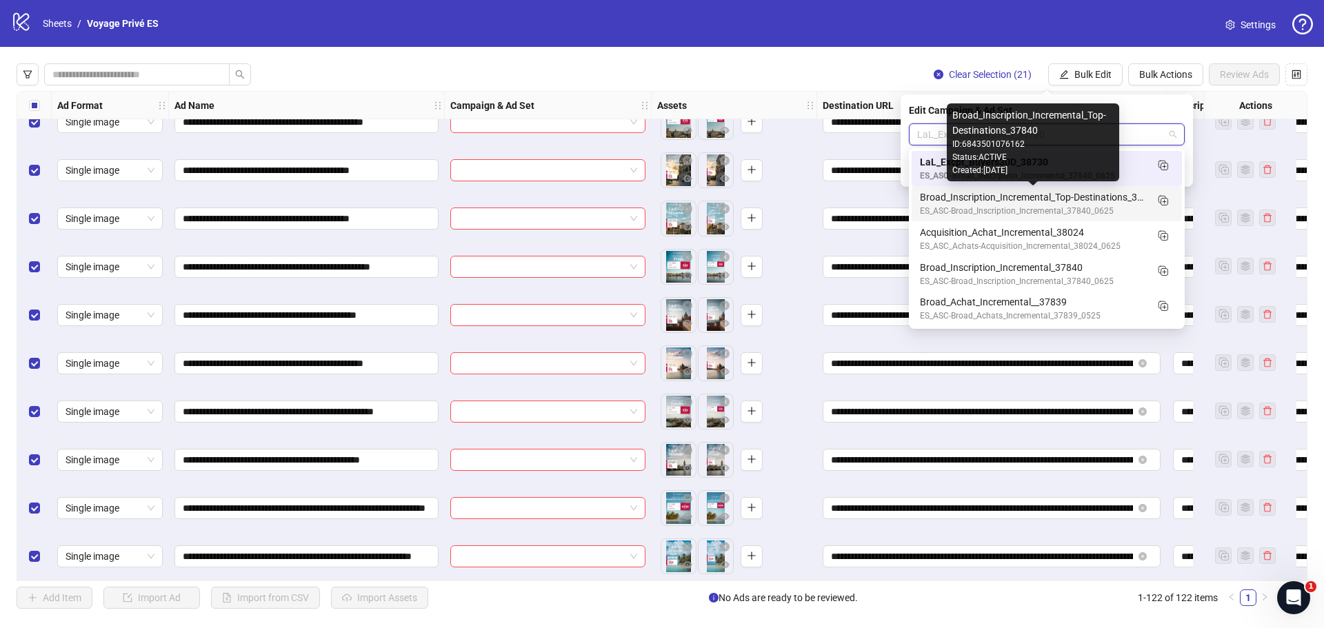
click at [1075, 200] on div "Broad_Inscription_Incremental_Top-Destinations_37840" at bounding box center [1033, 197] width 226 height 15
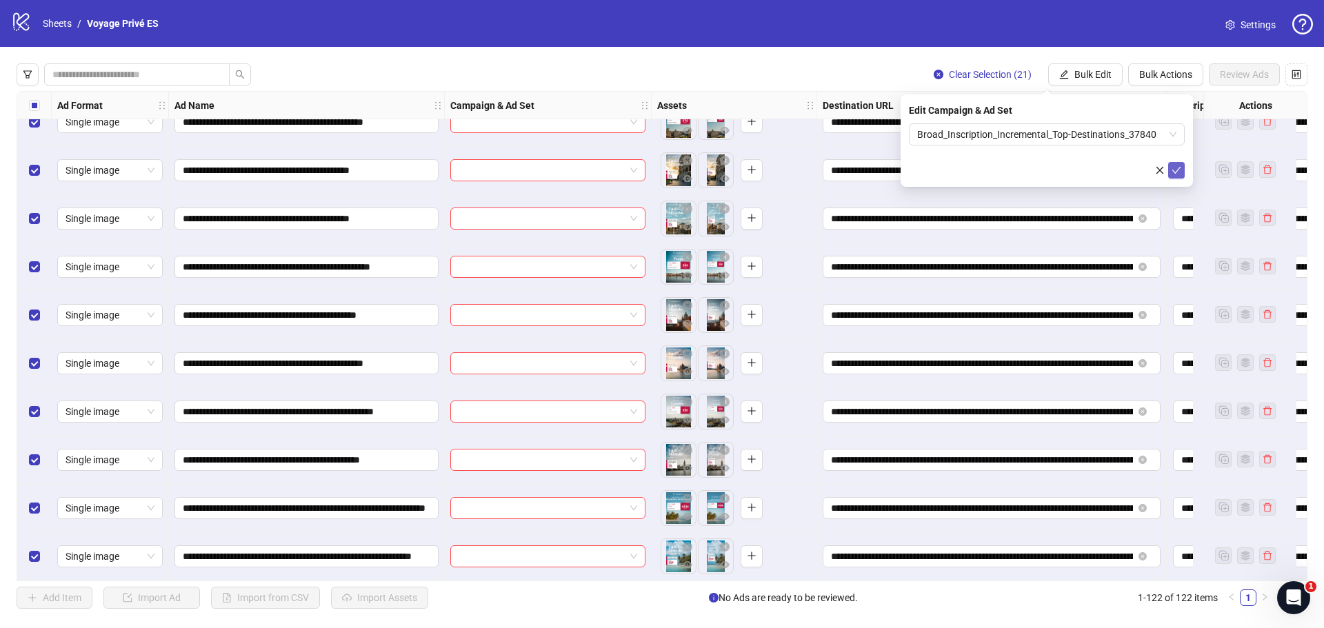
click at [1181, 170] on button "submit" at bounding box center [1176, 170] width 17 height 17
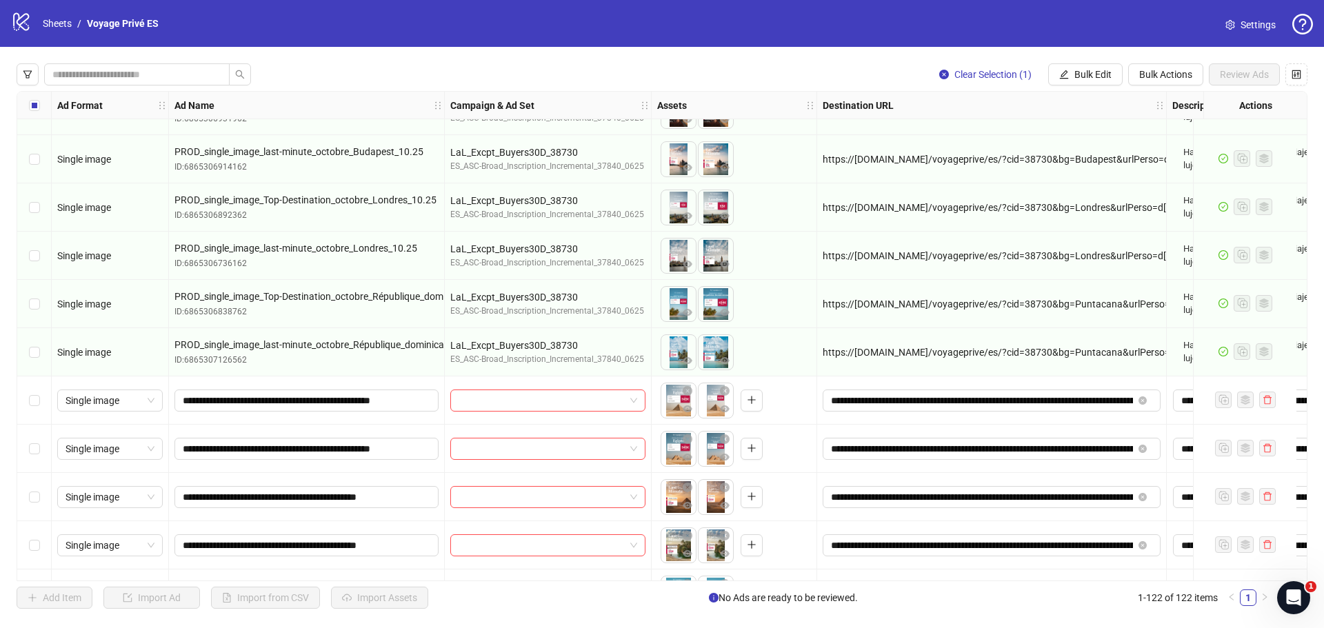
scroll to position [3572, 0]
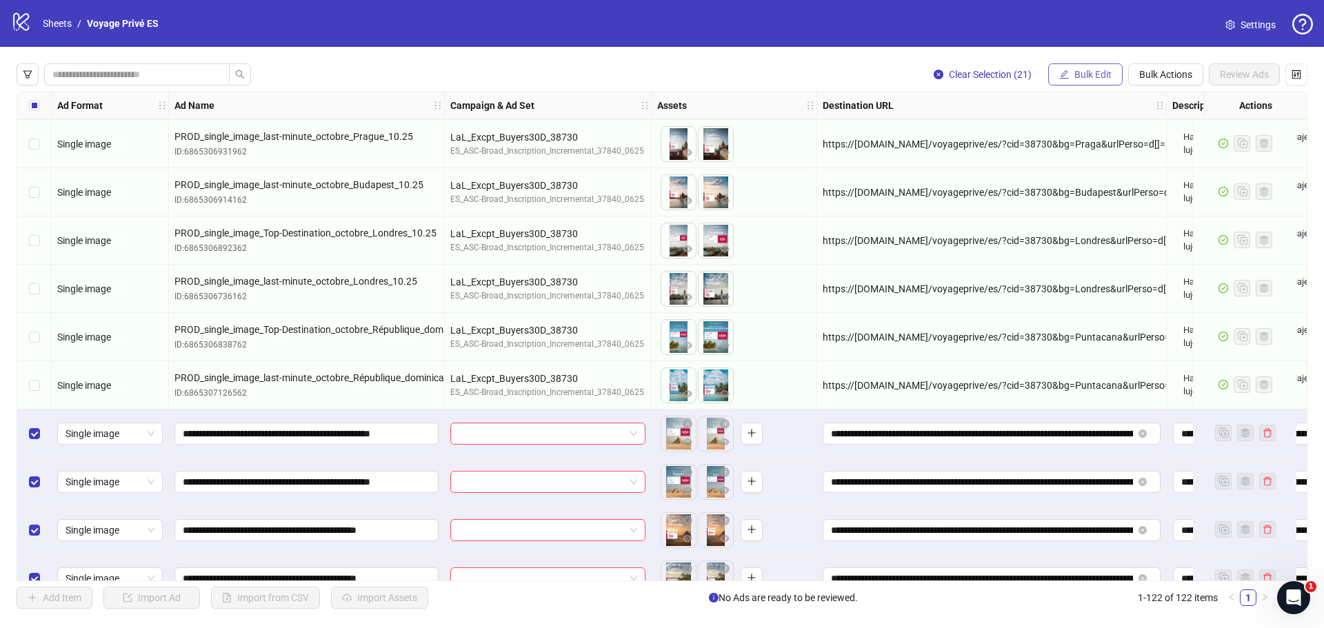
click at [1103, 65] on button "Bulk Edit" at bounding box center [1085, 74] width 74 height 22
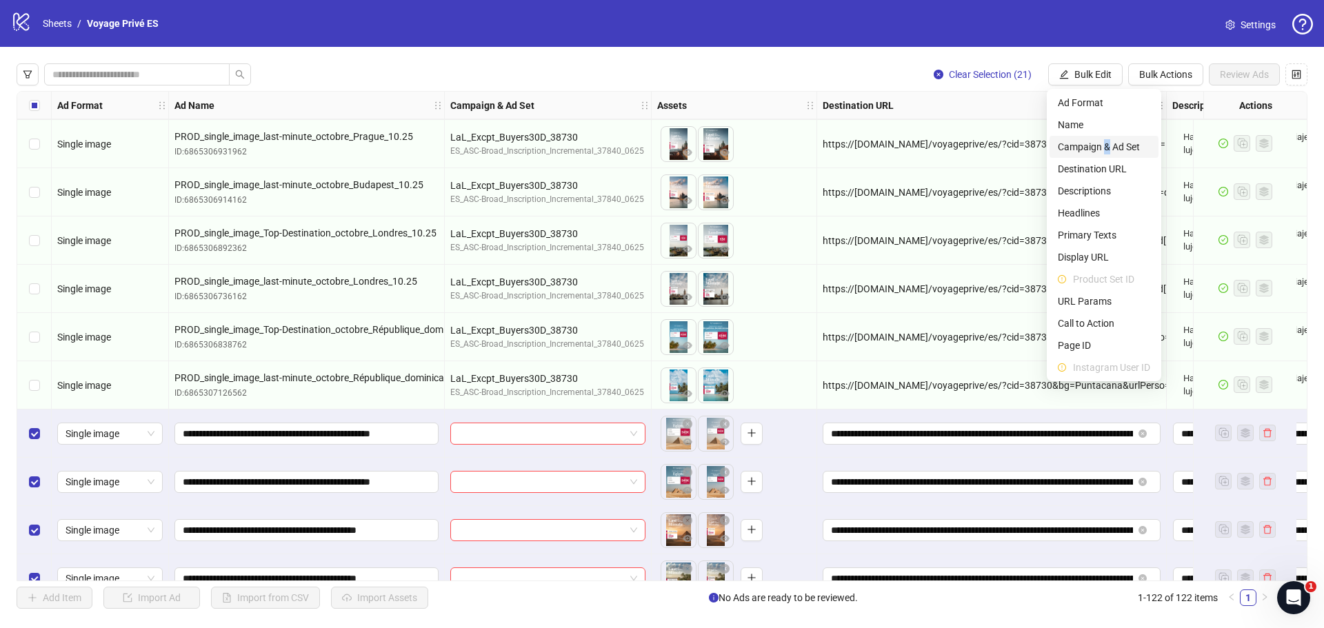
click at [1108, 141] on span "Campaign & Ad Set" at bounding box center [1104, 146] width 92 height 15
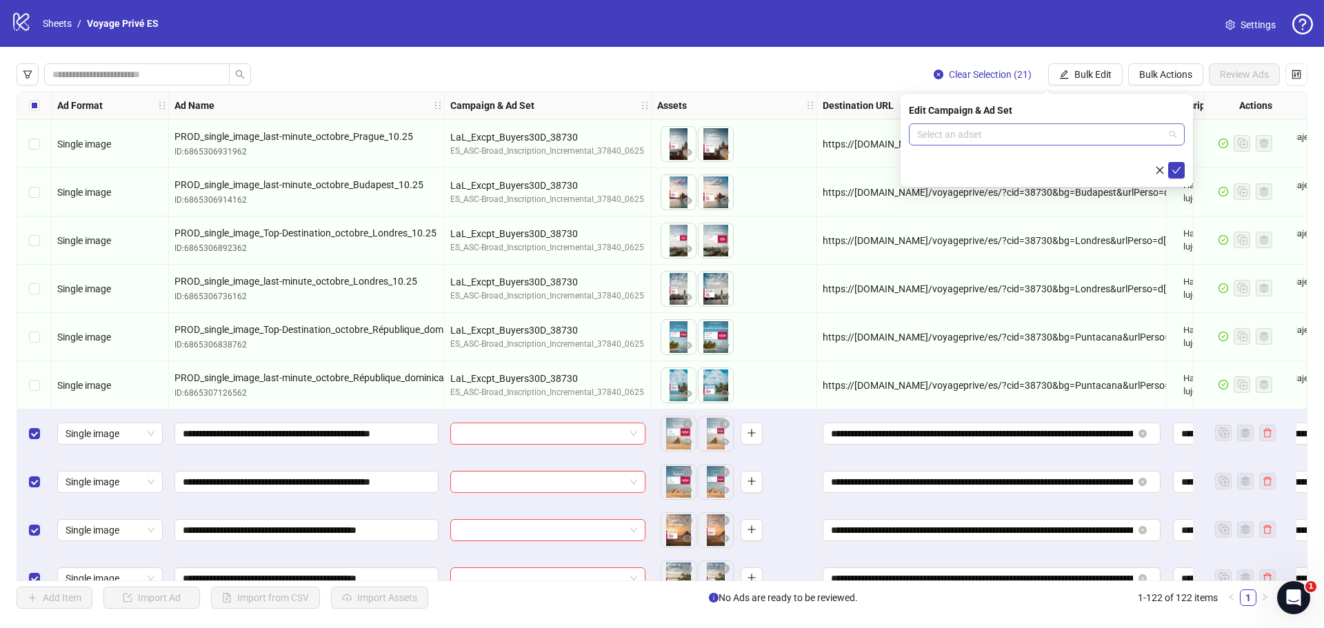
click at [1048, 136] on input "search" at bounding box center [1040, 134] width 247 height 21
type input "*****"
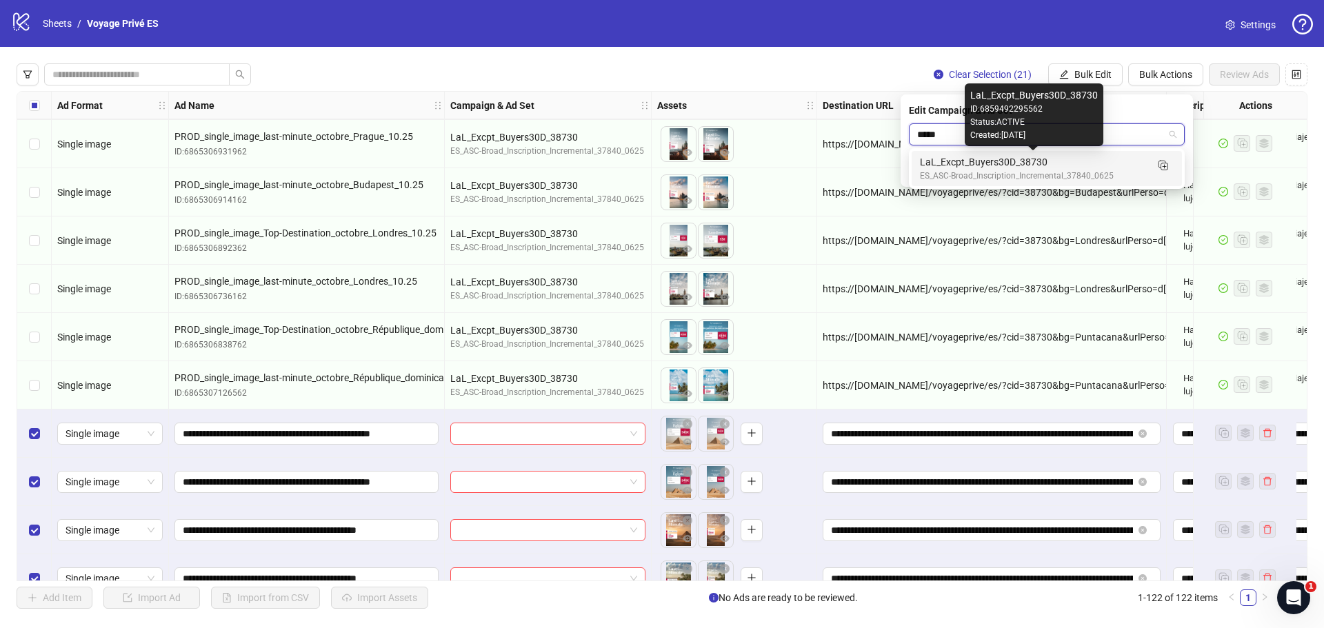
click at [1041, 160] on div "LaL_Excpt_Buyers30D_38730" at bounding box center [1033, 162] width 226 height 15
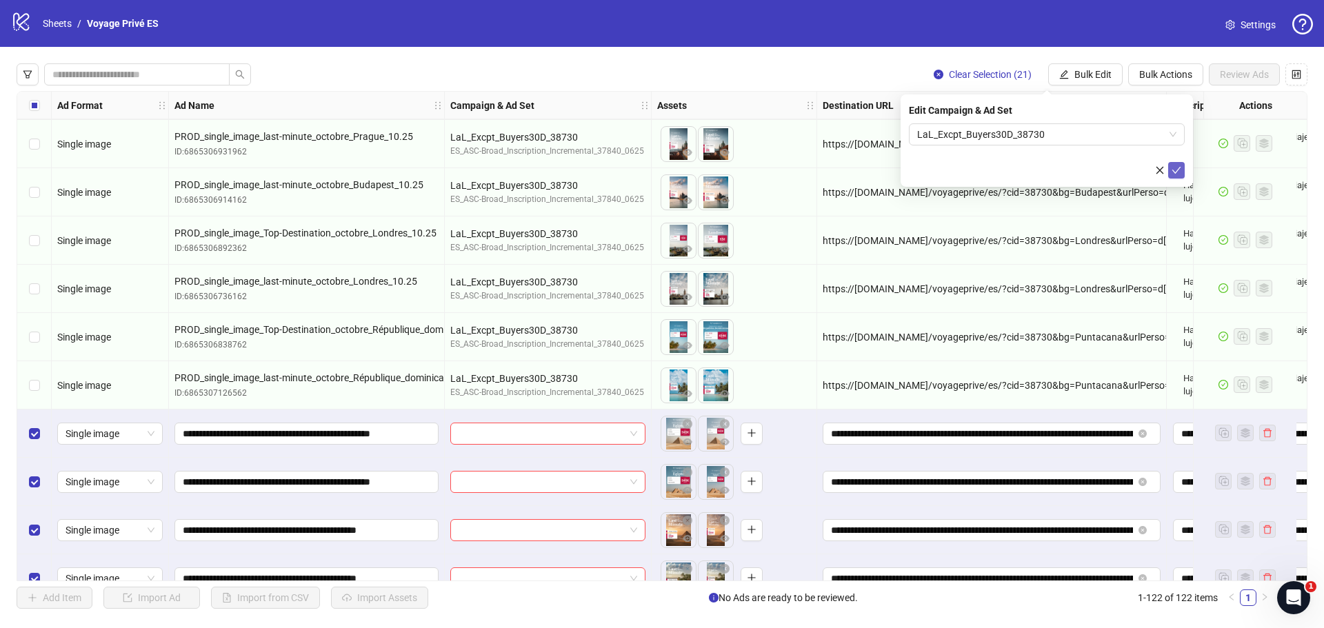
click at [1177, 169] on icon "check" at bounding box center [1177, 171] width 10 height 10
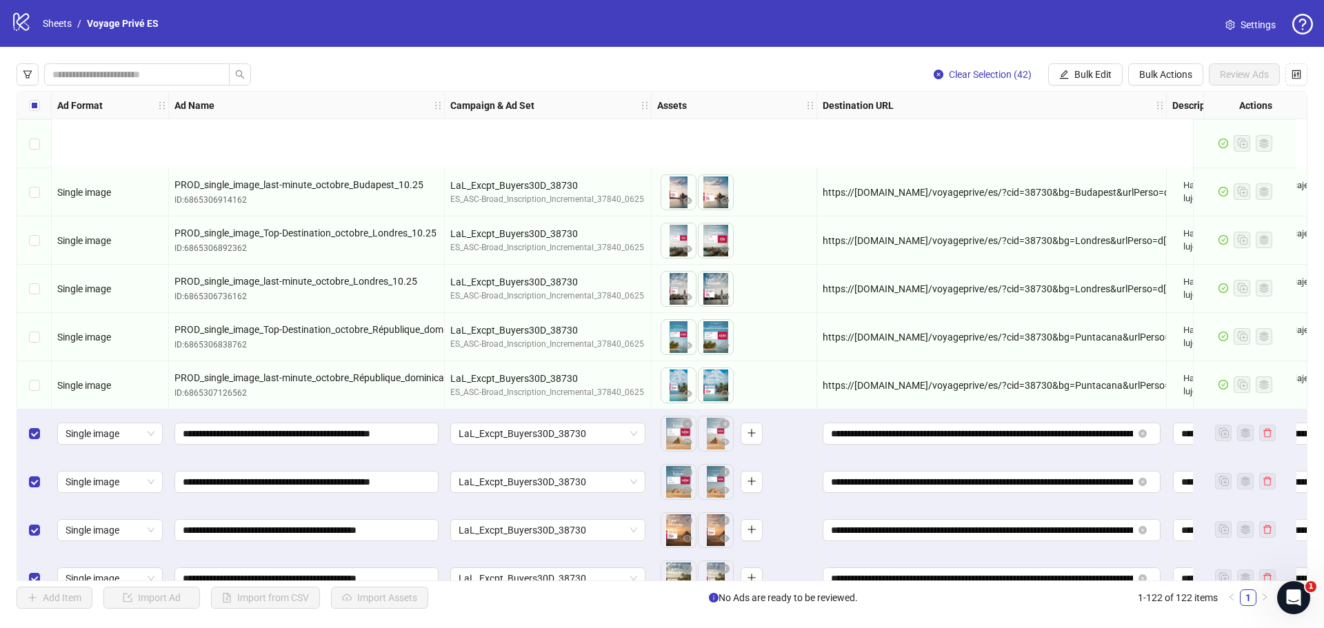
scroll to position [3710, 0]
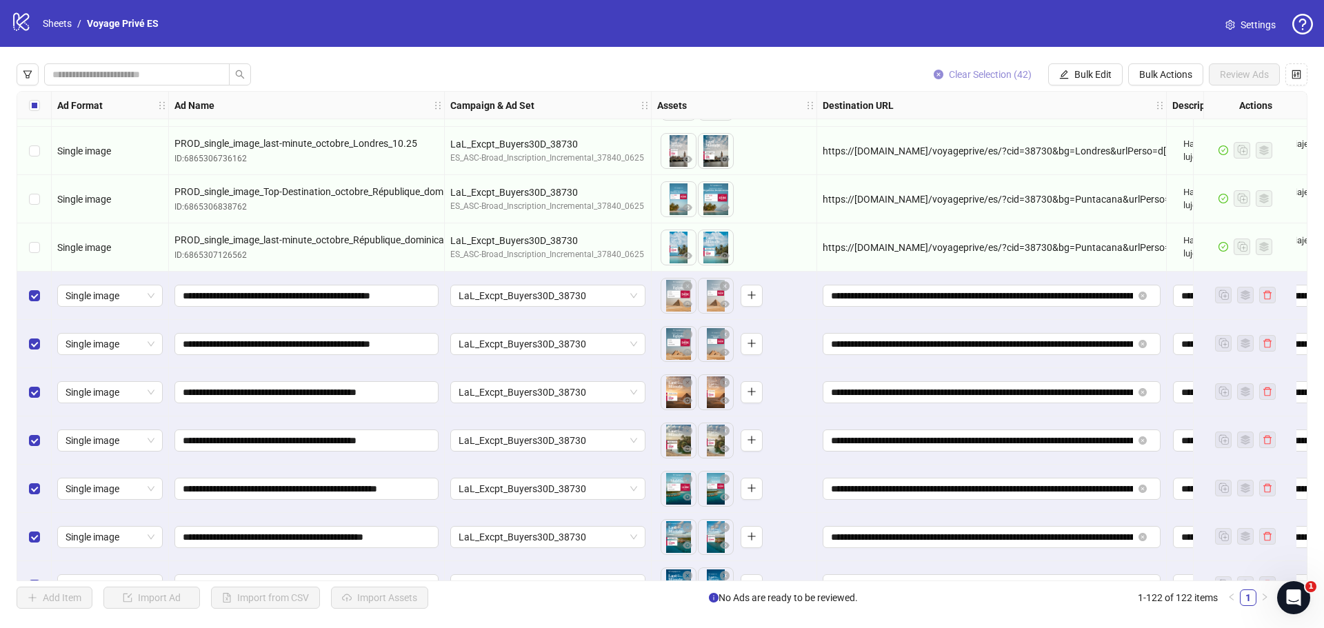
click at [1015, 75] on span "Clear Selection (42)" at bounding box center [990, 74] width 83 height 11
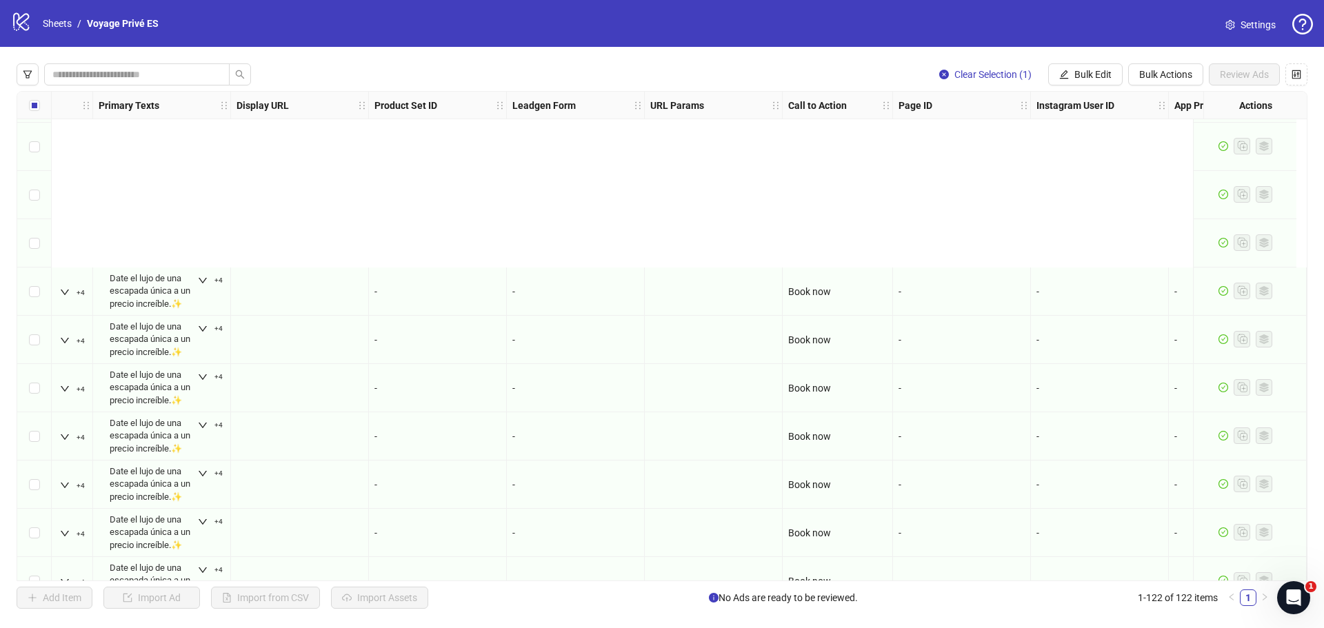
scroll to position [3641, 1488]
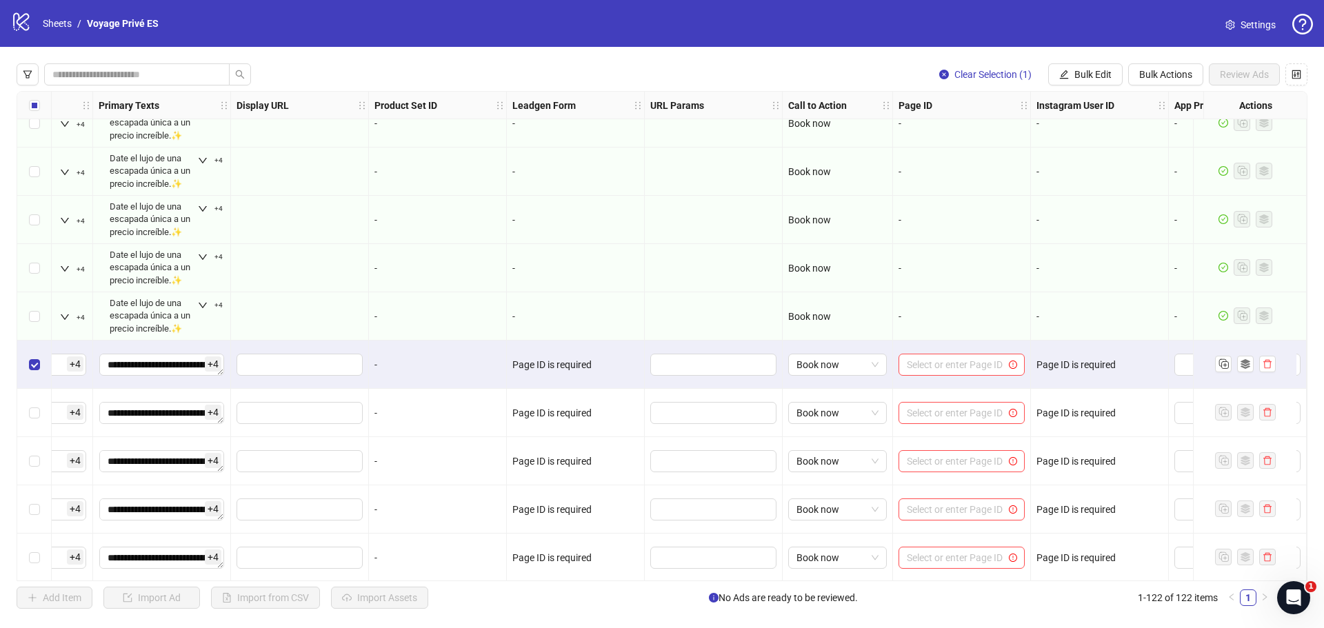
click at [584, 369] on div "Page ID is required" at bounding box center [576, 364] width 126 height 15
click at [959, 364] on input "search" at bounding box center [955, 365] width 97 height 21
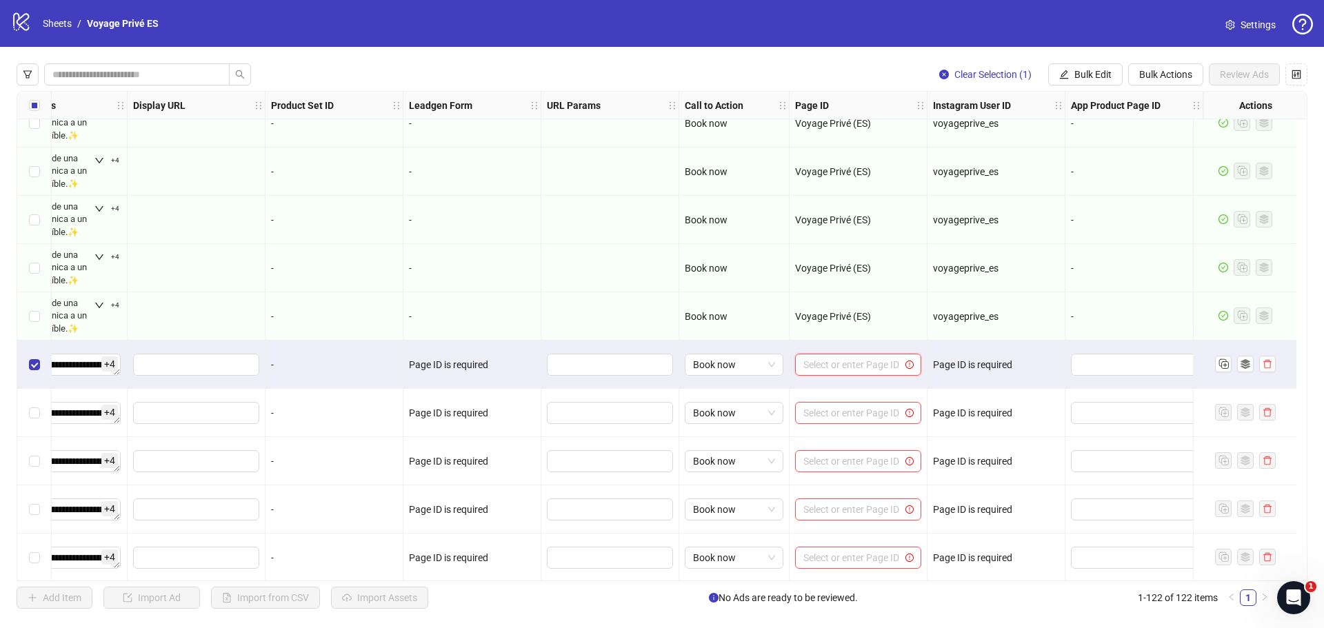
click at [874, 370] on input "search" at bounding box center [852, 365] width 97 height 21
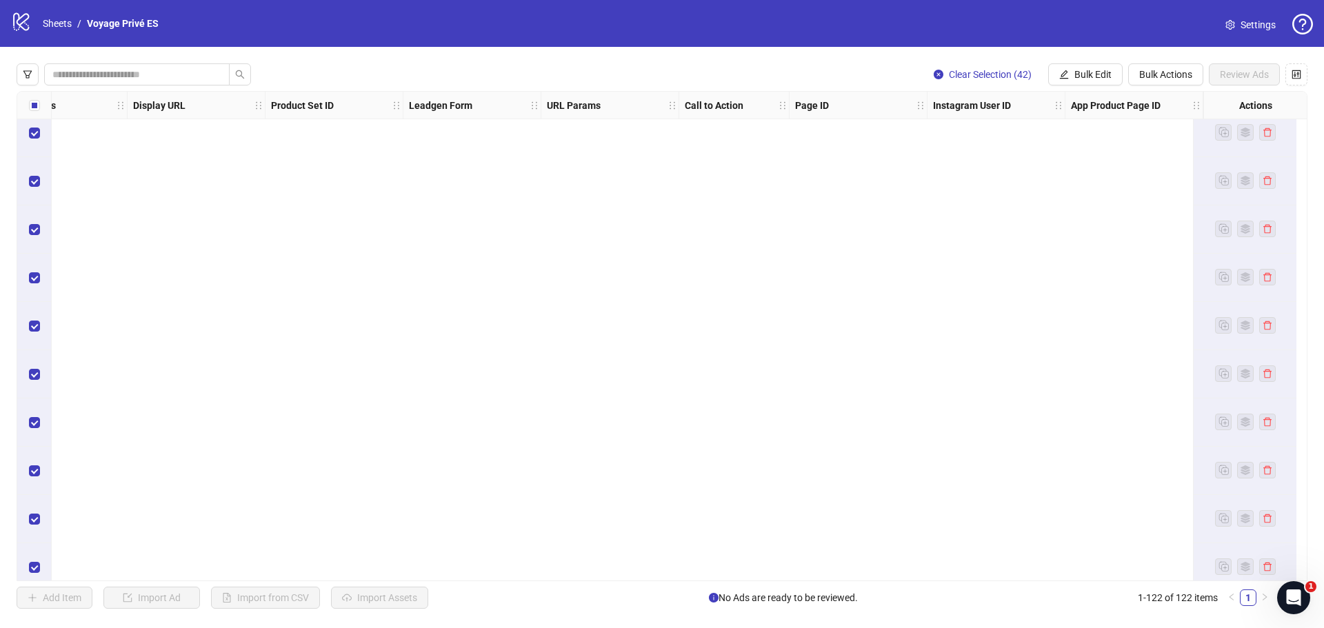
scroll to position [3021, 1602]
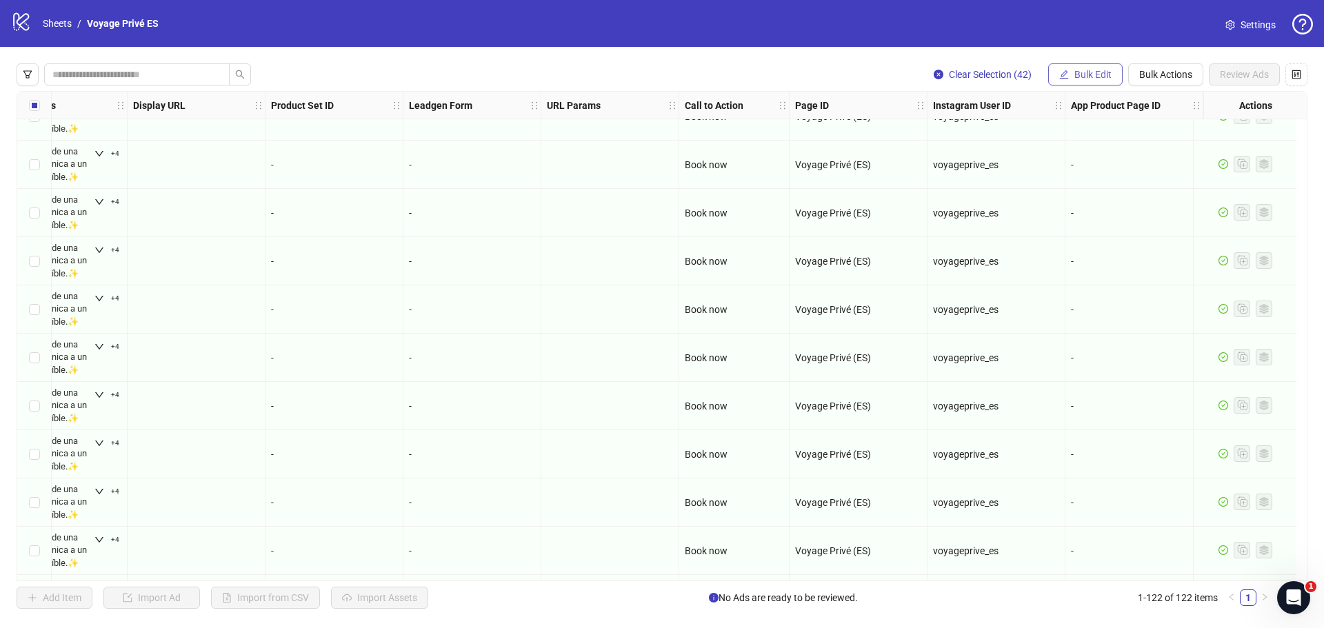
click at [1093, 76] on span "Bulk Edit" at bounding box center [1093, 74] width 37 height 11
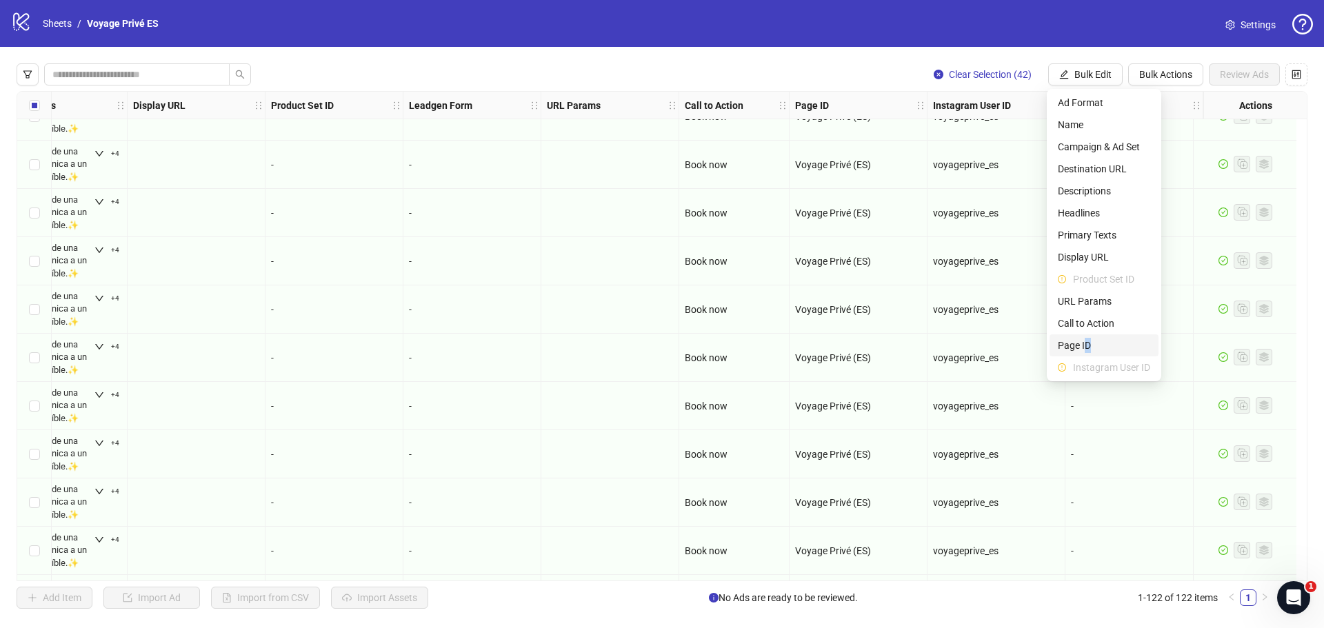
click at [1089, 341] on span "Page ID" at bounding box center [1104, 345] width 92 height 15
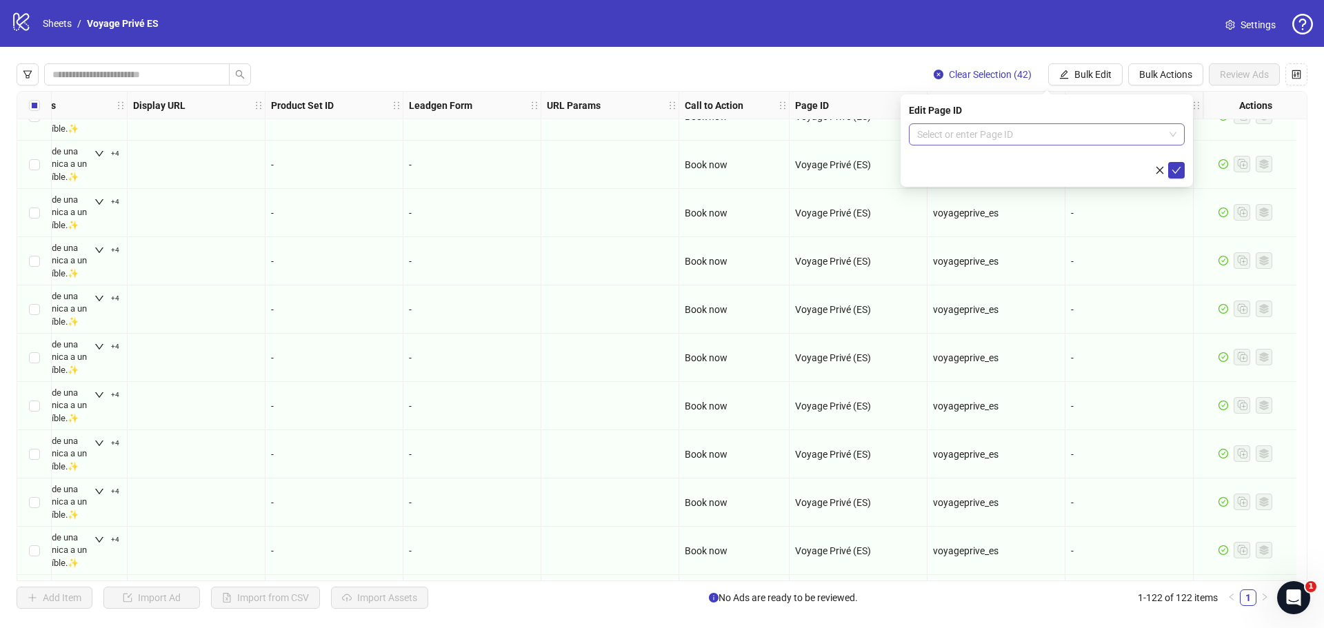
click at [983, 137] on input "search" at bounding box center [1040, 134] width 247 height 21
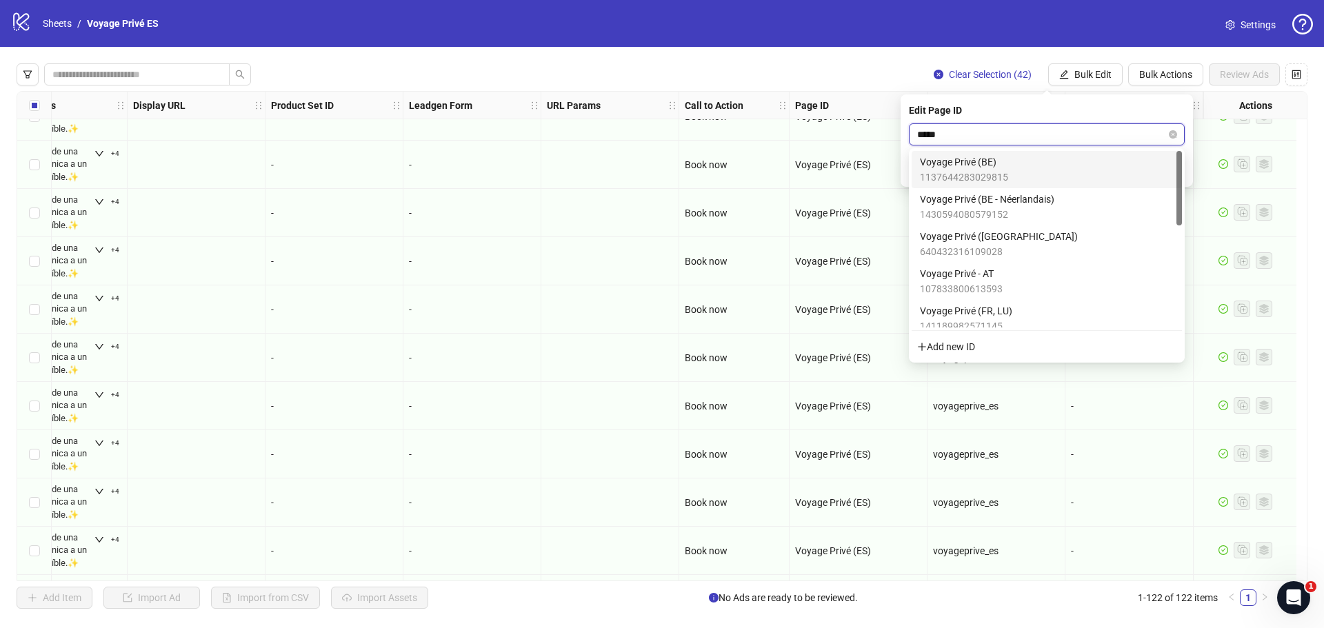
type input "******"
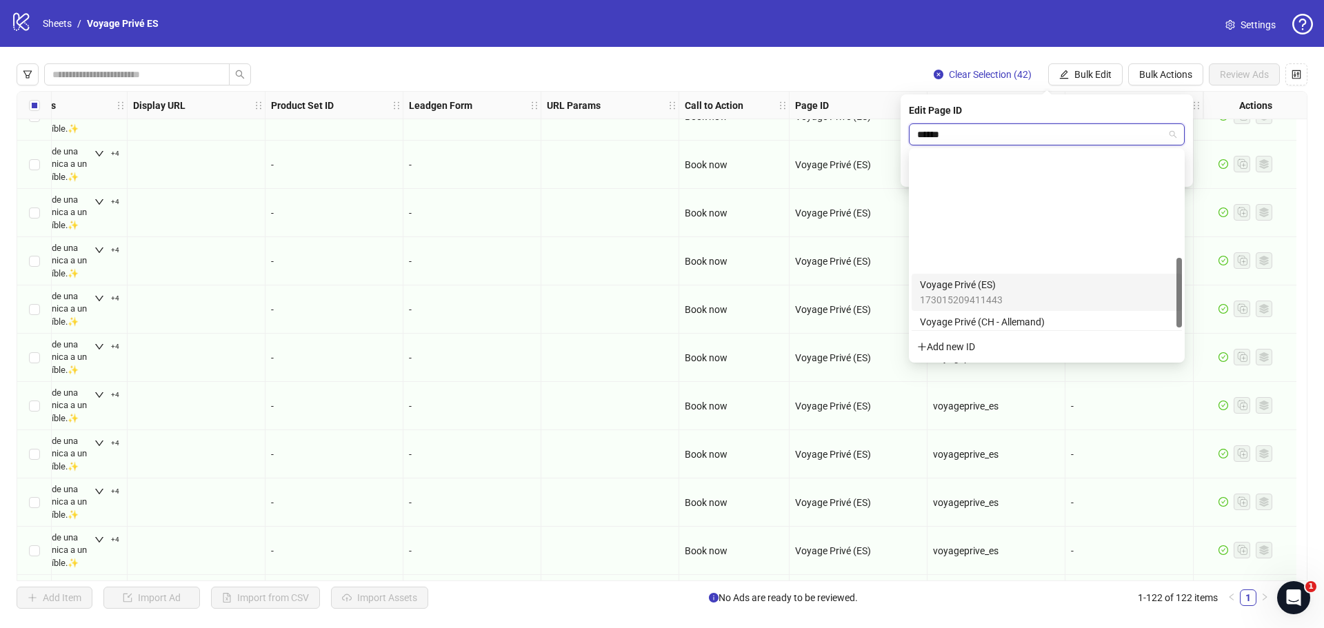
scroll to position [270, 0]
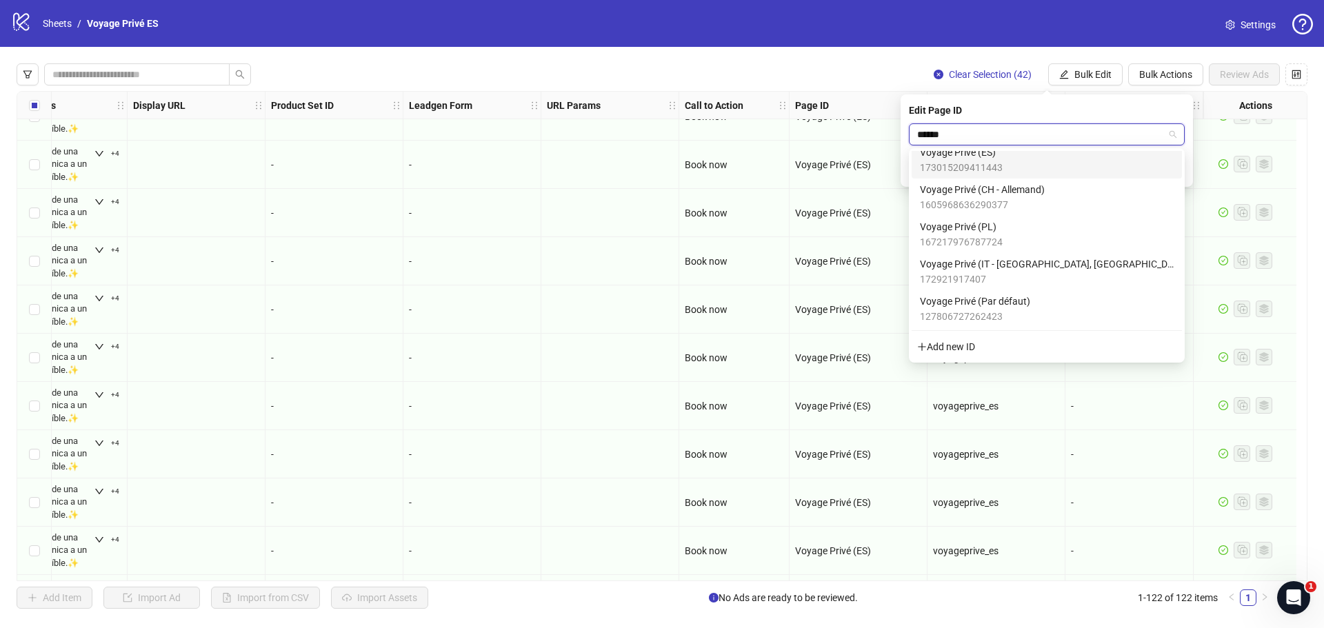
click at [1031, 163] on div "Voyage Privé (ES) 173015209411443" at bounding box center [1047, 160] width 254 height 30
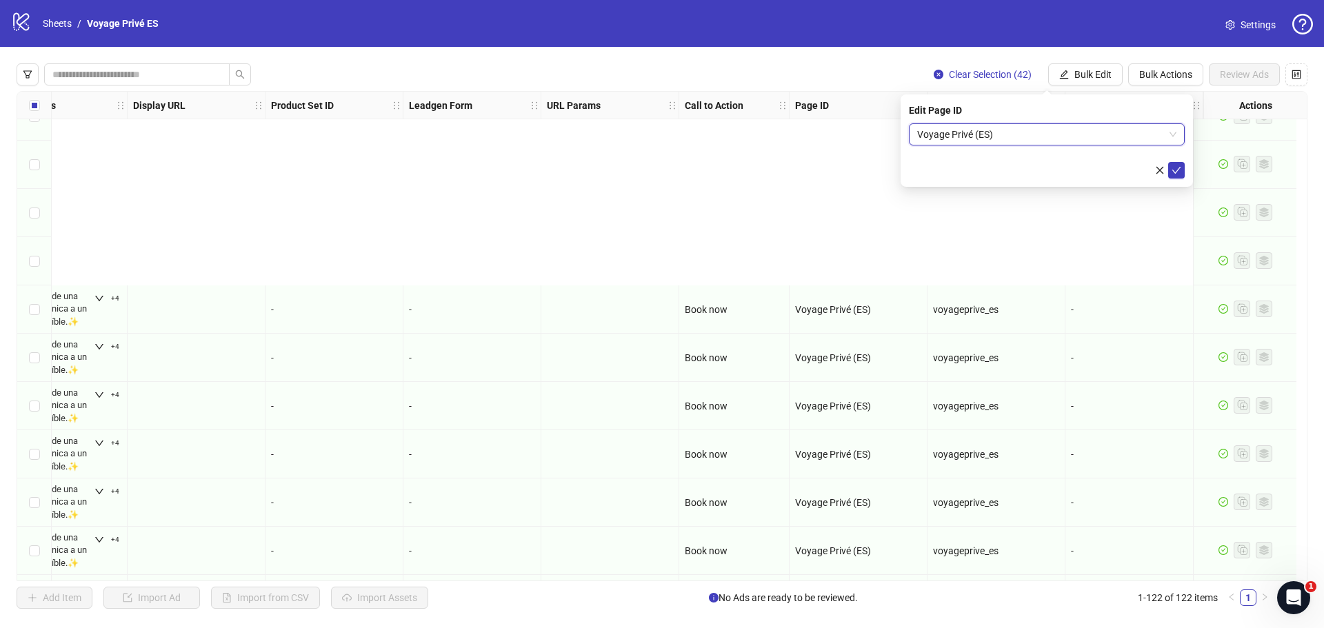
scroll to position [3296, 1602]
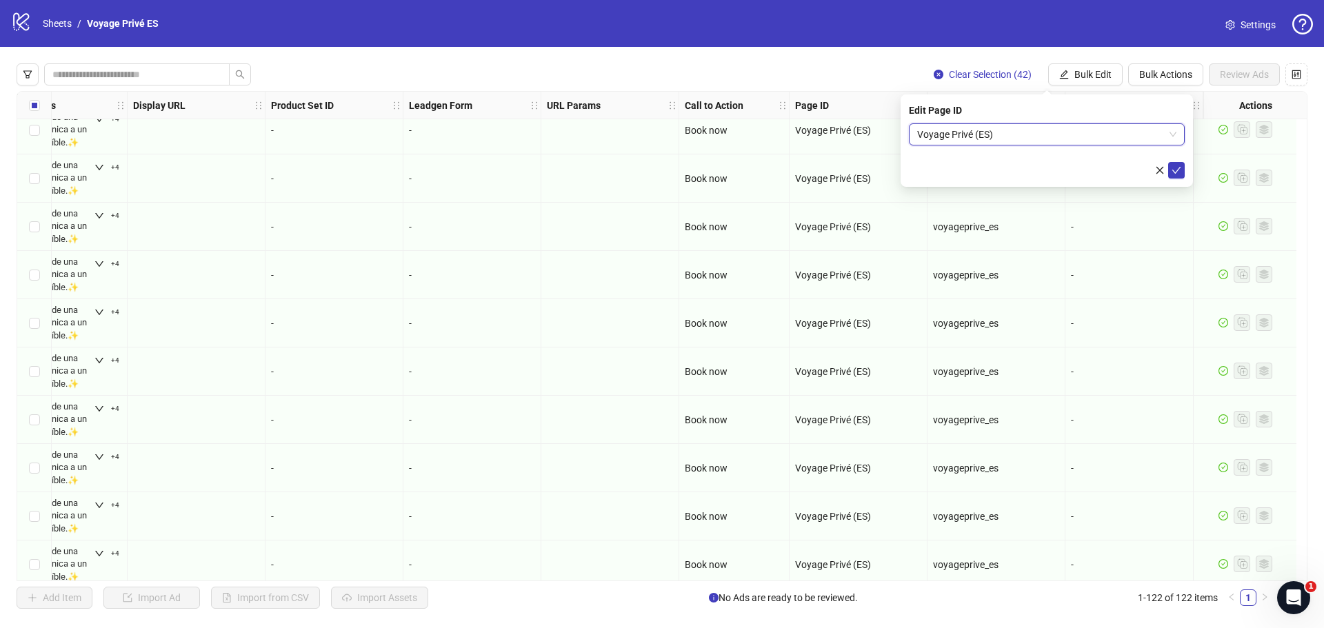
click at [1182, 174] on button "submit" at bounding box center [1176, 170] width 17 height 17
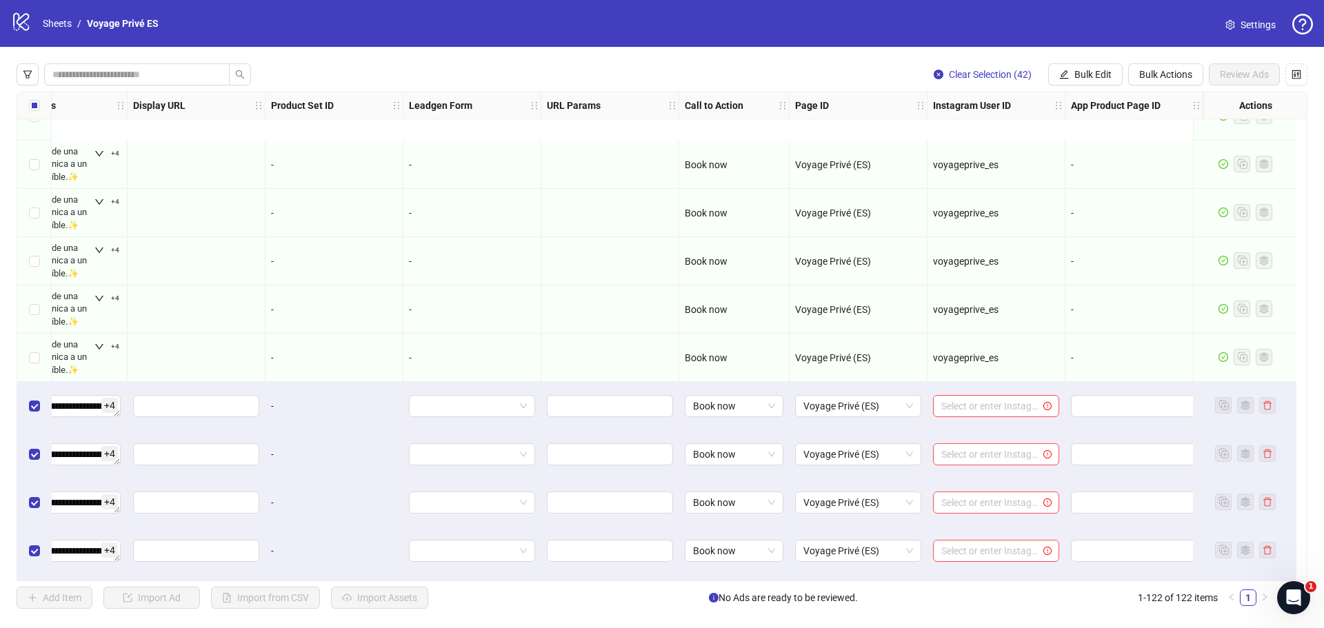
scroll to position [3710, 1602]
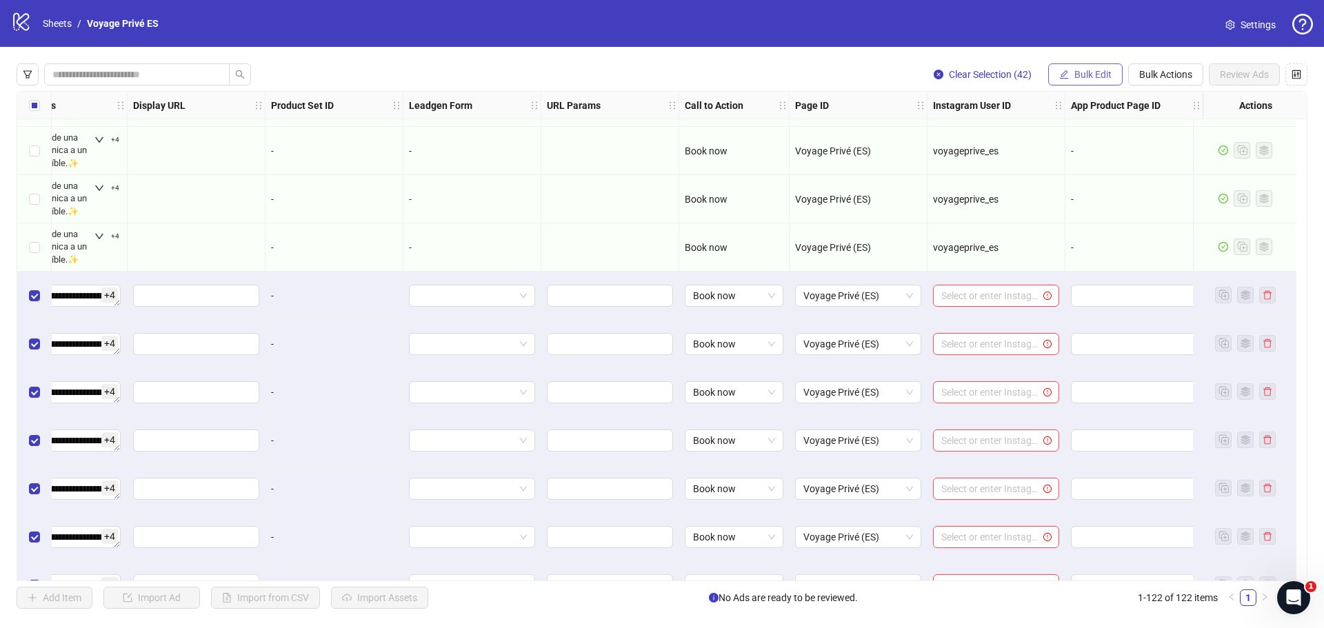
click at [1104, 72] on span "Bulk Edit" at bounding box center [1093, 74] width 37 height 11
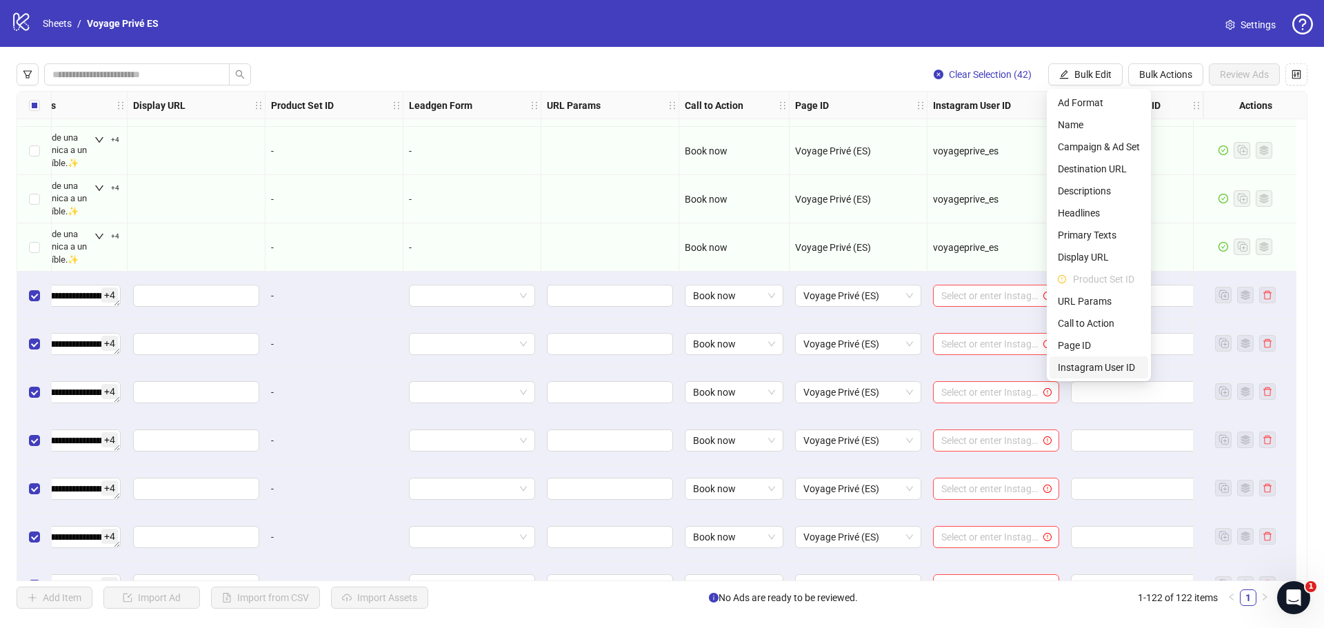
click at [1113, 367] on span "Instagram User ID" at bounding box center [1099, 367] width 82 height 15
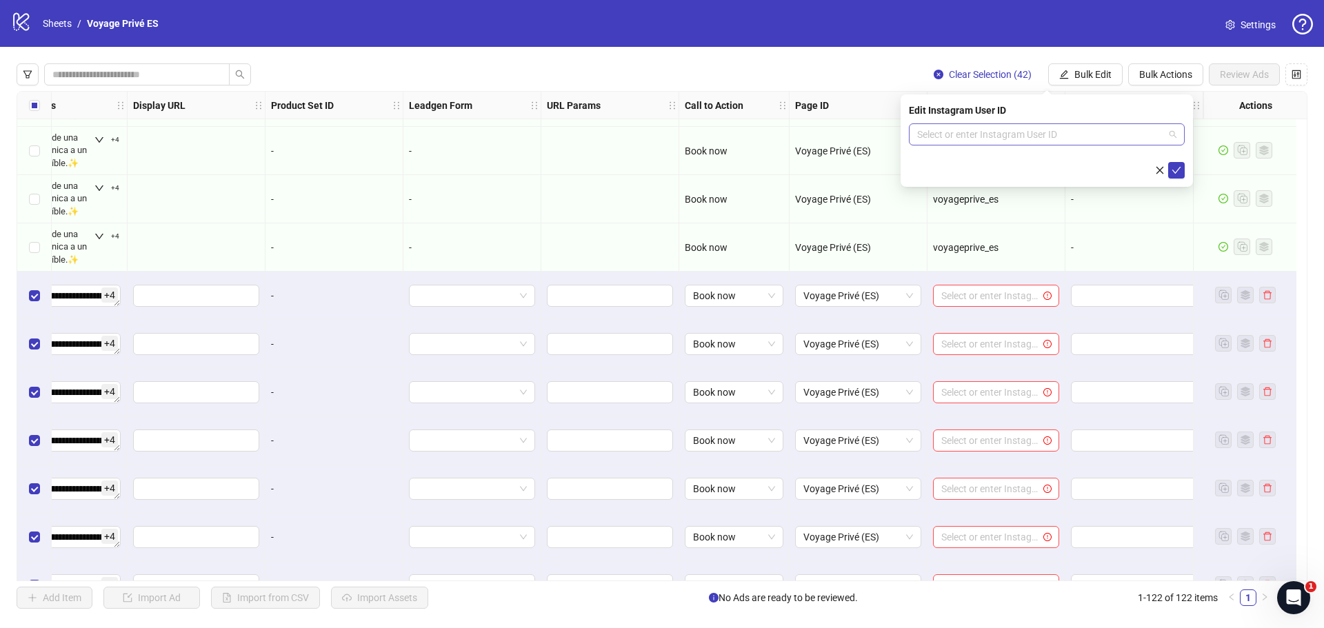
click at [1002, 132] on input "search" at bounding box center [1040, 134] width 247 height 21
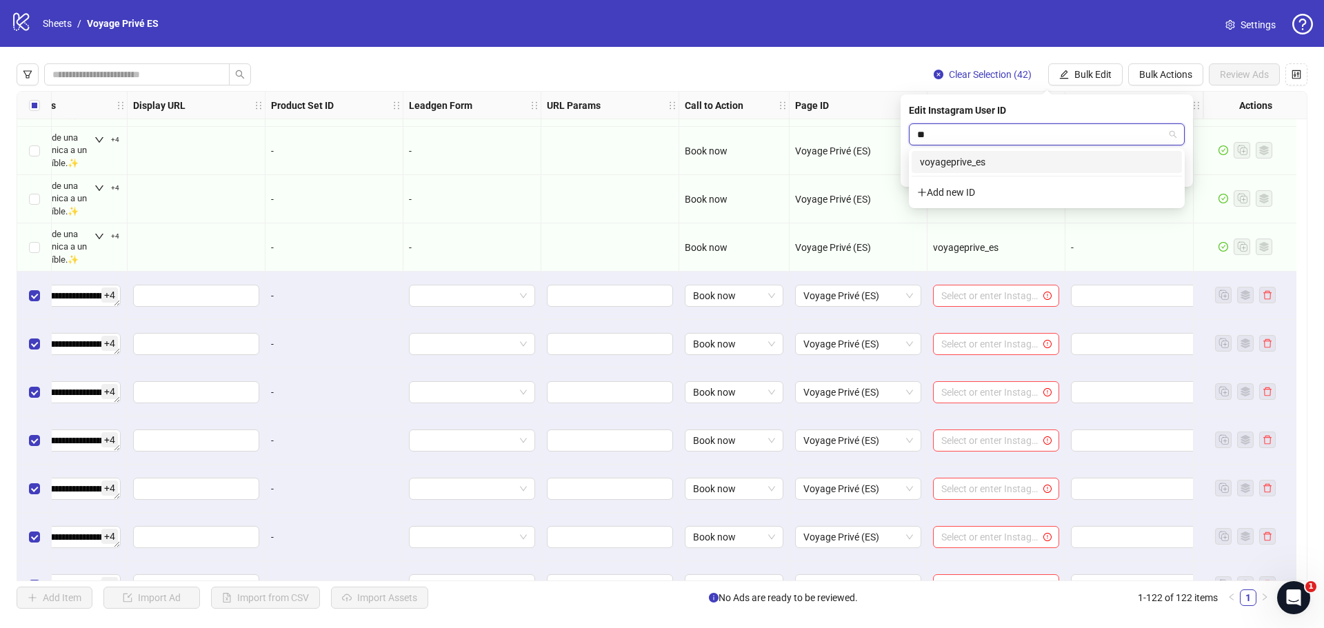
type input "***"
click at [992, 168] on div "voyageprive_es" at bounding box center [1047, 162] width 254 height 15
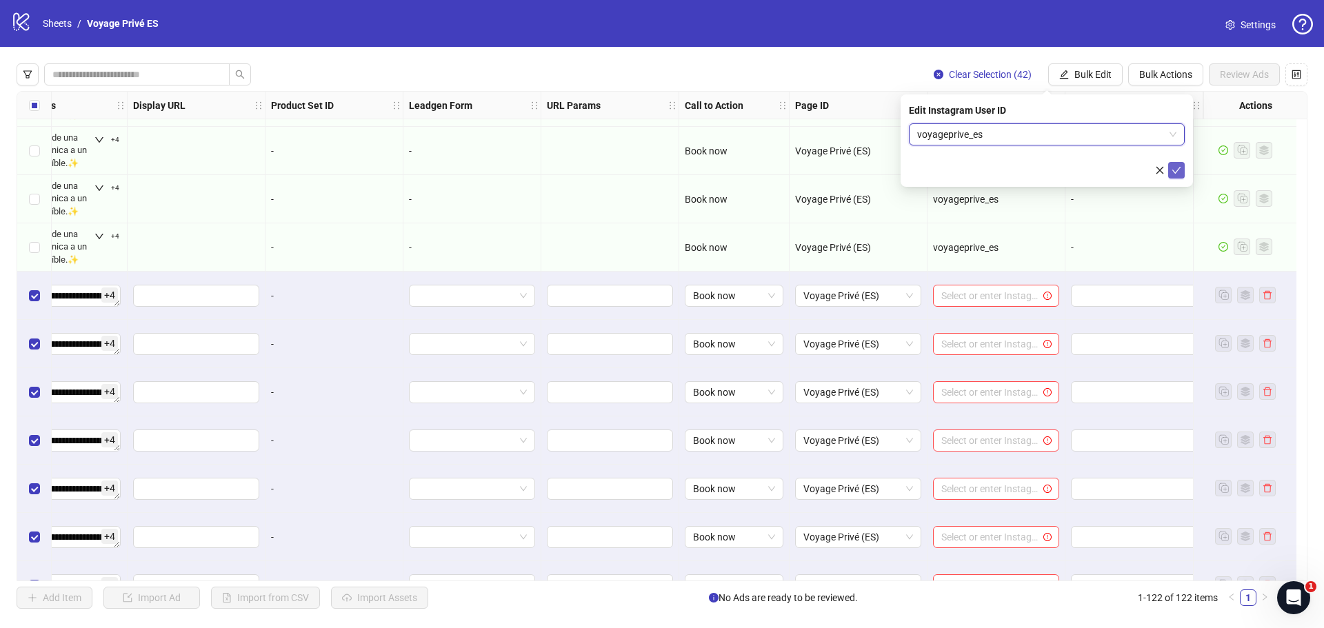
click at [1179, 169] on icon "check" at bounding box center [1177, 171] width 10 height 10
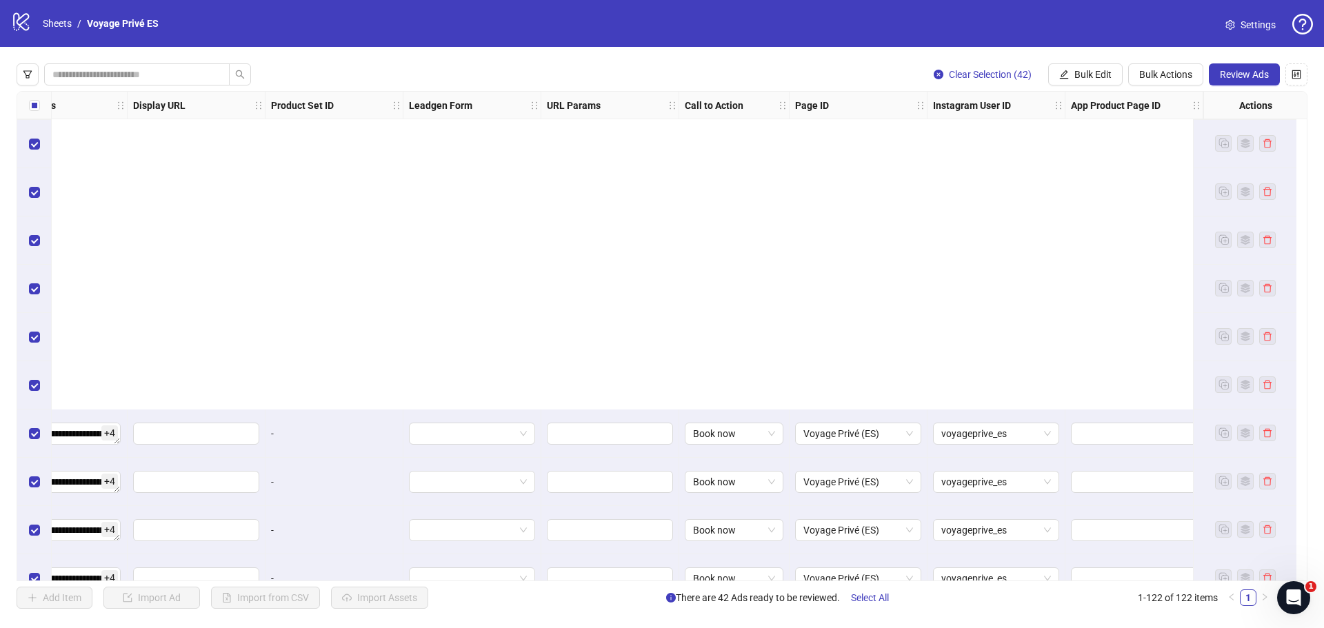
scroll to position [5435, 1602]
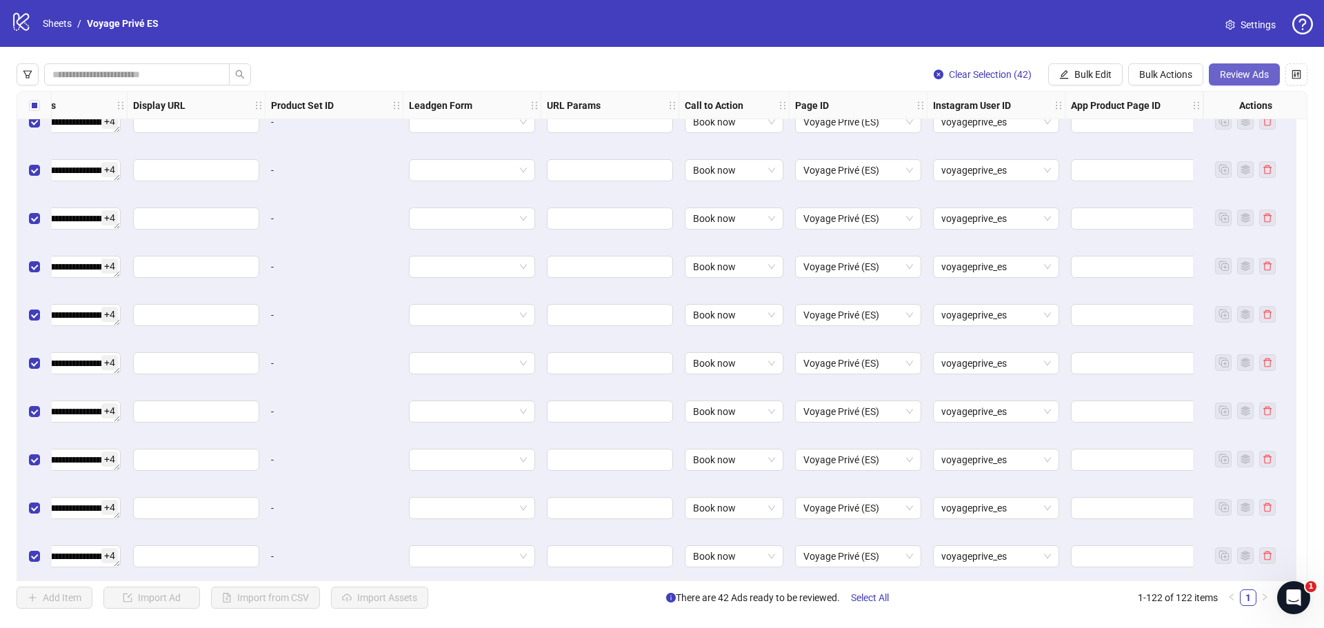
click at [1257, 70] on span "Review Ads" at bounding box center [1244, 74] width 49 height 11
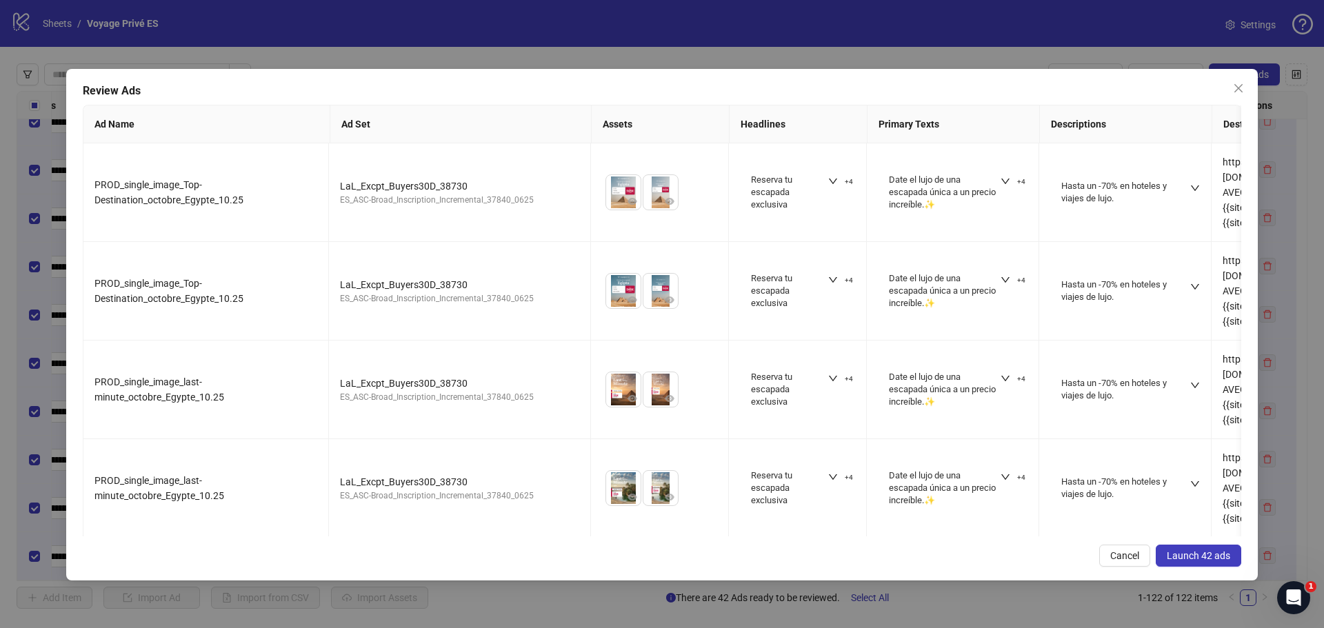
click at [1212, 566] on button "Launch 42 ads" at bounding box center [1199, 556] width 86 height 22
